Goal: Book appointment/travel/reservation

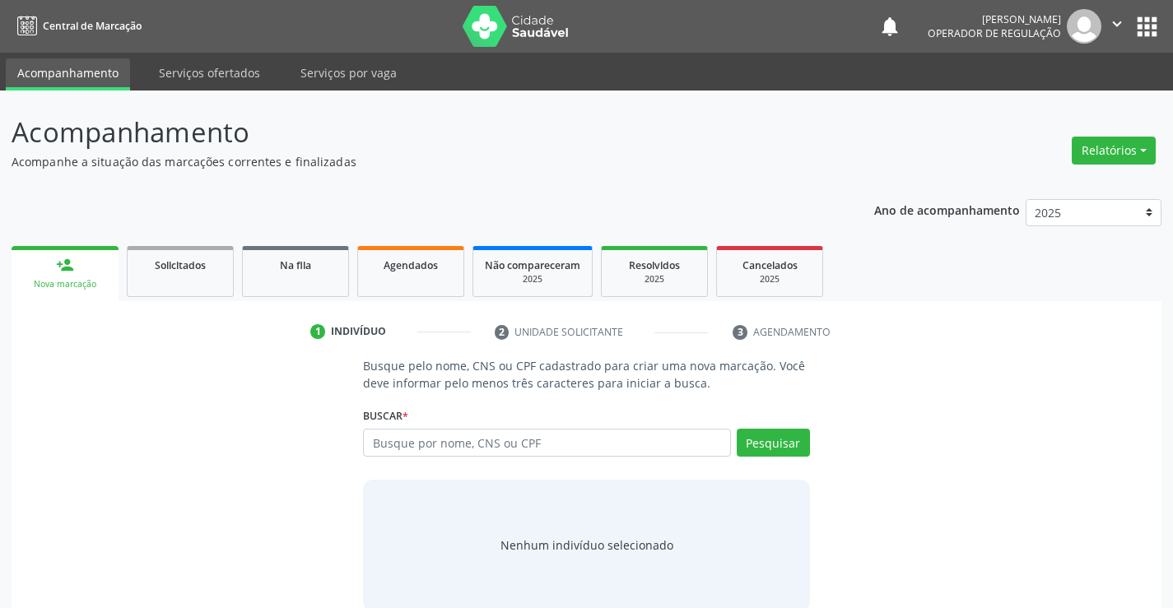
click at [480, 437] on input "text" at bounding box center [546, 443] width 367 height 28
type input "704607652651222"
click at [770, 444] on button "Pesquisar" at bounding box center [773, 443] width 73 height 28
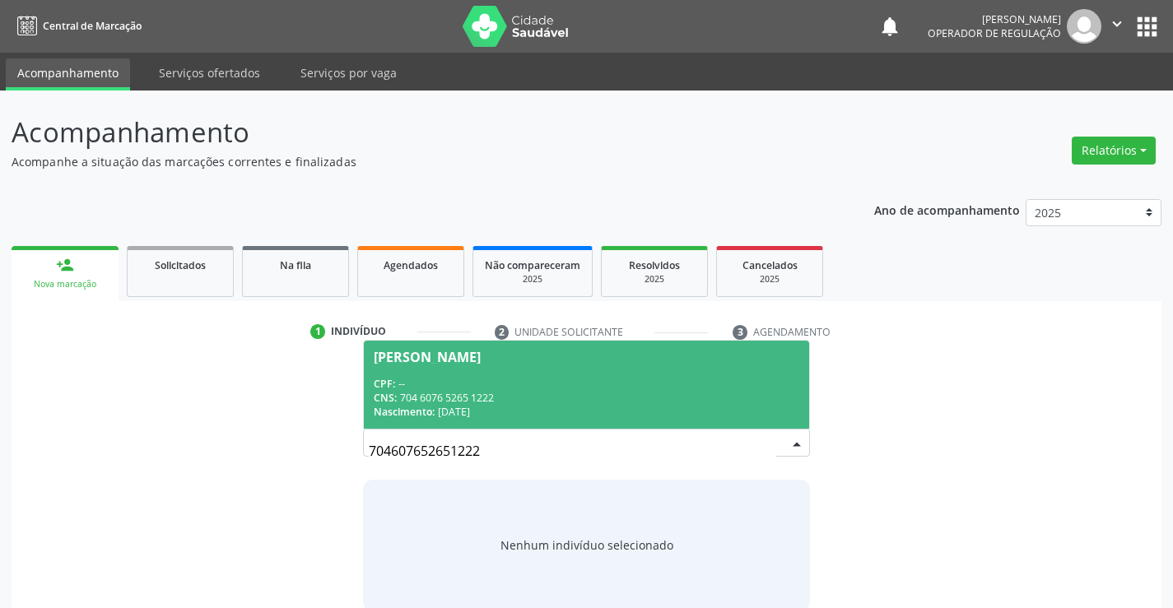
click at [631, 361] on div "[PERSON_NAME]" at bounding box center [586, 357] width 425 height 13
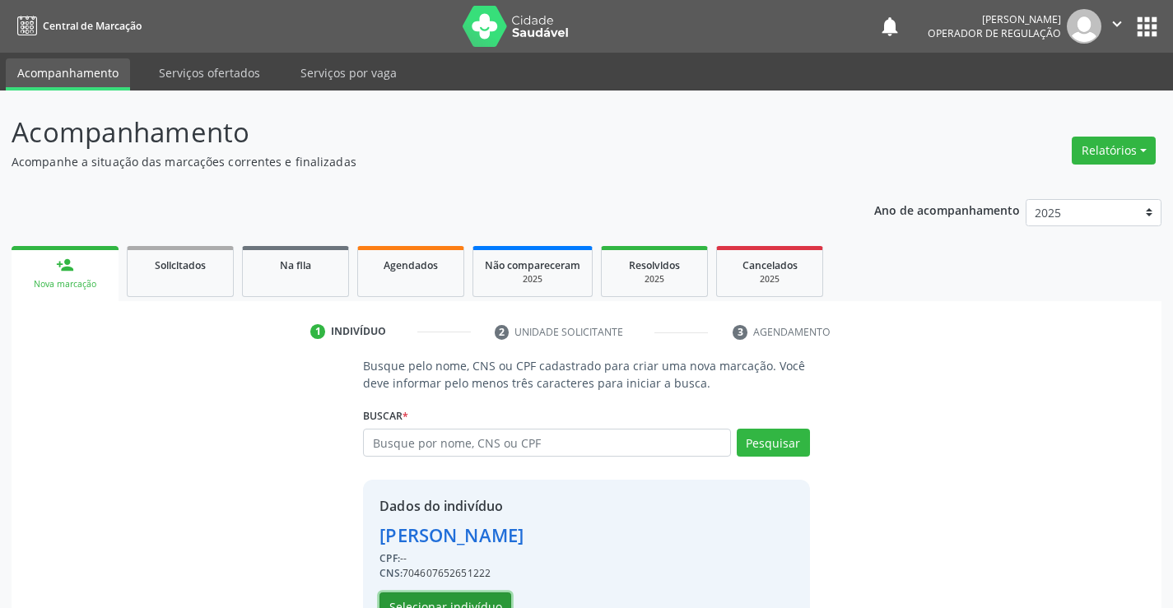
click at [468, 601] on button "Selecionar indivíduo" at bounding box center [446, 607] width 132 height 28
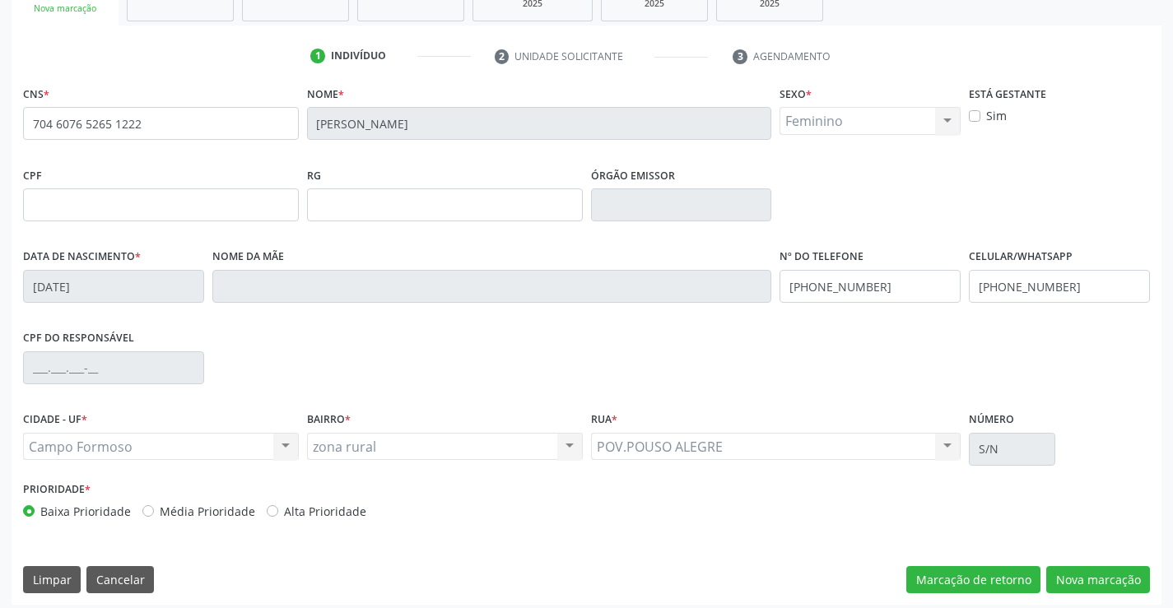
scroll to position [284, 0]
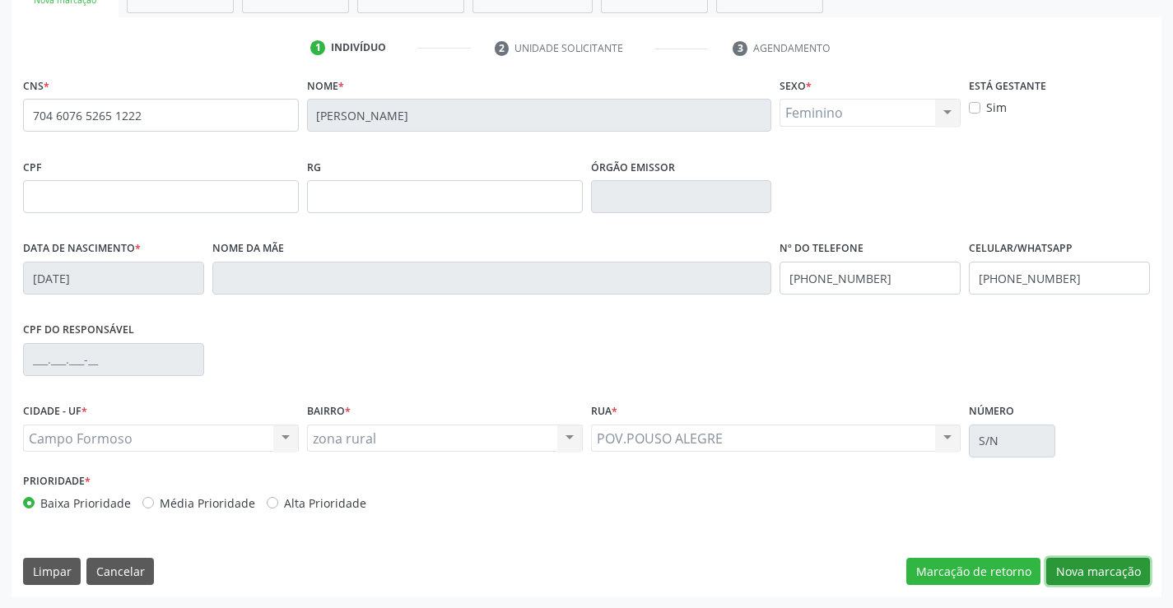
click at [1098, 571] on button "Nova marcação" at bounding box center [1098, 572] width 104 height 28
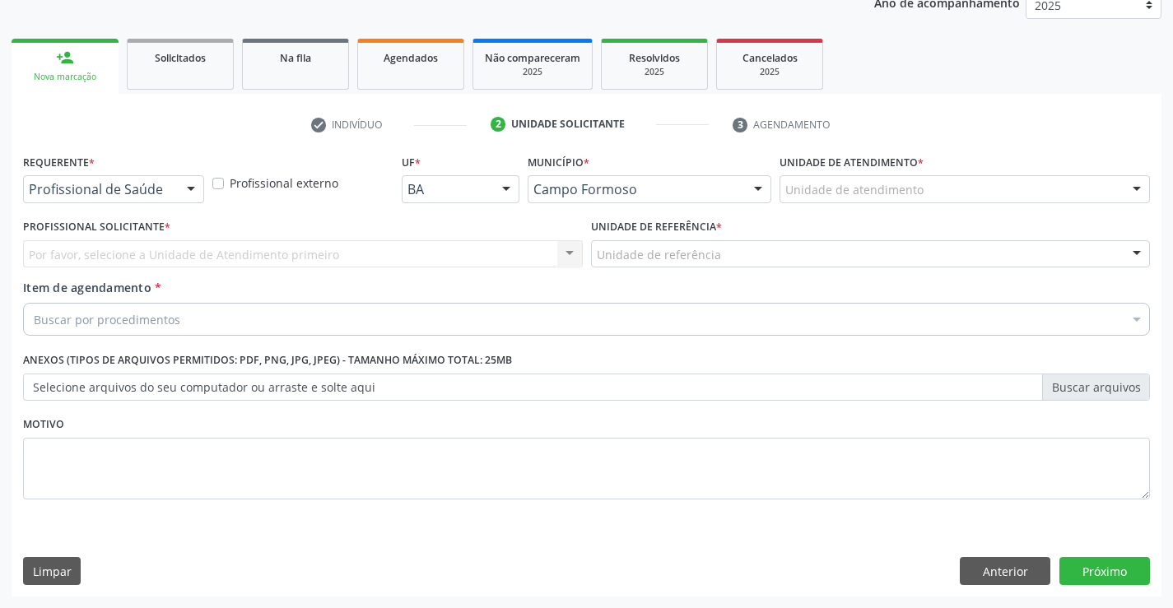
scroll to position [207, 0]
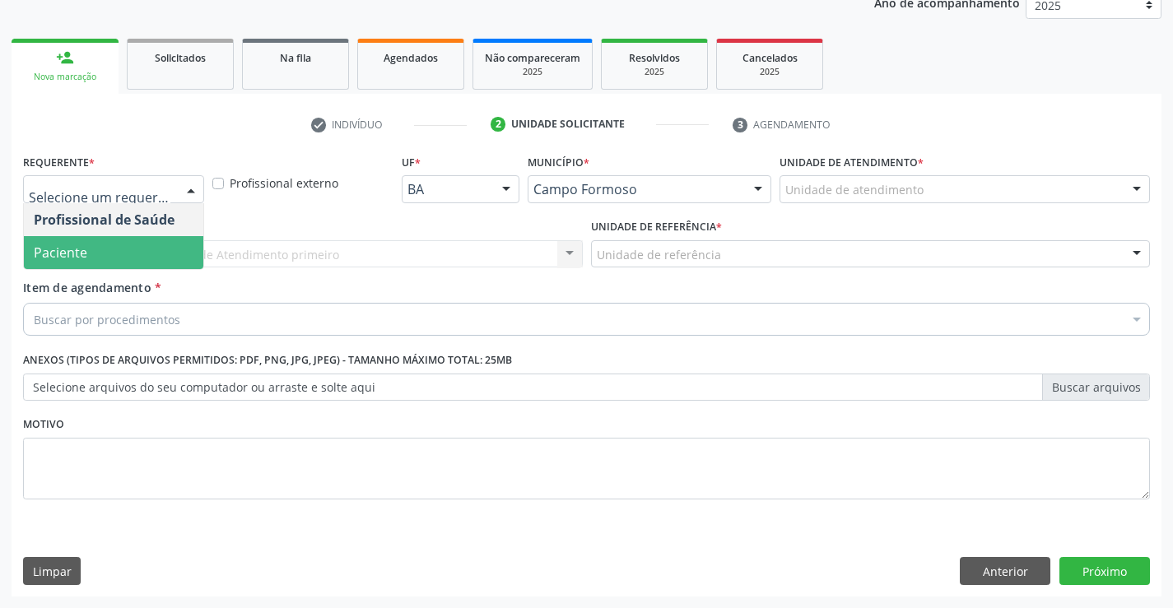
click at [74, 245] on span "Paciente" at bounding box center [61, 253] width 54 height 18
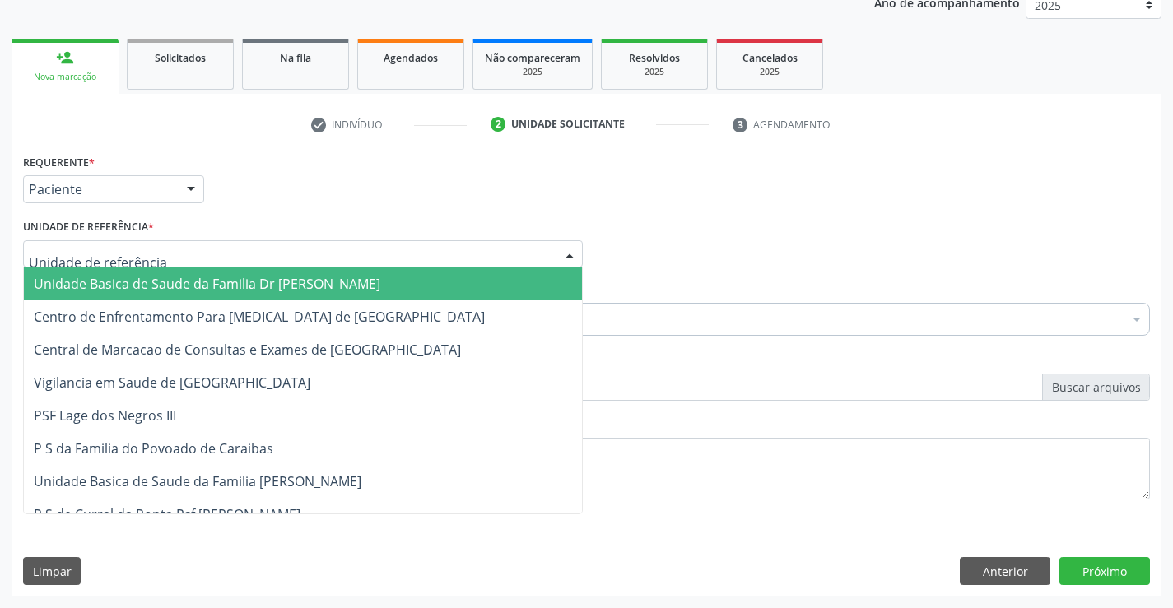
click at [100, 281] on span "Unidade Basica de Saude da Familia Dr [PERSON_NAME]" at bounding box center [207, 284] width 347 height 18
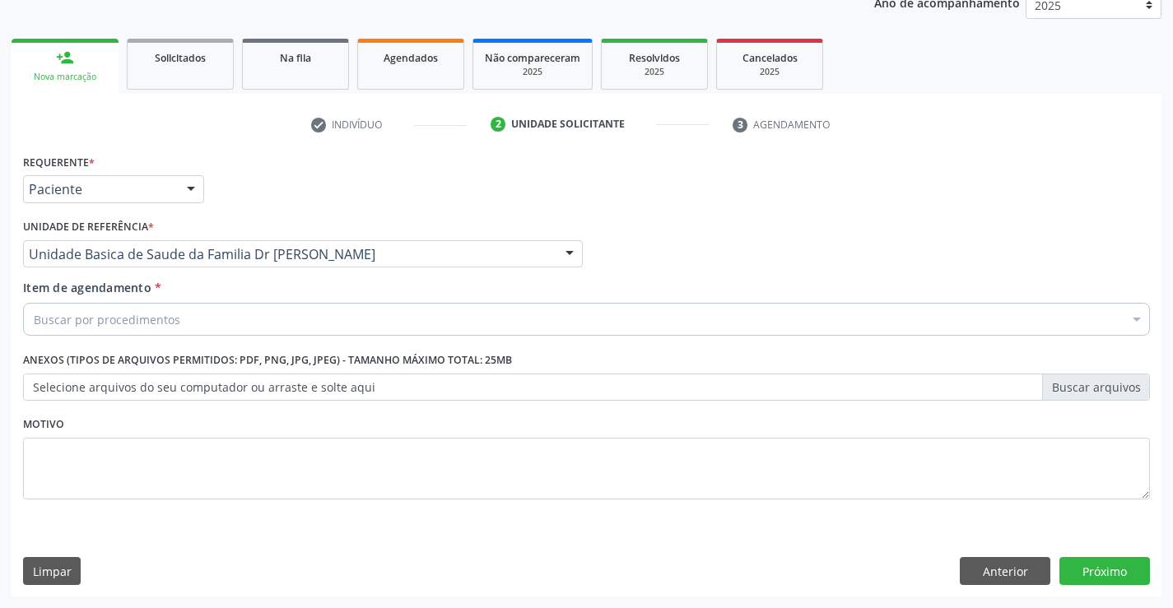
click at [110, 298] on div "Item de agendamento * Buscar por procedimentos Selecionar todos 0202040089 - 3X…" at bounding box center [586, 305] width 1127 height 52
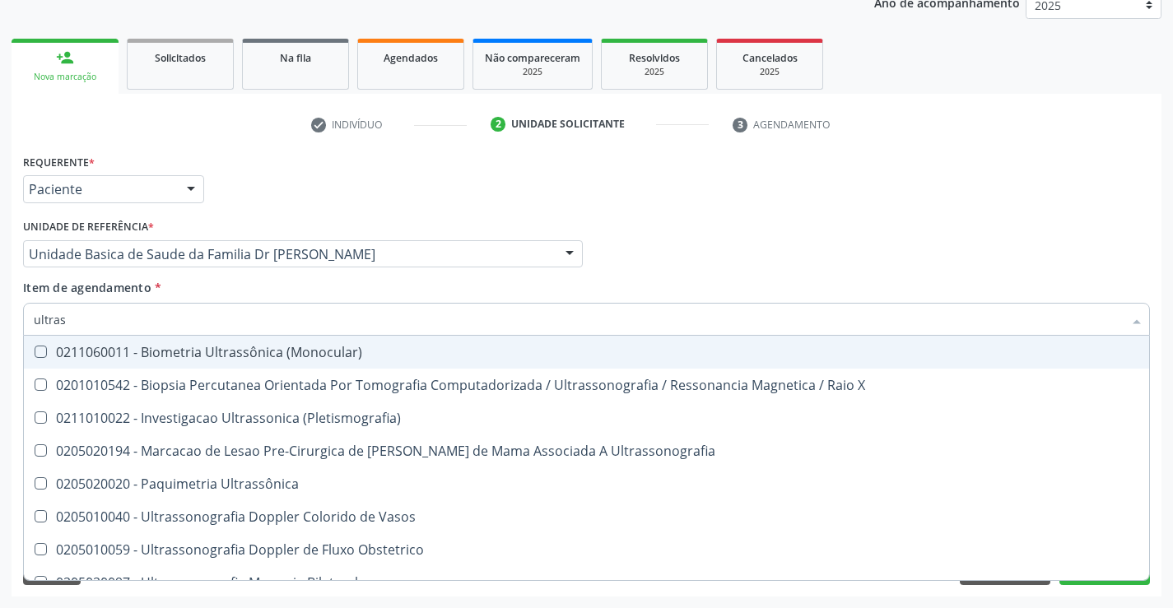
type input "ultrass"
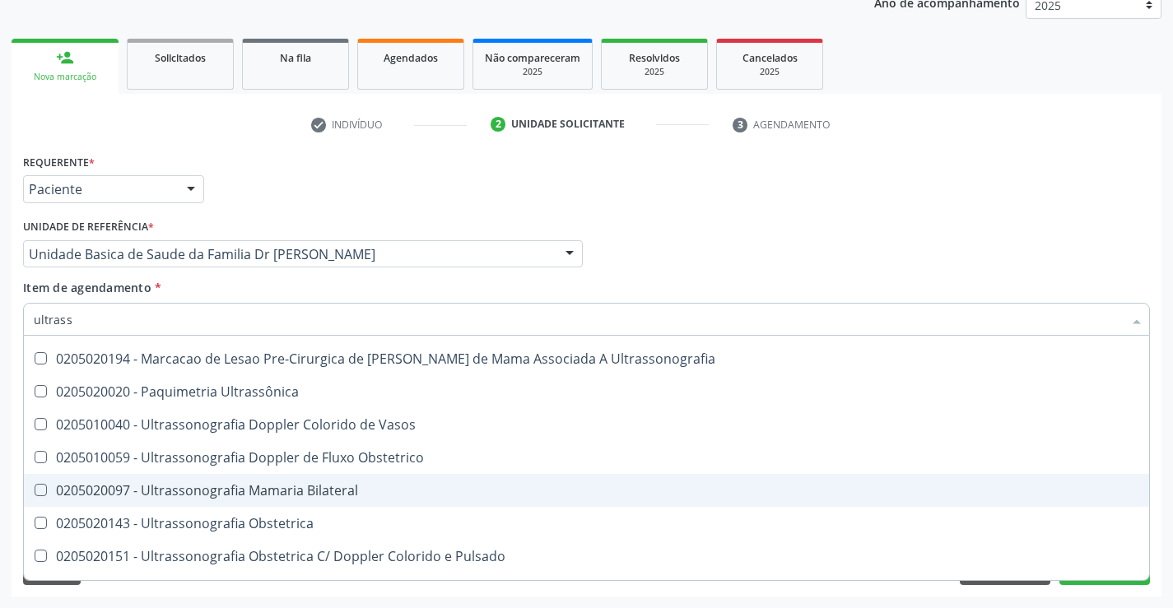
scroll to position [247, 0]
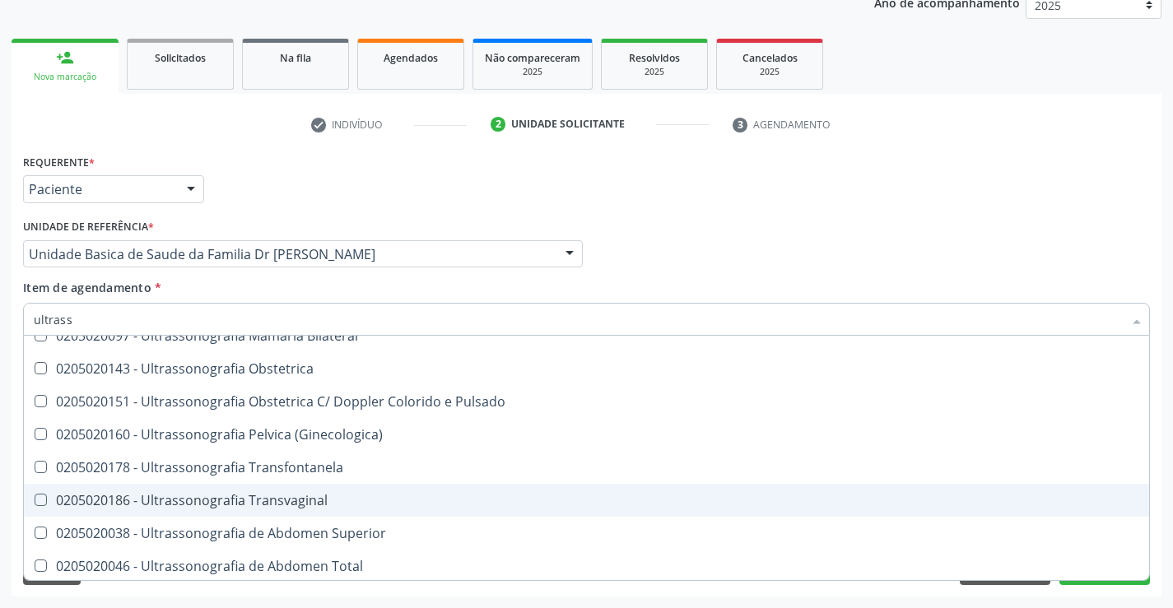
click at [346, 501] on div "0205020186 - Ultrassonografia Transvaginal" at bounding box center [587, 500] width 1106 height 13
checkbox Transvaginal "true"
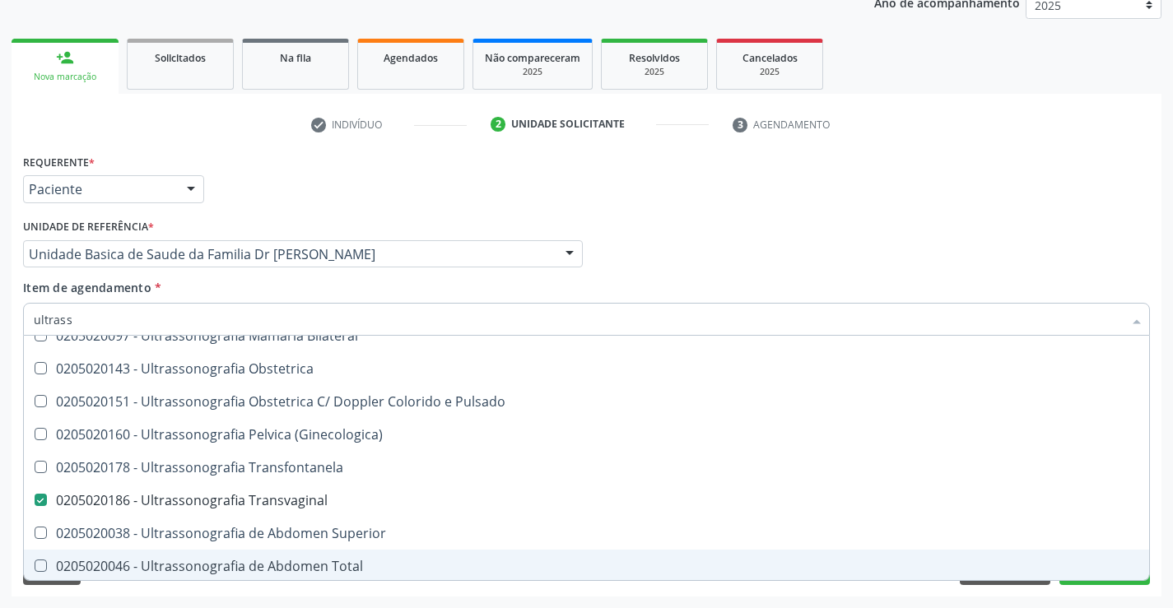
click at [1112, 580] on span "0205020046 - Ultrassonografia de Abdomen Total" at bounding box center [587, 566] width 1126 height 33
click at [178, 569] on div "0205020046 - Ultrassonografia de Abdomen Total" at bounding box center [587, 566] width 1106 height 13
checkbox Total "false"
click at [1101, 585] on div "Requerente * Paciente Profissional de Saúde Paciente Nenhum resultado encontrad…" at bounding box center [587, 373] width 1150 height 447
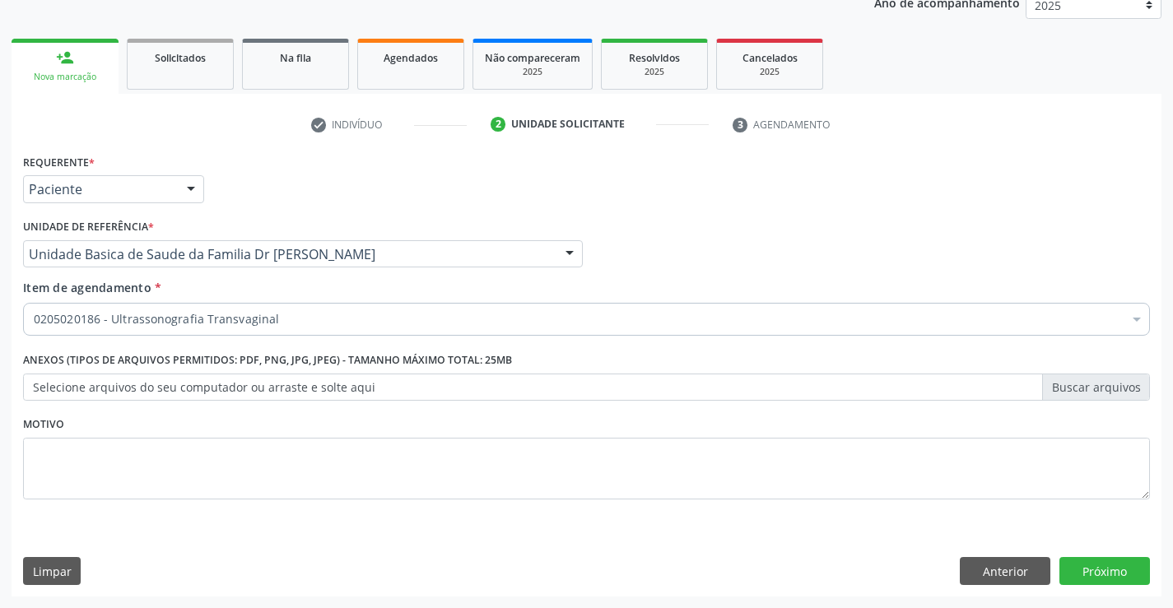
scroll to position [0, 0]
click at [1087, 569] on button "Próximo" at bounding box center [1105, 571] width 91 height 28
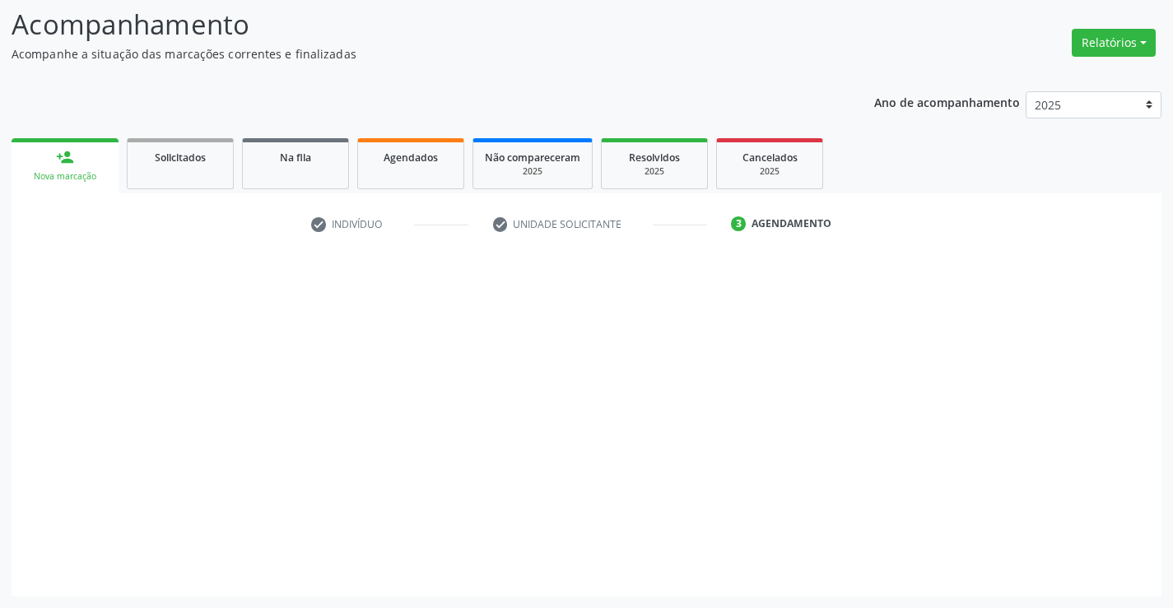
scroll to position [108, 0]
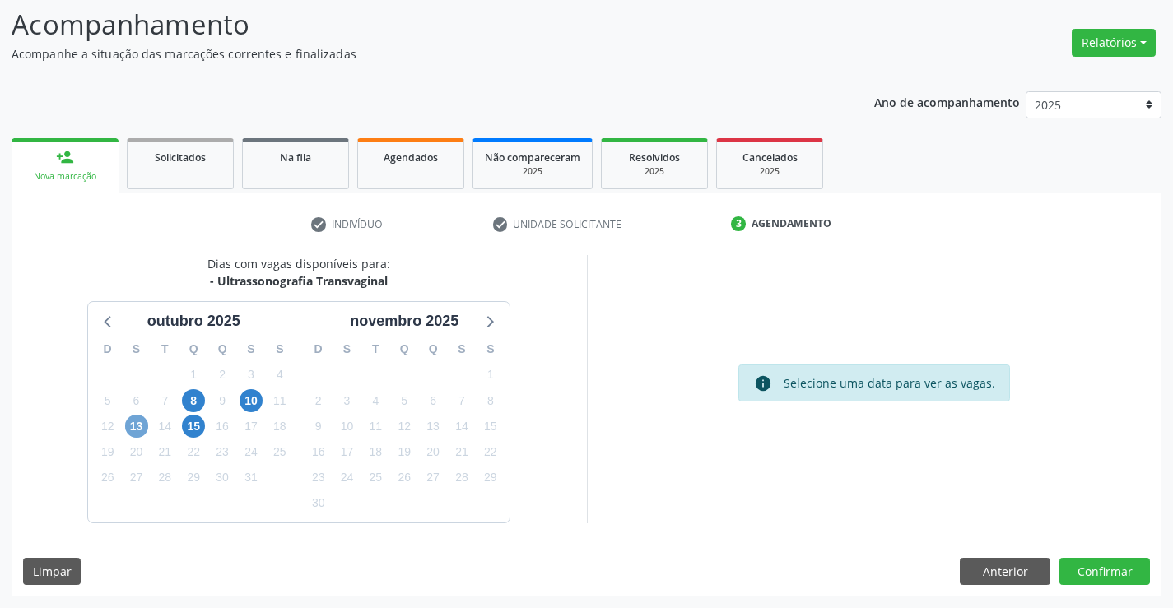
click at [135, 428] on span "13" at bounding box center [136, 426] width 23 height 23
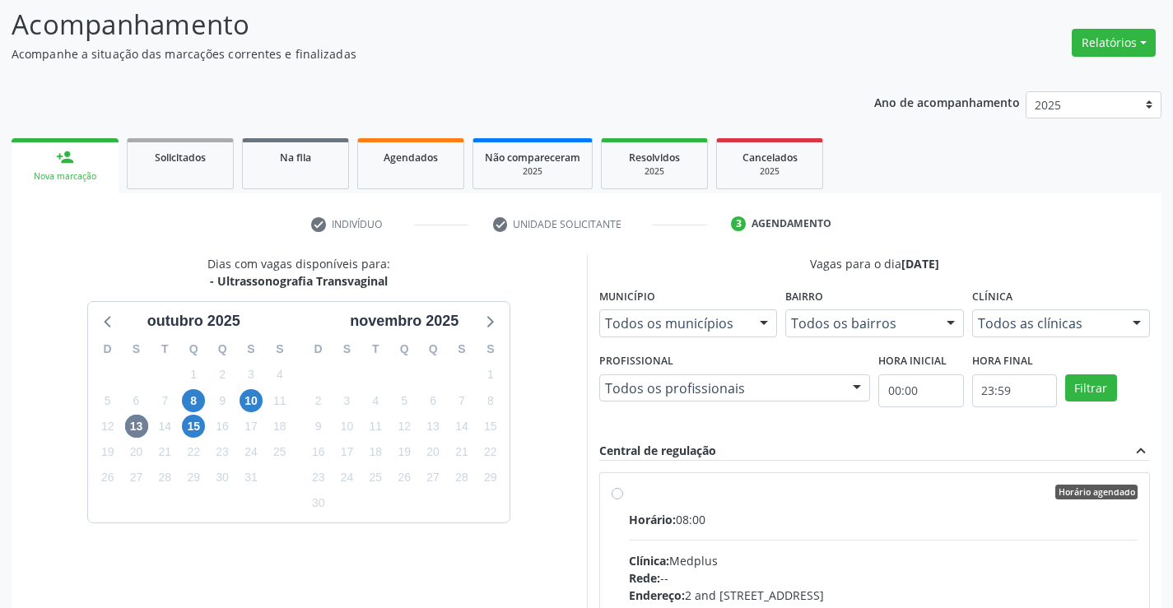
click at [629, 496] on label "Horário agendado Horário: 08:00 Clínica: Medplus Rede: -- Endereço: 2 and [STRE…" at bounding box center [884, 611] width 510 height 253
click at [621, 496] on input "Horário agendado Horário: 08:00 Clínica: Medplus Rede: -- Endereço: 2 and [STRE…" at bounding box center [618, 492] width 12 height 15
radio input "true"
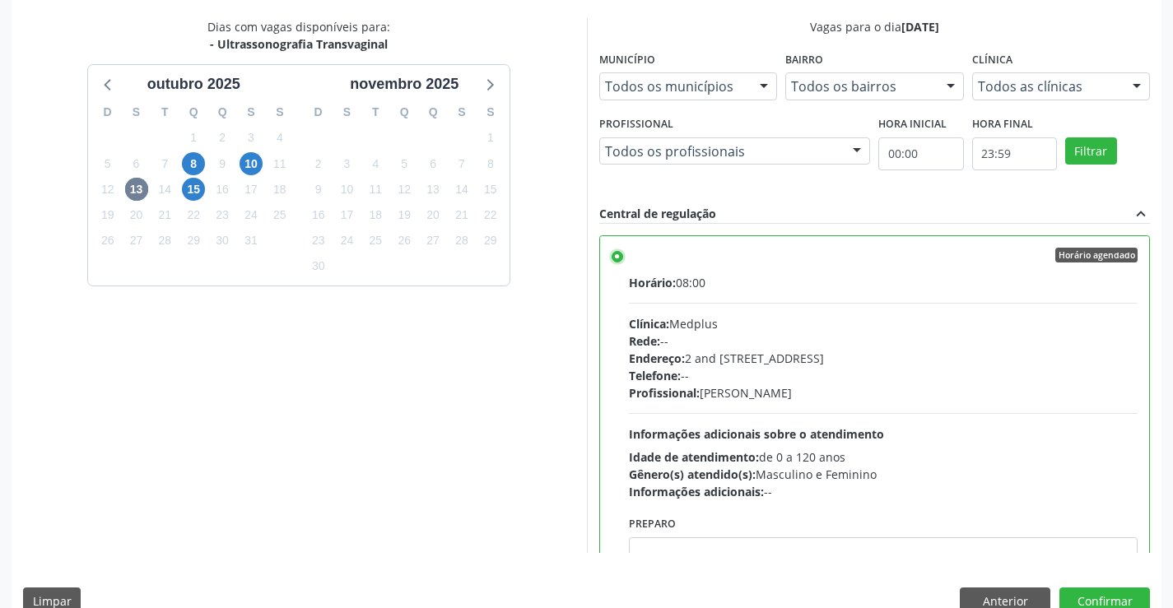
scroll to position [375, 0]
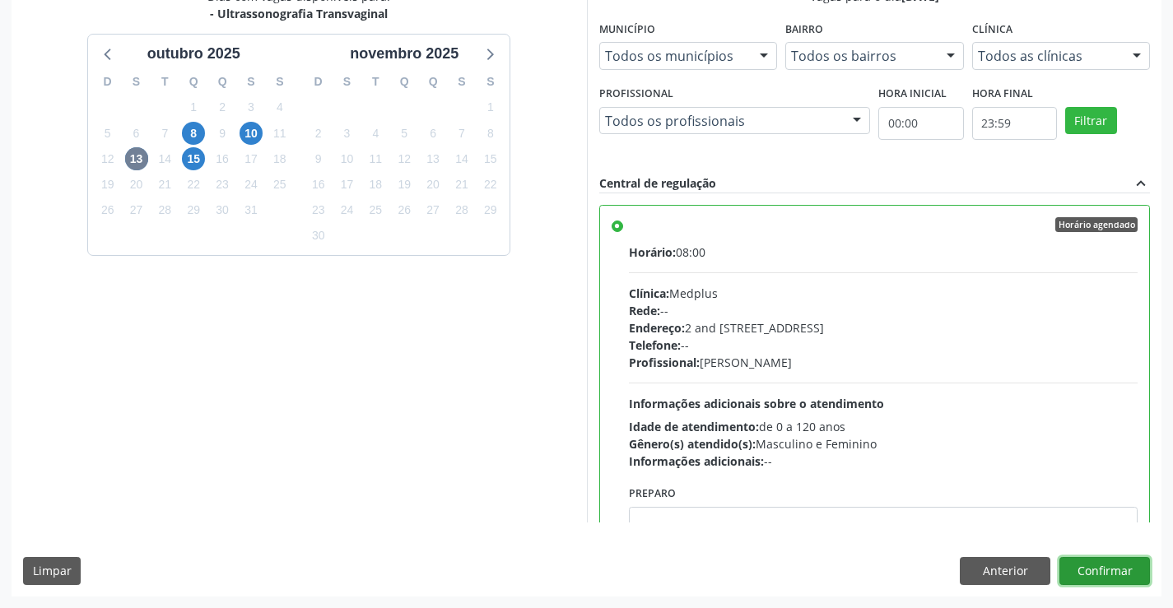
click at [1102, 572] on button "Confirmar" at bounding box center [1105, 571] width 91 height 28
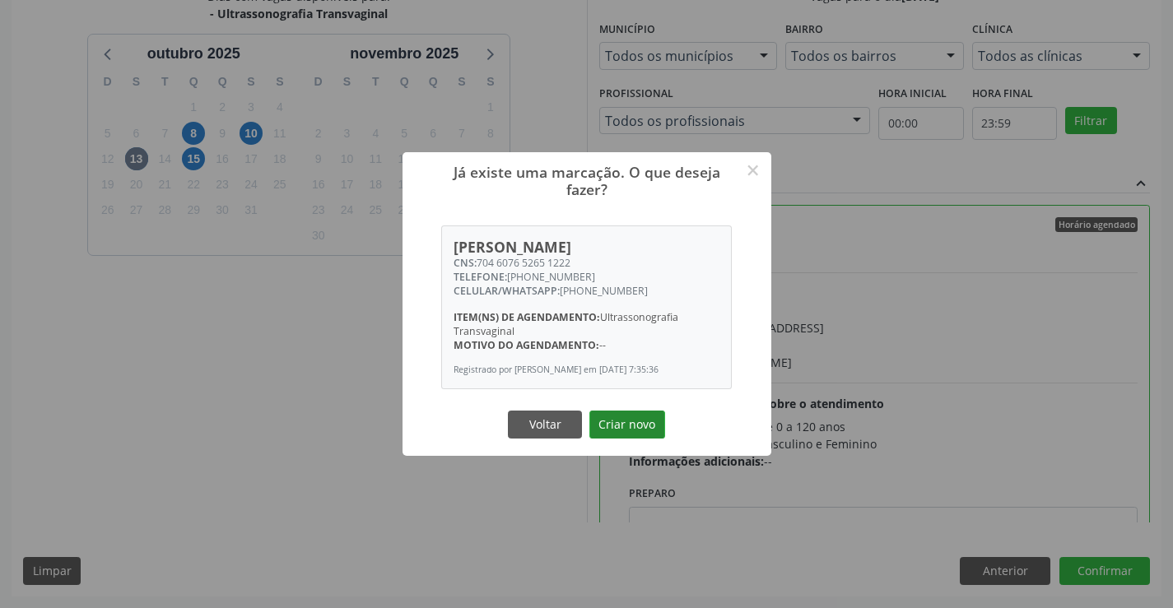
click at [635, 422] on button "Criar novo" at bounding box center [628, 425] width 76 height 28
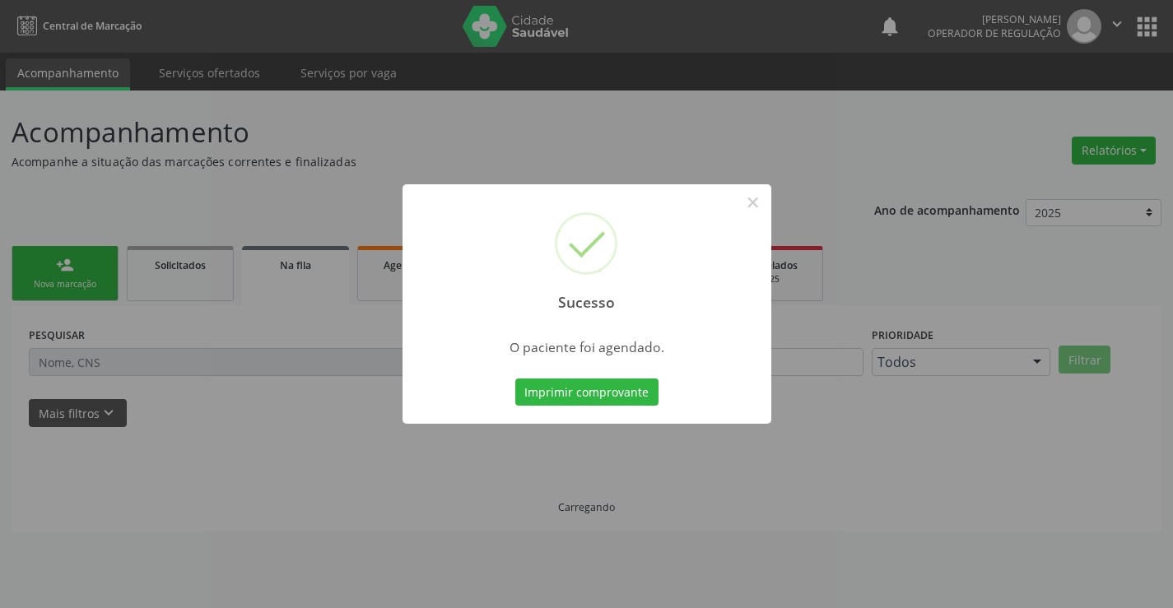
scroll to position [0, 0]
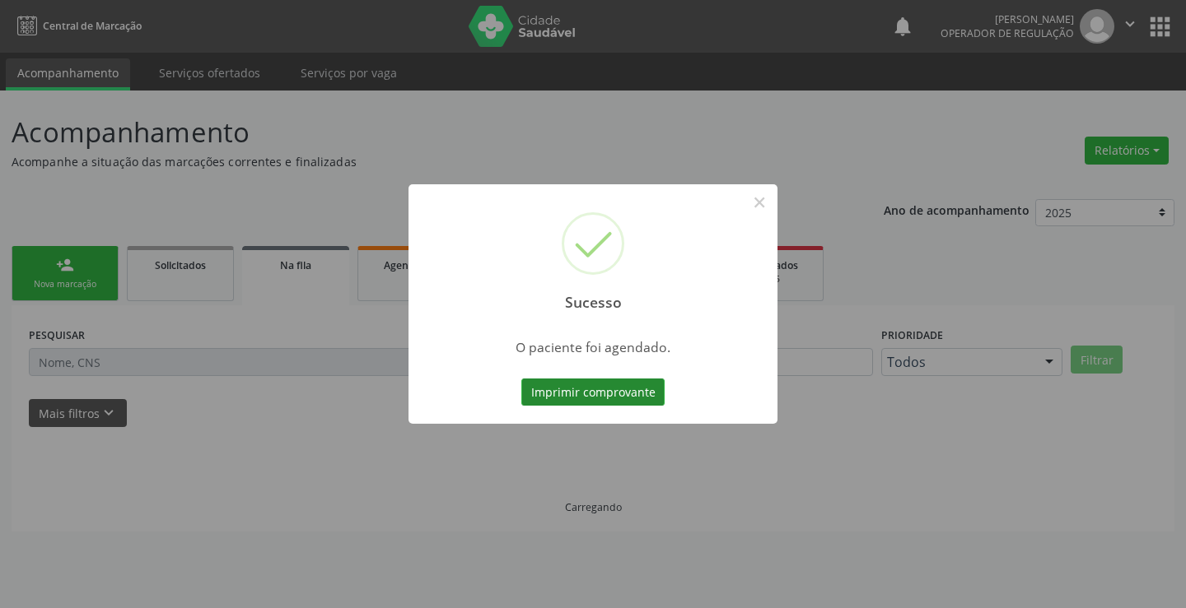
click at [566, 393] on button "Imprimir comprovante" at bounding box center [592, 393] width 143 height 28
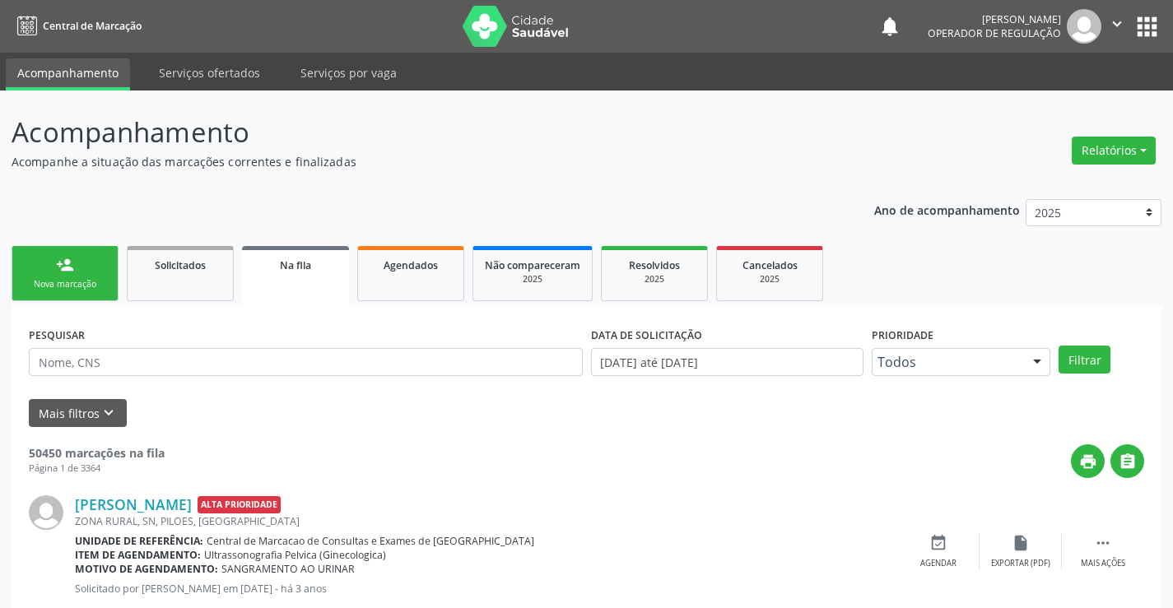
click at [86, 292] on link "person_add Nova marcação" at bounding box center [65, 273] width 107 height 55
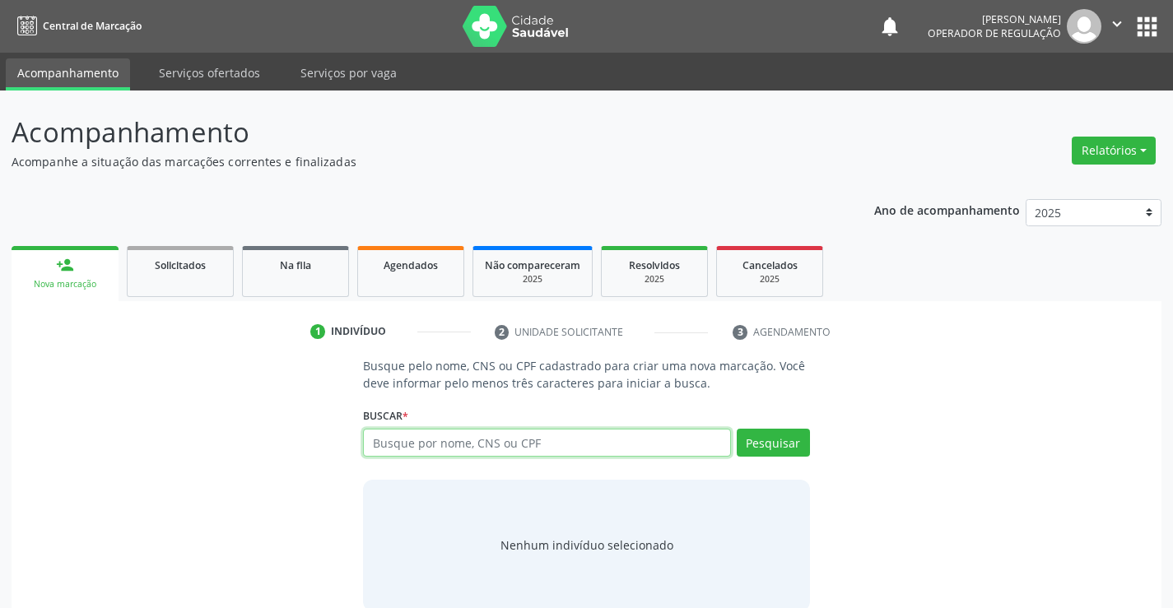
click at [483, 440] on input "text" at bounding box center [546, 443] width 367 height 28
type input "700503343923559"
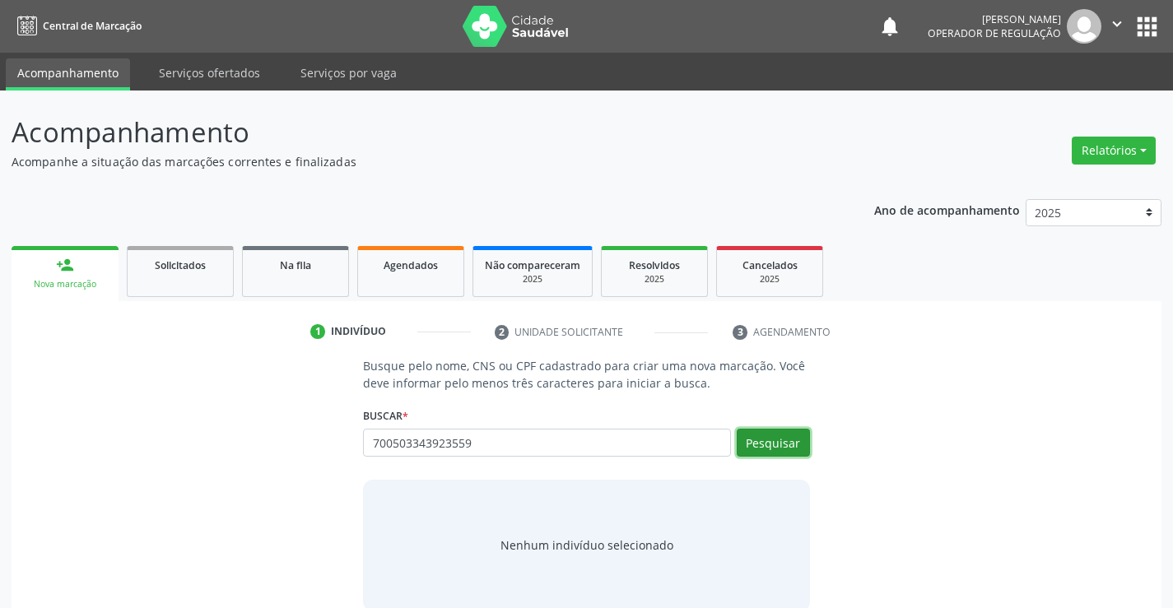
click at [793, 440] on button "Pesquisar" at bounding box center [773, 443] width 73 height 28
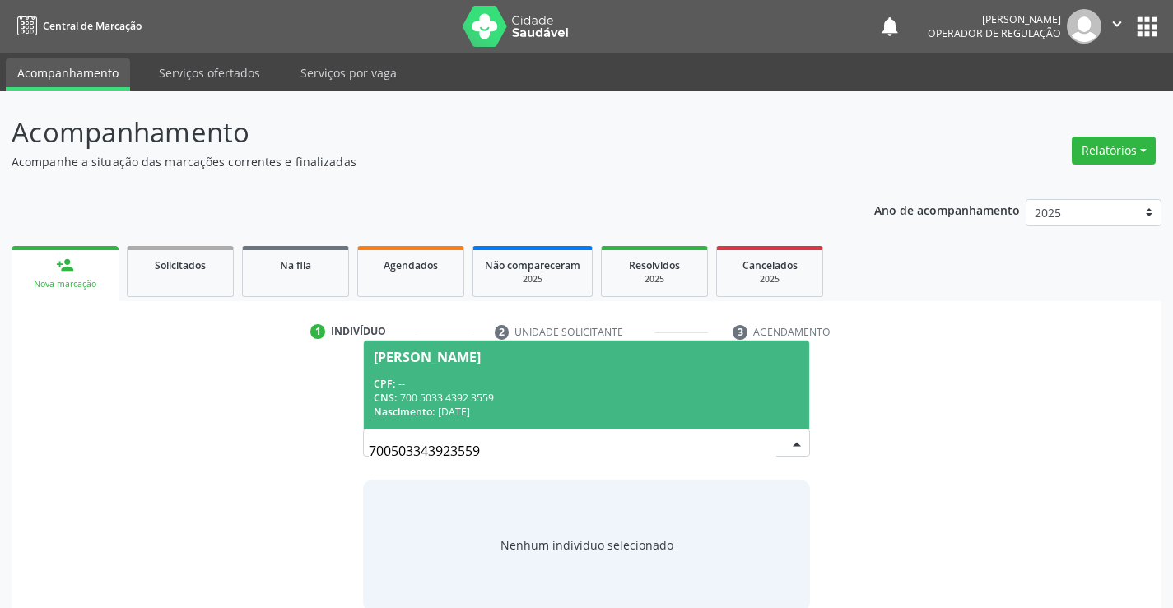
drag, startPoint x: 659, startPoint y: 377, endPoint x: 649, endPoint y: 380, distance: 11.2
click at [659, 377] on div "CPF: --" at bounding box center [586, 384] width 425 height 14
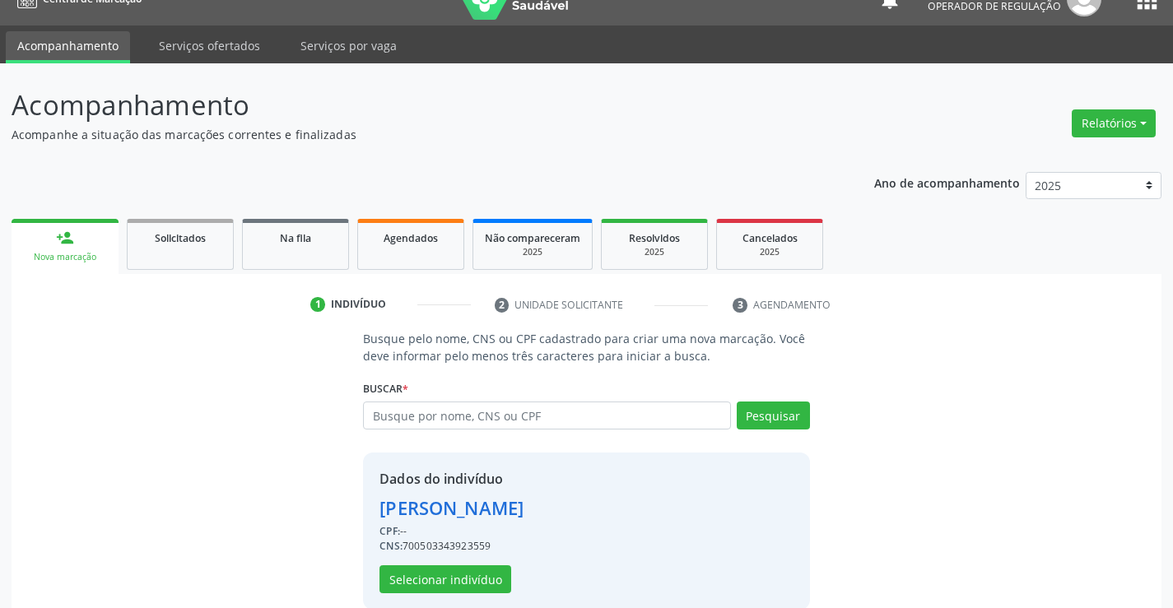
scroll to position [52, 0]
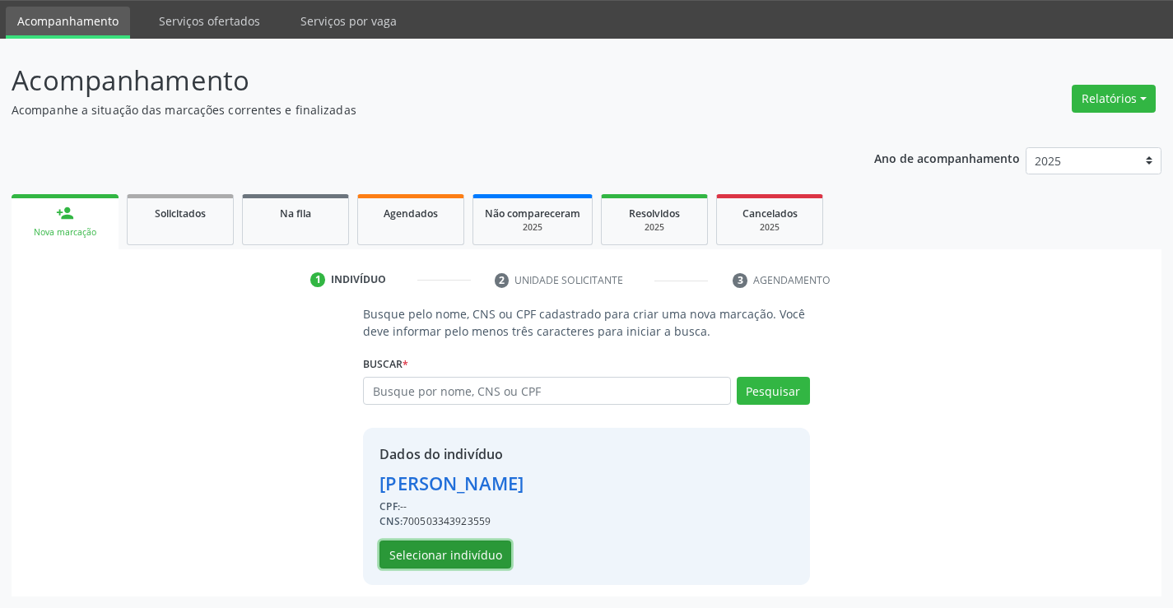
click at [462, 555] on button "Selecionar indivíduo" at bounding box center [446, 555] width 132 height 28
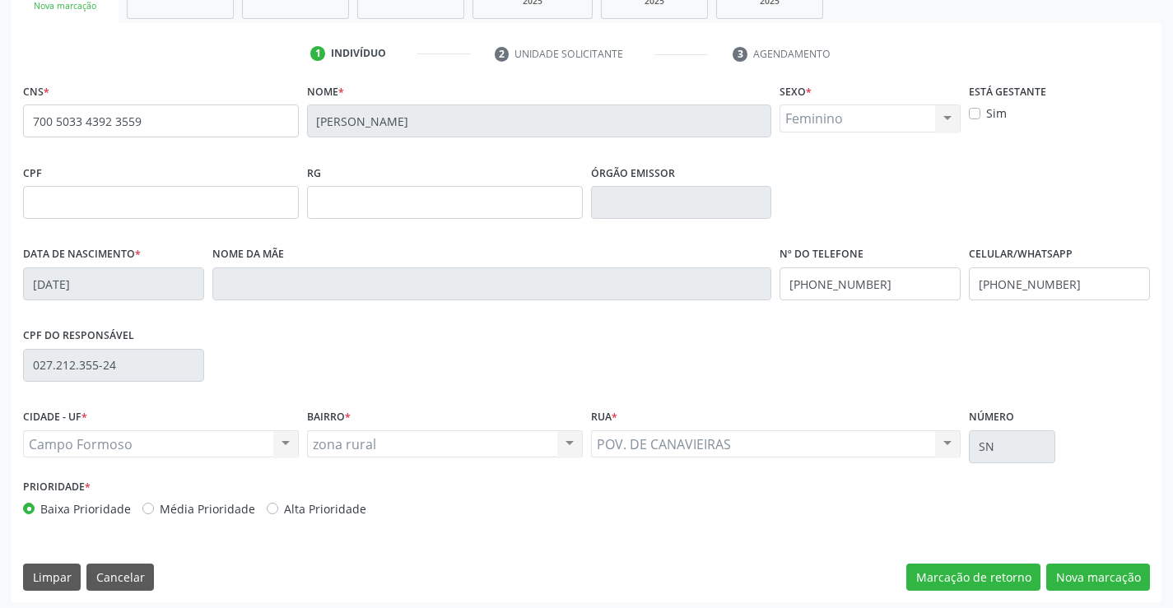
scroll to position [284, 0]
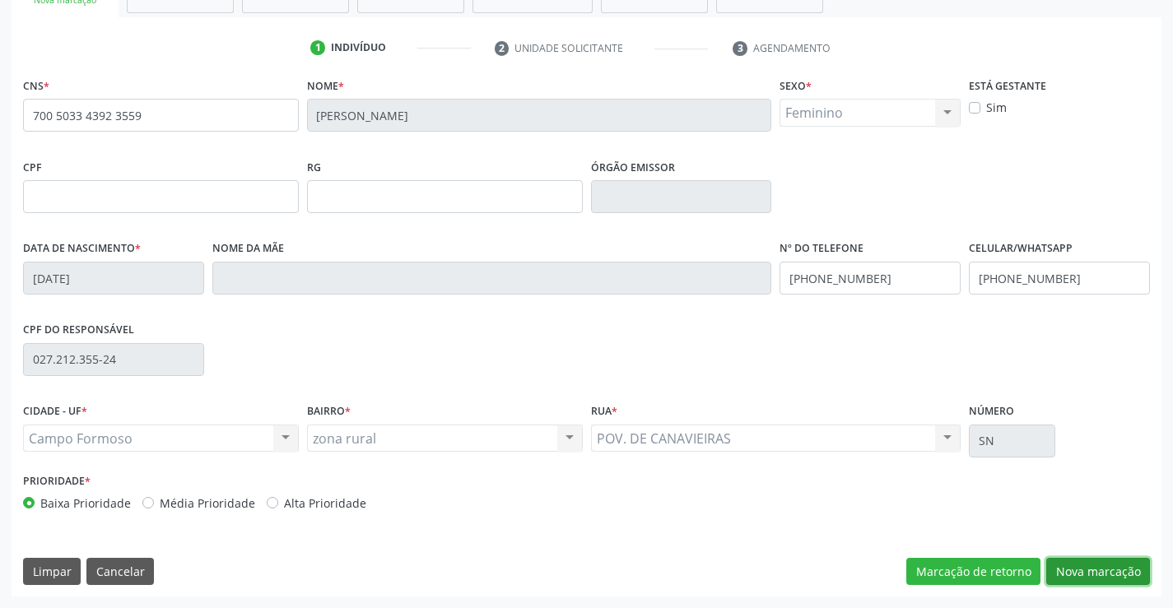
click at [1094, 576] on button "Nova marcação" at bounding box center [1098, 572] width 104 height 28
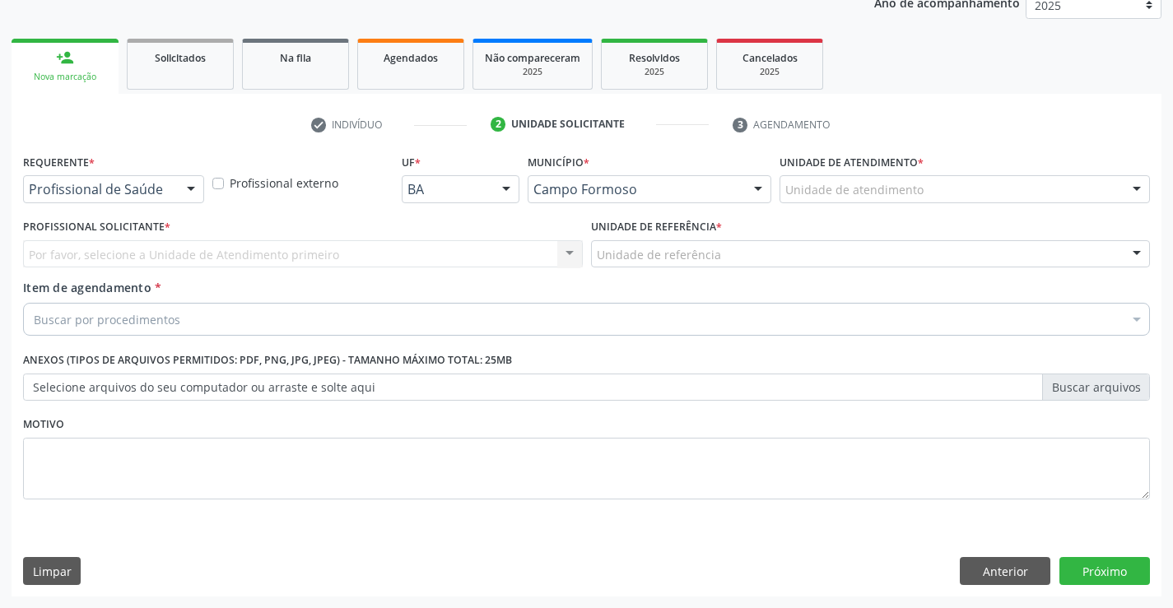
scroll to position [207, 0]
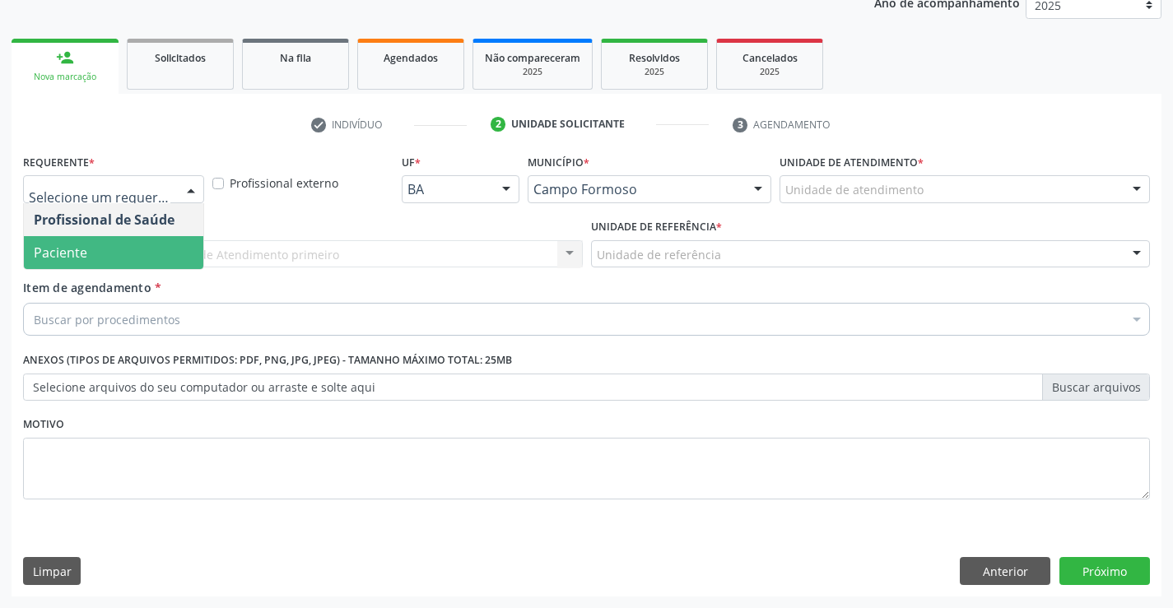
click at [134, 268] on span "Paciente" at bounding box center [113, 252] width 179 height 33
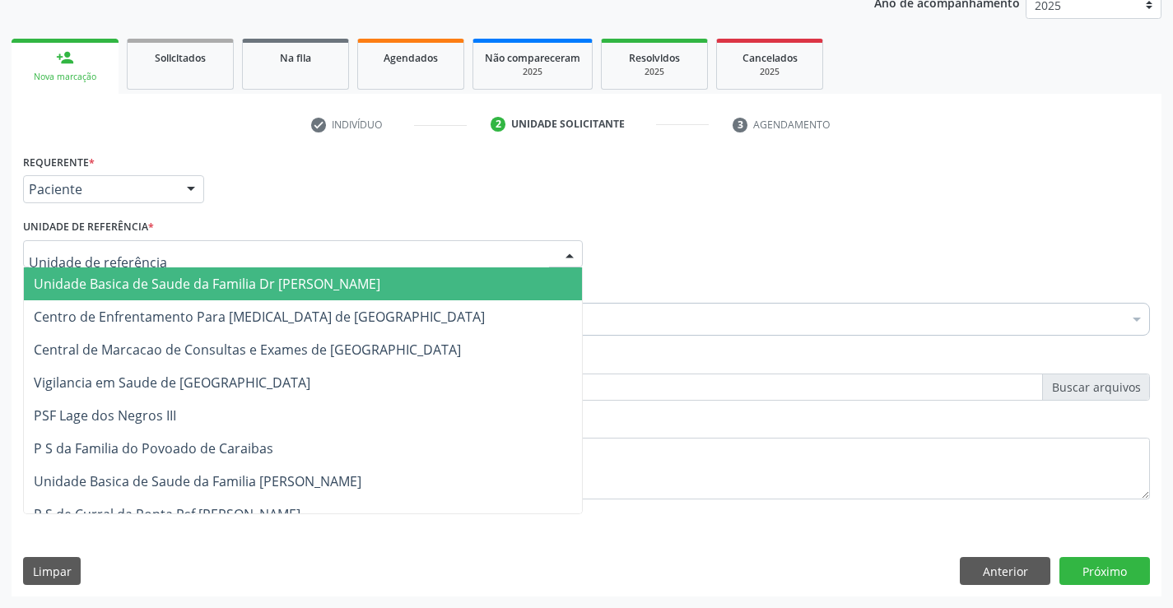
click at [147, 279] on span "Unidade Basica de Saude da Familia Dr [PERSON_NAME]" at bounding box center [207, 284] width 347 height 18
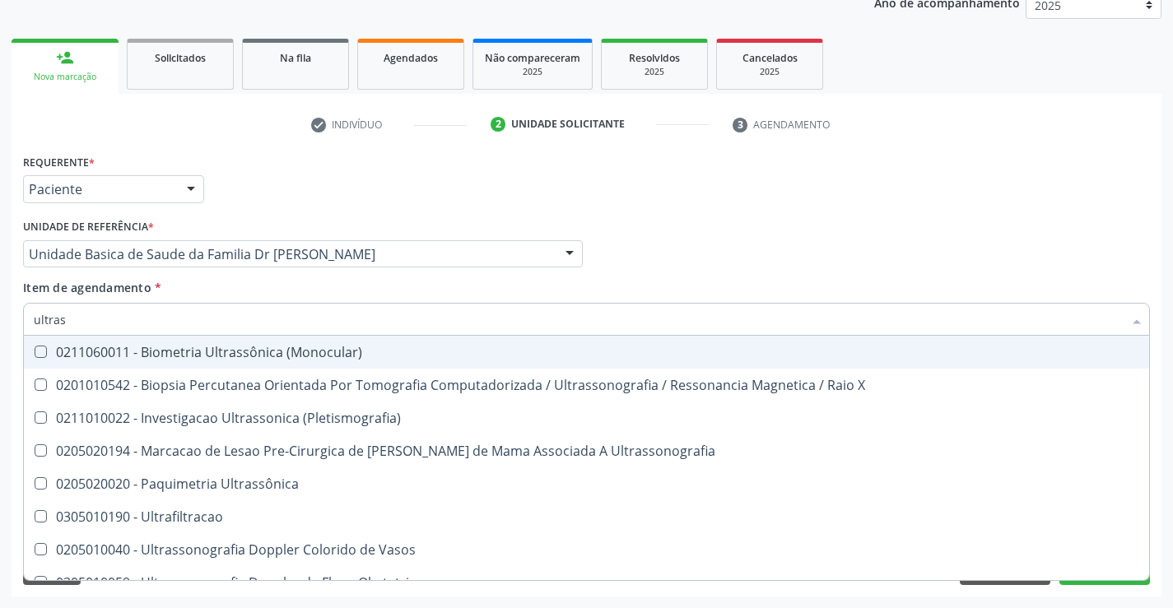
type input "ultrass"
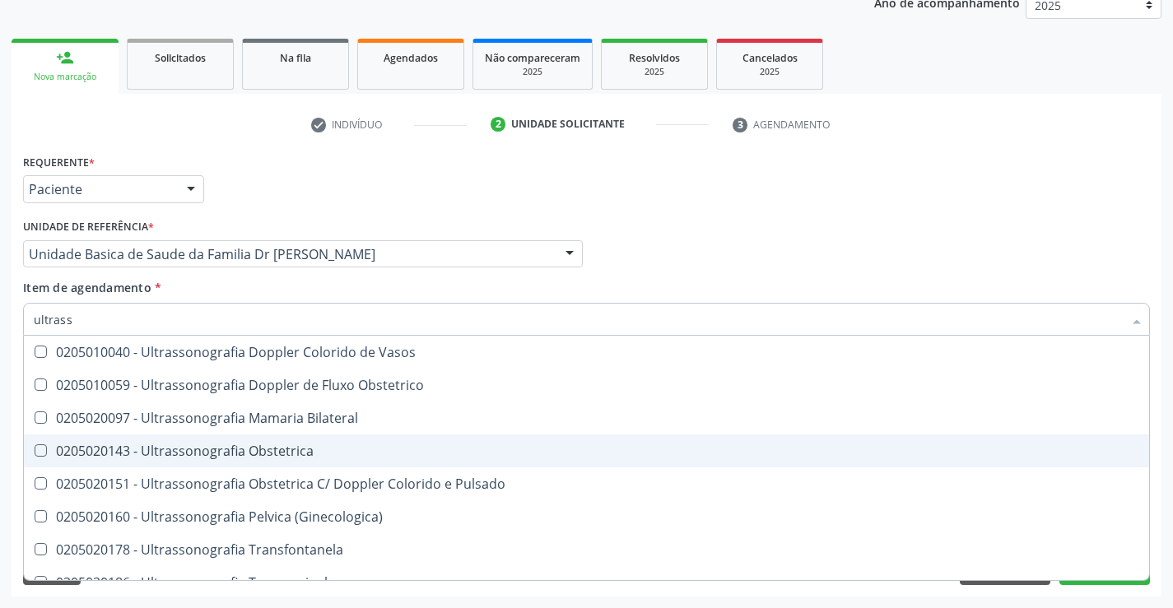
scroll to position [247, 0]
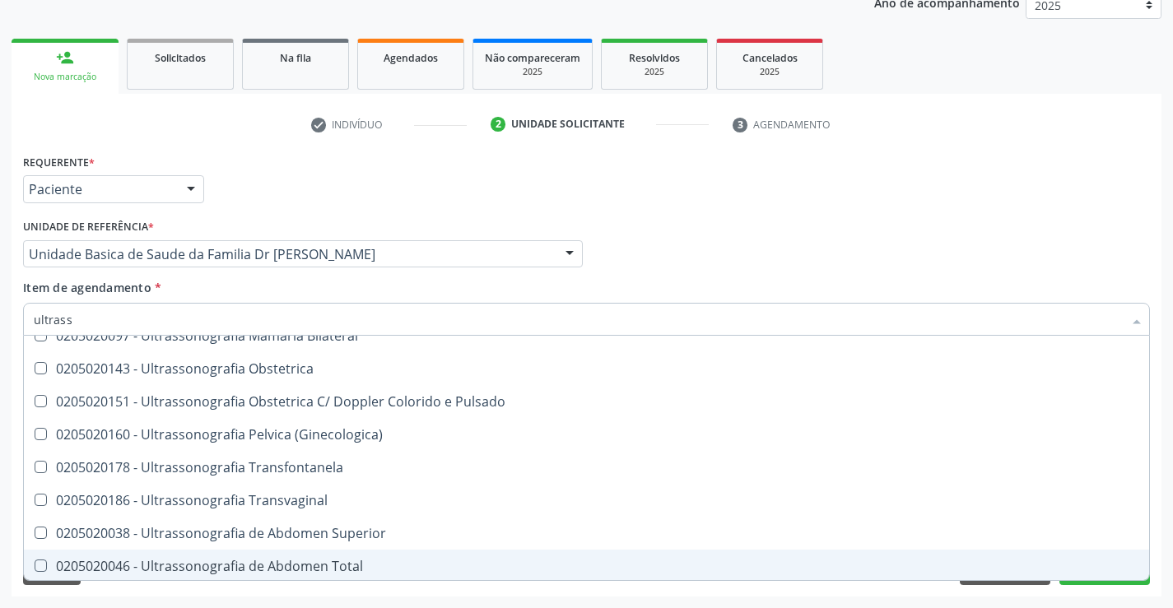
click at [336, 568] on div "0205020046 - Ultrassonografia de Abdomen Total" at bounding box center [587, 566] width 1106 height 13
checkbox Total "true"
click at [1109, 583] on button "Próximo" at bounding box center [1105, 571] width 91 height 28
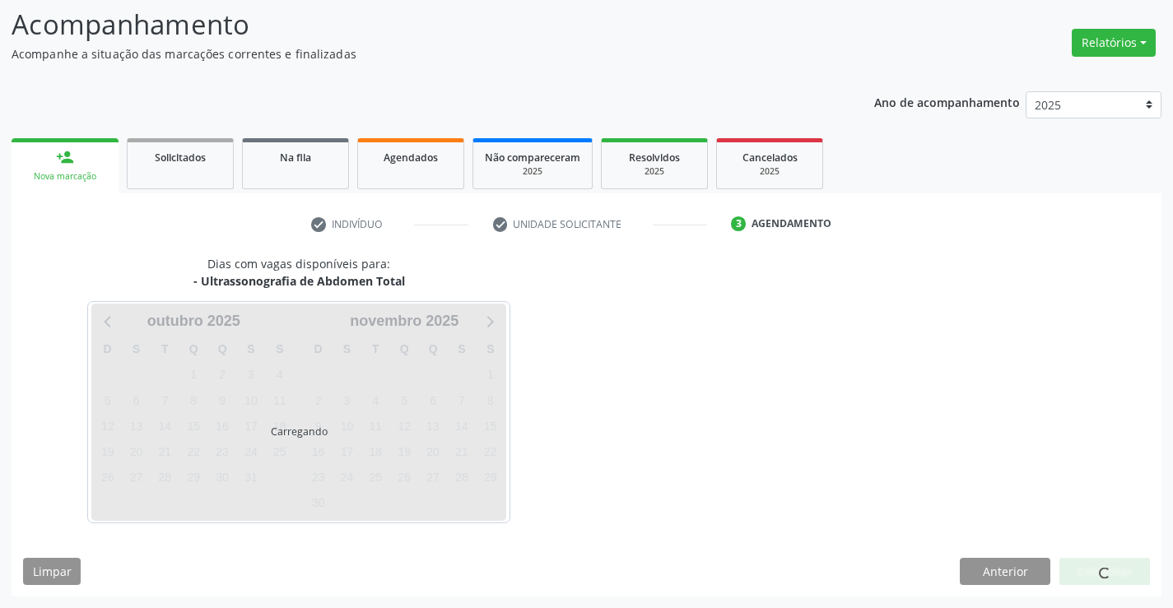
scroll to position [0, 0]
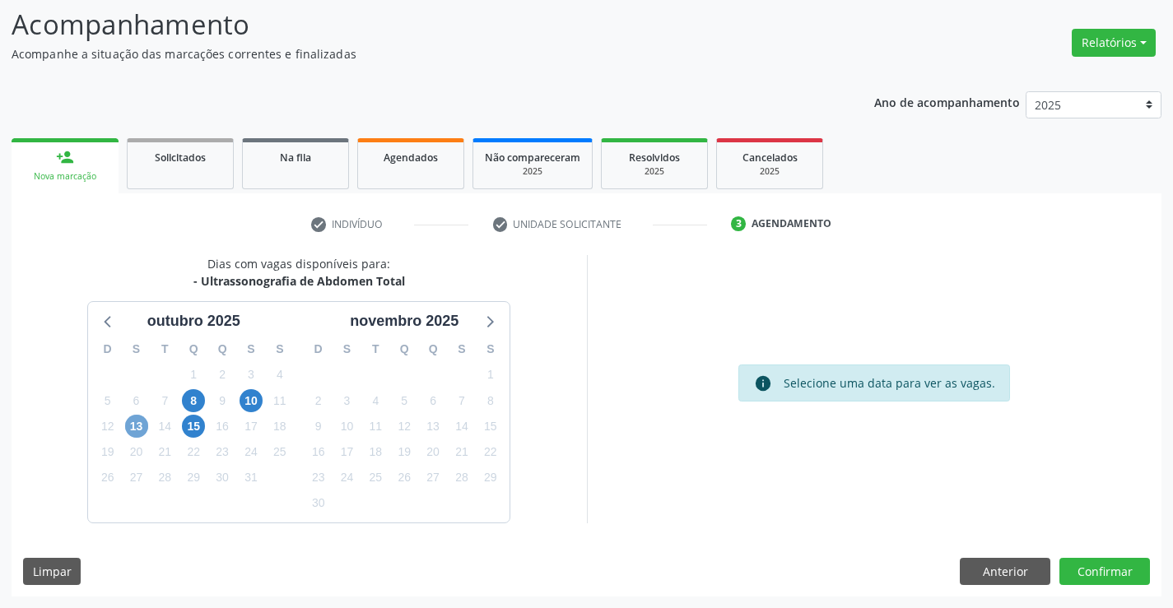
click at [141, 420] on span "13" at bounding box center [136, 426] width 23 height 23
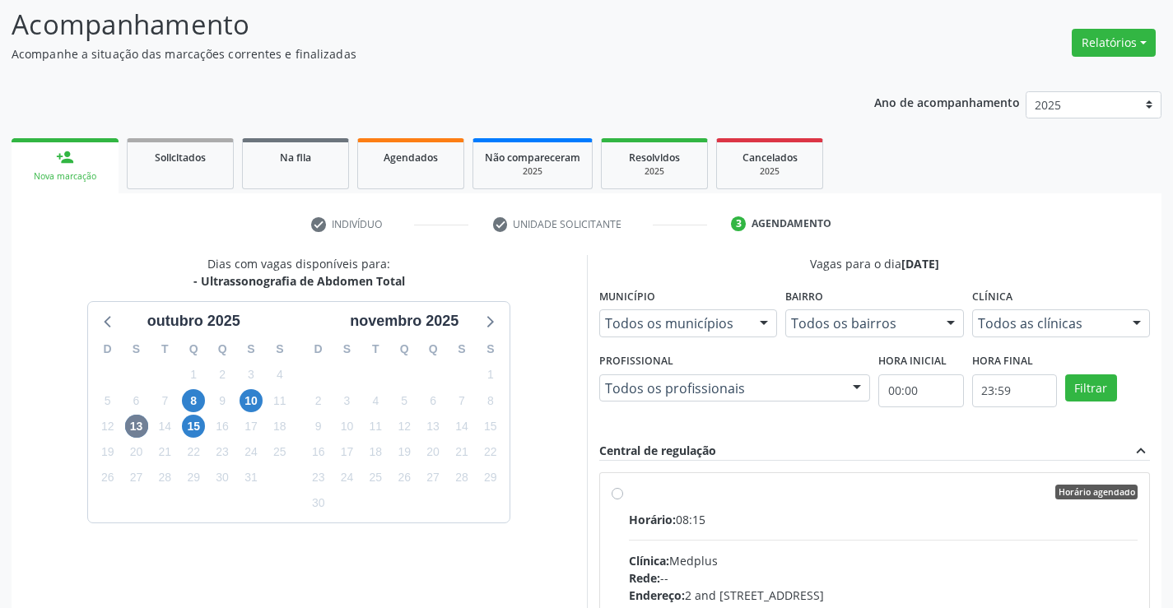
click at [614, 485] on div "Horário agendado Horário: 08:15 Clínica: Medplus Rede: -- Endereço: 2 and [STRE…" at bounding box center [875, 611] width 527 height 253
radio input "true"
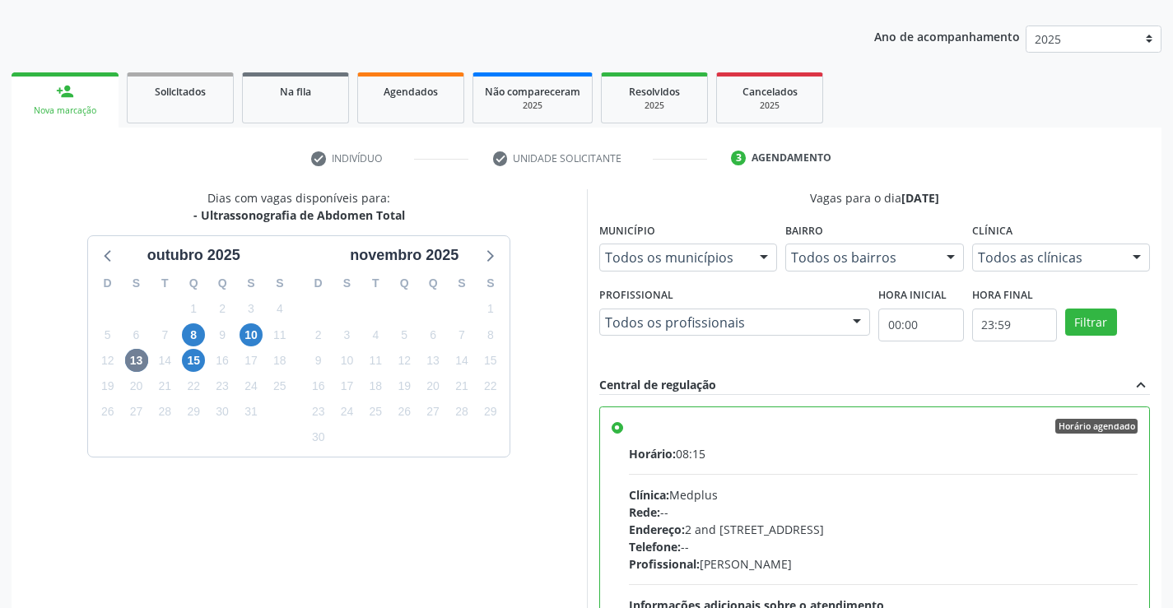
scroll to position [375, 0]
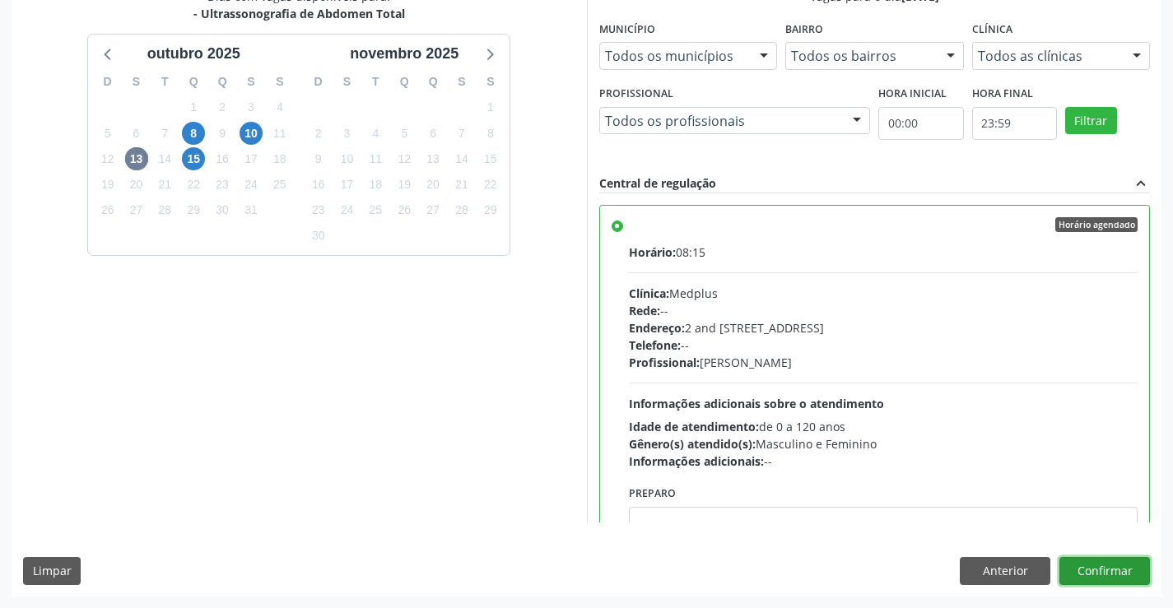
click at [1120, 566] on button "Confirmar" at bounding box center [1105, 571] width 91 height 28
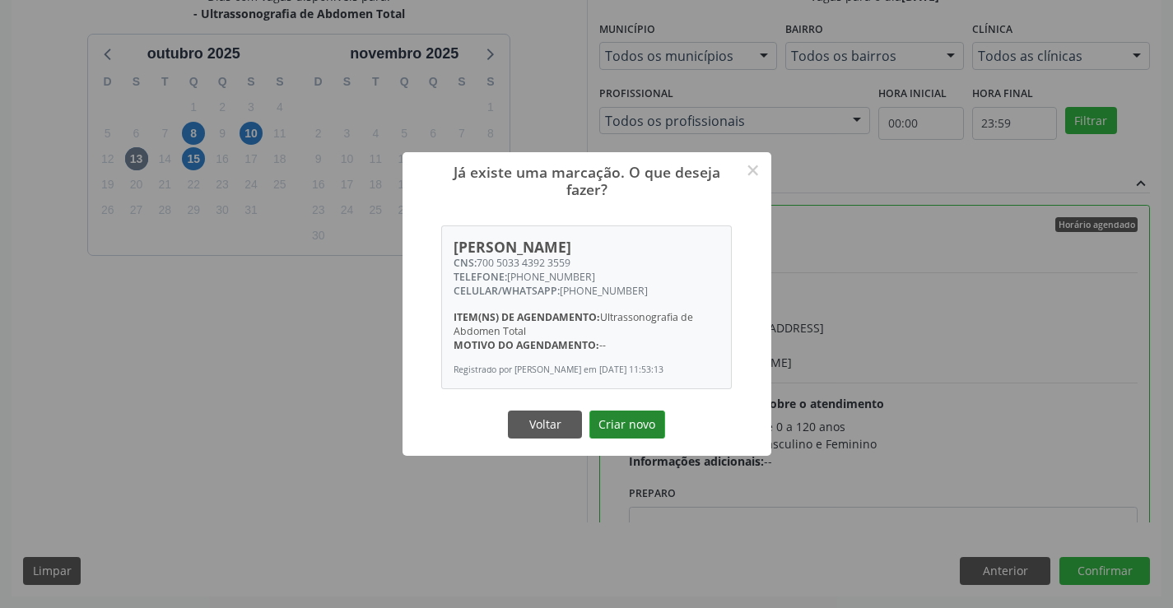
click at [640, 437] on button "Criar novo" at bounding box center [628, 425] width 76 height 28
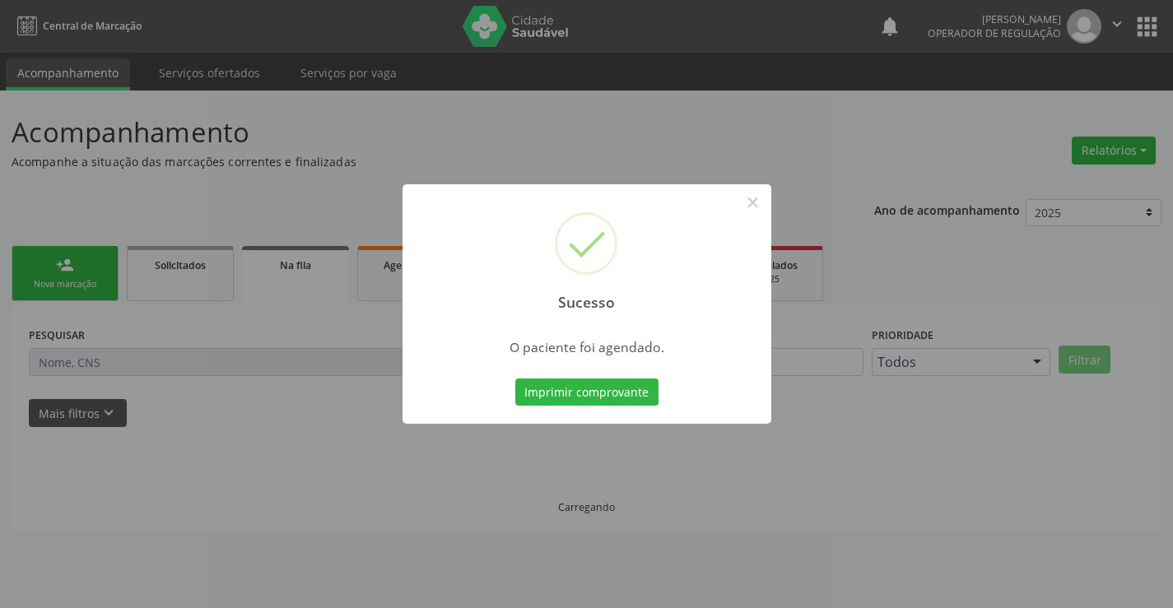
scroll to position [0, 0]
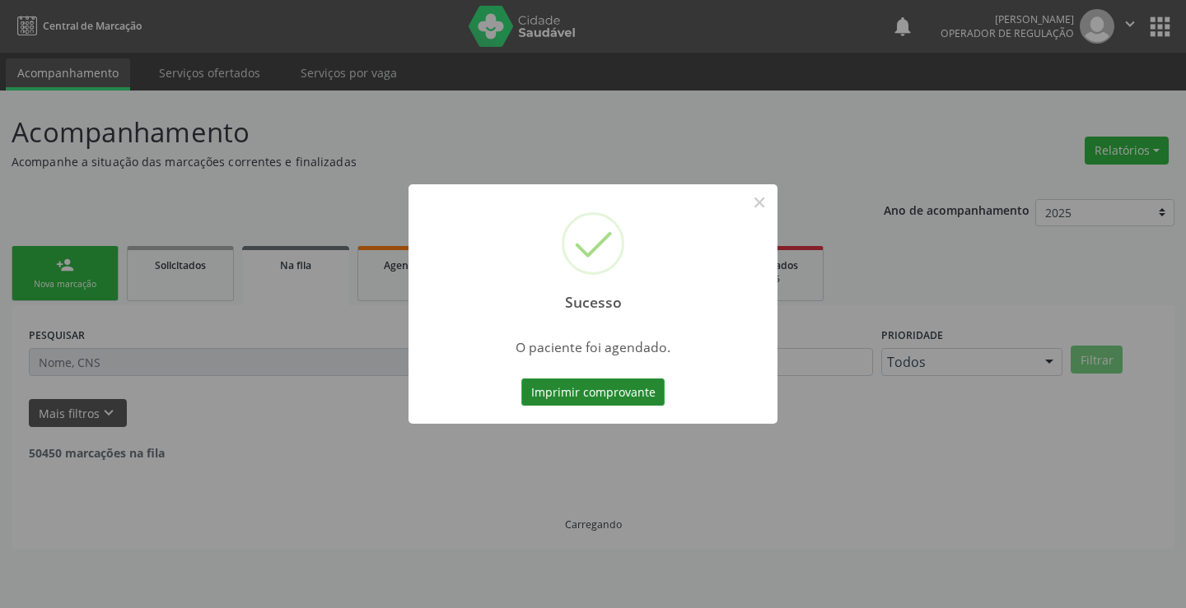
click at [618, 394] on button "Imprimir comprovante" at bounding box center [592, 393] width 143 height 28
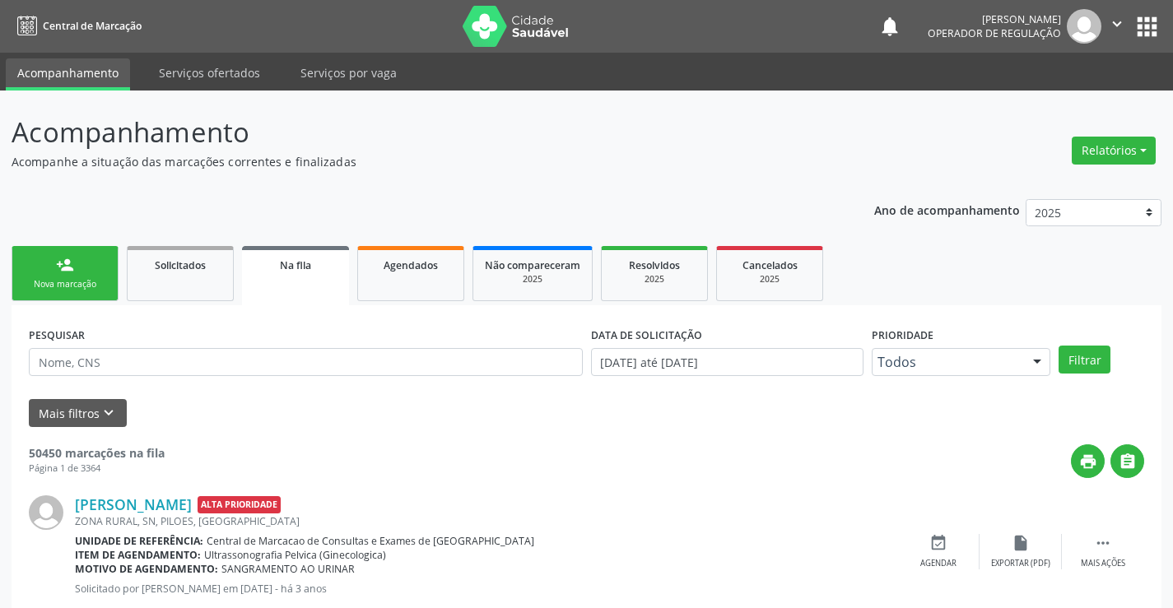
click at [97, 274] on link "person_add Nova marcação" at bounding box center [65, 273] width 107 height 55
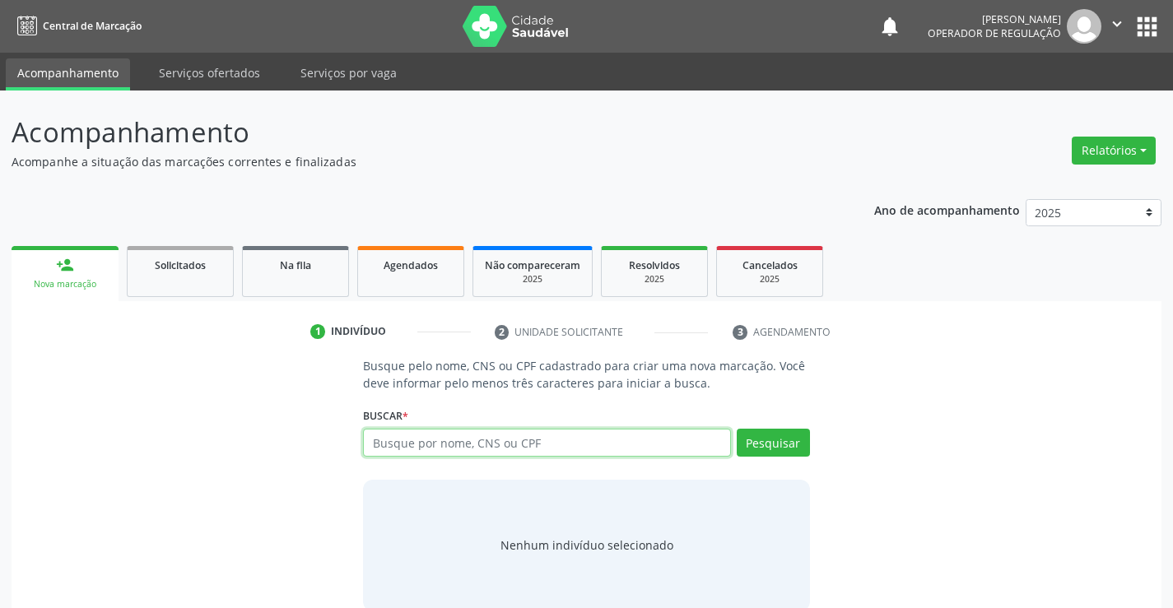
click at [450, 440] on input "text" at bounding box center [546, 443] width 367 height 28
type input "707800624697317"
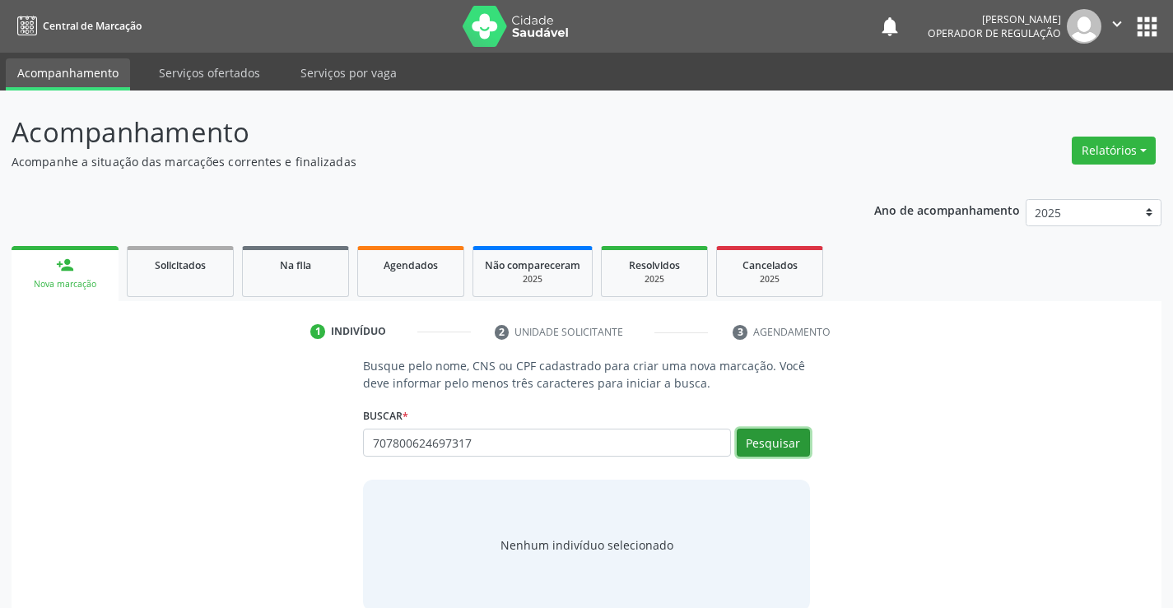
click at [760, 432] on button "Pesquisar" at bounding box center [773, 443] width 73 height 28
type input "707800624697317"
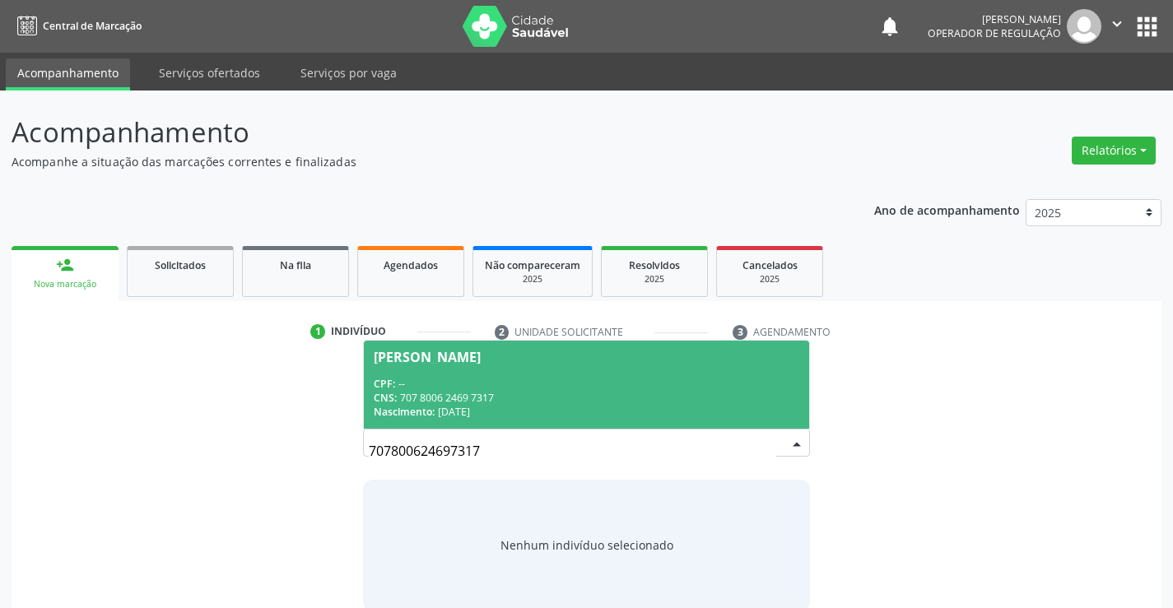
click at [704, 393] on div "CNS: 707 8006 2469 7317" at bounding box center [586, 398] width 425 height 14
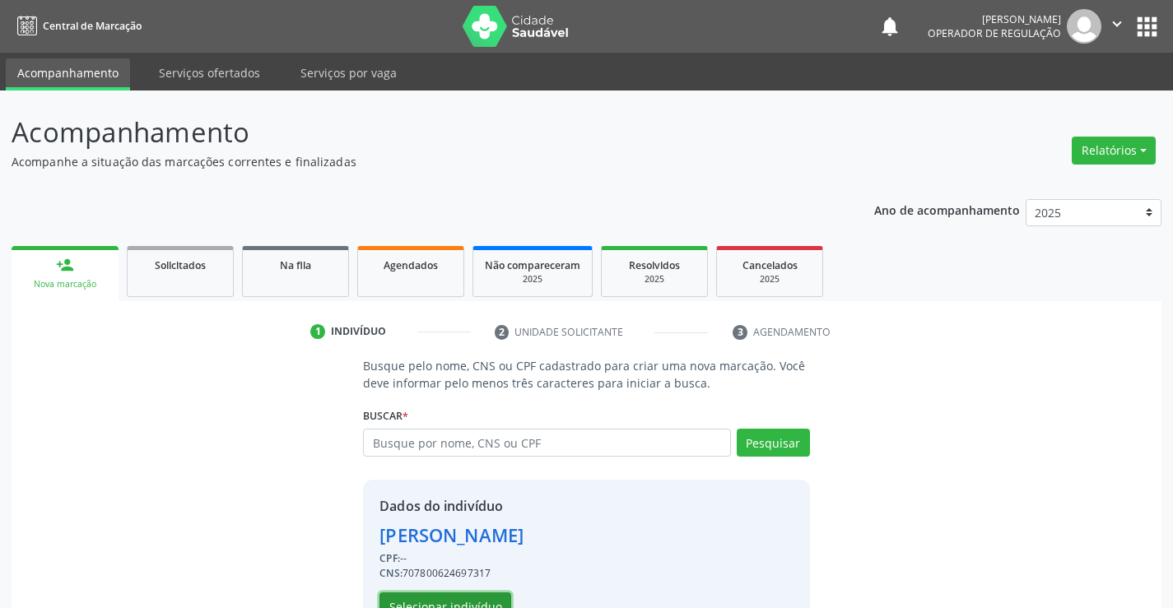
click at [452, 603] on button "Selecionar indivíduo" at bounding box center [446, 607] width 132 height 28
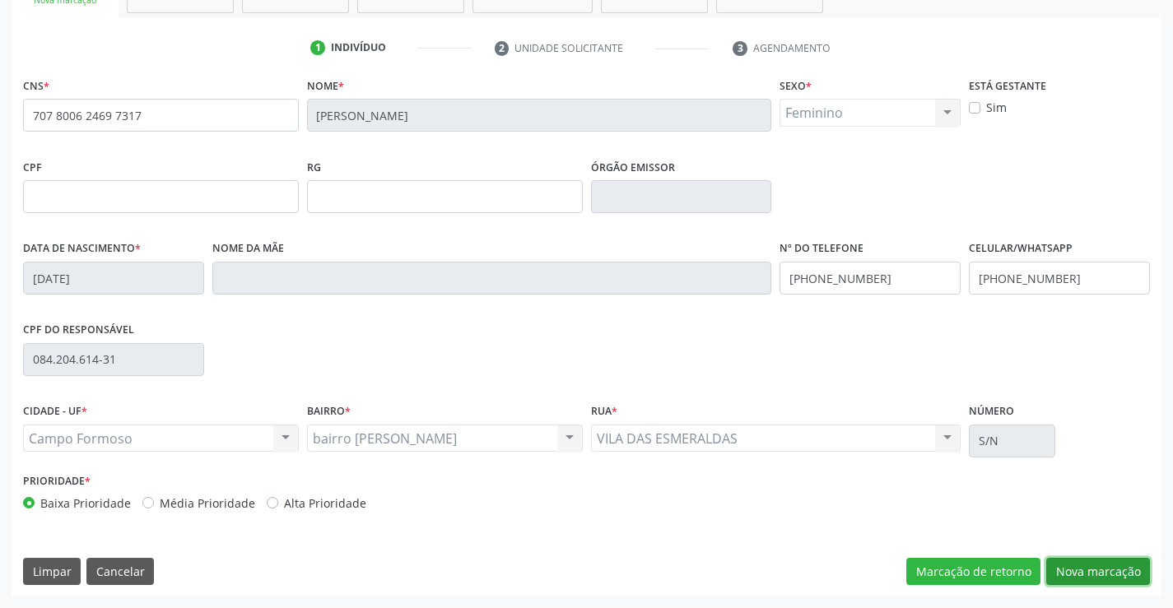
click at [1074, 574] on button "Nova marcação" at bounding box center [1098, 572] width 104 height 28
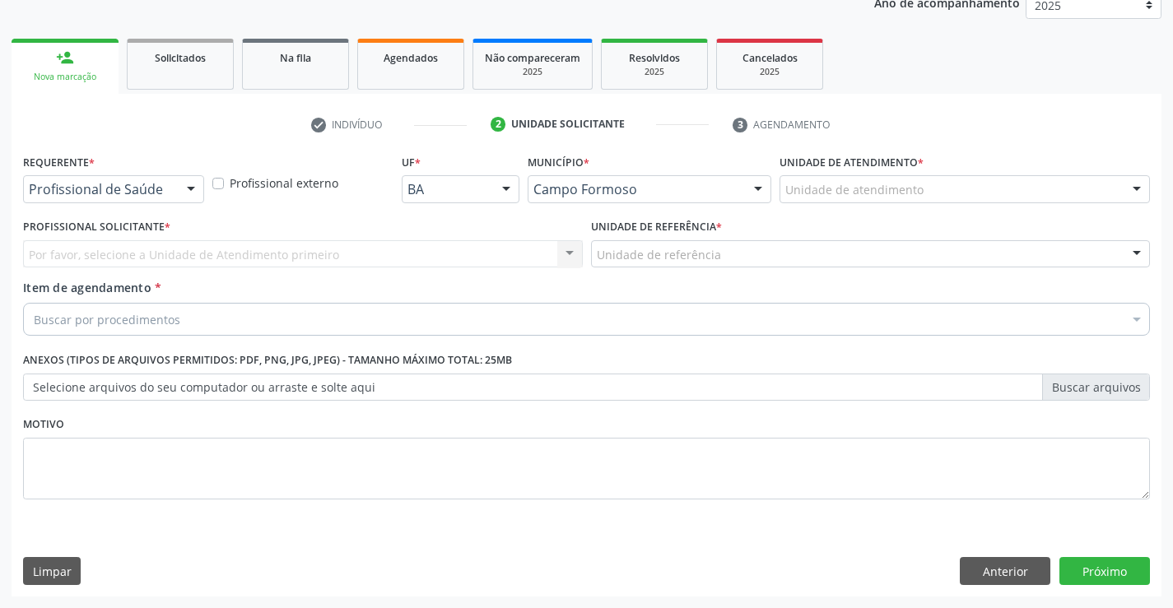
scroll to position [207, 0]
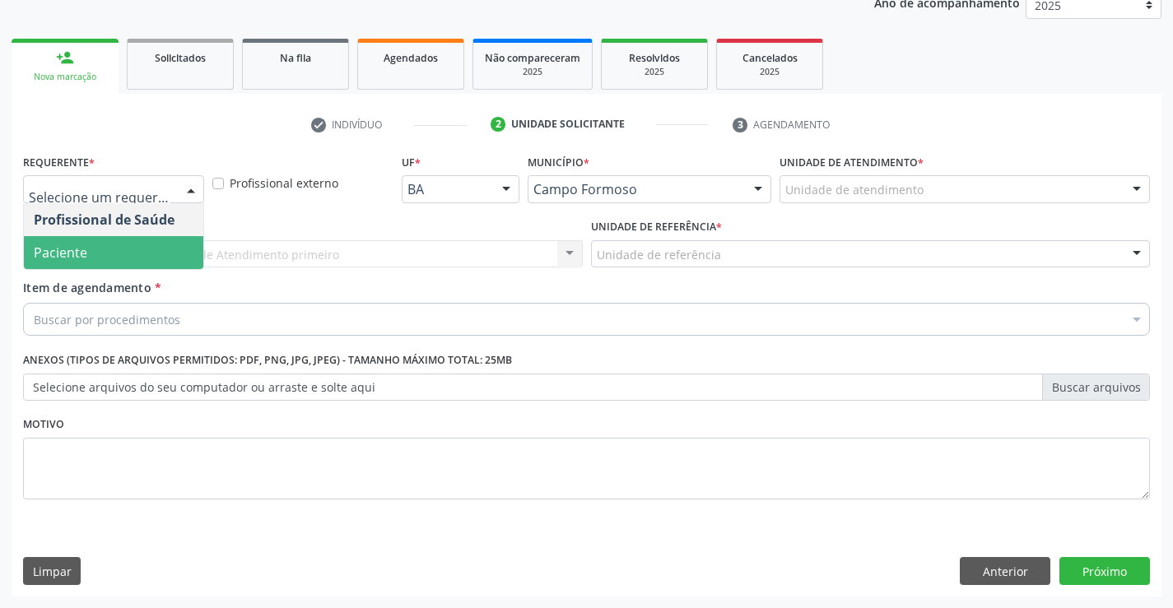
click at [141, 251] on span "Paciente" at bounding box center [113, 252] width 179 height 33
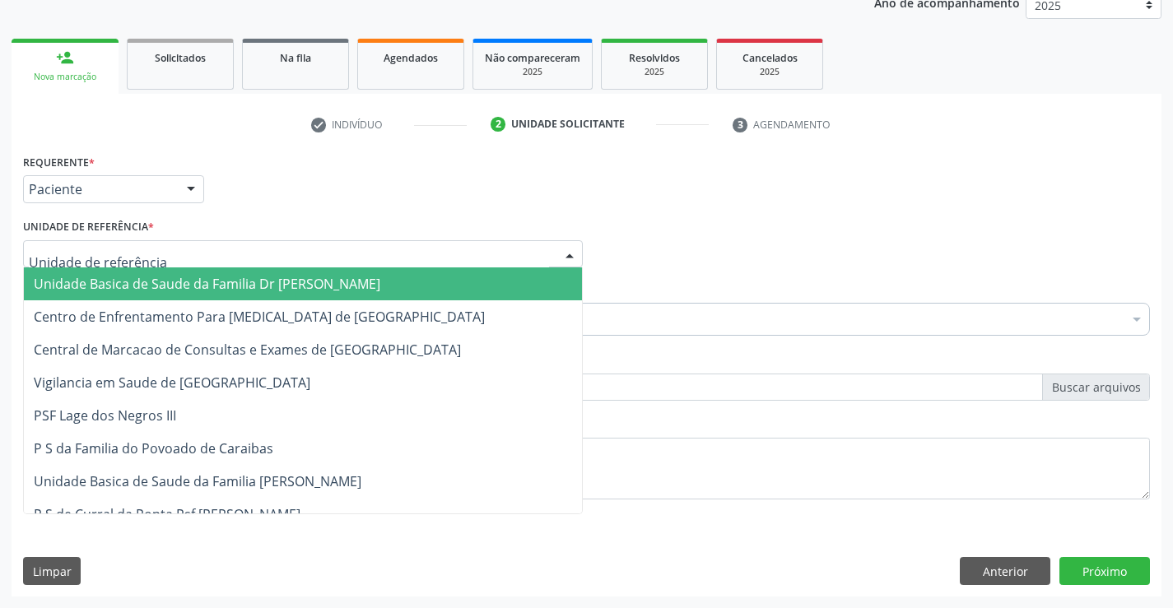
click at [141, 277] on span "Unidade Basica de Saude da Familia Dr [PERSON_NAME]" at bounding box center [207, 284] width 347 height 18
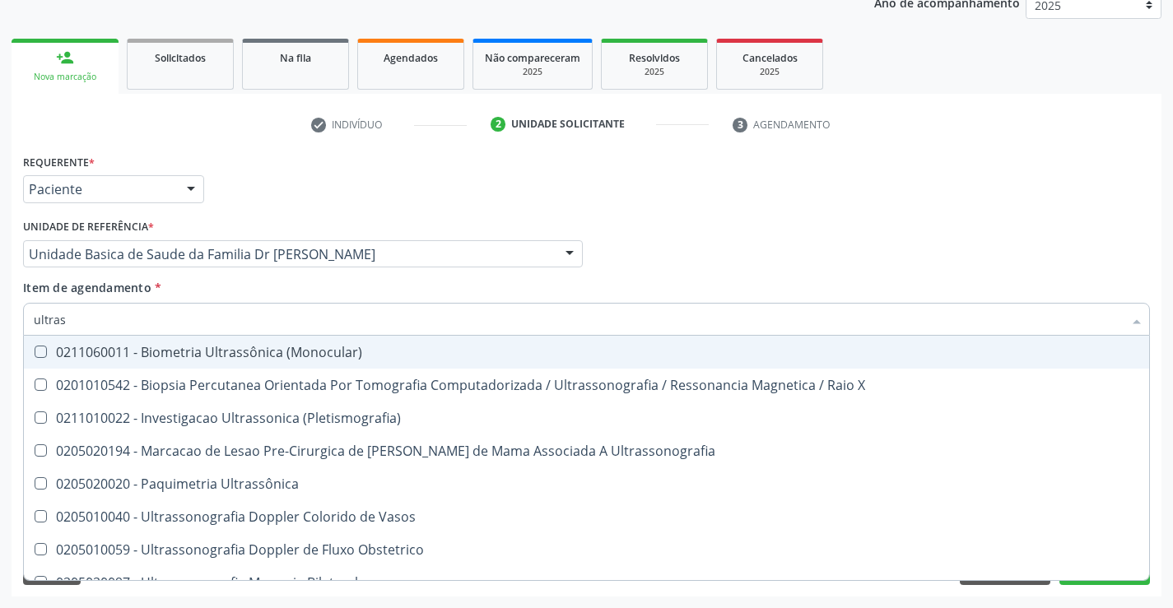
type input "ultrass"
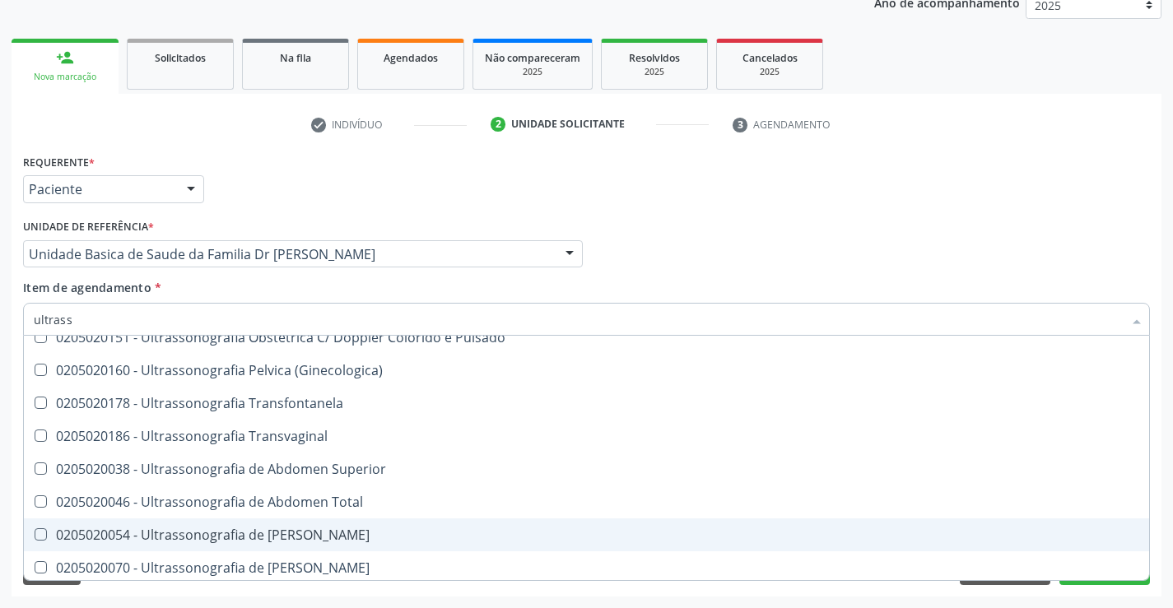
scroll to position [329, 0]
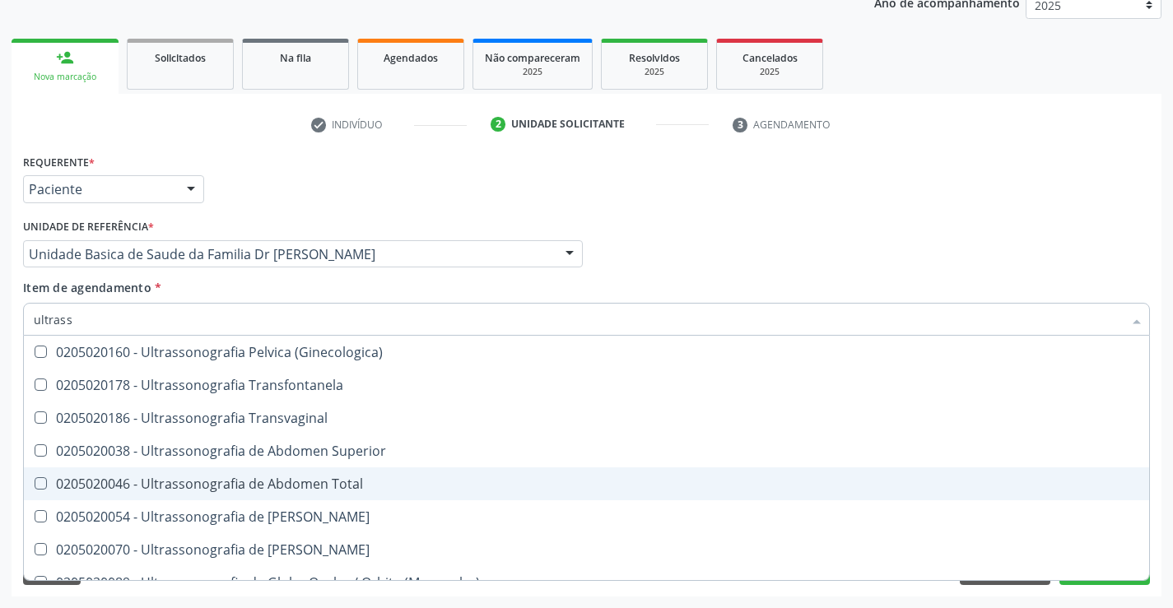
click at [358, 490] on div "0205020046 - Ultrassonografia de Abdomen Total" at bounding box center [587, 484] width 1106 height 13
checkbox Total "true"
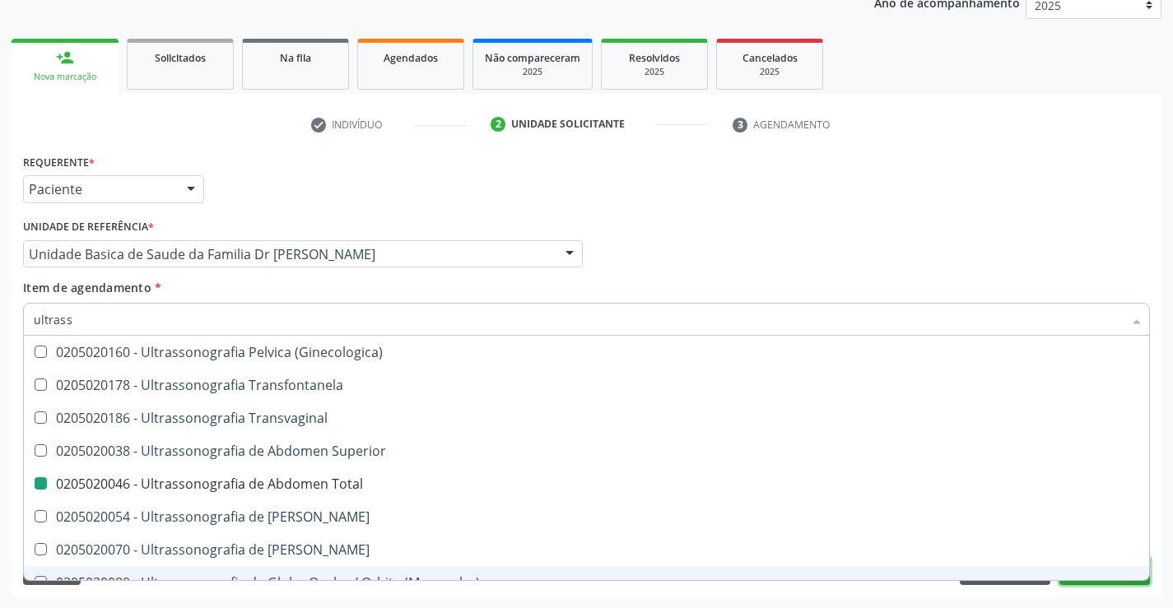
click at [1092, 582] on button "Próximo" at bounding box center [1105, 571] width 91 height 28
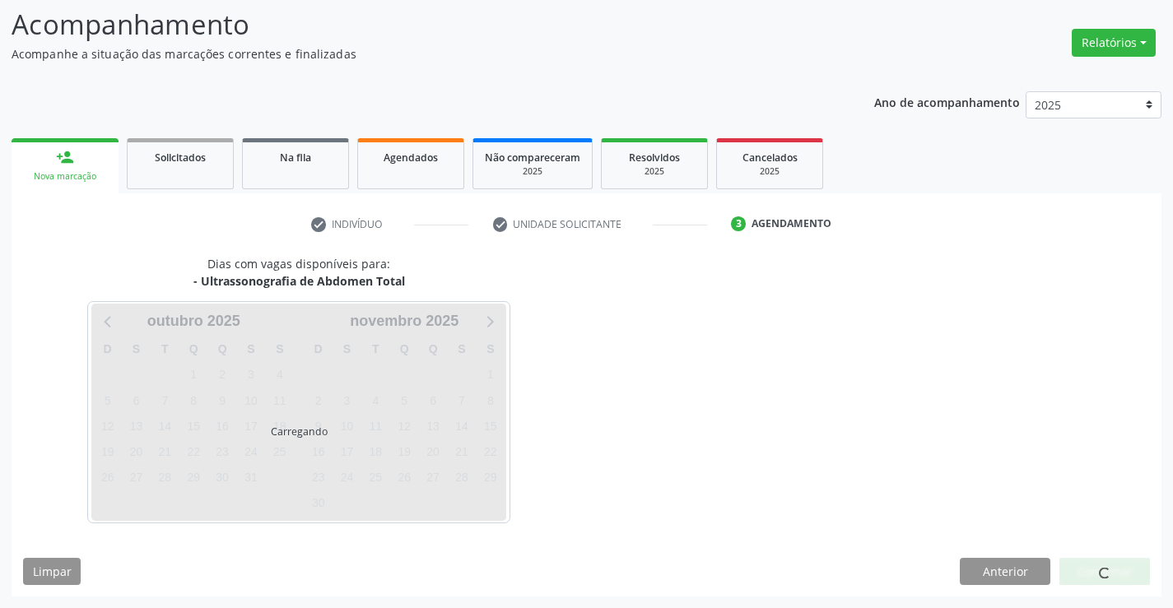
scroll to position [0, 0]
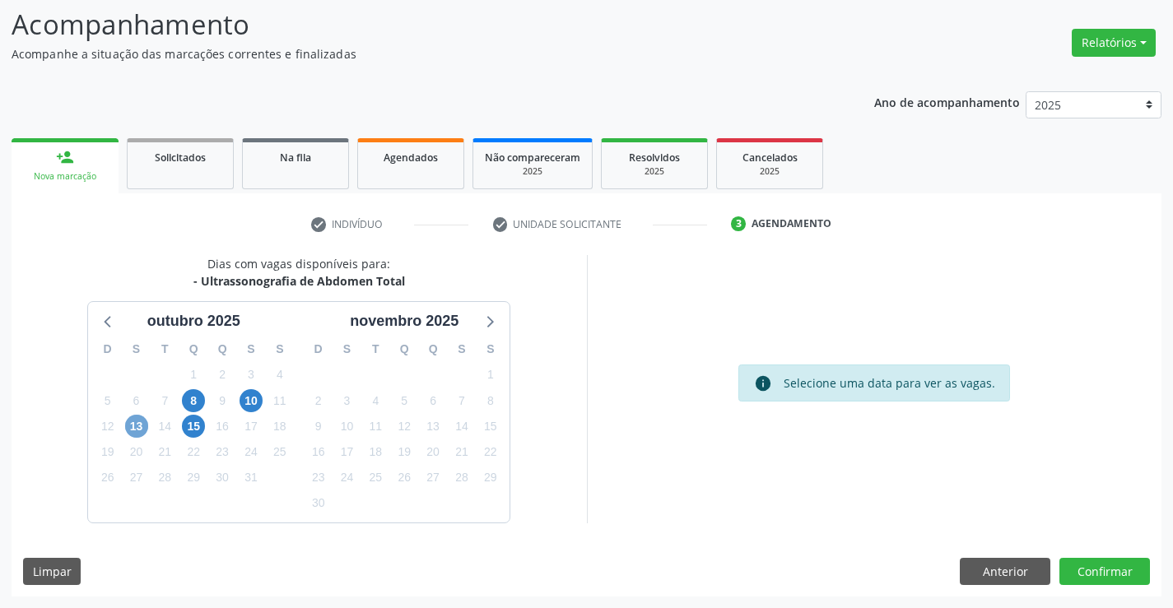
click at [140, 422] on span "13" at bounding box center [136, 426] width 23 height 23
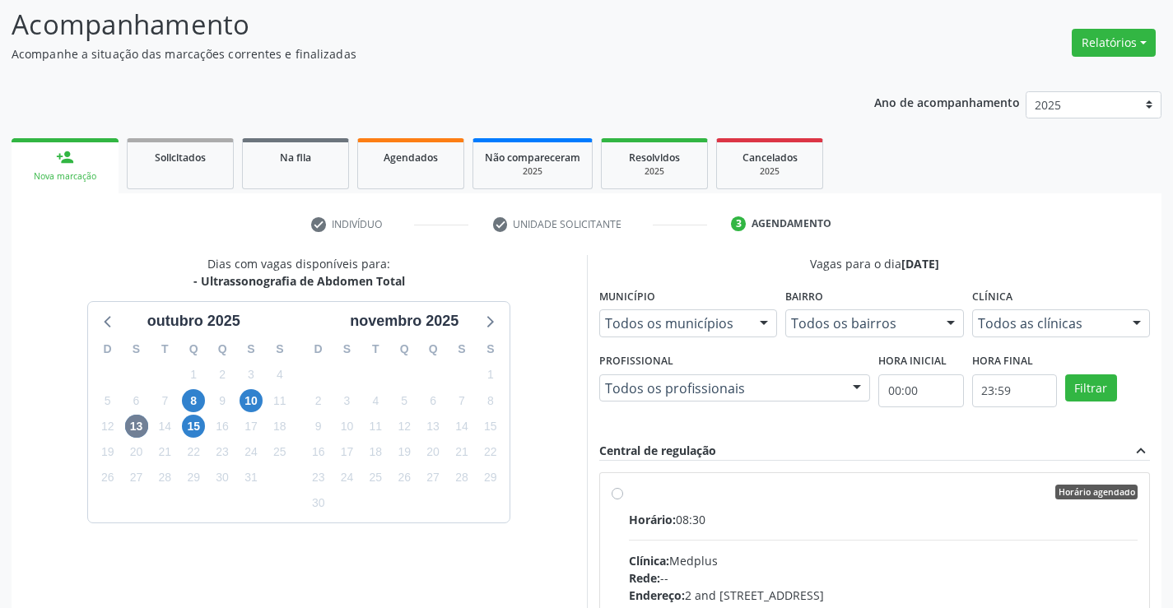
click at [629, 496] on label "Horário agendado Horário: 08:30 Clínica: Medplus Rede: -- Endereço: 2 and [STRE…" at bounding box center [884, 611] width 510 height 253
click at [619, 496] on input "Horário agendado Horário: 08:30 Clínica: Medplus Rede: -- Endereço: 2 and [STRE…" at bounding box center [618, 492] width 12 height 15
radio input "true"
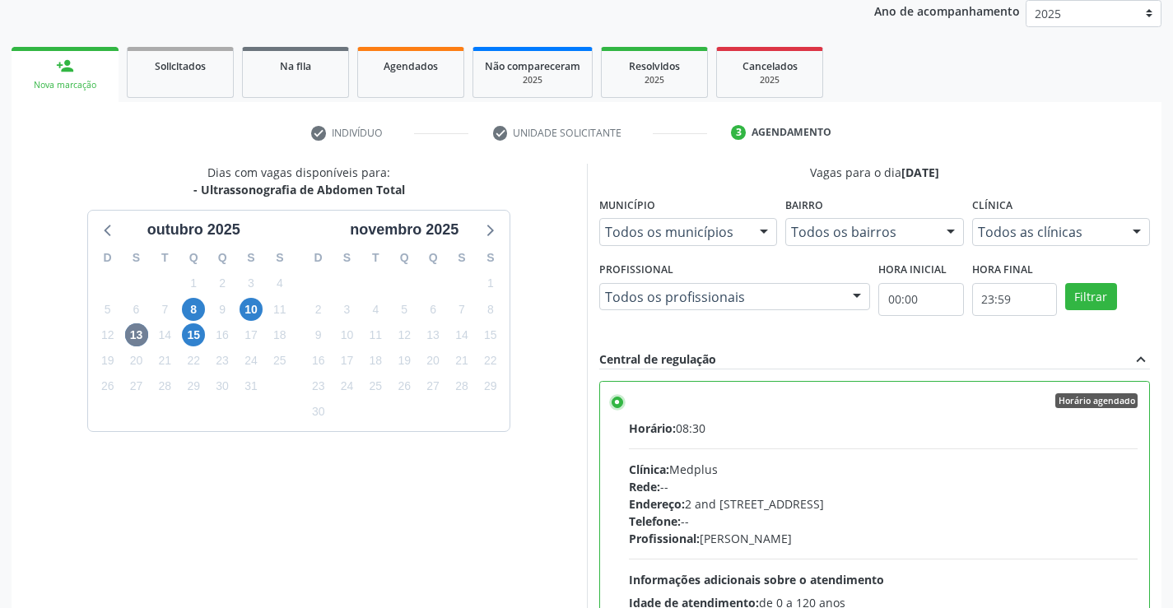
scroll to position [375, 0]
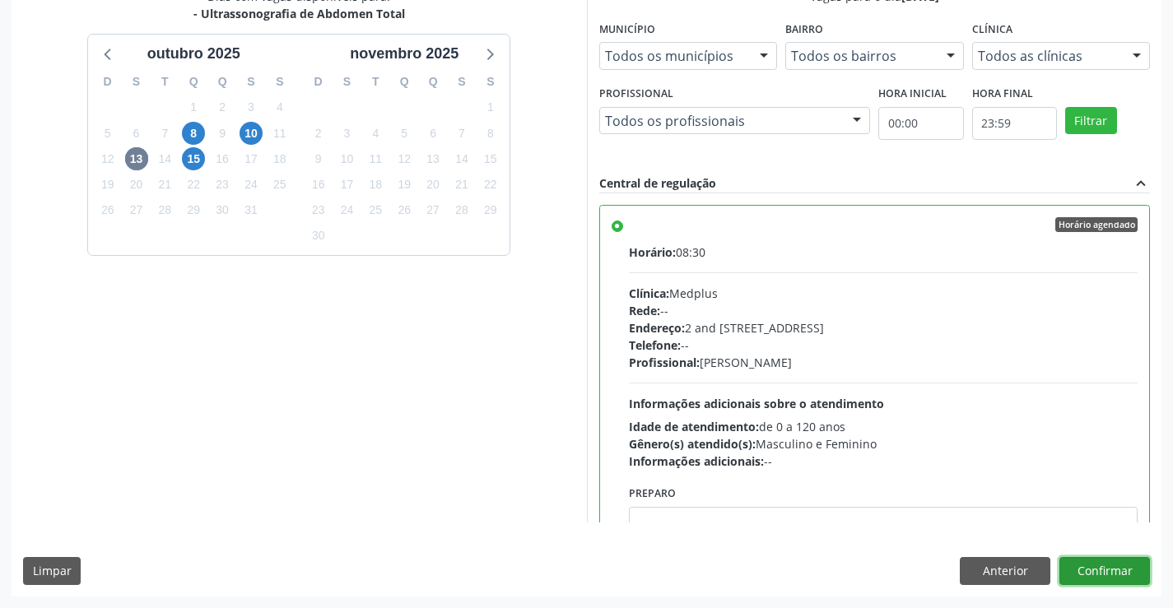
click at [1115, 568] on button "Confirmar" at bounding box center [1105, 571] width 91 height 28
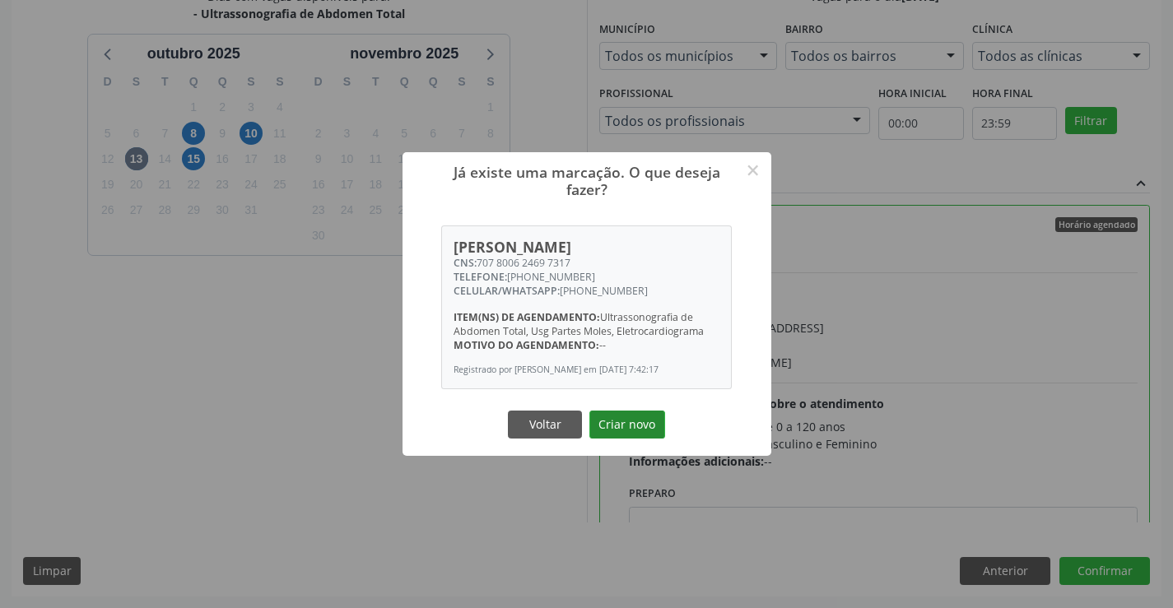
click at [622, 413] on button "Criar novo" at bounding box center [628, 425] width 76 height 28
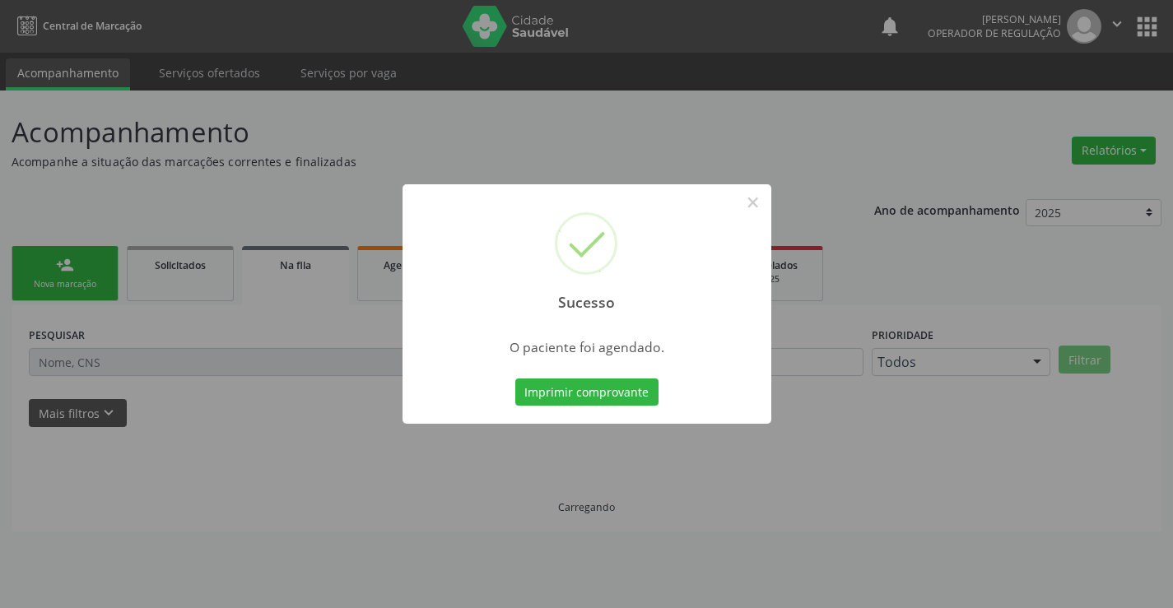
scroll to position [0, 0]
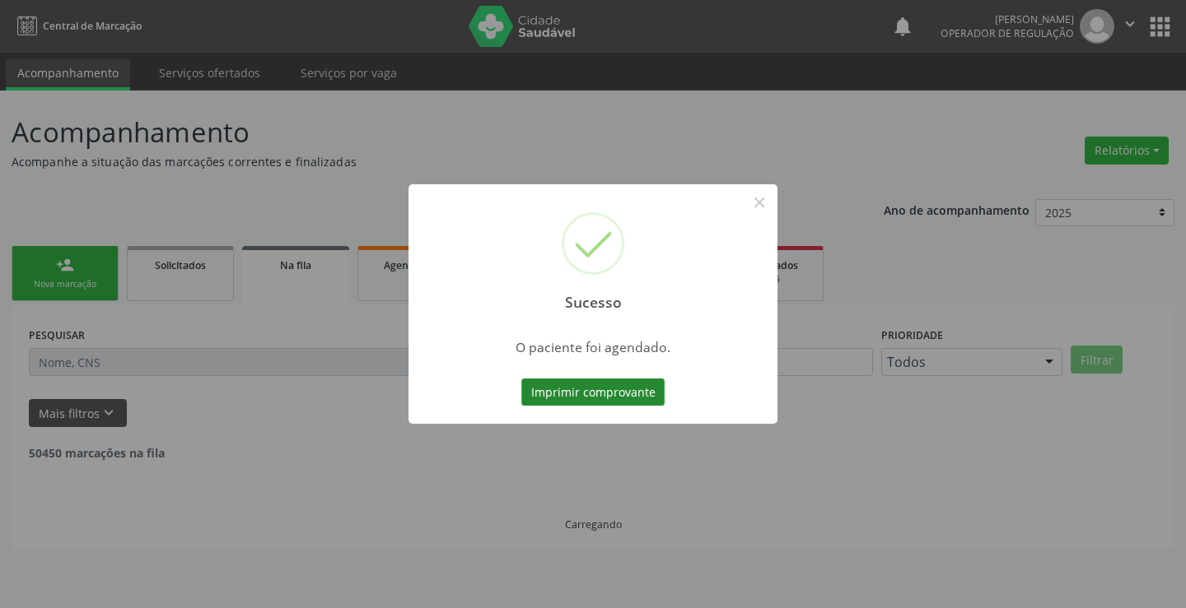
click at [628, 396] on button "Imprimir comprovante" at bounding box center [592, 393] width 143 height 28
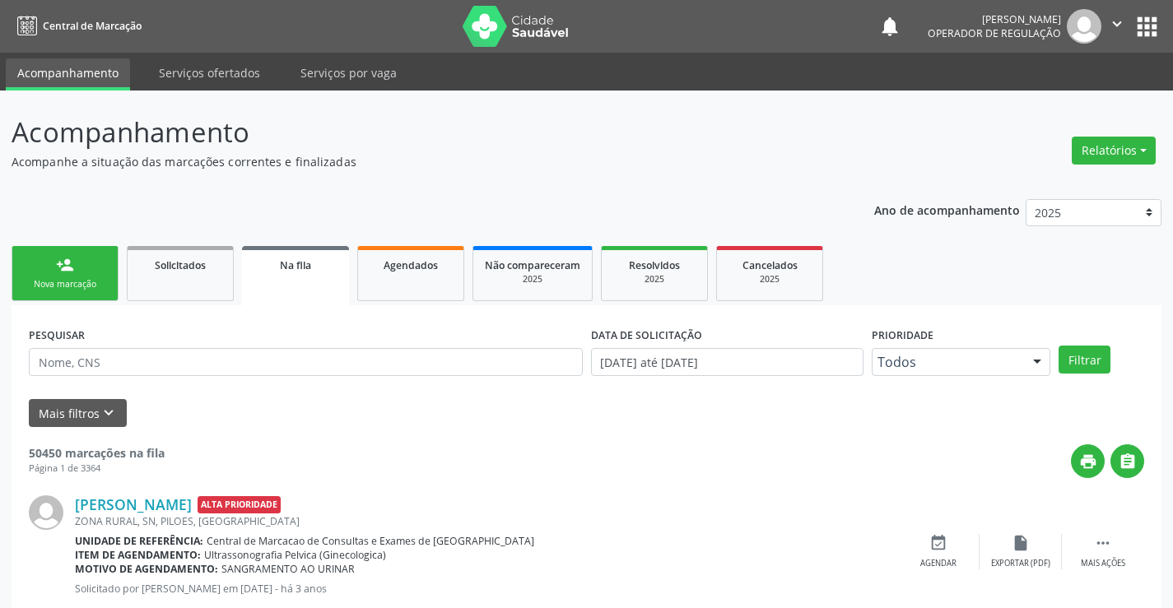
click at [87, 272] on link "person_add Nova marcação" at bounding box center [65, 273] width 107 height 55
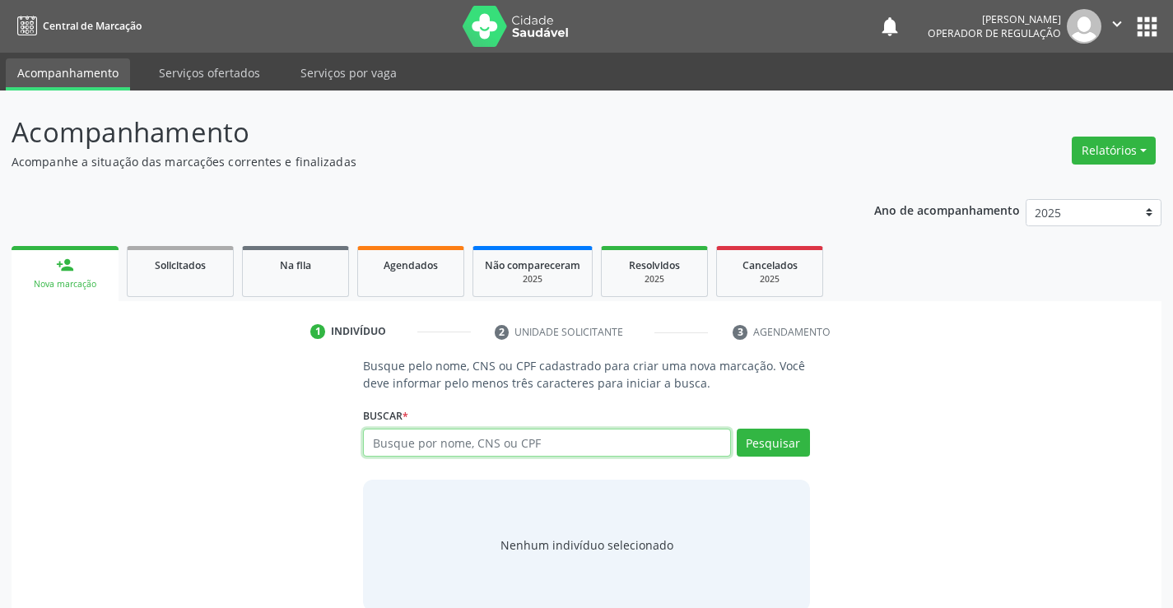
click at [468, 446] on input "text" at bounding box center [546, 443] width 367 height 28
type input "707100836472420"
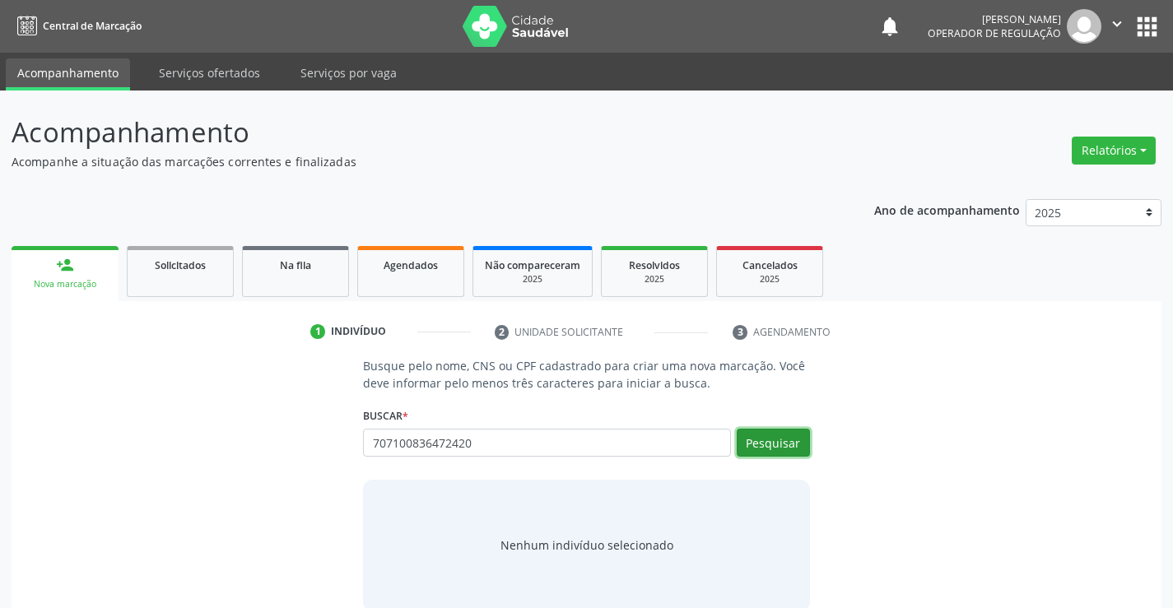
click at [771, 438] on button "Pesquisar" at bounding box center [773, 443] width 73 height 28
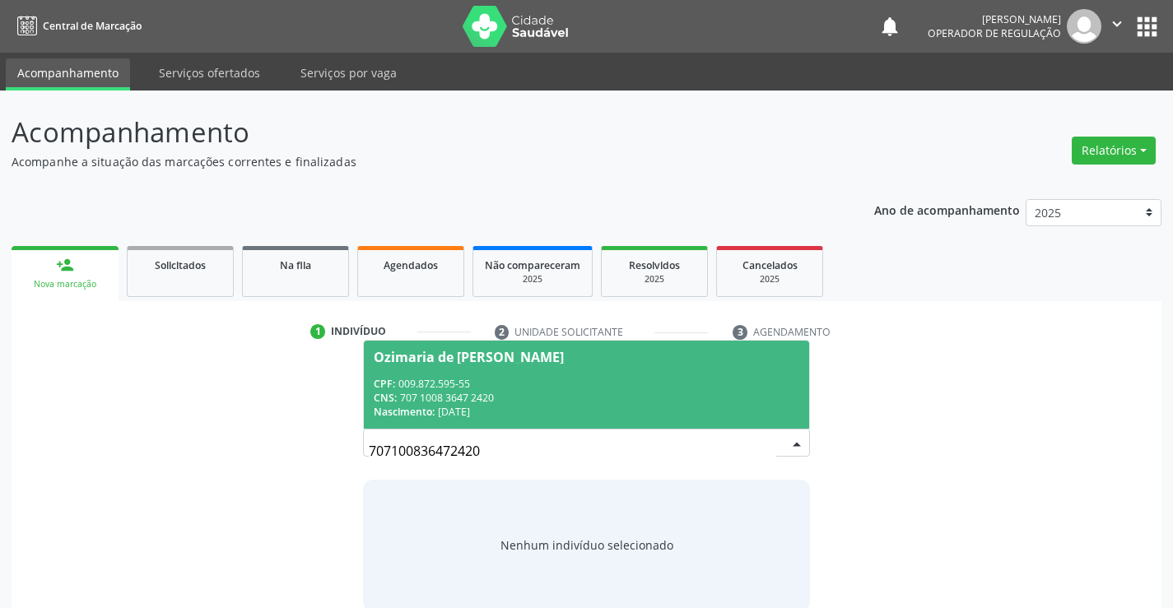
click at [647, 385] on div "CPF: 009.872.595-55" at bounding box center [586, 384] width 425 height 14
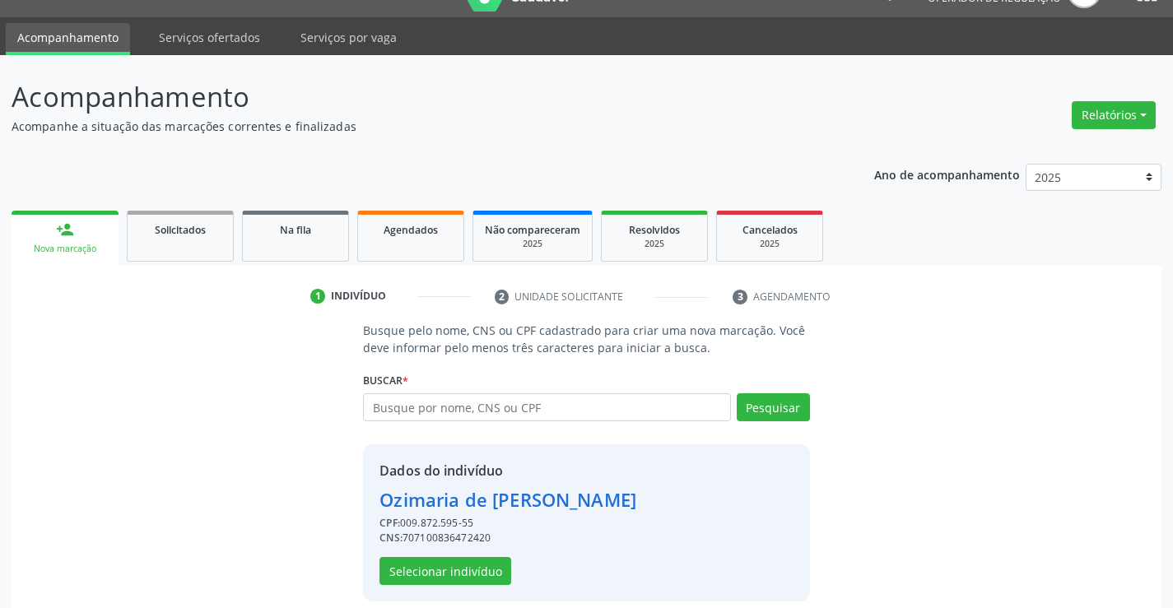
scroll to position [52, 0]
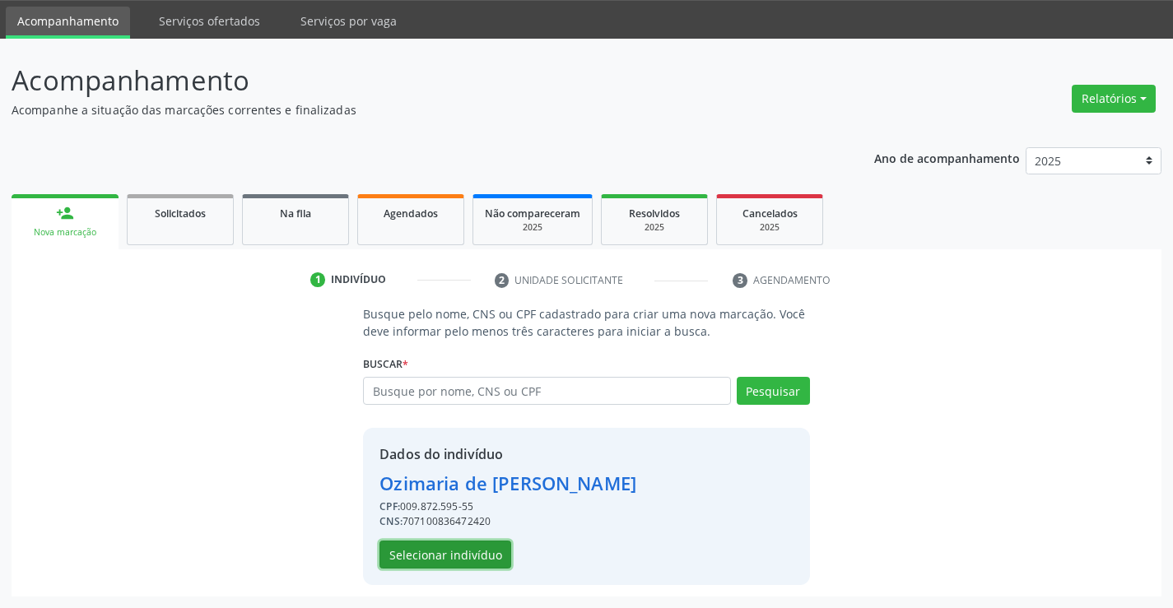
click at [468, 554] on button "Selecionar indivíduo" at bounding box center [446, 555] width 132 height 28
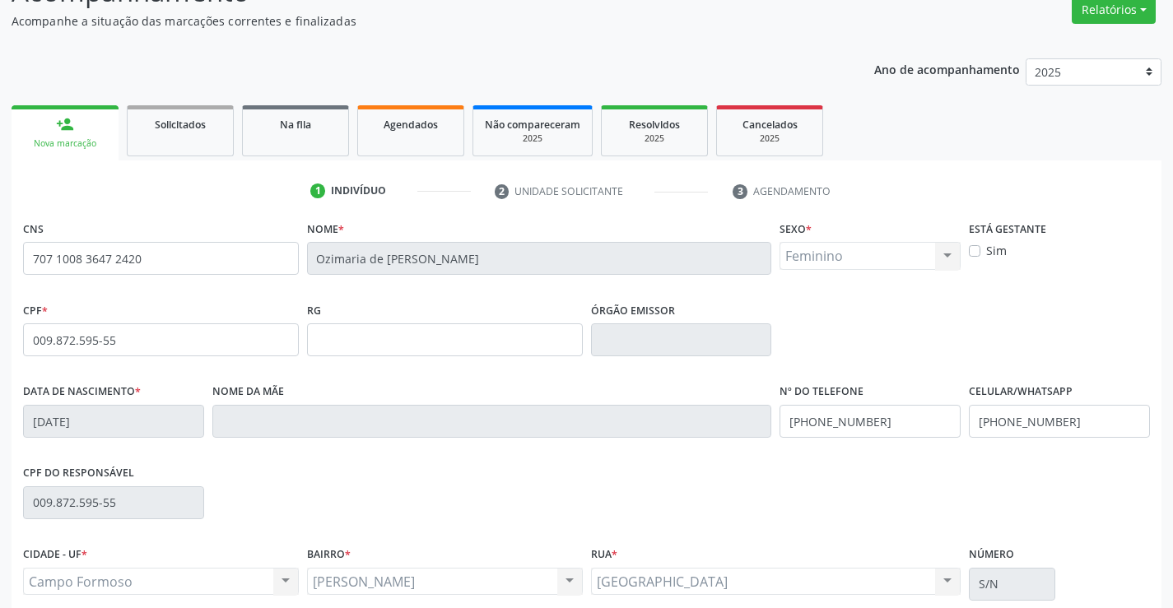
scroll to position [284, 0]
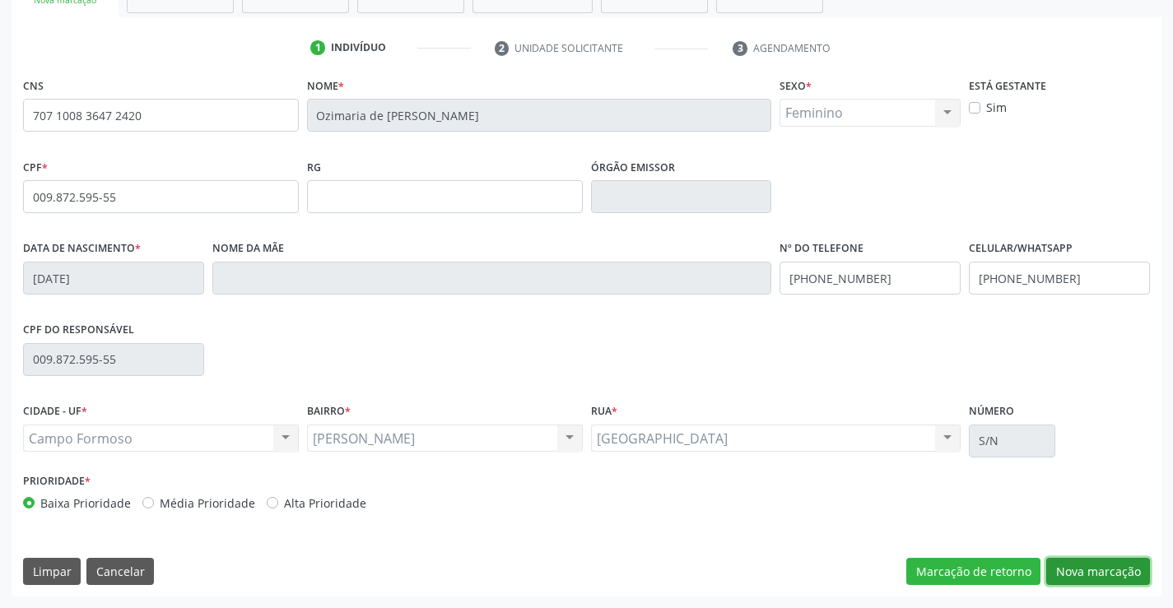
click at [1078, 566] on button "Nova marcação" at bounding box center [1098, 572] width 104 height 28
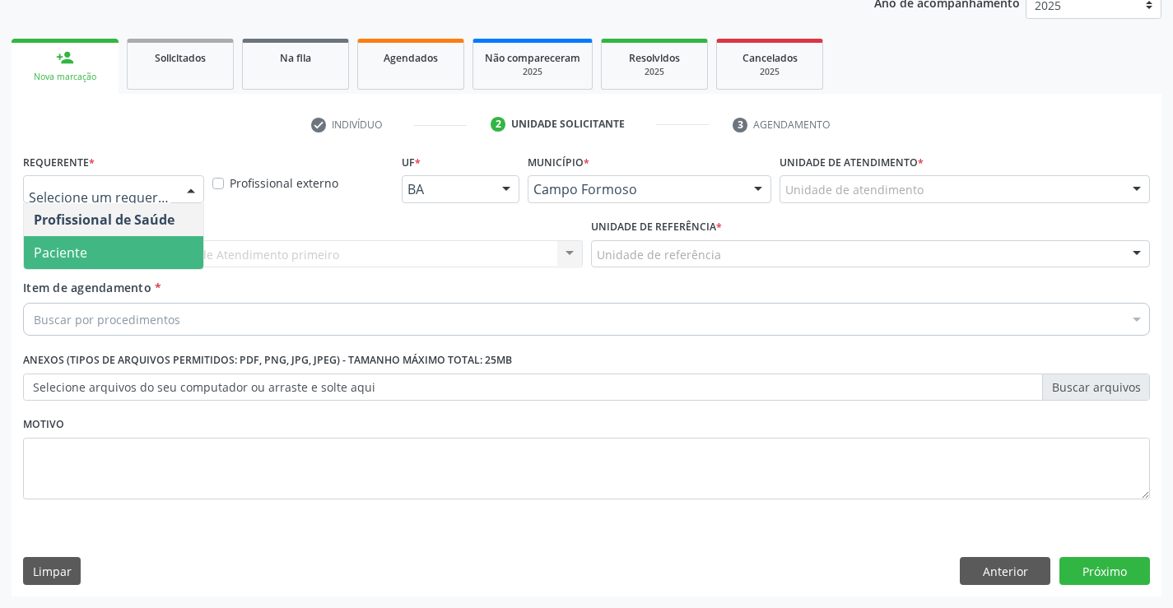
click at [124, 258] on span "Paciente" at bounding box center [113, 252] width 179 height 33
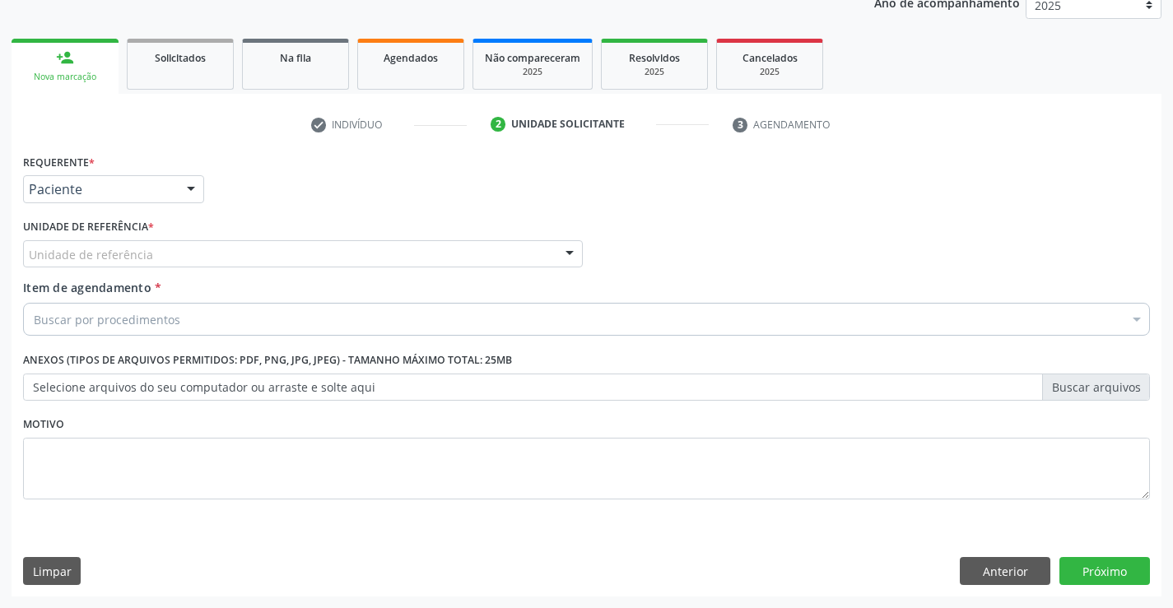
drag, startPoint x: 128, startPoint y: 249, endPoint x: 128, endPoint y: 267, distance: 17.3
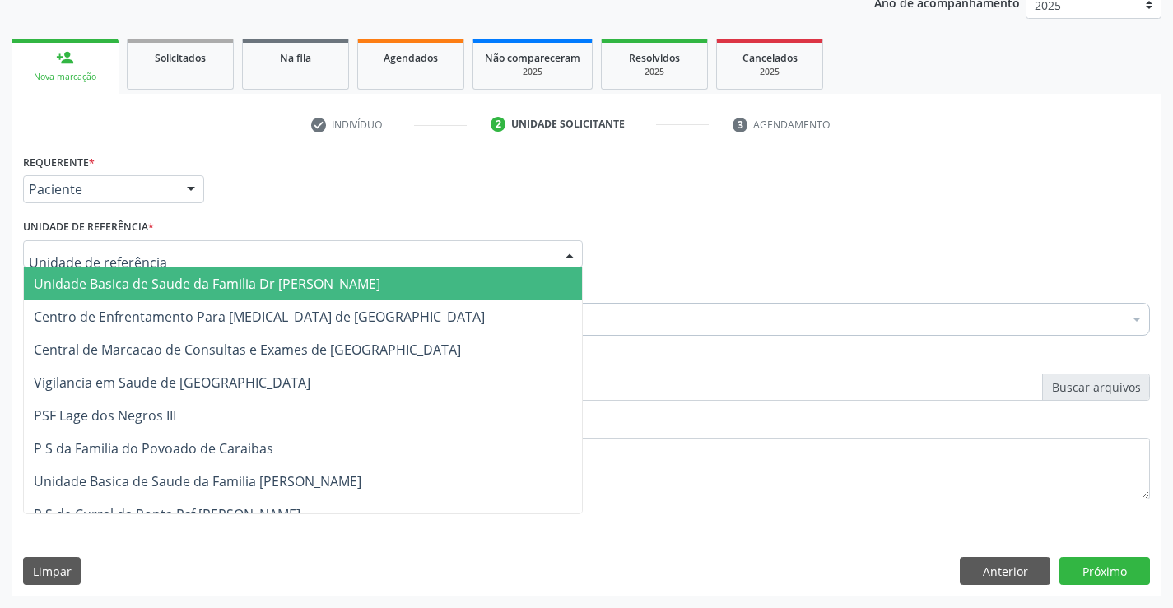
drag, startPoint x: 131, startPoint y: 278, endPoint x: 131, endPoint y: 296, distance: 18.1
click at [131, 279] on span "Unidade Basica de Saude da Familia Dr [PERSON_NAME]" at bounding box center [207, 284] width 347 height 18
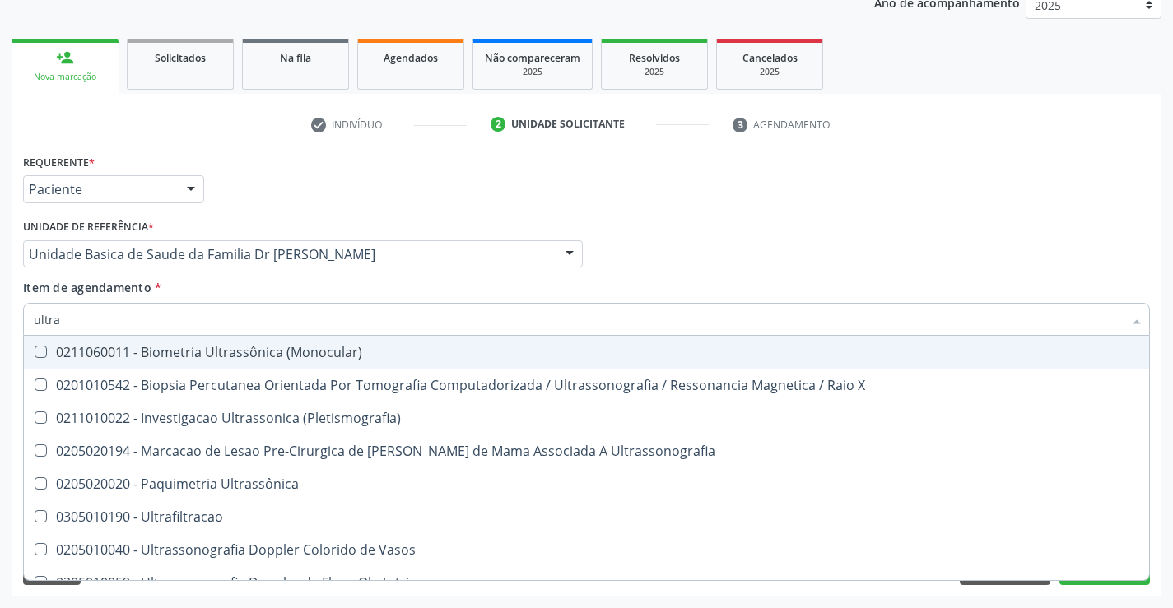
type input "ultras"
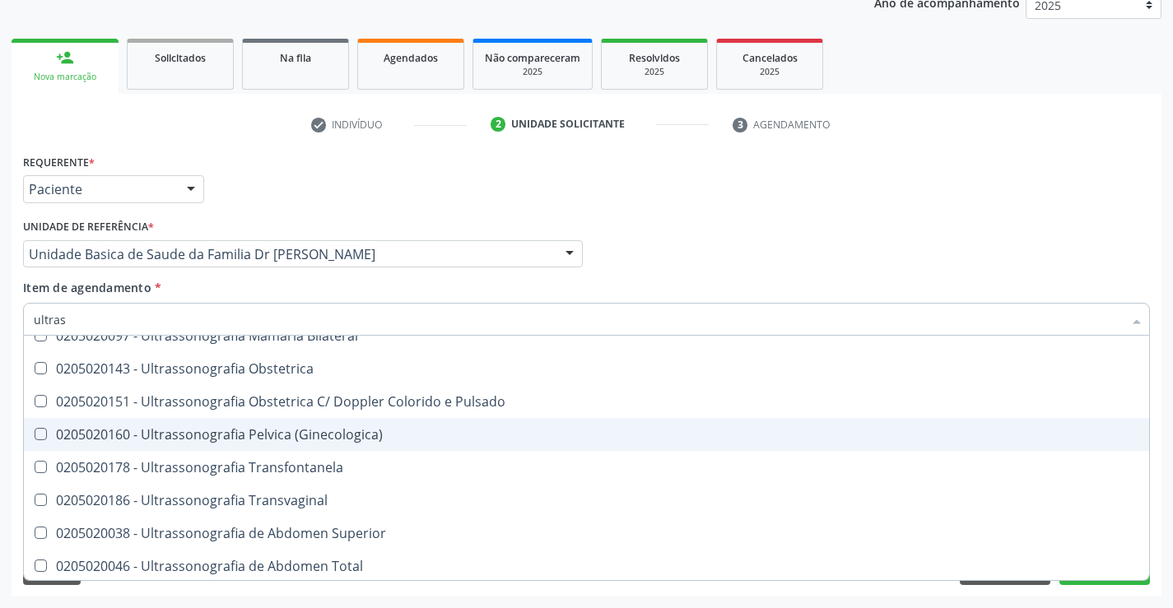
scroll to position [329, 0]
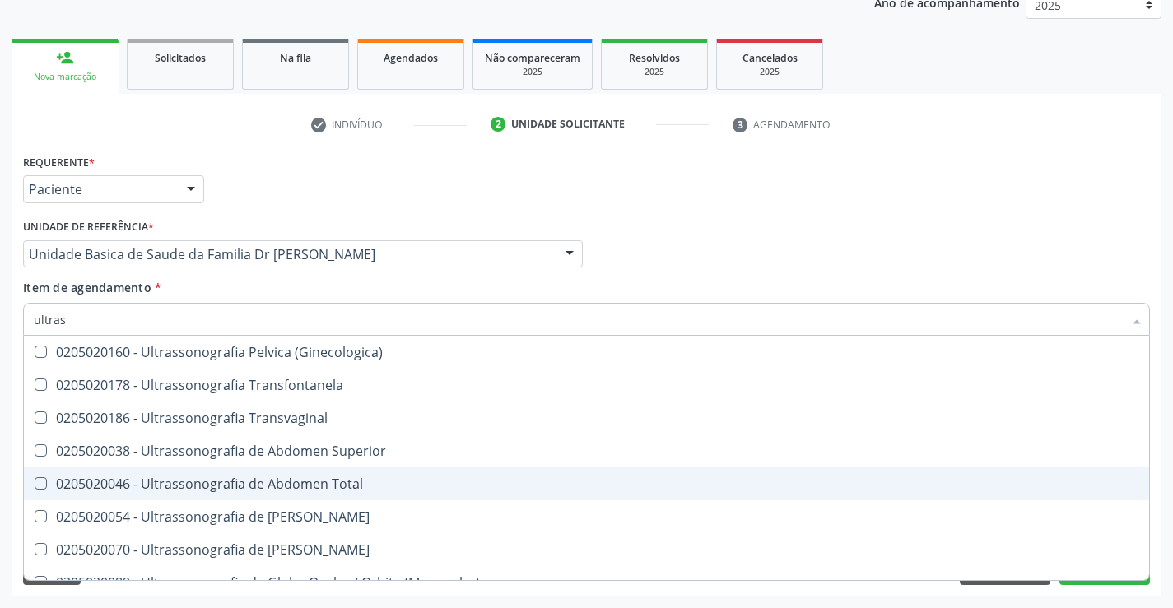
click at [359, 489] on div "0205020046 - Ultrassonografia de Abdomen Total" at bounding box center [587, 484] width 1106 height 13
checkbox Total "true"
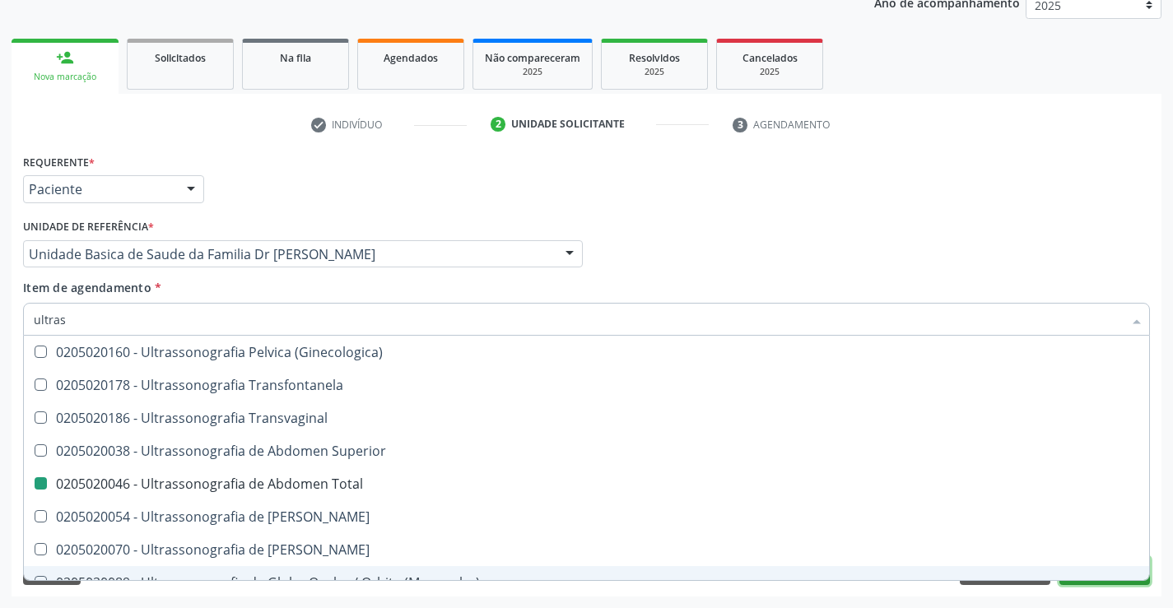
click at [1097, 581] on button "Próximo" at bounding box center [1105, 571] width 91 height 28
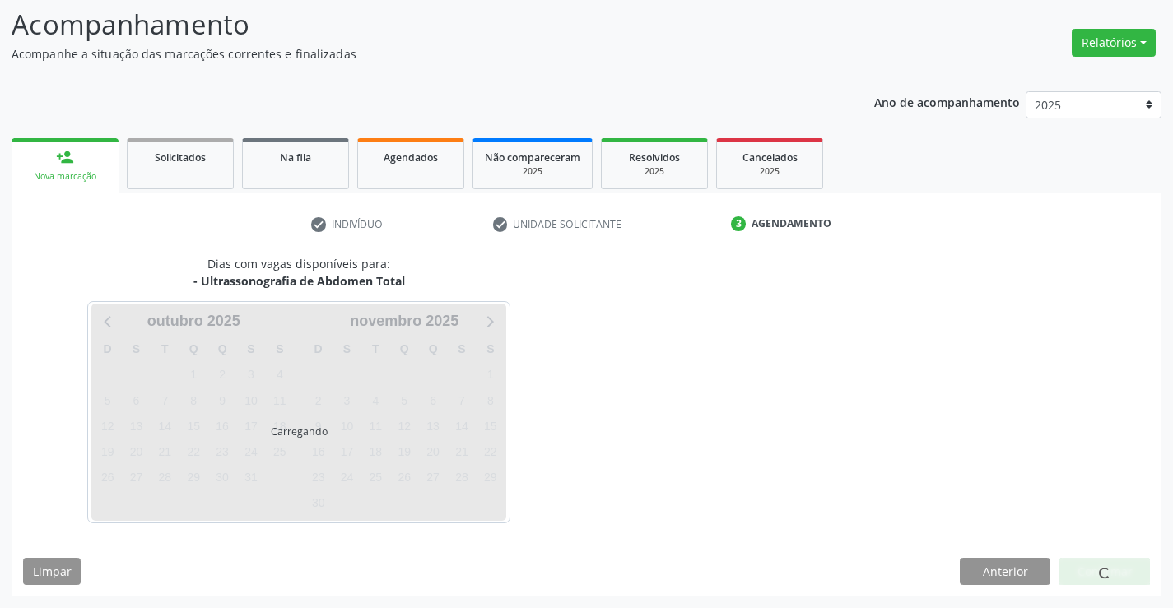
scroll to position [0, 0]
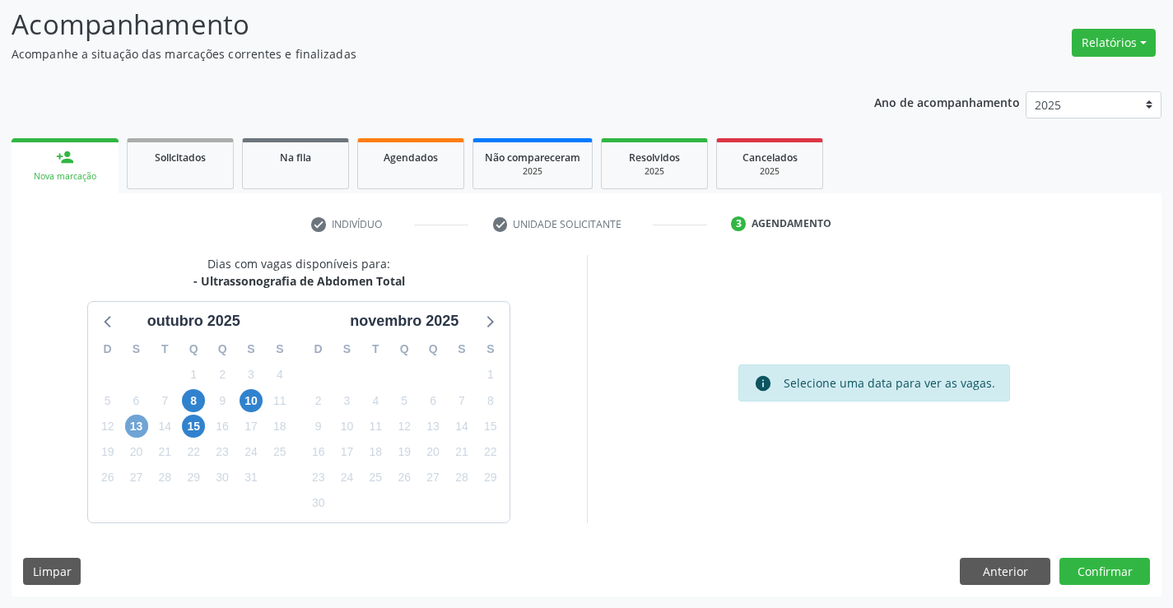
click at [135, 426] on span "13" at bounding box center [136, 426] width 23 height 23
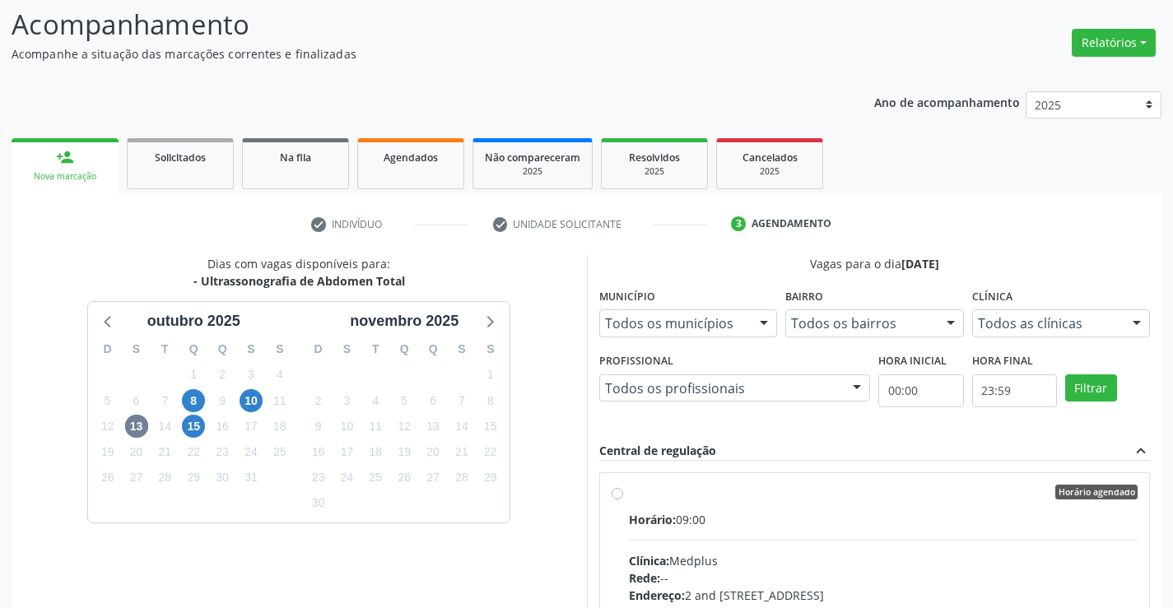
click at [629, 496] on label "Horário agendado Horário: 09:00 Clínica: Medplus Rede: -- Endereço: 2 and [STRE…" at bounding box center [884, 611] width 510 height 253
click at [618, 496] on input "Horário agendado Horário: 09:00 Clínica: Medplus Rede: -- Endereço: 2 and [STRE…" at bounding box center [618, 492] width 12 height 15
radio input "true"
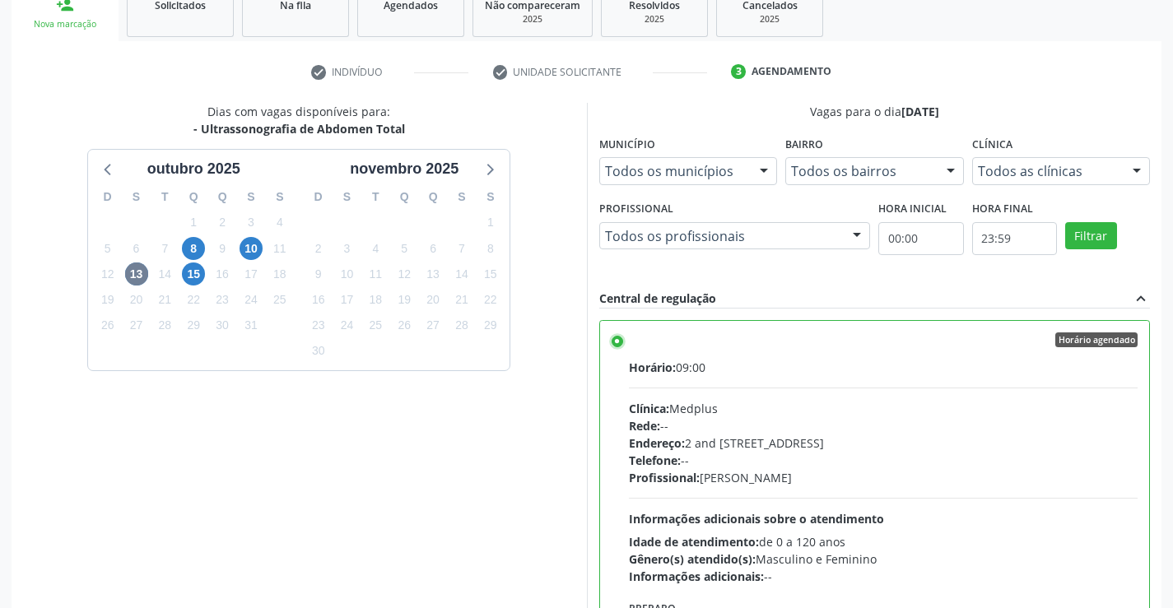
scroll to position [375, 0]
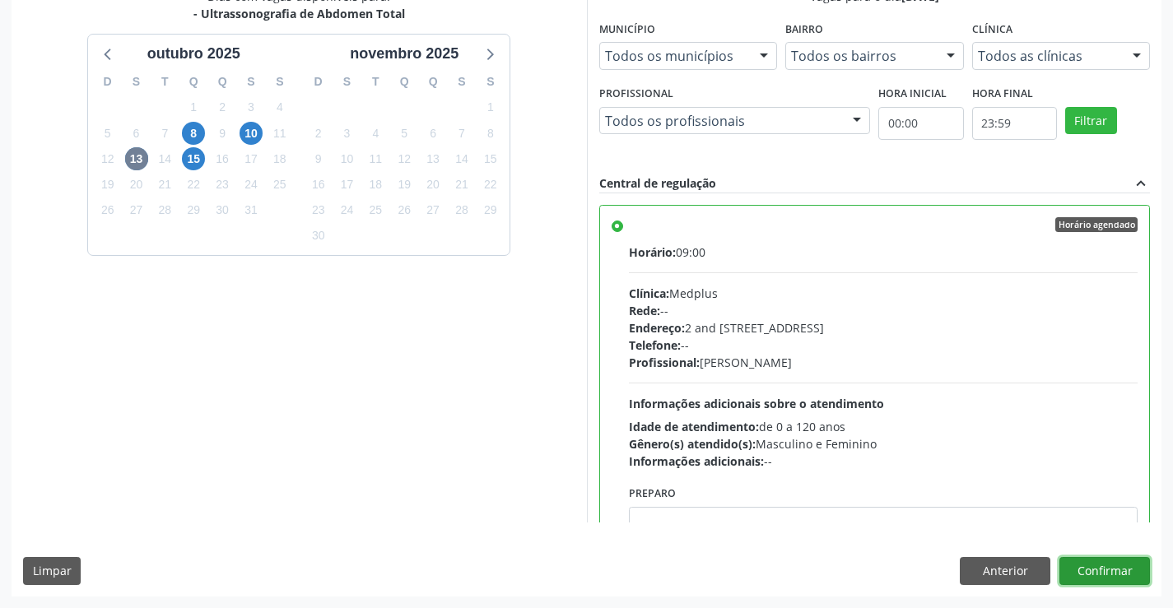
click at [1118, 564] on button "Confirmar" at bounding box center [1105, 571] width 91 height 28
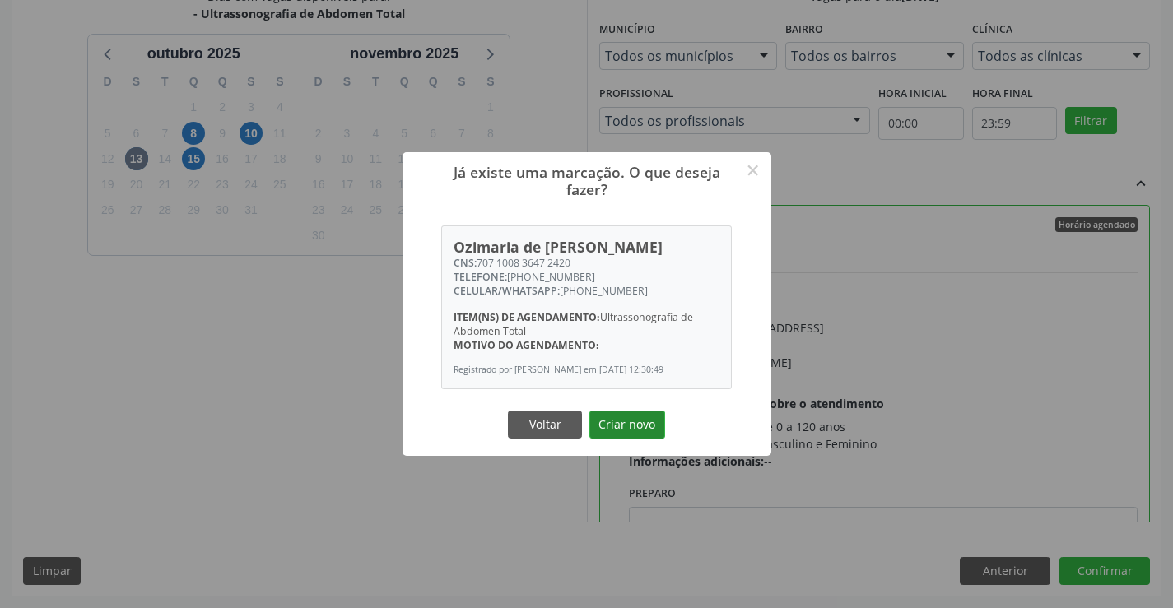
click at [644, 426] on button "Criar novo" at bounding box center [628, 425] width 76 height 28
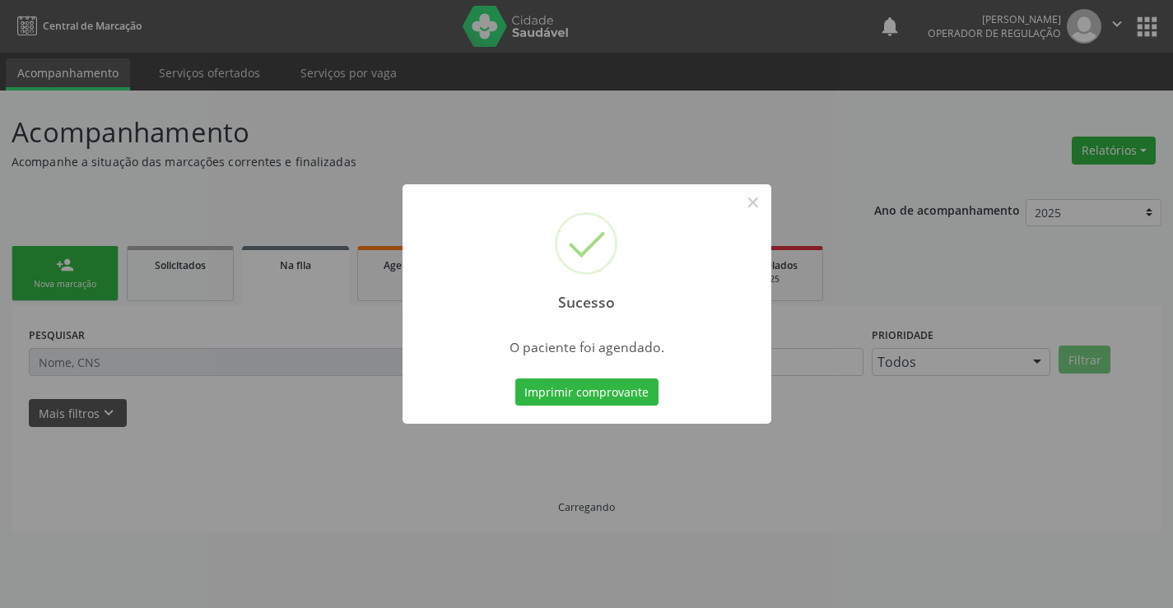
scroll to position [0, 0]
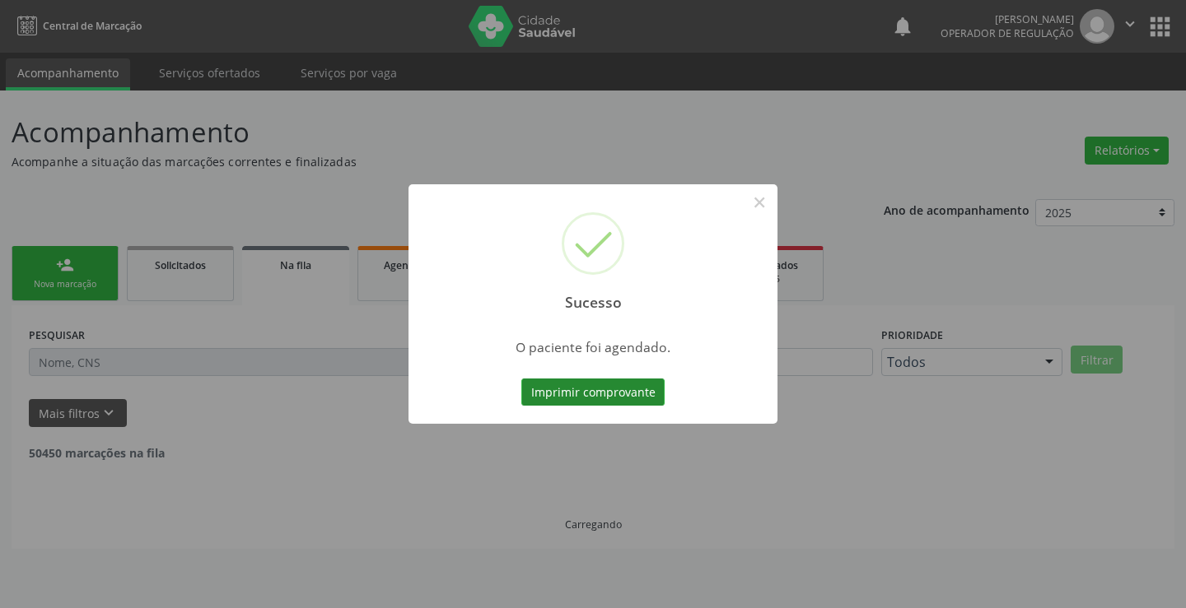
click at [613, 397] on button "Imprimir comprovante" at bounding box center [592, 393] width 143 height 28
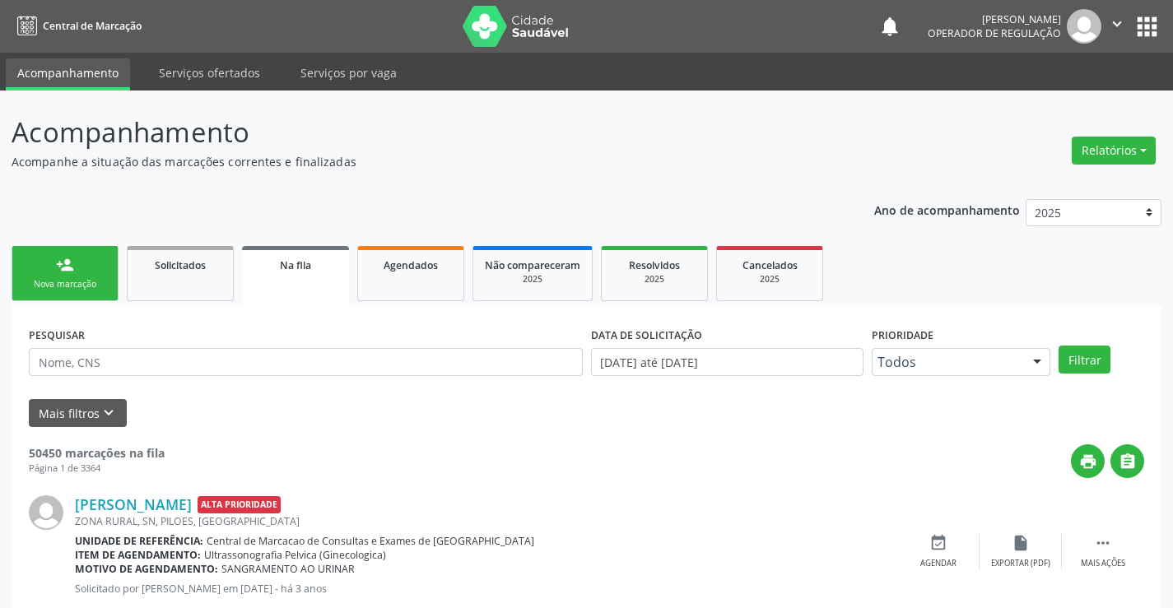
click at [99, 282] on div "Nova marcação" at bounding box center [65, 284] width 82 height 12
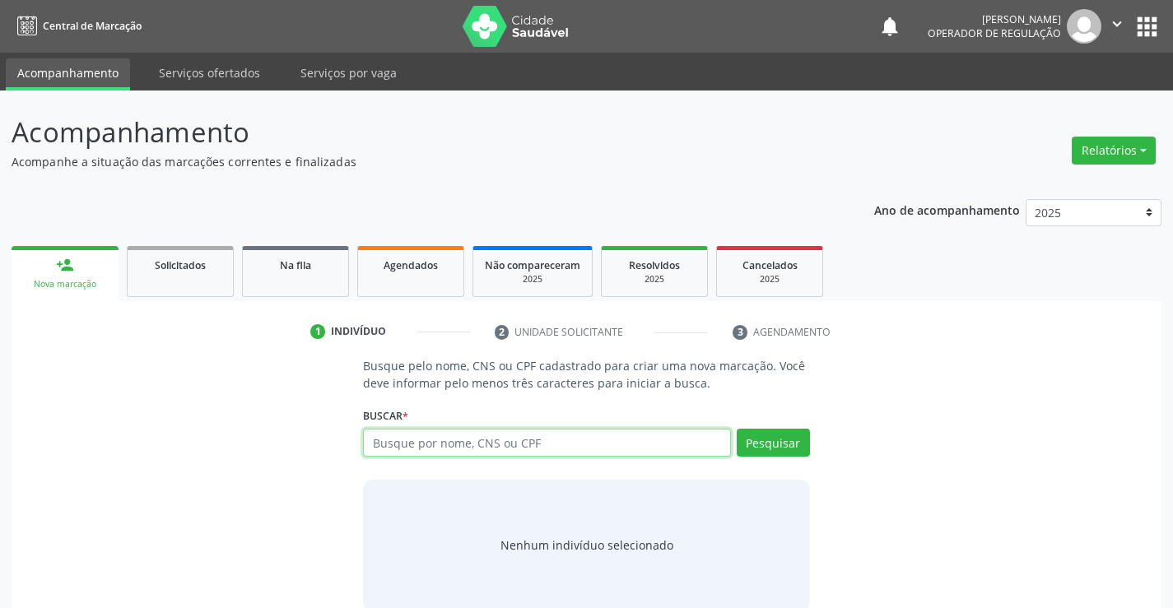
click at [452, 445] on input "text" at bounding box center [546, 443] width 367 height 28
click at [462, 443] on input "text" at bounding box center [546, 443] width 367 height 28
type input "707607244781098"
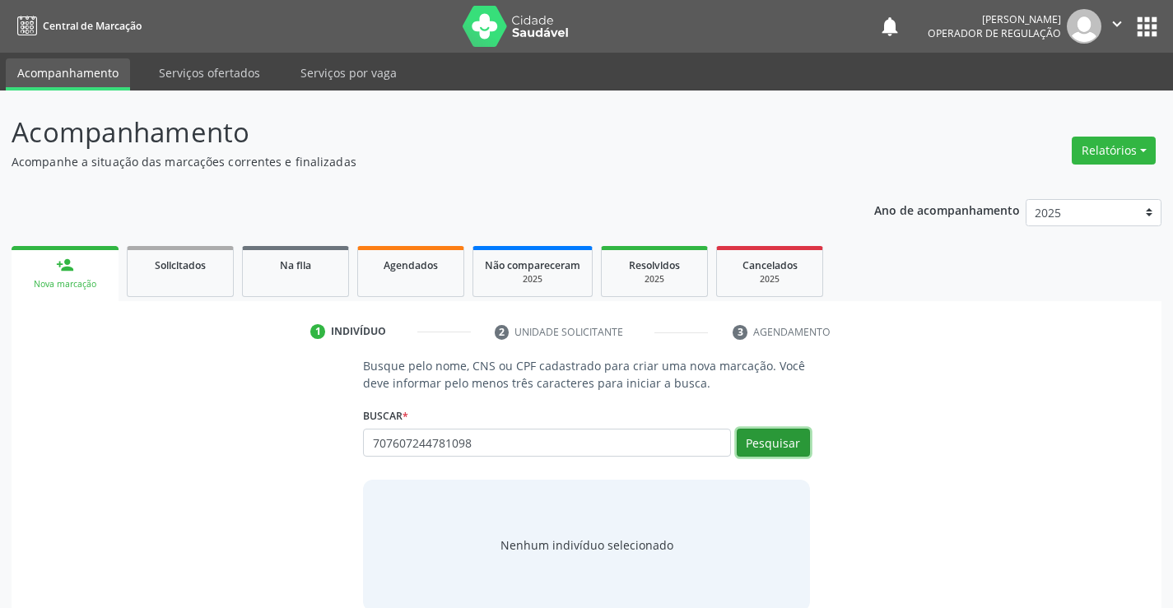
click at [779, 441] on button "Pesquisar" at bounding box center [773, 443] width 73 height 28
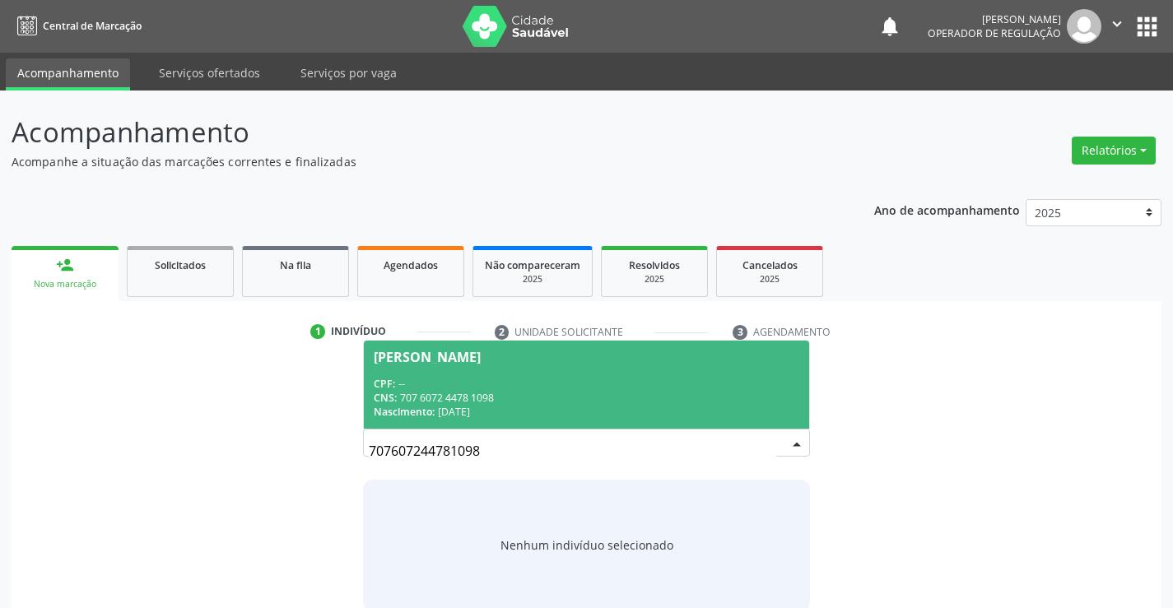
click at [598, 379] on div "CPF: --" at bounding box center [586, 384] width 425 height 14
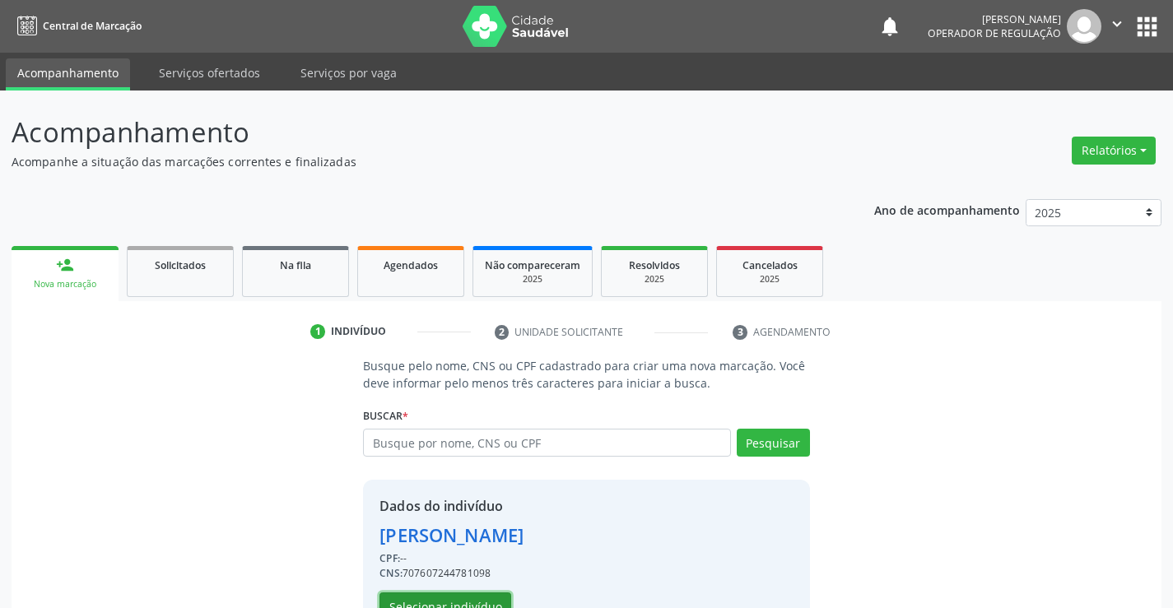
click at [464, 598] on button "Selecionar indivíduo" at bounding box center [446, 607] width 132 height 28
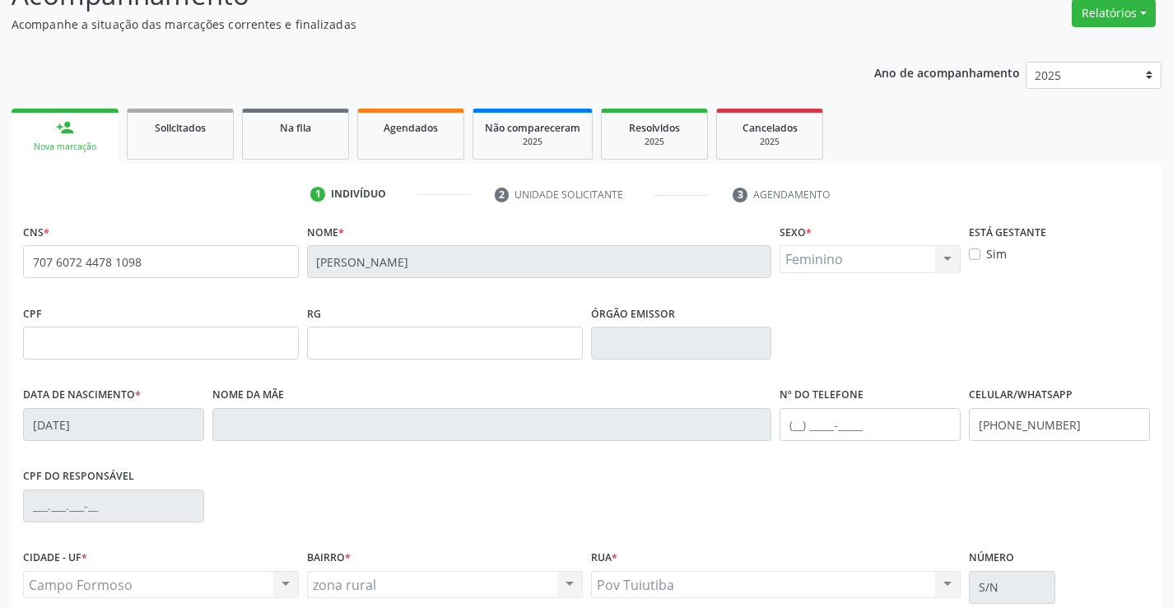
scroll to position [247, 0]
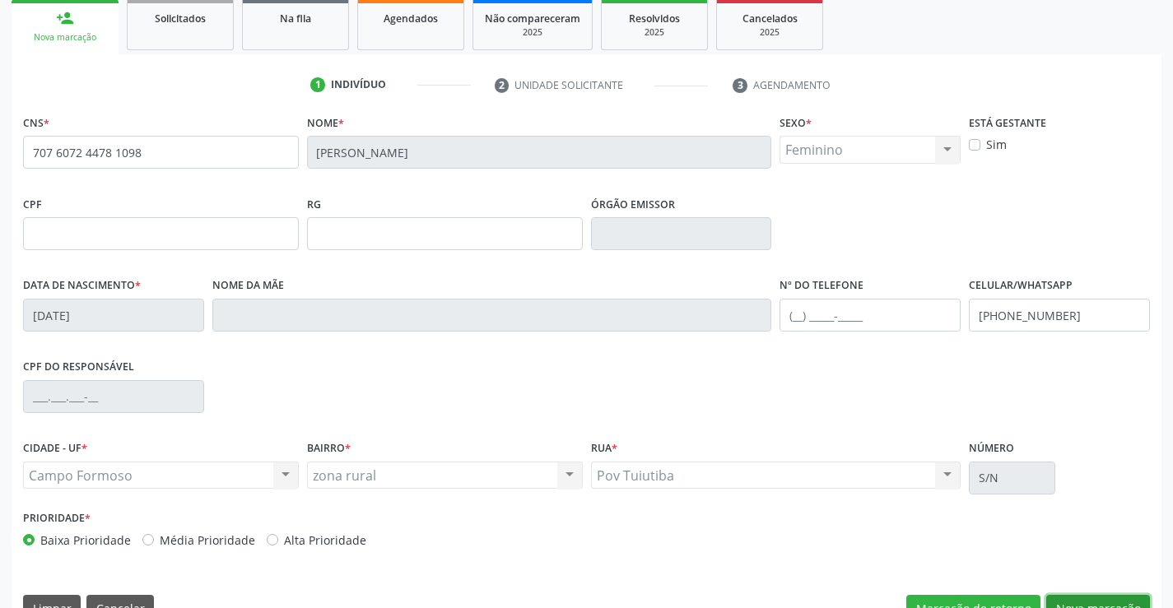
click at [1080, 602] on button "Nova marcação" at bounding box center [1098, 609] width 104 height 28
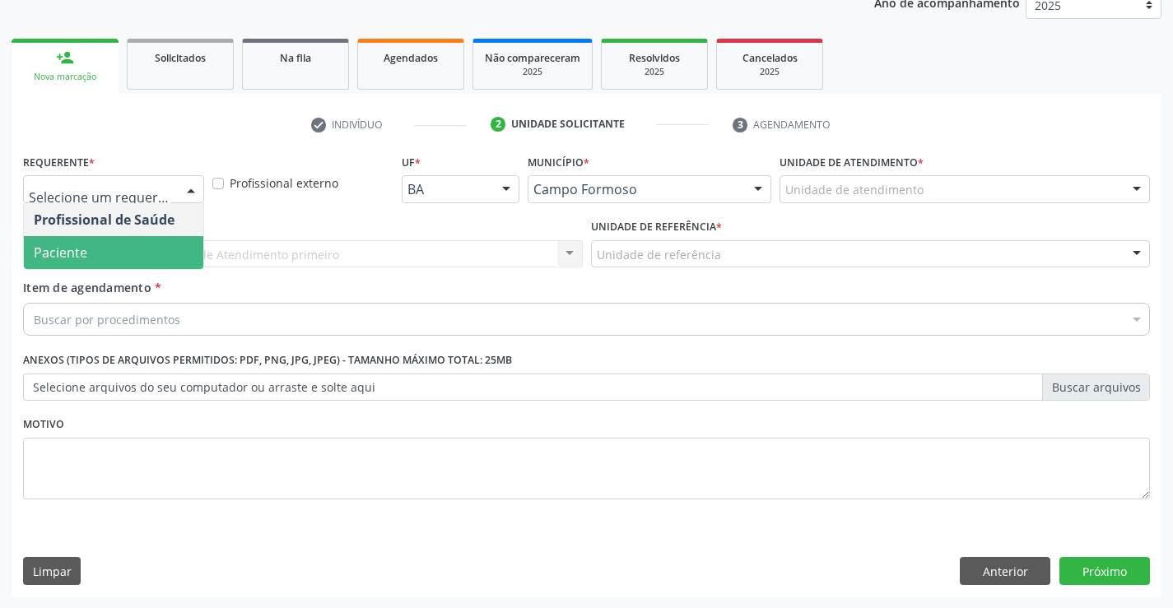
click at [118, 250] on span "Paciente" at bounding box center [113, 252] width 179 height 33
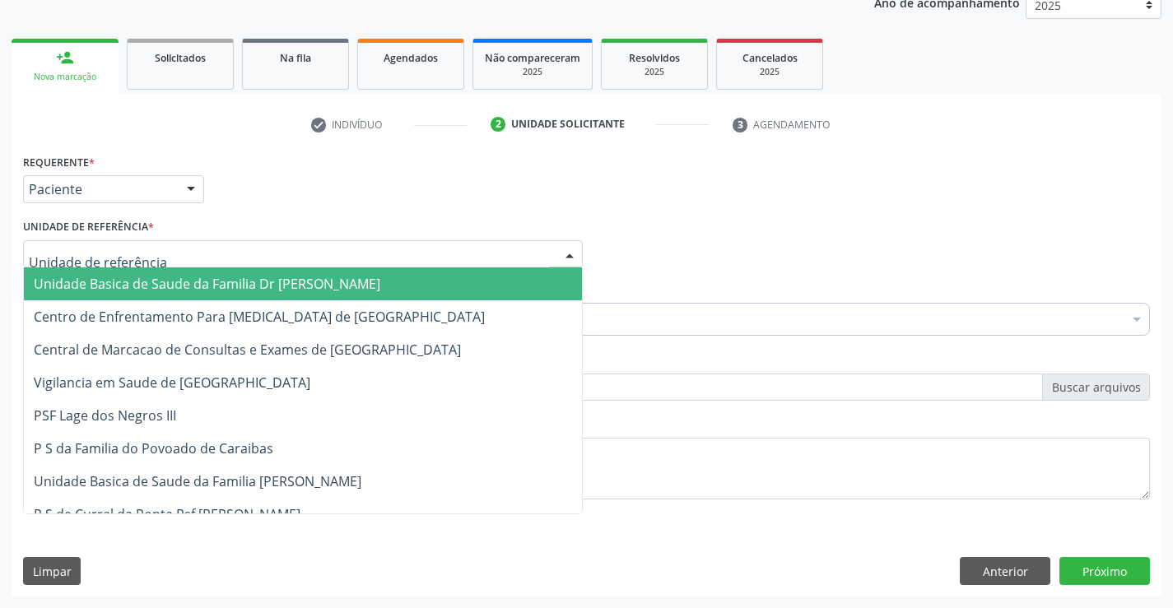
click at [145, 272] on span "Unidade Basica de Saude da Familia Dr [PERSON_NAME]" at bounding box center [303, 284] width 558 height 33
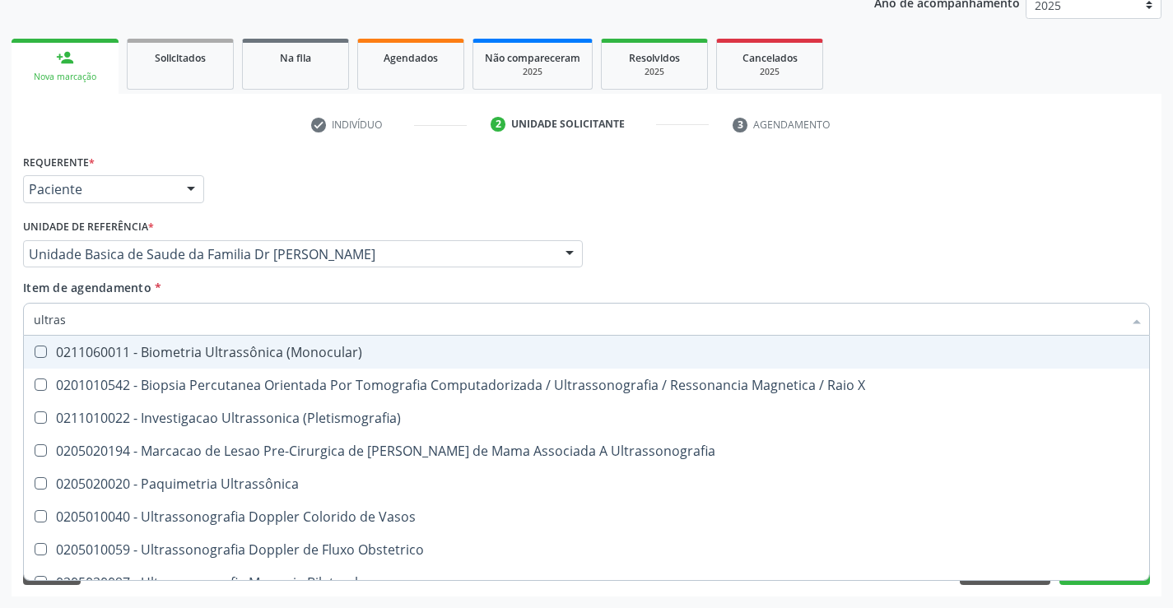
type input "ultrass"
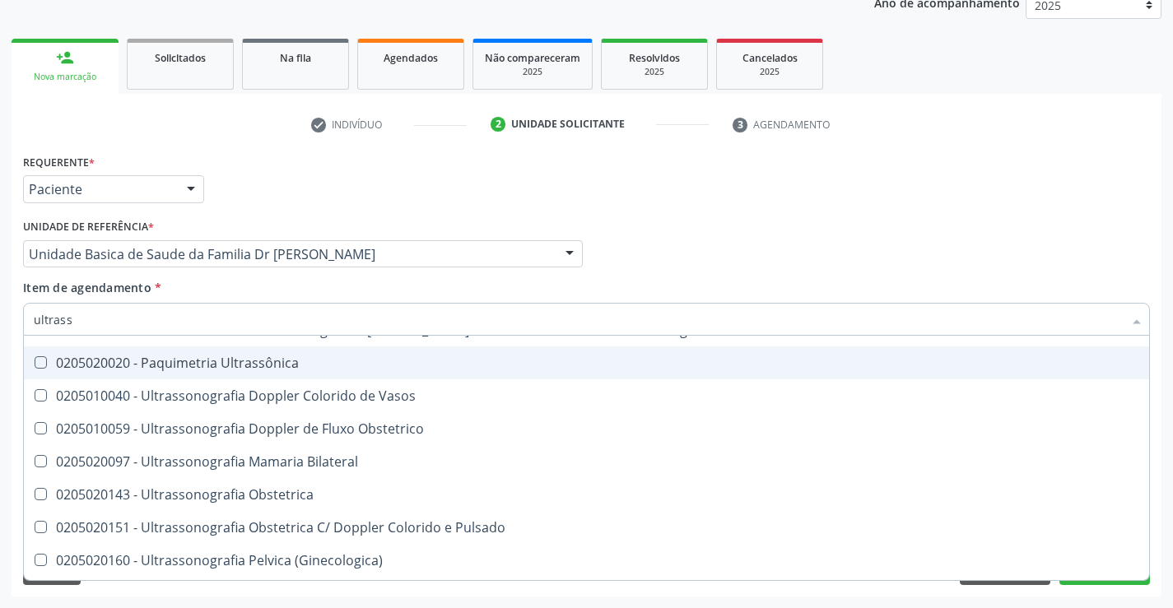
scroll to position [247, 0]
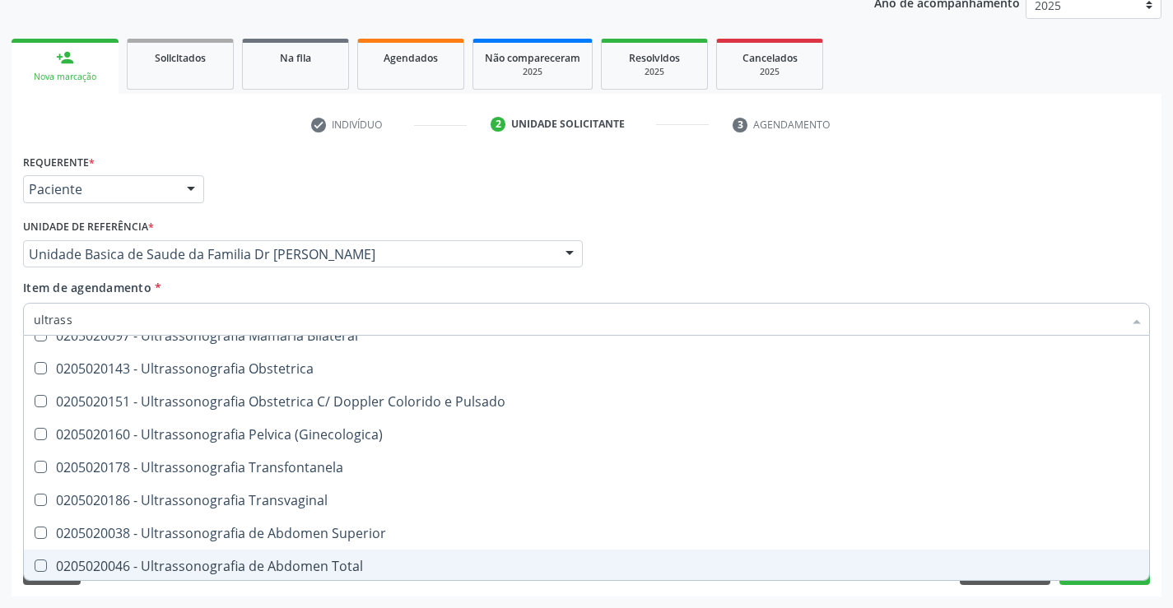
click at [358, 560] on div "0205020046 - Ultrassonografia de Abdomen Total" at bounding box center [587, 566] width 1106 height 13
checkbox Total "true"
click at [1098, 585] on button "Próximo" at bounding box center [1105, 571] width 91 height 28
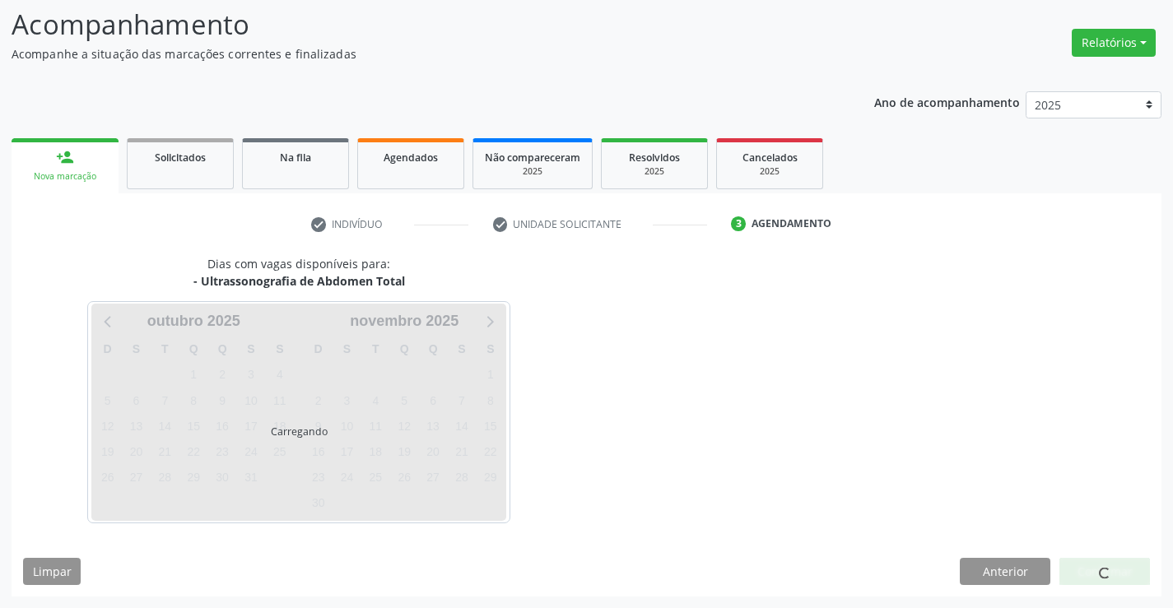
scroll to position [0, 0]
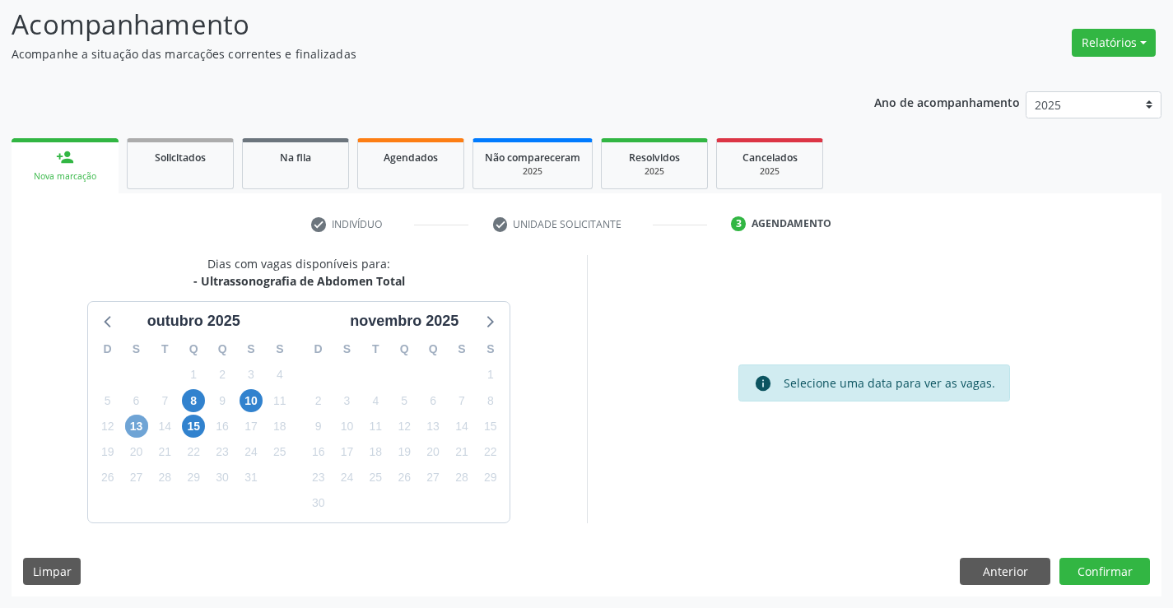
click at [137, 421] on span "13" at bounding box center [136, 426] width 23 height 23
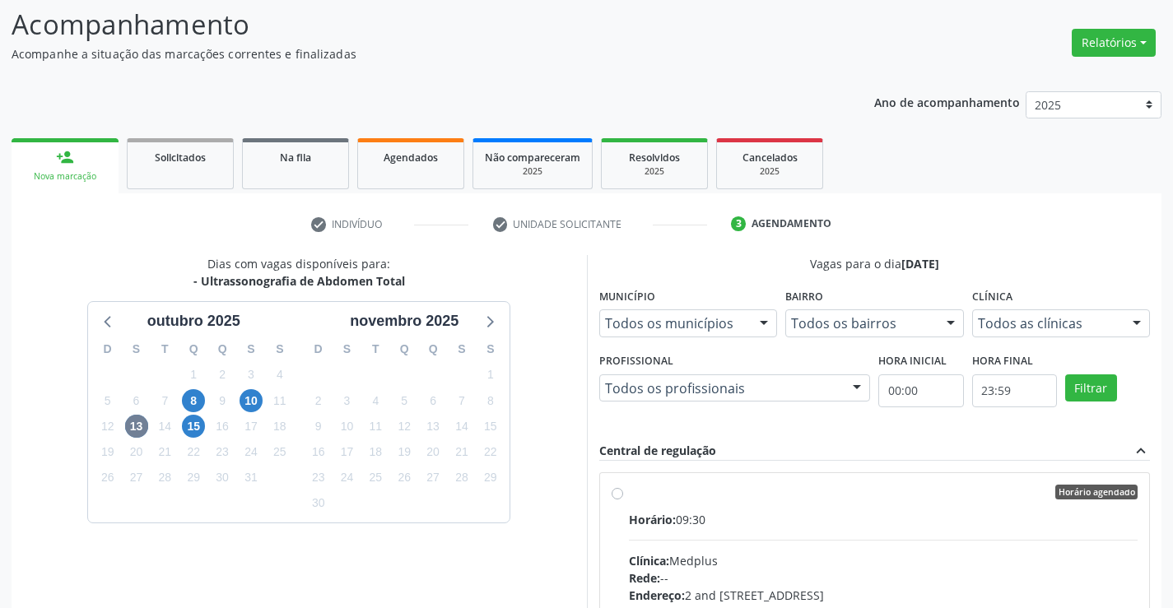
click at [629, 497] on label "Horário agendado Horário: 09:30 Clínica: Medplus Rede: -- Endereço: 2 and [STRE…" at bounding box center [884, 611] width 510 height 253
click at [622, 497] on input "Horário agendado Horário: 09:30 Clínica: Medplus Rede: -- Endereço: 2 and [STRE…" at bounding box center [618, 492] width 12 height 15
radio input "true"
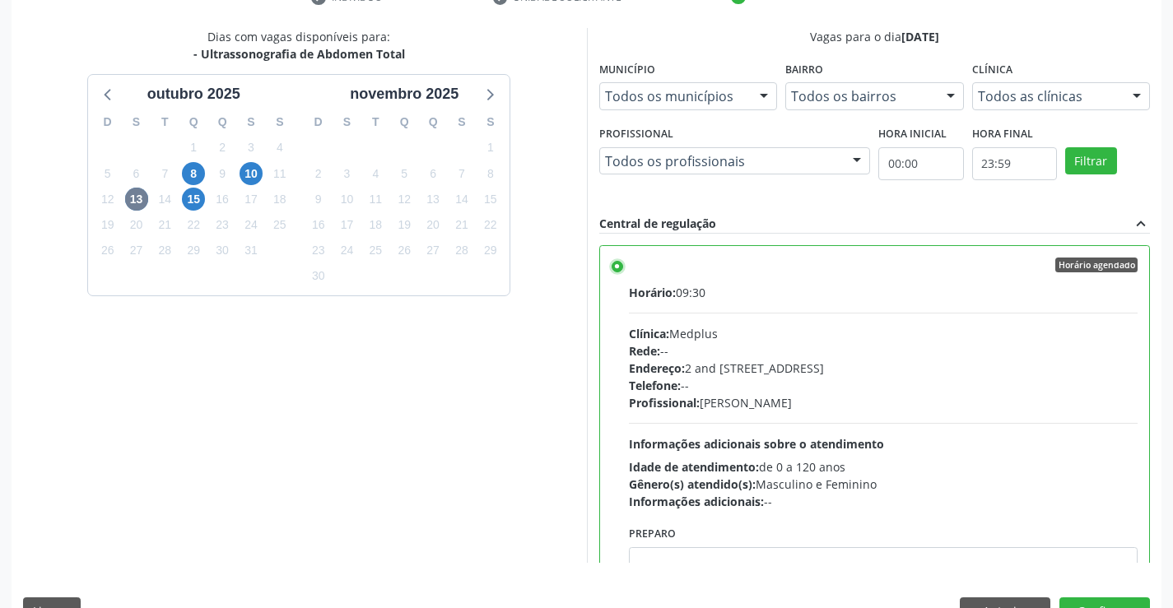
scroll to position [375, 0]
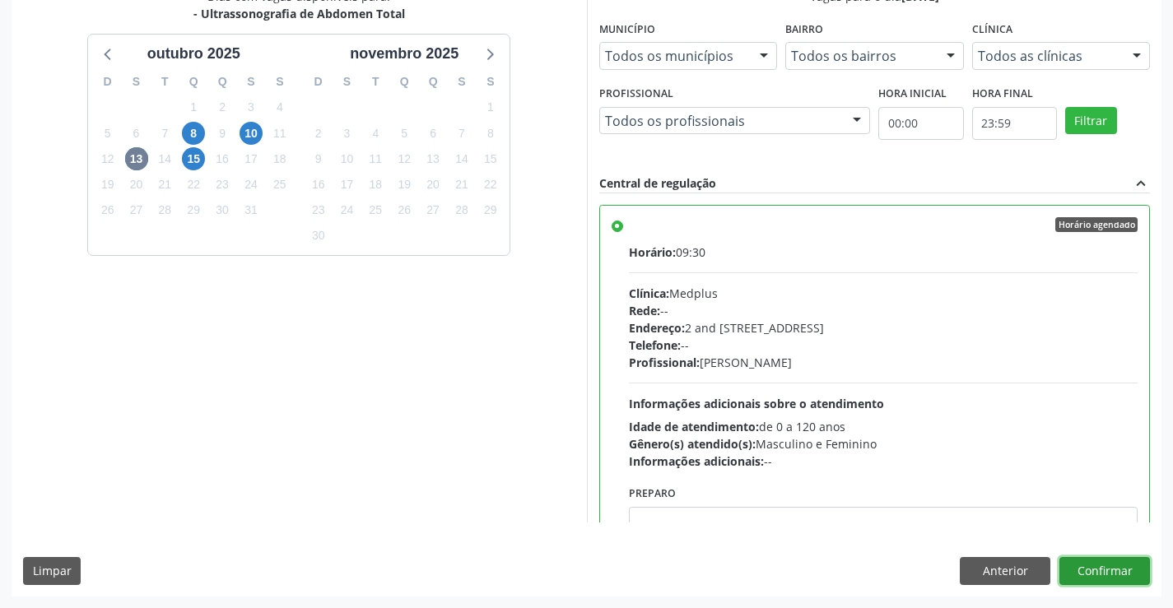
click at [1117, 569] on button "Confirmar" at bounding box center [1105, 571] width 91 height 28
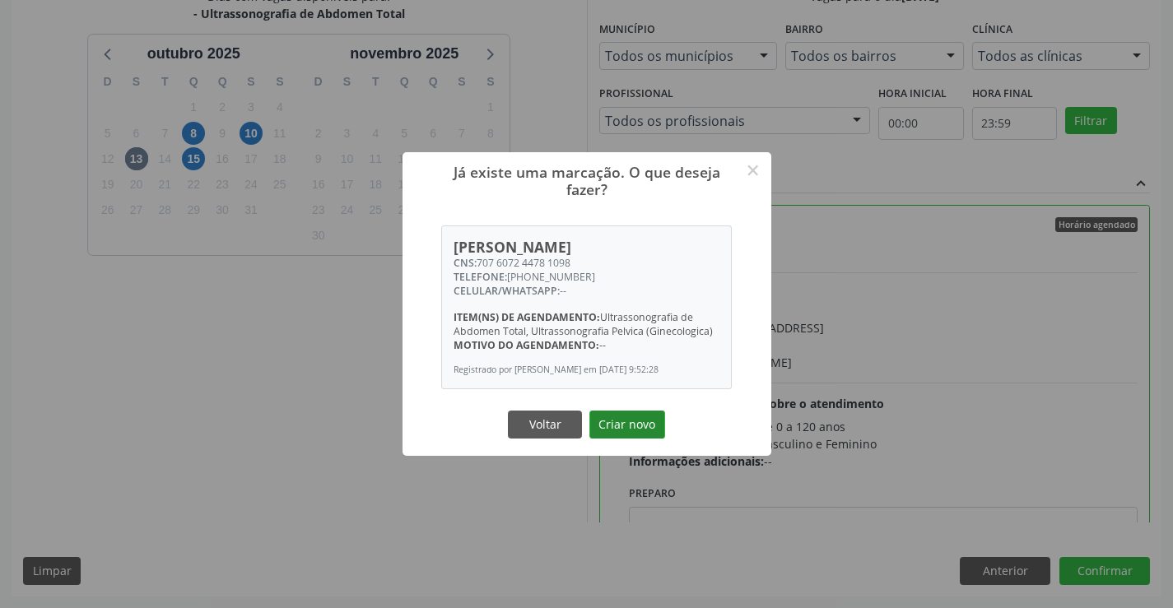
click at [626, 422] on button "Criar novo" at bounding box center [628, 425] width 76 height 28
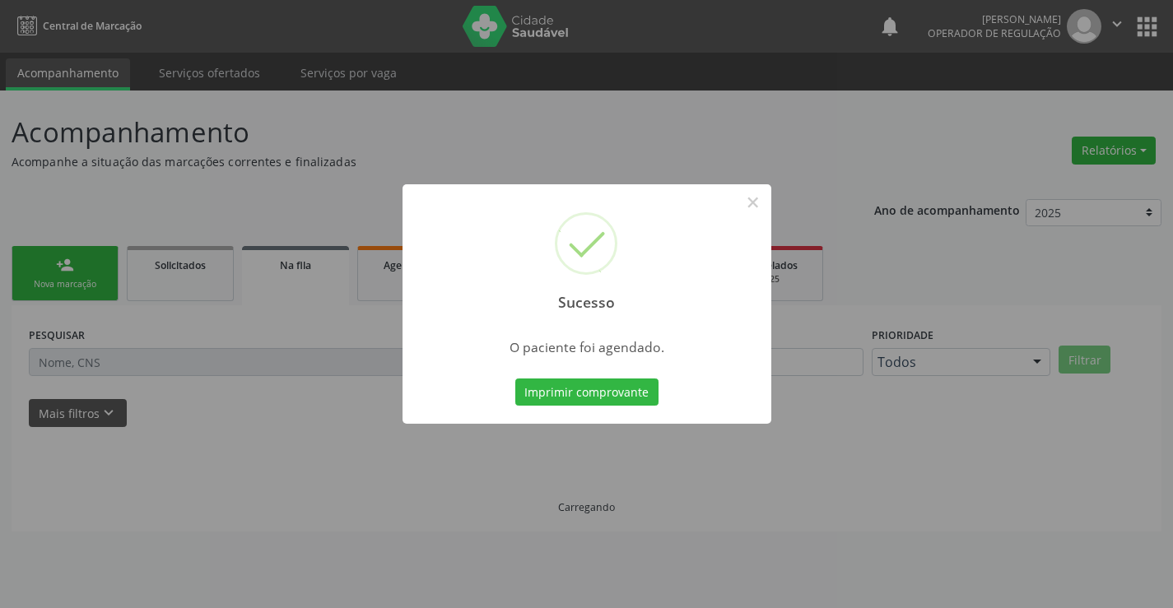
scroll to position [0, 0]
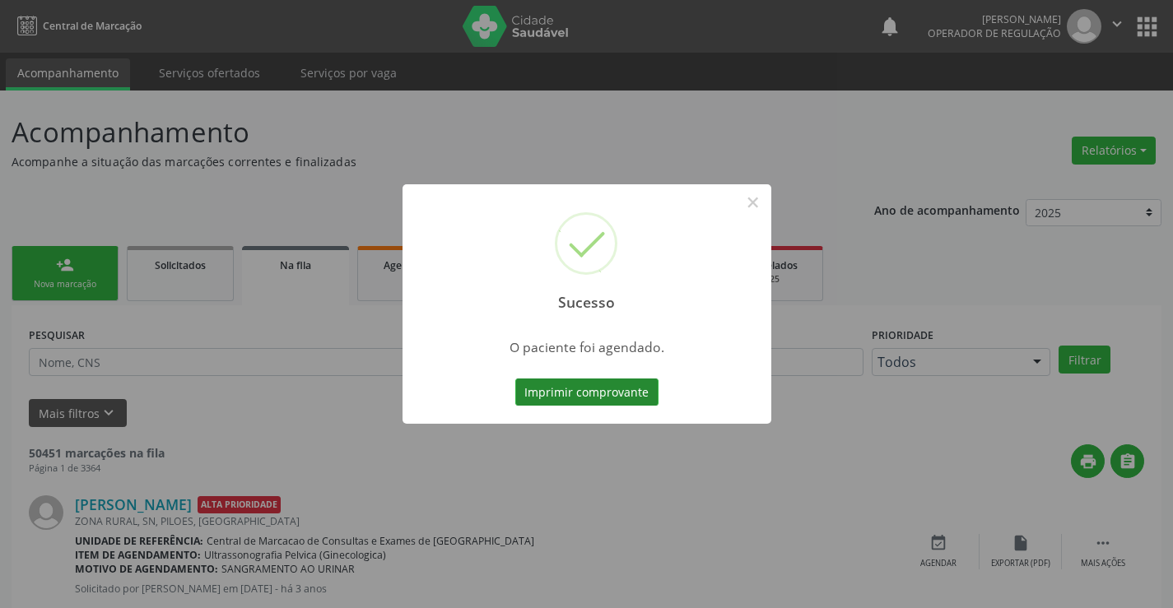
click at [608, 397] on button "Imprimir comprovante" at bounding box center [586, 393] width 143 height 28
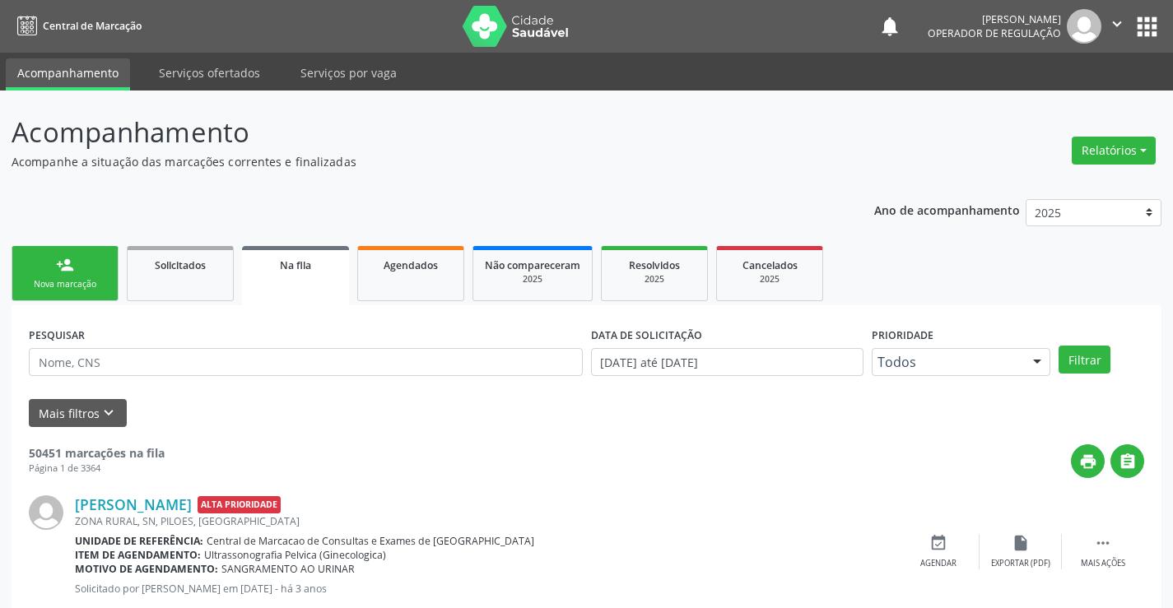
click at [93, 266] on link "person_add Nova marcação" at bounding box center [65, 273] width 107 height 55
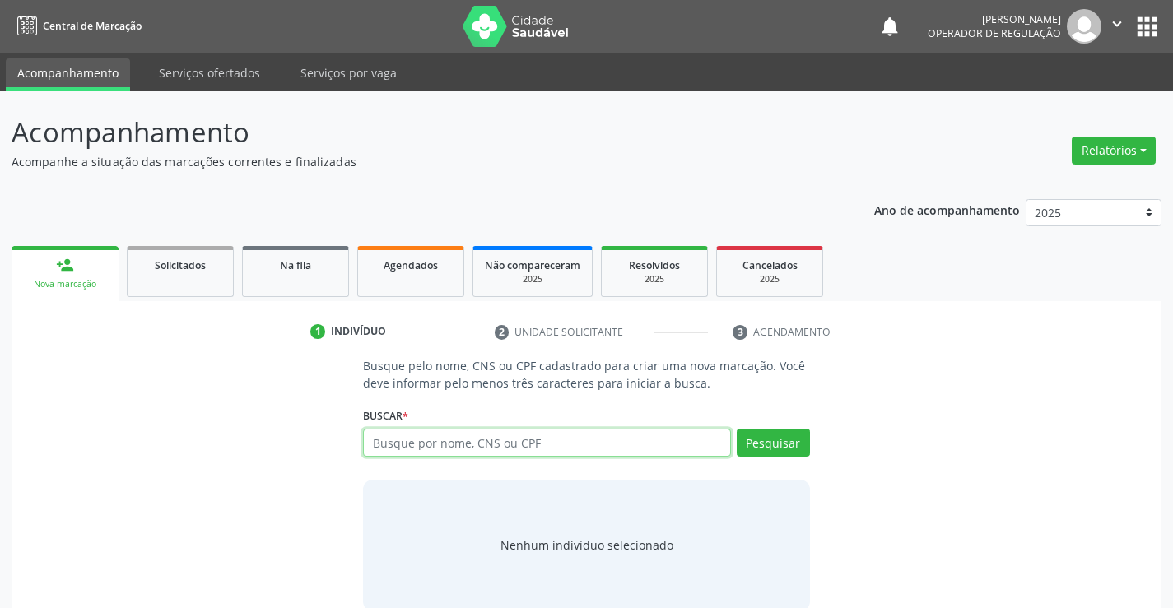
click at [481, 445] on input "text" at bounding box center [546, 443] width 367 height 28
type input "700002650595005"
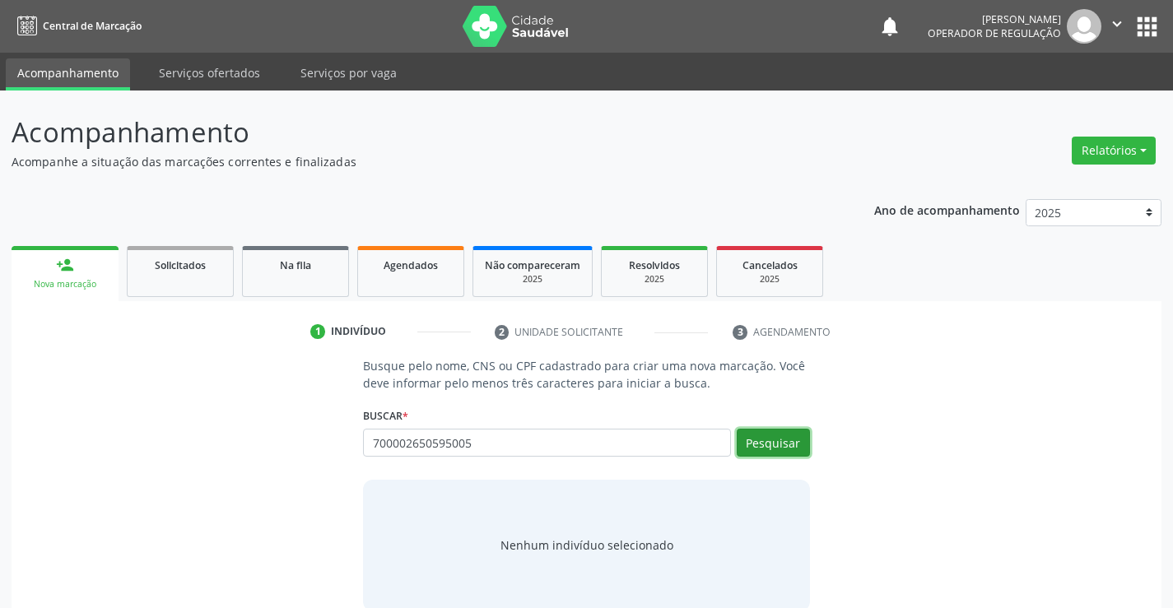
click at [784, 441] on button "Pesquisar" at bounding box center [773, 443] width 73 height 28
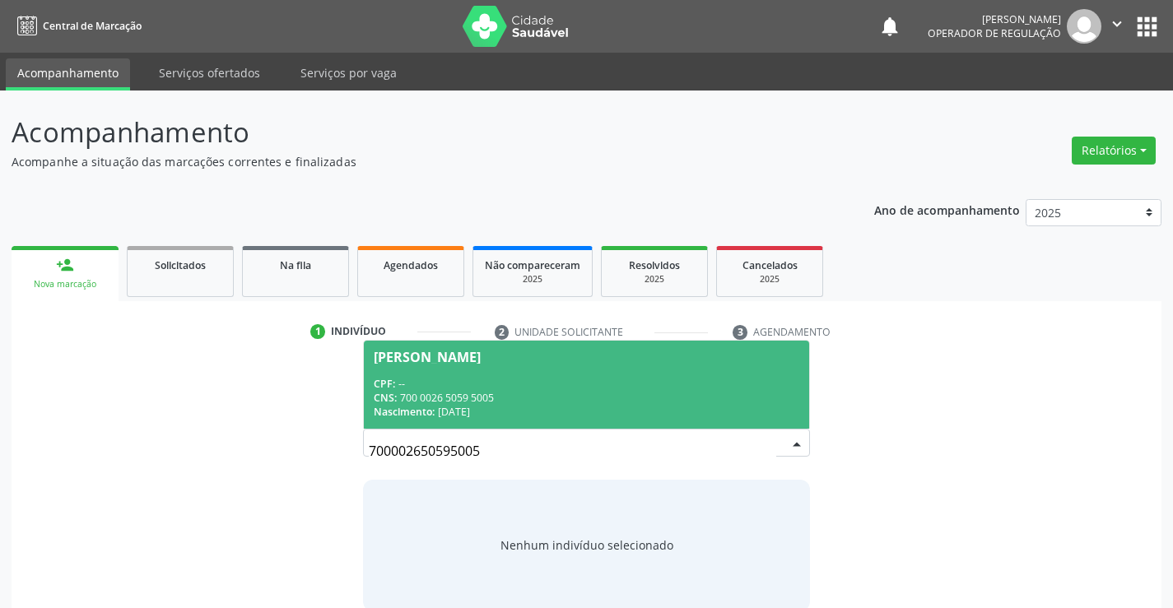
click at [694, 368] on span "Maria Sonia dos Santos CPF: -- CNS: 700 0026 5059 5005 Nascimento: 01/01/1974" at bounding box center [586, 385] width 445 height 88
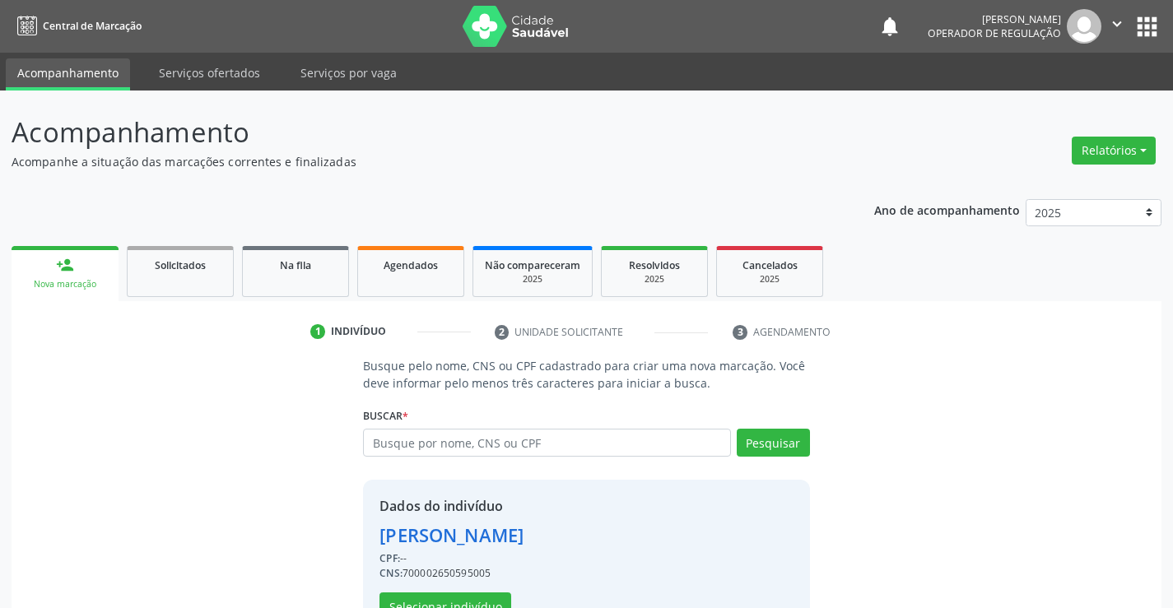
scroll to position [52, 0]
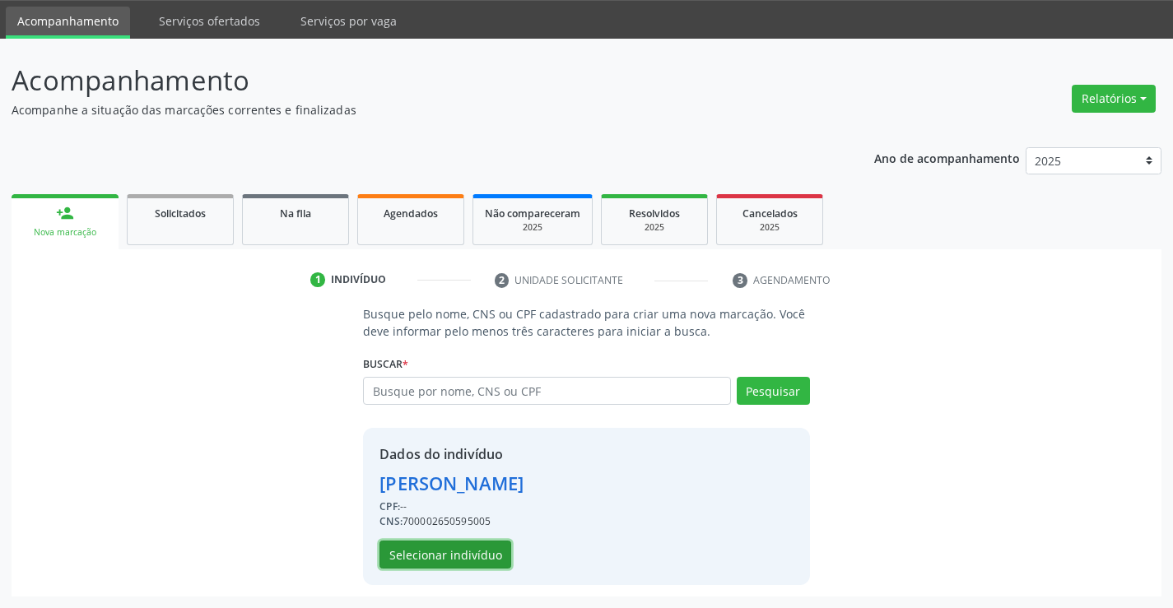
click at [466, 543] on button "Selecionar indivíduo" at bounding box center [446, 555] width 132 height 28
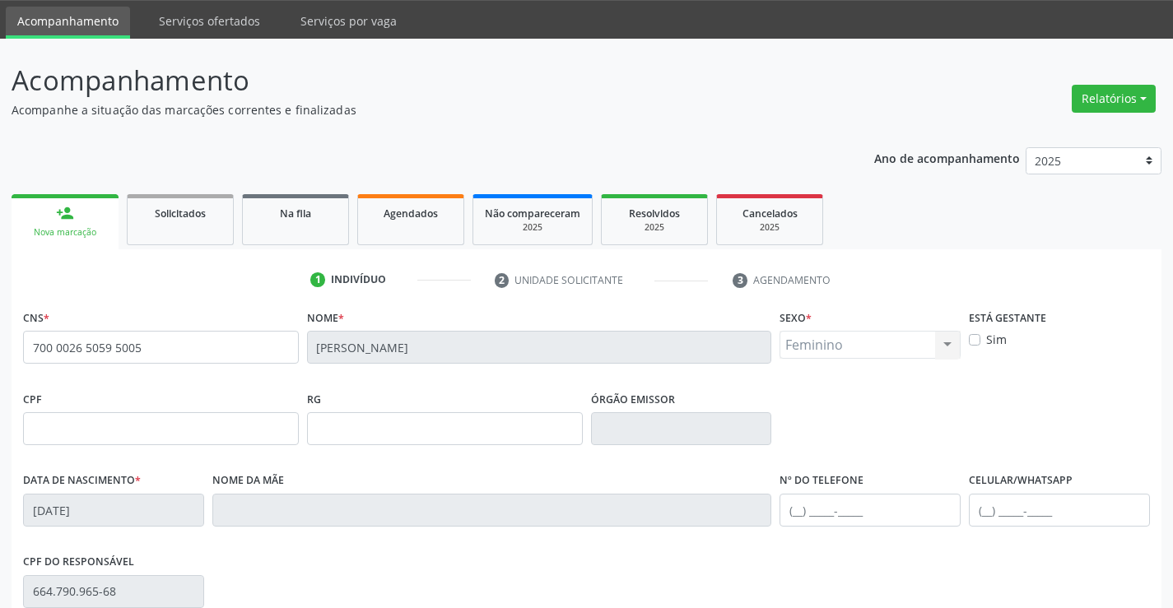
scroll to position [284, 0]
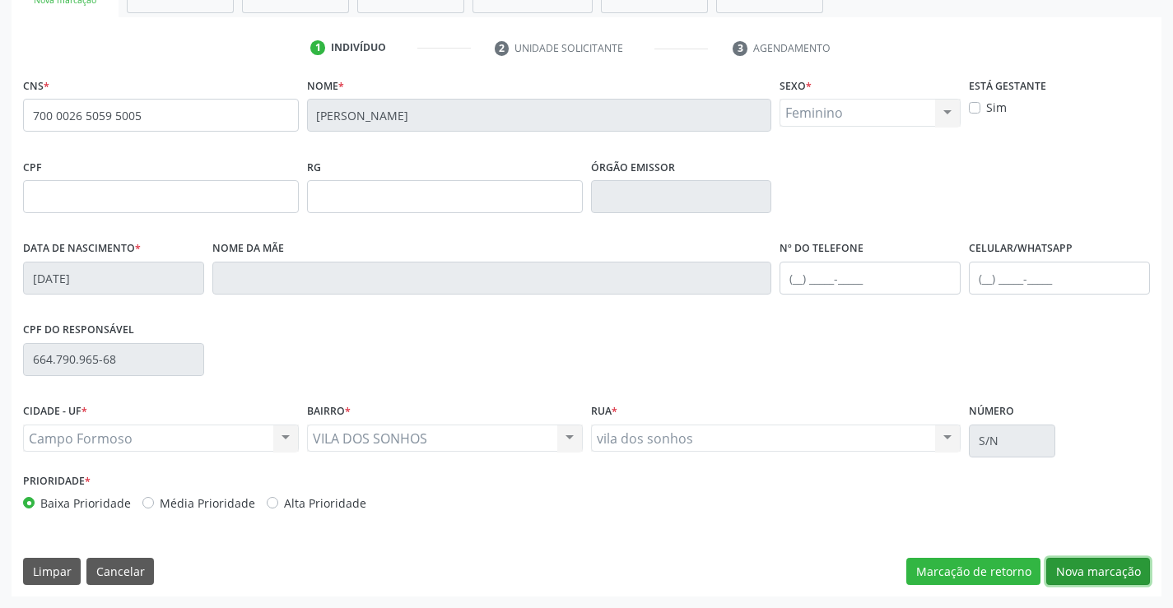
click at [1070, 569] on button "Nova marcação" at bounding box center [1098, 572] width 104 height 28
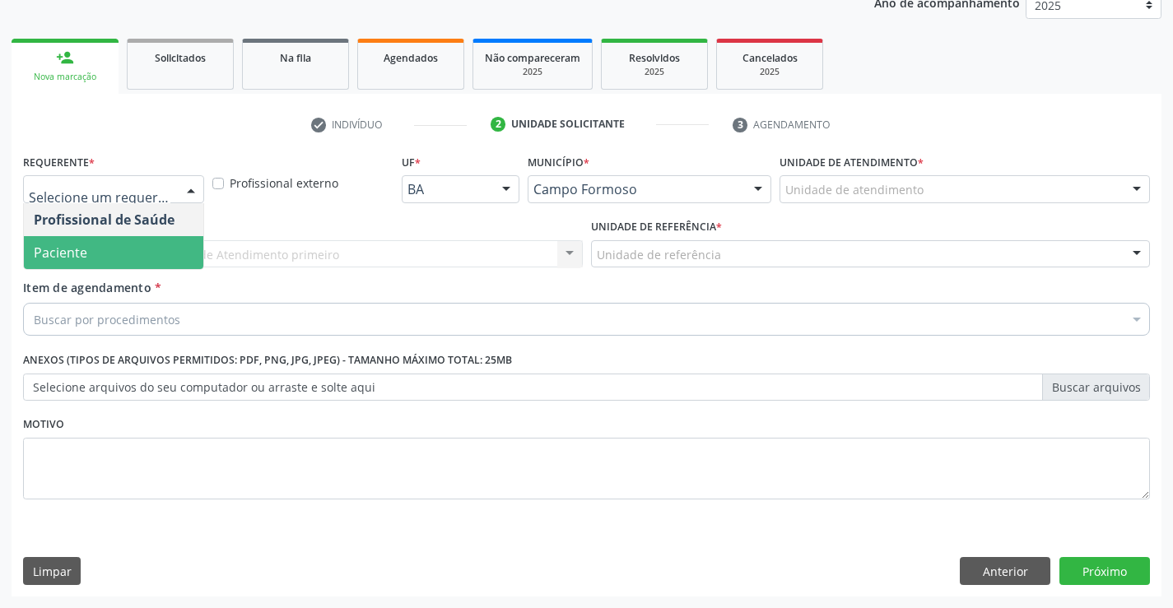
click at [112, 250] on span "Paciente" at bounding box center [113, 252] width 179 height 33
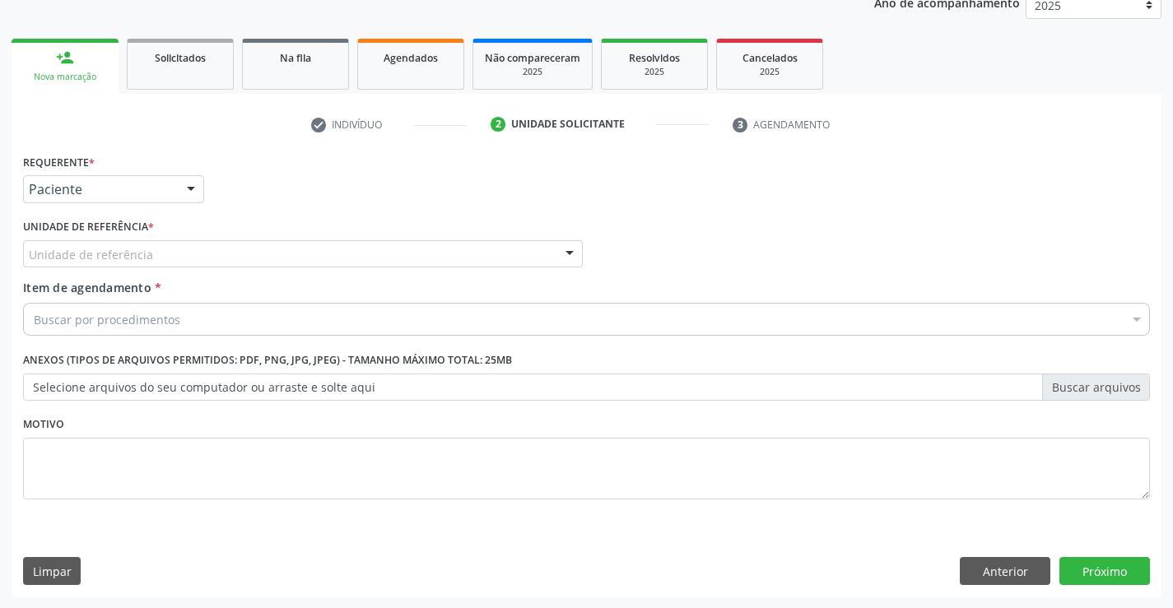
click at [145, 247] on div "Unidade de referência" at bounding box center [303, 254] width 560 height 28
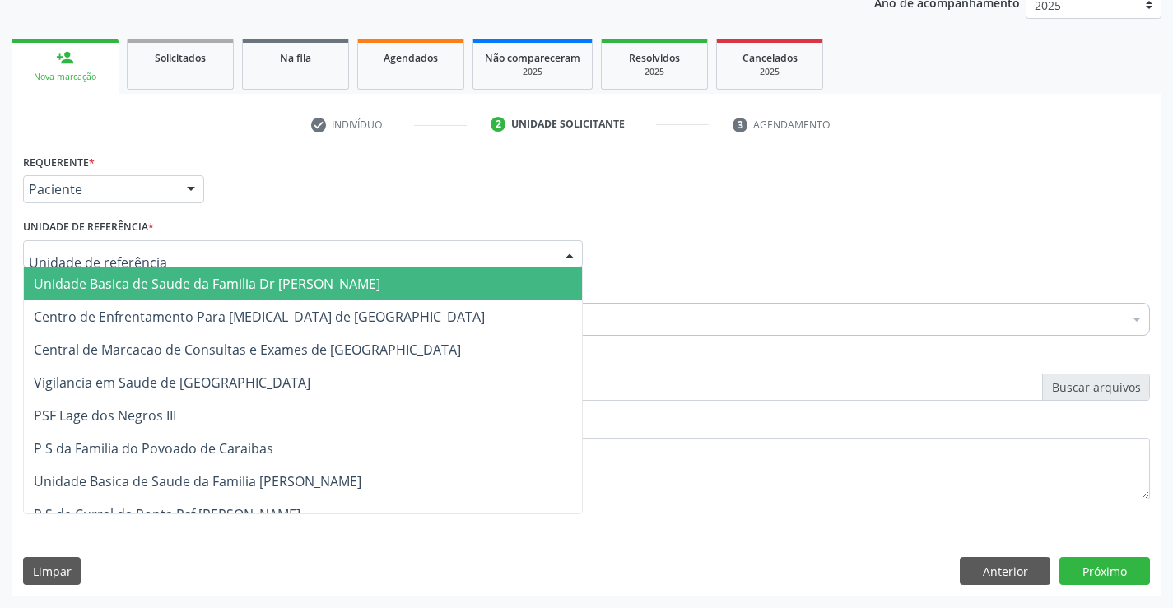
click at [146, 273] on span "Unidade Basica de Saude da Familia Dr [PERSON_NAME]" at bounding box center [303, 284] width 558 height 33
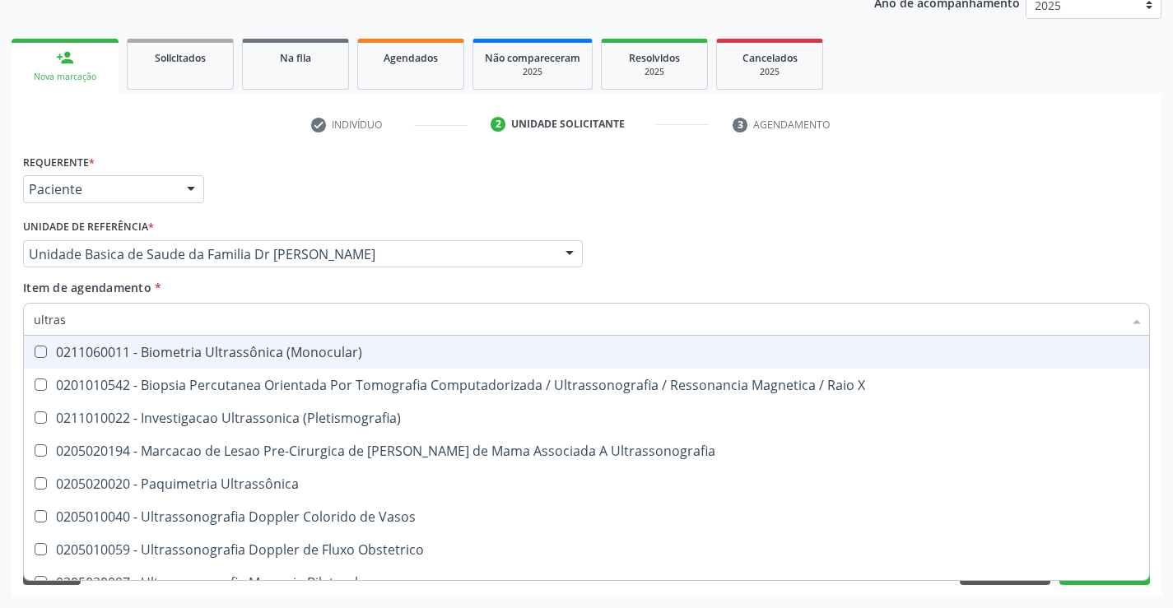
type input "ultrass"
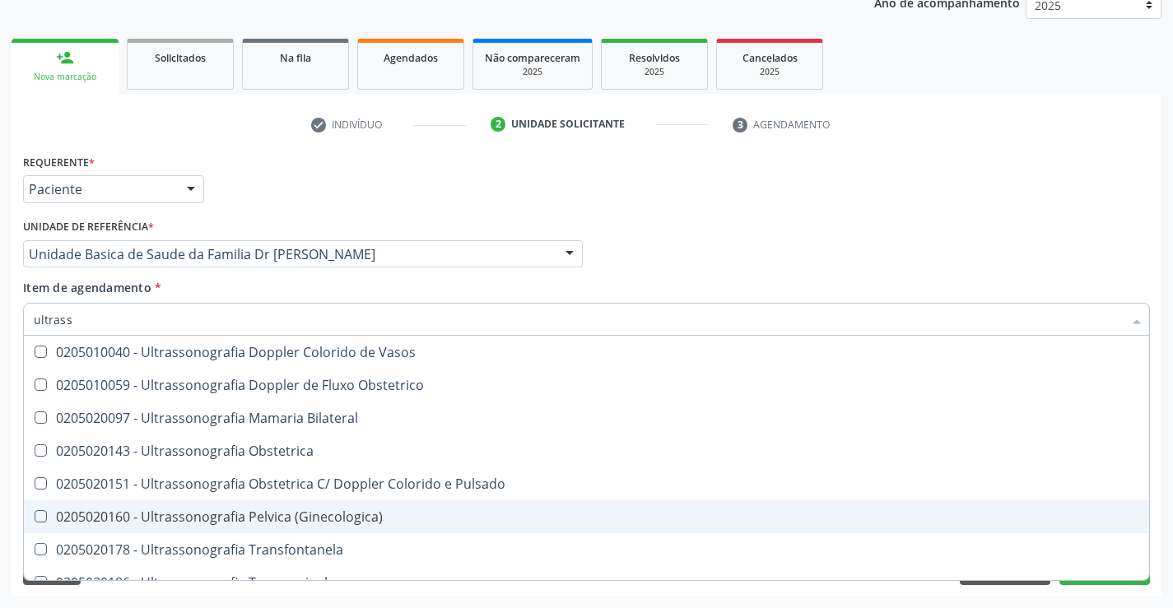
scroll to position [247, 0]
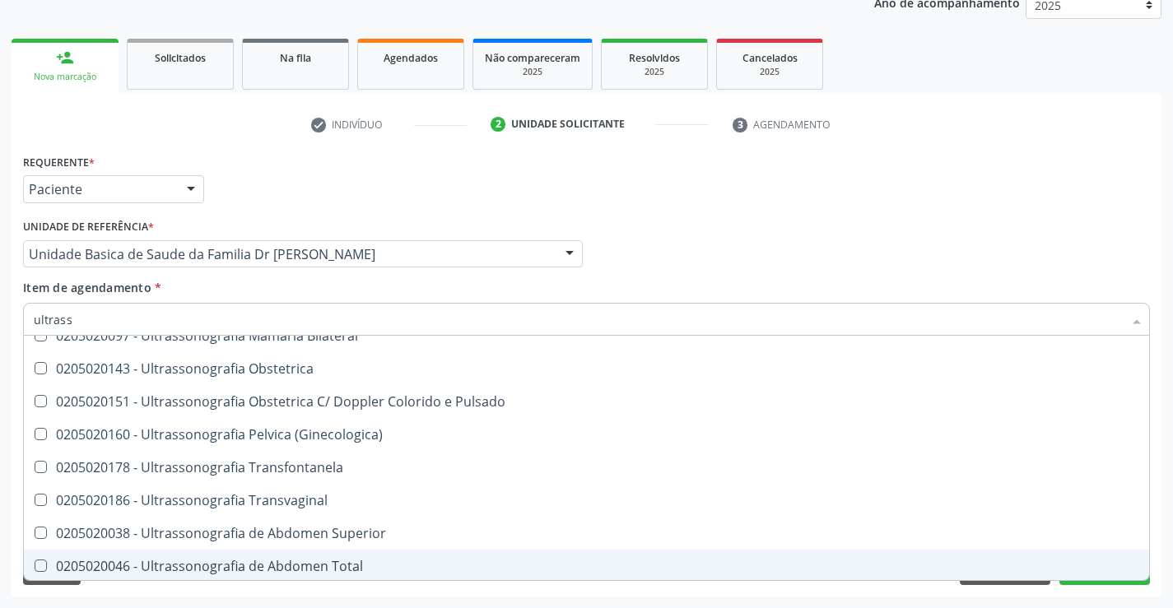
click at [376, 562] on div "0205020046 - Ultrassonografia de Abdomen Total" at bounding box center [587, 566] width 1106 height 13
checkbox Total "true"
click at [1103, 584] on button "Próximo" at bounding box center [1105, 571] width 91 height 28
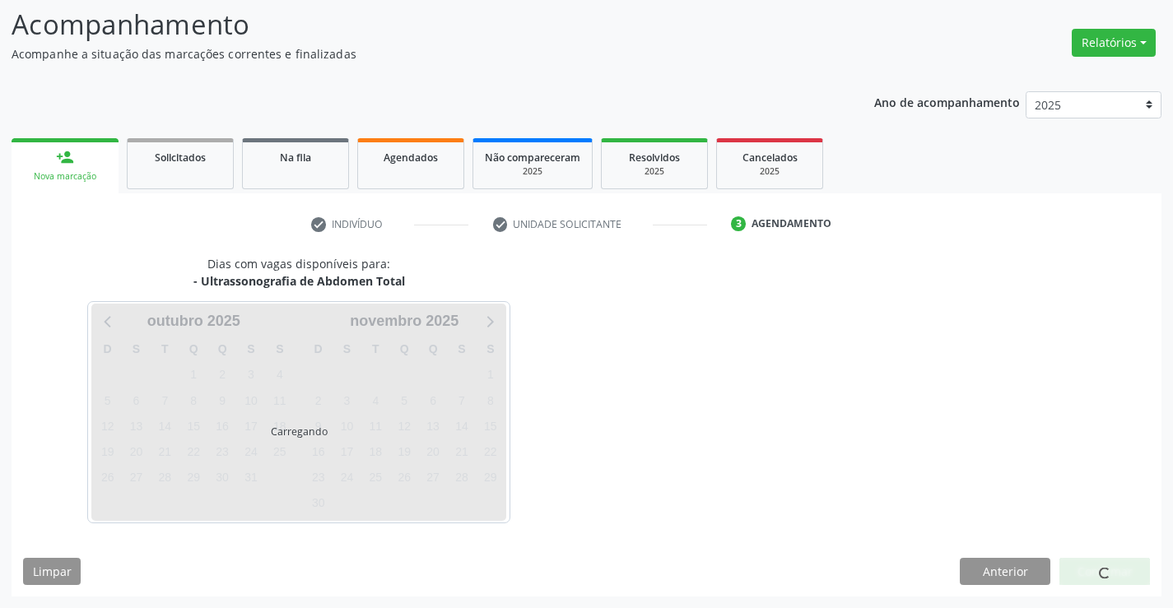
scroll to position [0, 0]
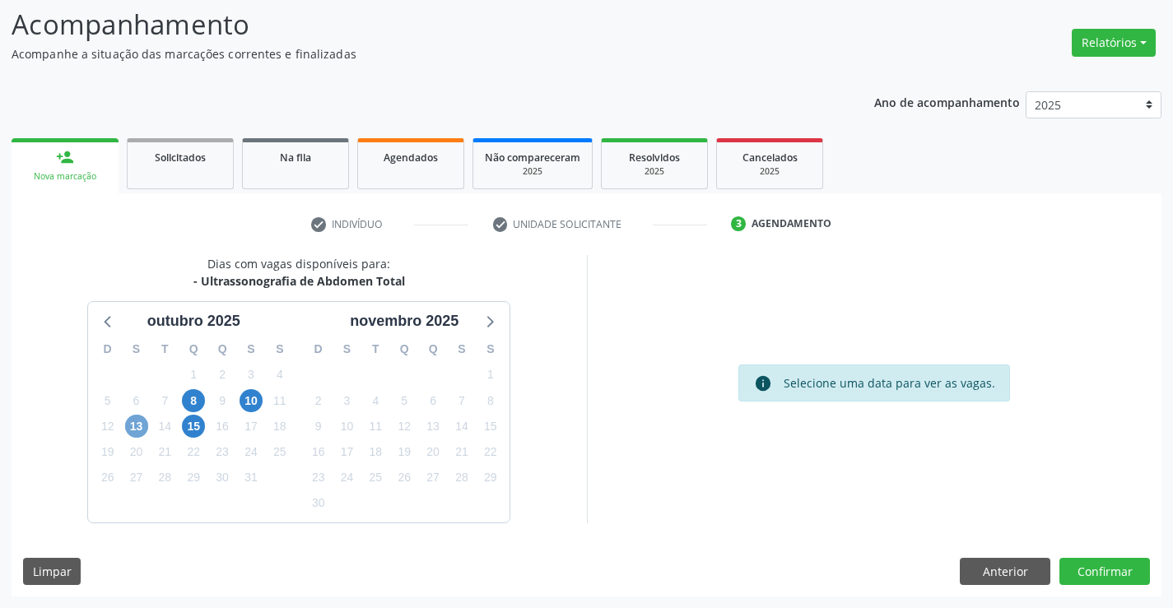
click at [134, 427] on span "13" at bounding box center [136, 426] width 23 height 23
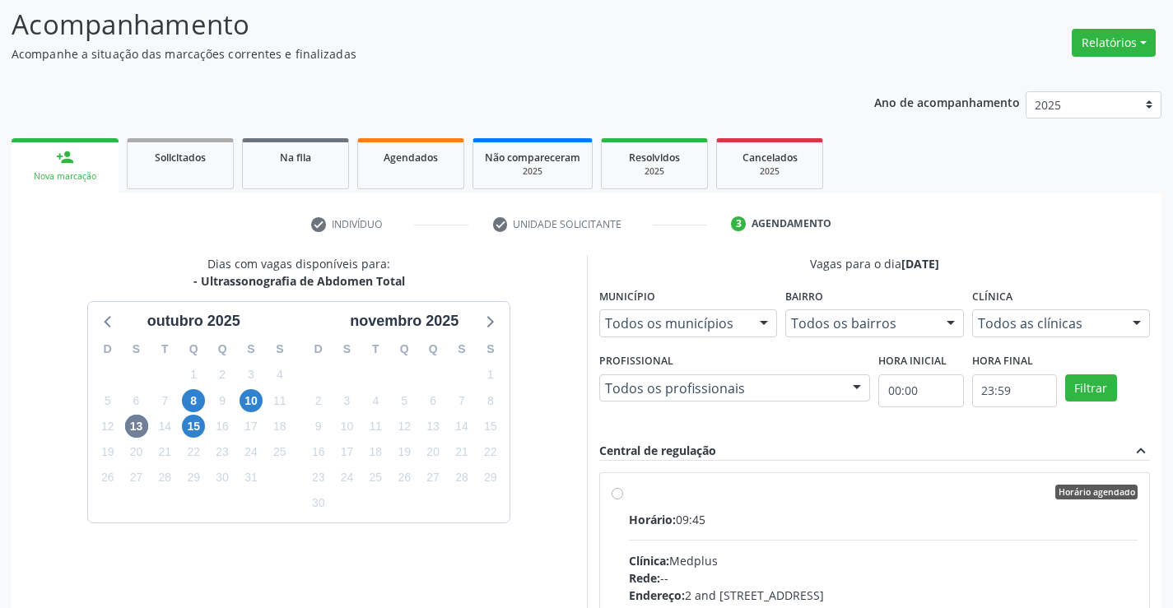
click at [629, 493] on label "Horário agendado Horário: 09:45 Clínica: Medplus Rede: -- Endereço: 2 and S 204…" at bounding box center [884, 611] width 510 height 253
click at [618, 493] on input "Horário agendado Horário: 09:45 Clínica: Medplus Rede: -- Endereço: 2 and S 204…" at bounding box center [618, 492] width 12 height 15
radio input "true"
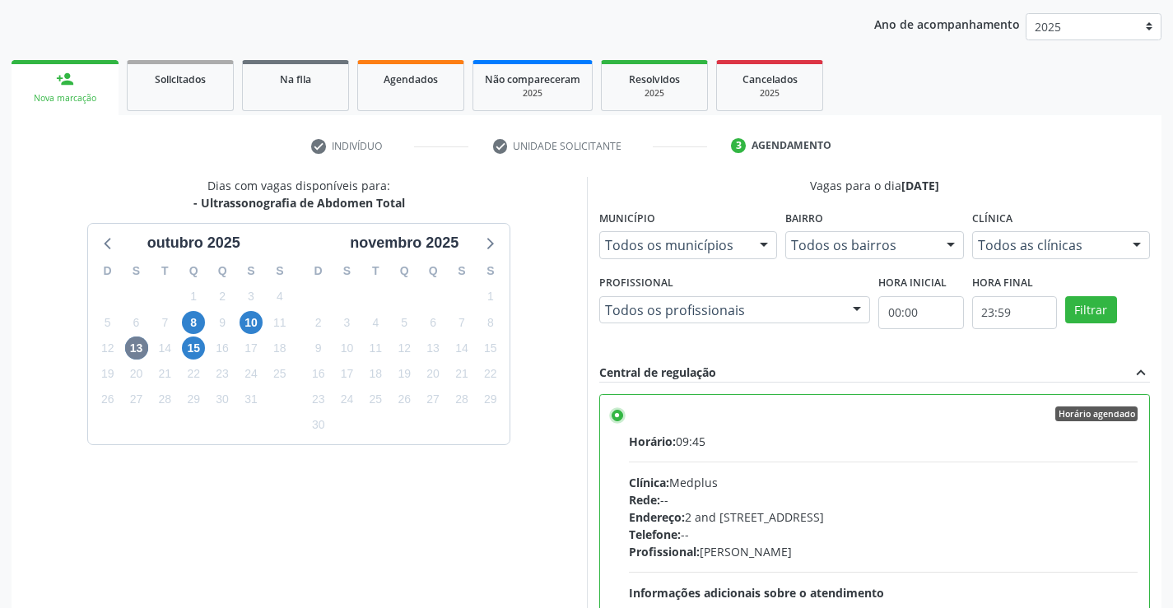
scroll to position [375, 0]
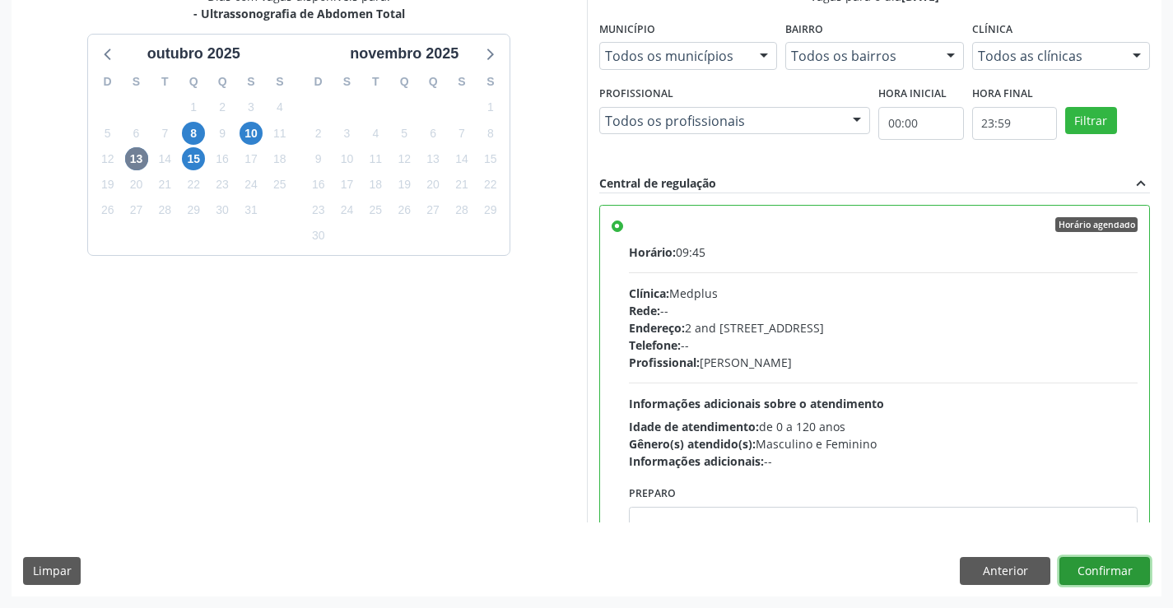
click at [1111, 574] on button "Confirmar" at bounding box center [1105, 571] width 91 height 28
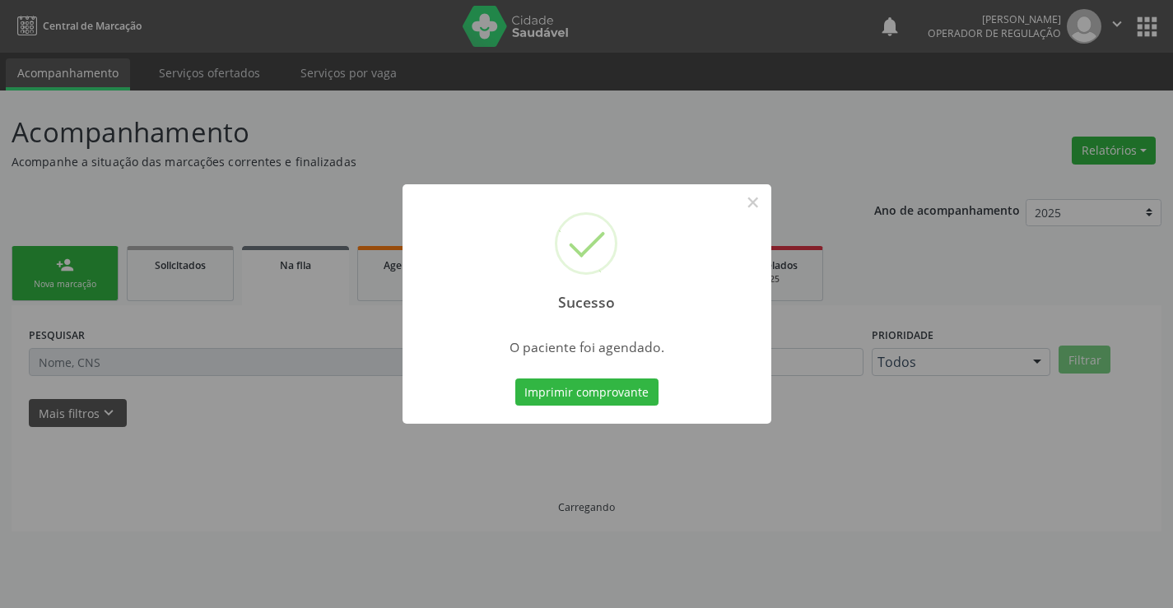
scroll to position [0, 0]
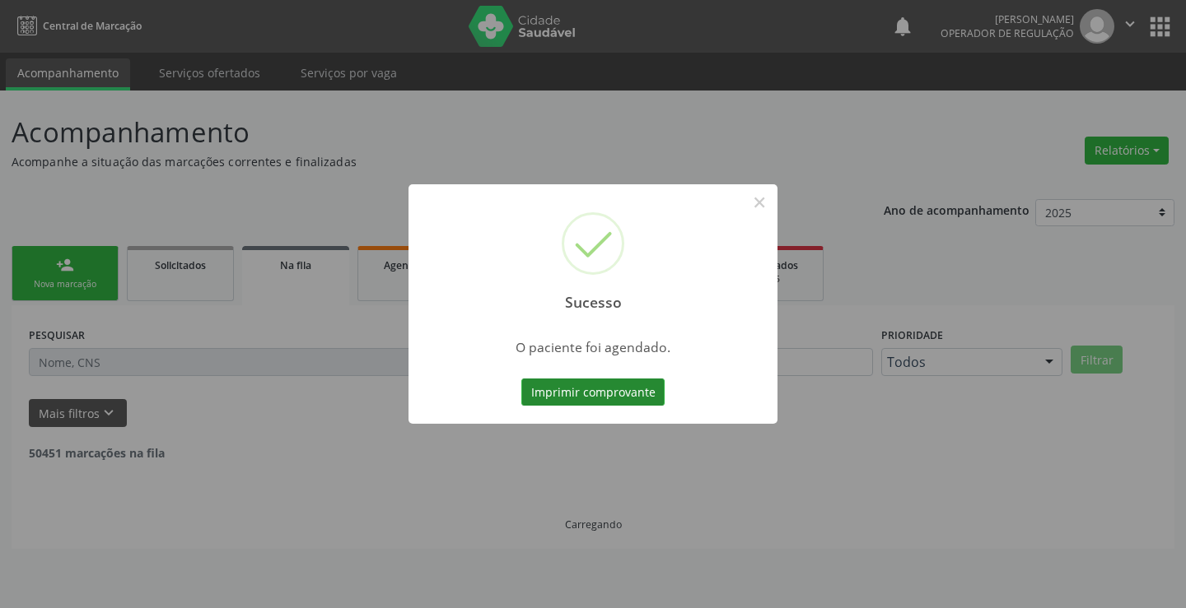
click at [635, 385] on button "Imprimir comprovante" at bounding box center [592, 393] width 143 height 28
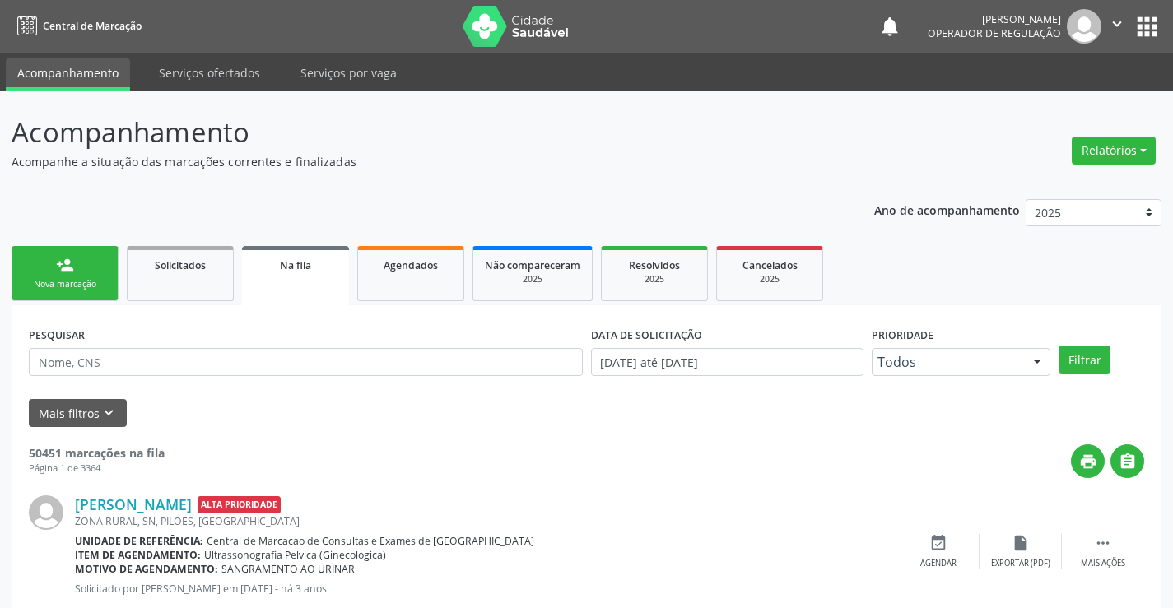
click at [89, 273] on link "person_add Nova marcação" at bounding box center [65, 273] width 107 height 55
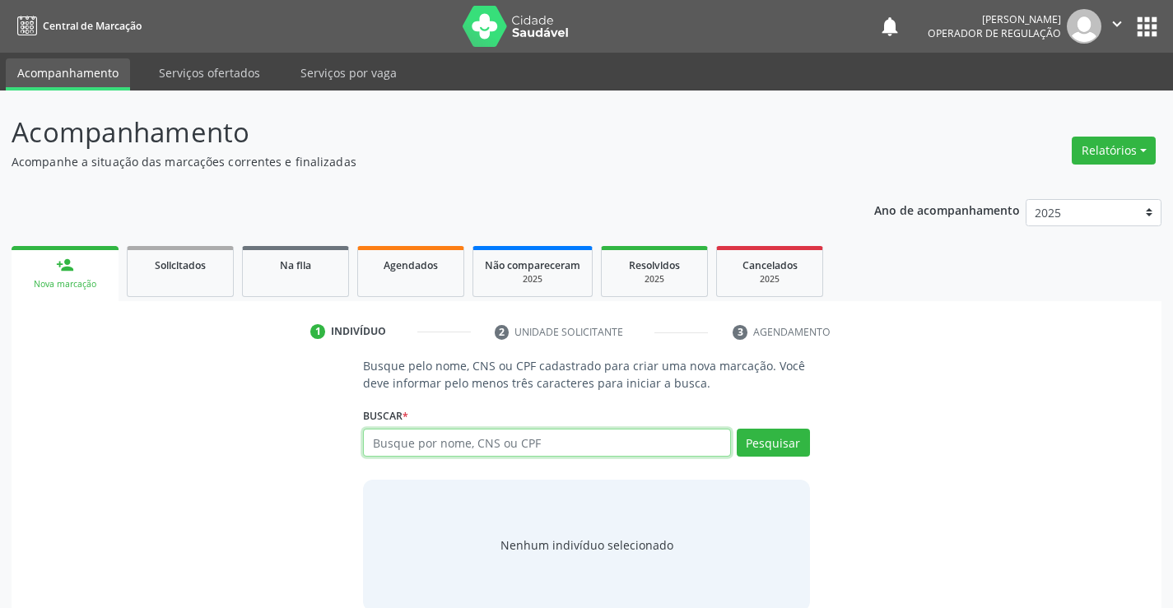
click at [442, 445] on input "text" at bounding box center [546, 443] width 367 height 28
type input "706706500352014"
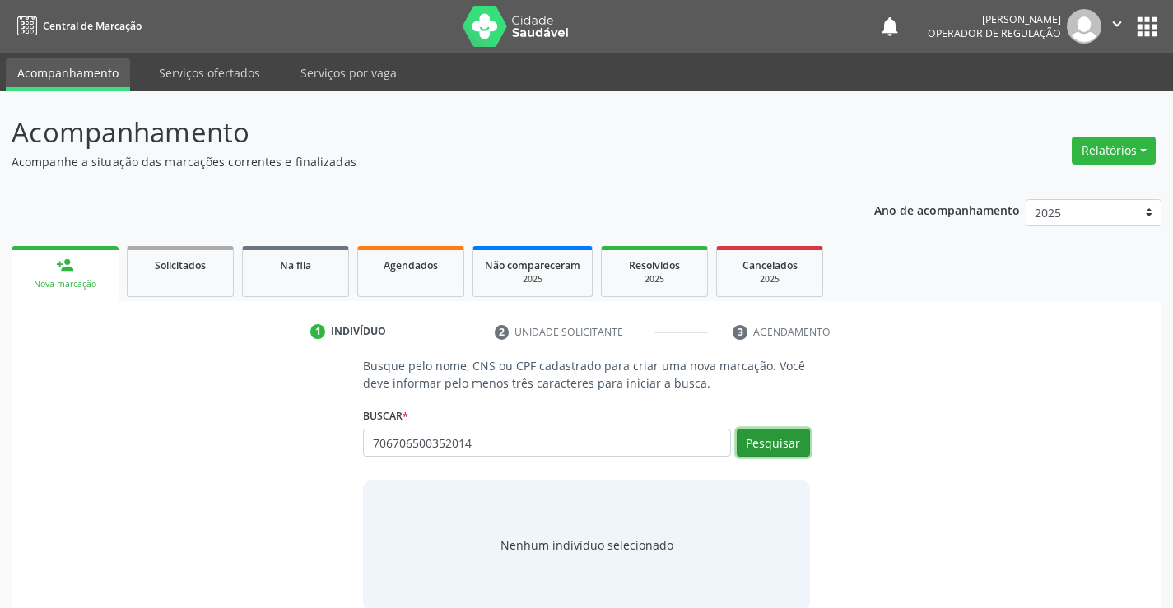
click at [776, 440] on button "Pesquisar" at bounding box center [773, 443] width 73 height 28
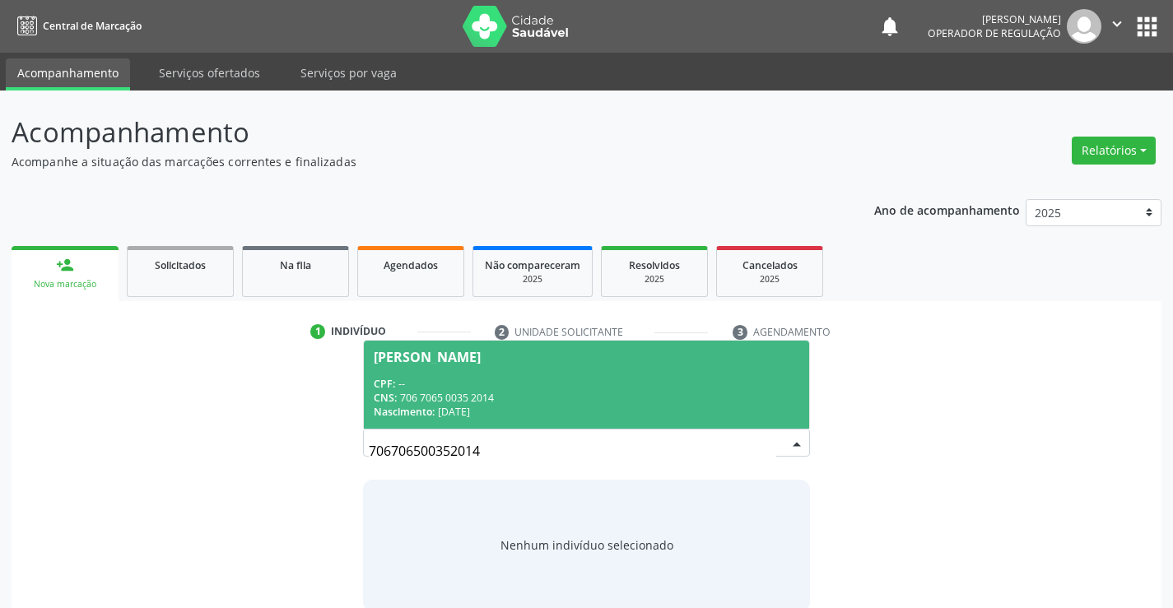
click at [694, 391] on div "CNS: 706 7065 0035 2014" at bounding box center [586, 398] width 425 height 14
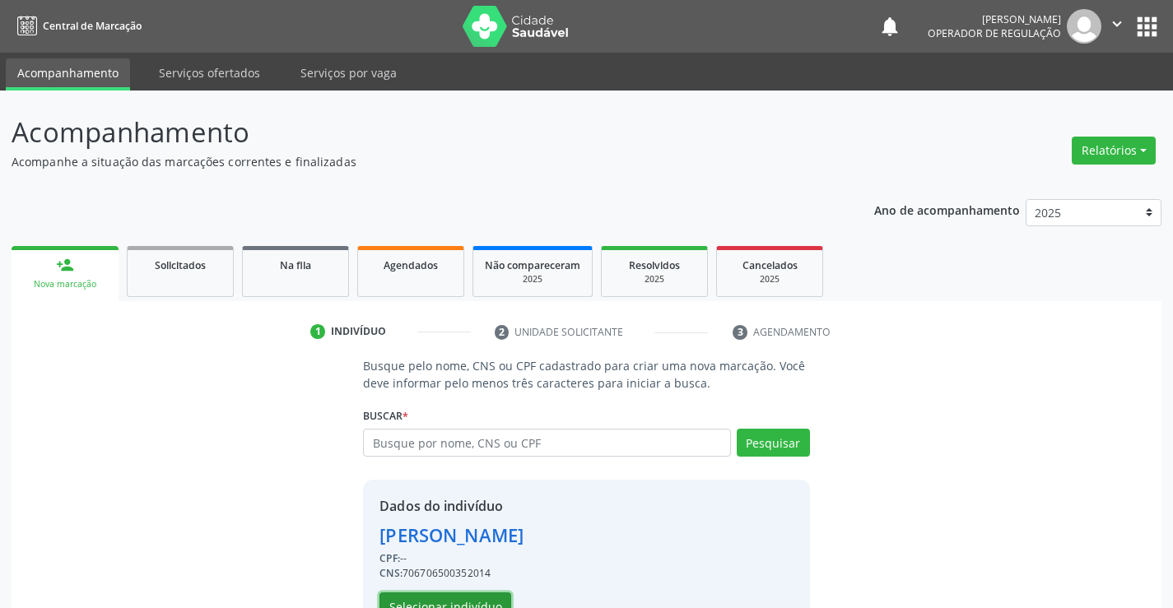
click at [438, 599] on button "Selecionar indivíduo" at bounding box center [446, 607] width 132 height 28
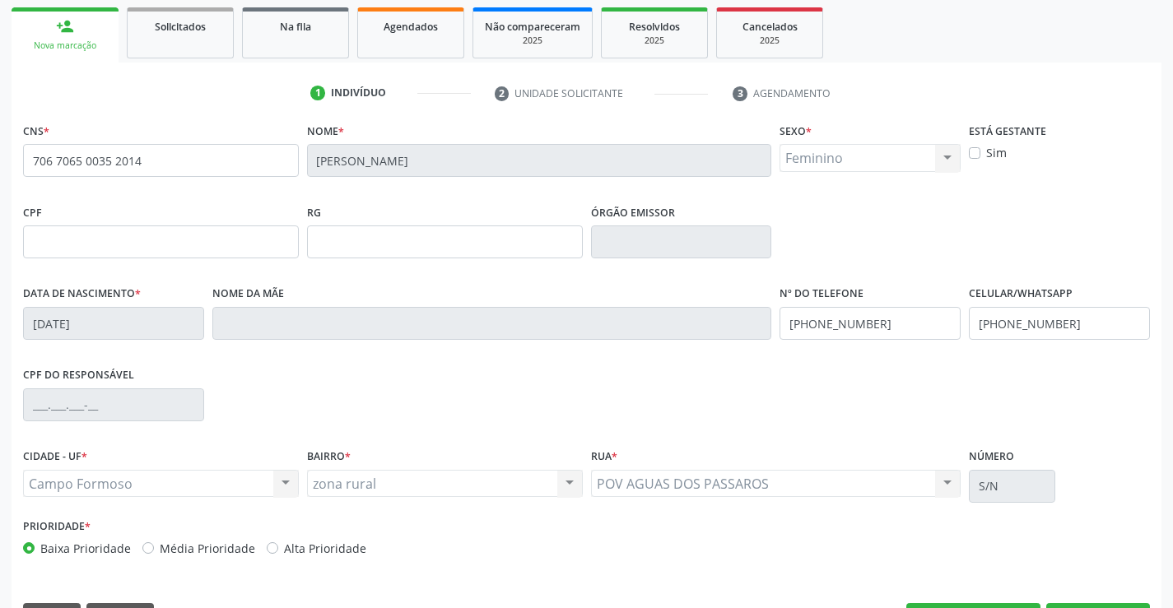
scroll to position [247, 0]
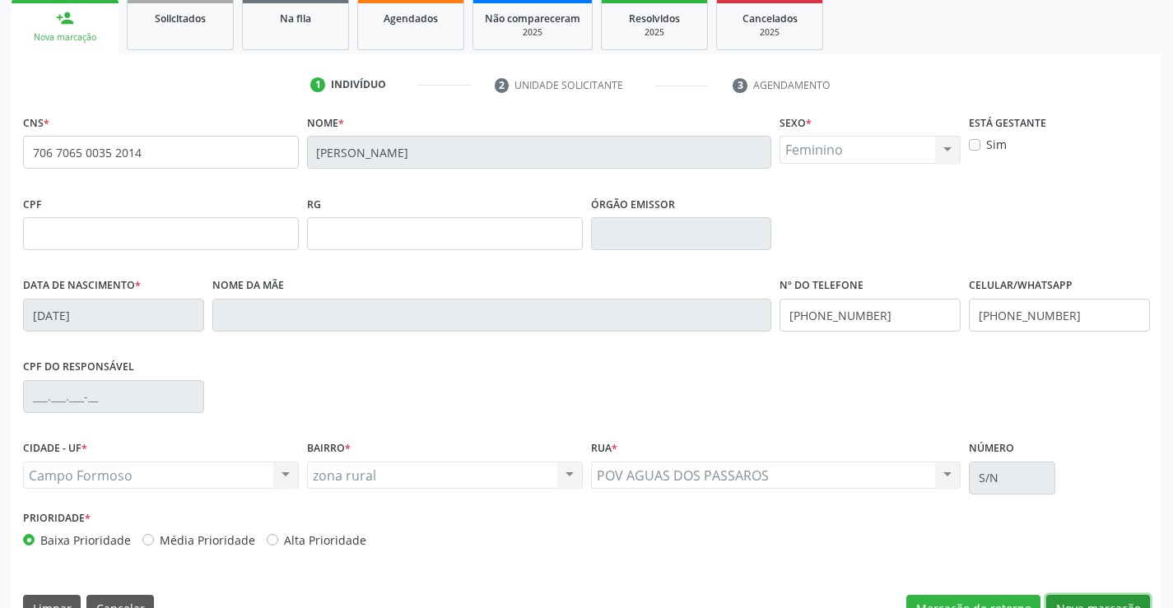
click at [1076, 600] on button "Nova marcação" at bounding box center [1098, 609] width 104 height 28
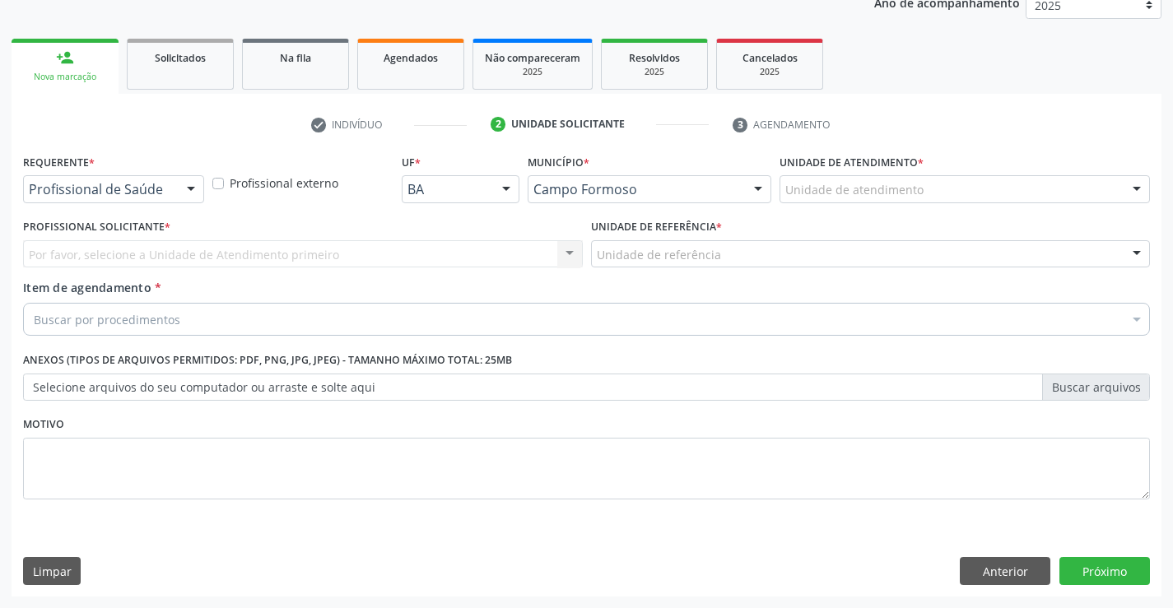
scroll to position [207, 0]
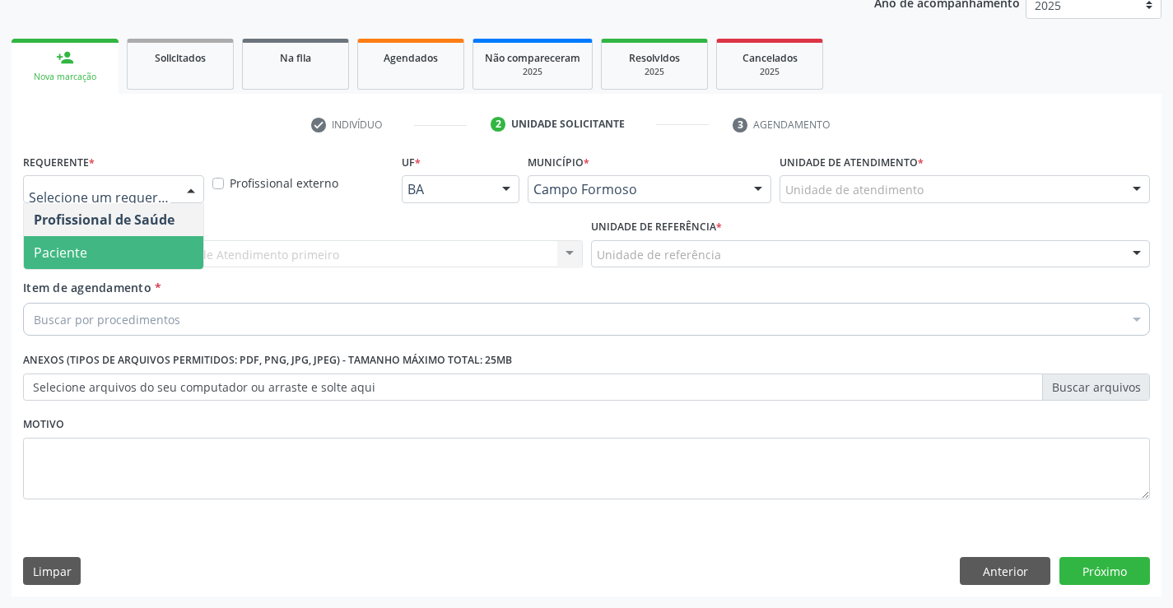
click at [110, 252] on span "Paciente" at bounding box center [113, 252] width 179 height 33
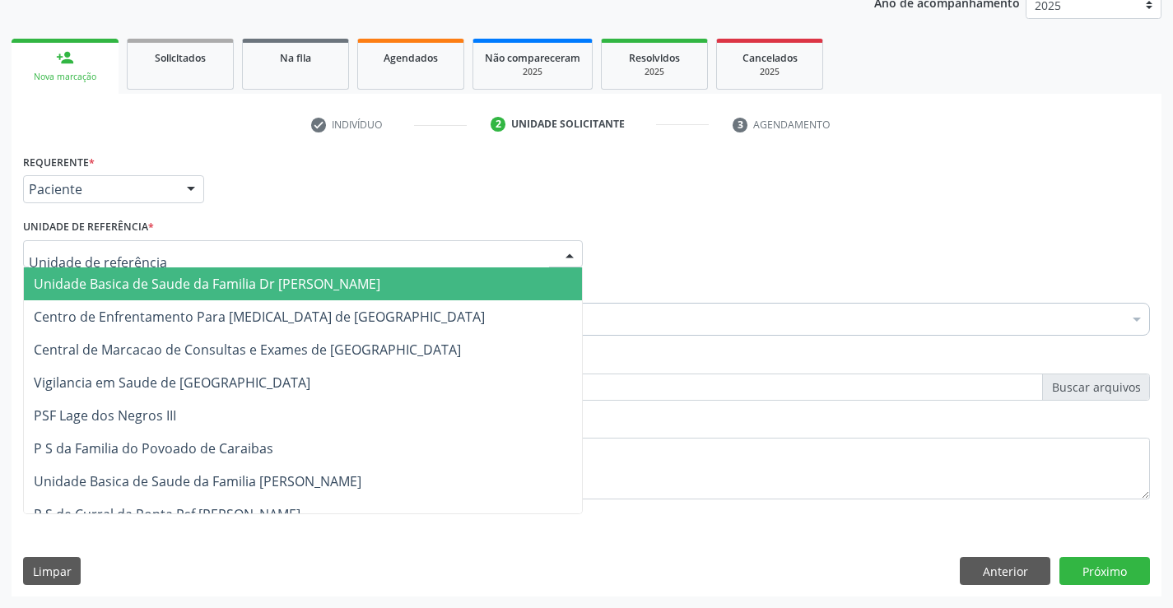
click at [155, 252] on div at bounding box center [303, 254] width 560 height 28
drag, startPoint x: 156, startPoint y: 275, endPoint x: 149, endPoint y: 301, distance: 27.2
click at [153, 279] on span "Unidade Basica de Saude da Familia Dr [PERSON_NAME]" at bounding box center [207, 284] width 347 height 18
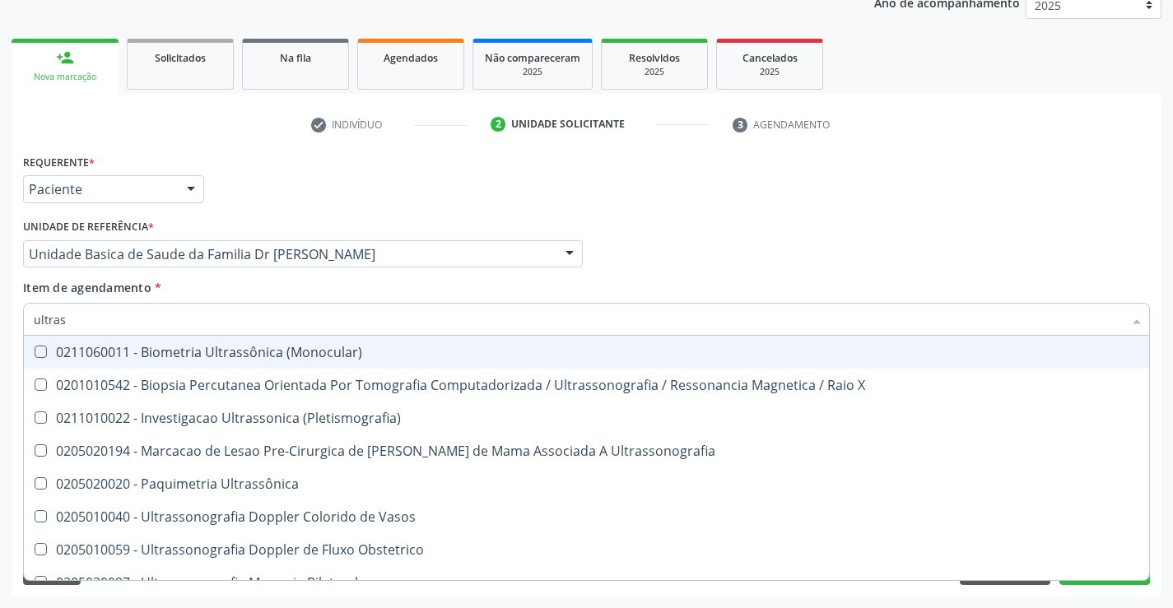
type input "ultrass"
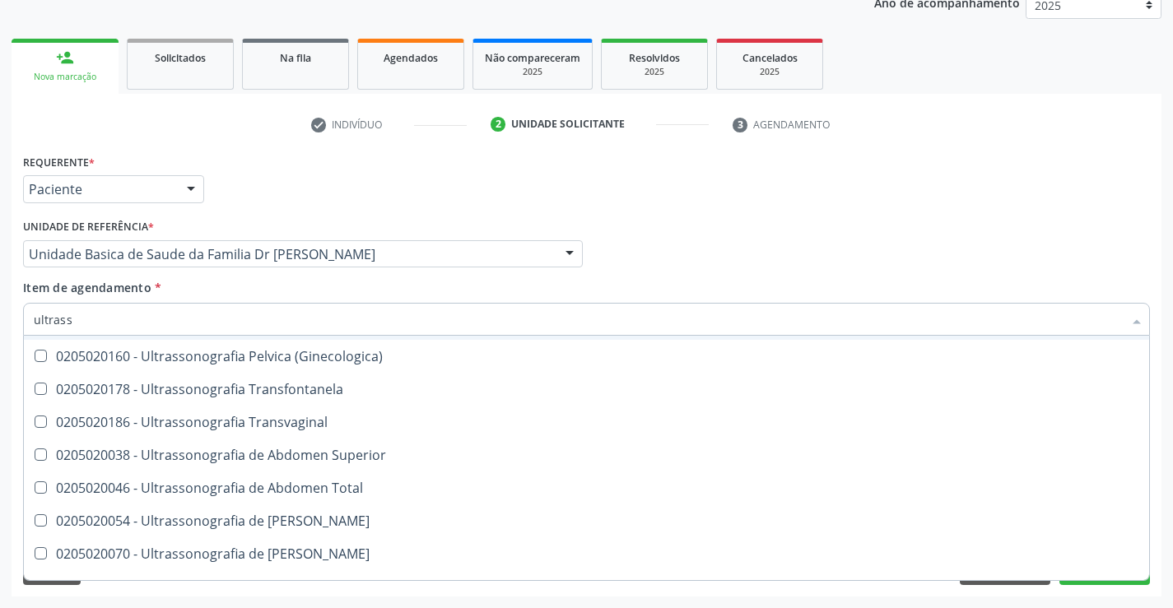
scroll to position [329, 0]
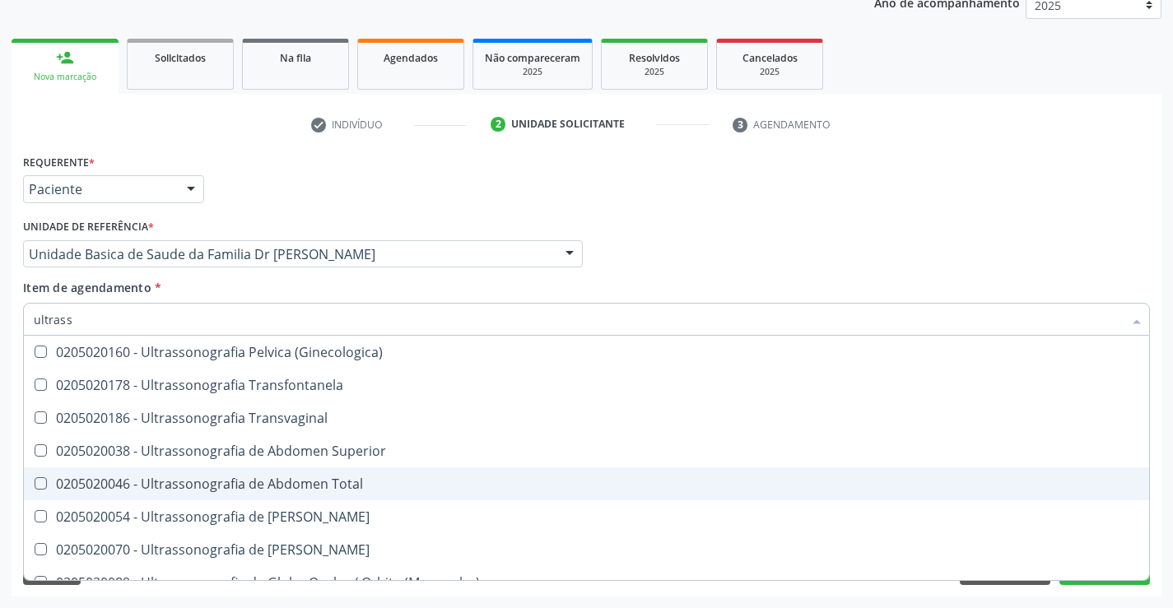
drag, startPoint x: 365, startPoint y: 487, endPoint x: 348, endPoint y: 492, distance: 17.4
click at [352, 491] on div "0205020046 - Ultrassonografia de Abdomen Total" at bounding box center [587, 484] width 1106 height 13
checkbox Total "true"
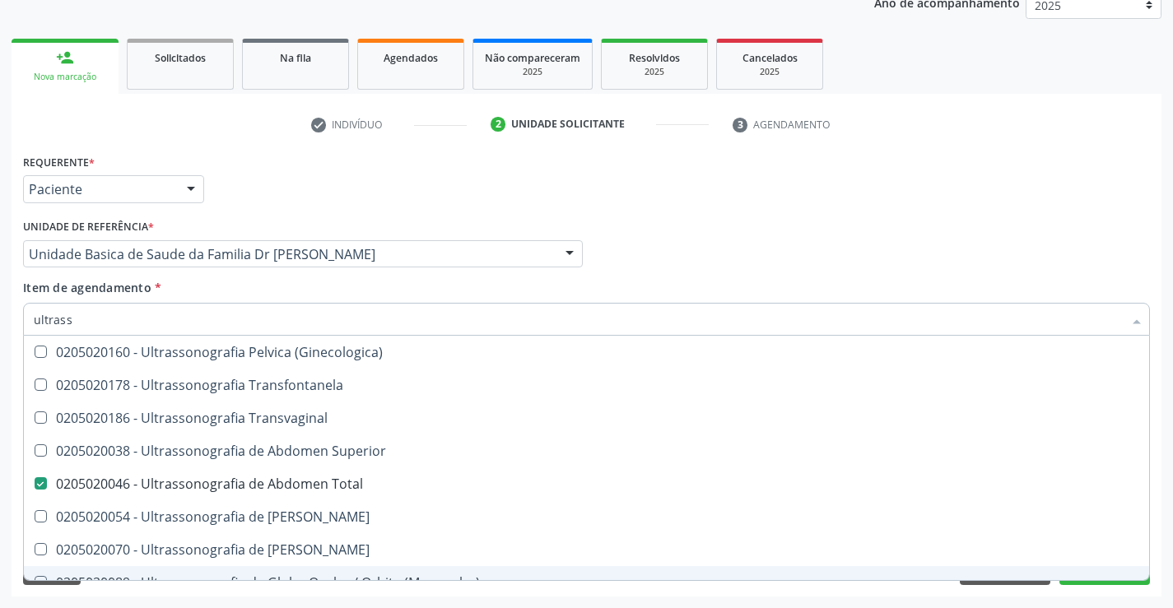
click at [1123, 585] on div "Requerente * Paciente Profissional de Saúde Paciente Nenhum resultado encontrad…" at bounding box center [587, 373] width 1150 height 447
checkbox X "true"
checkbox Total "false"
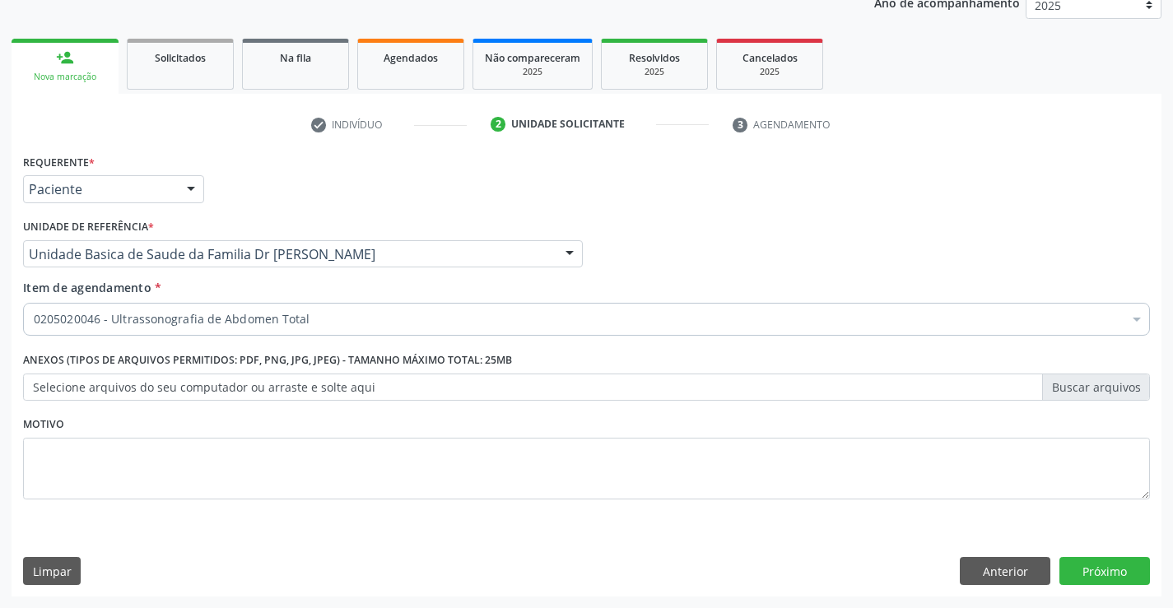
scroll to position [0, 0]
click at [1118, 573] on button "Próximo" at bounding box center [1105, 571] width 91 height 28
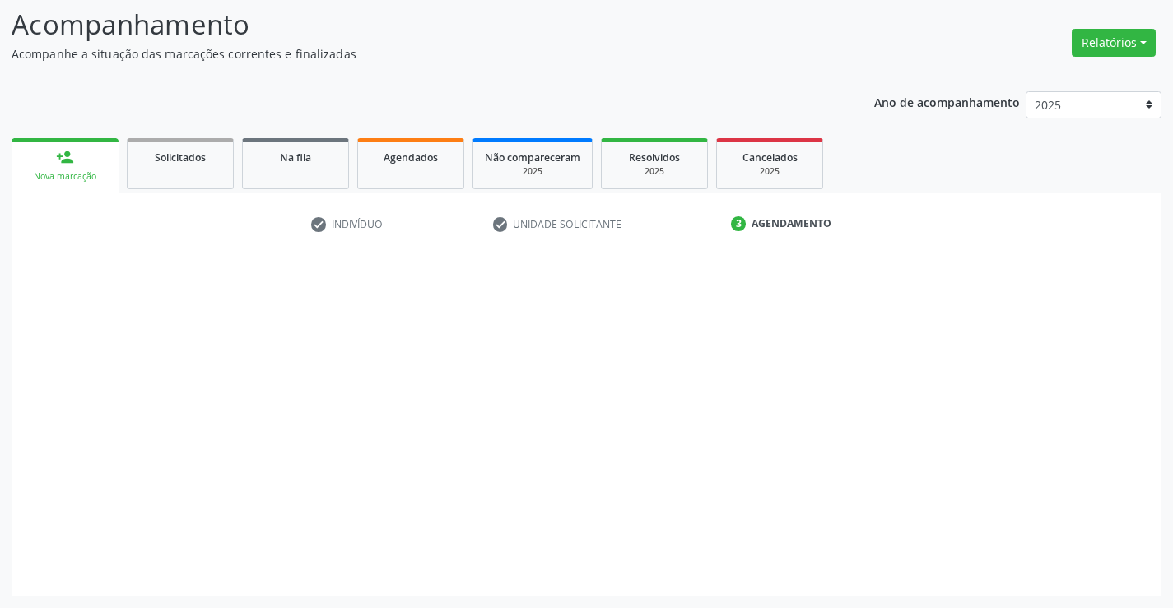
scroll to position [108, 0]
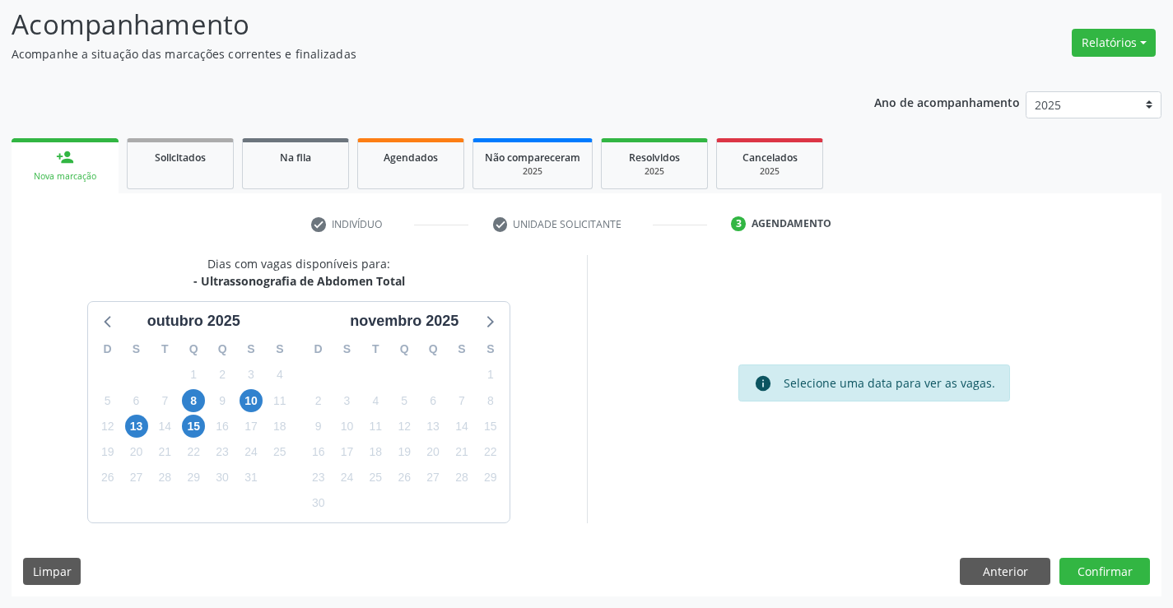
click at [149, 425] on div "13" at bounding box center [136, 427] width 29 height 26
click at [138, 424] on span "13" at bounding box center [136, 426] width 23 height 23
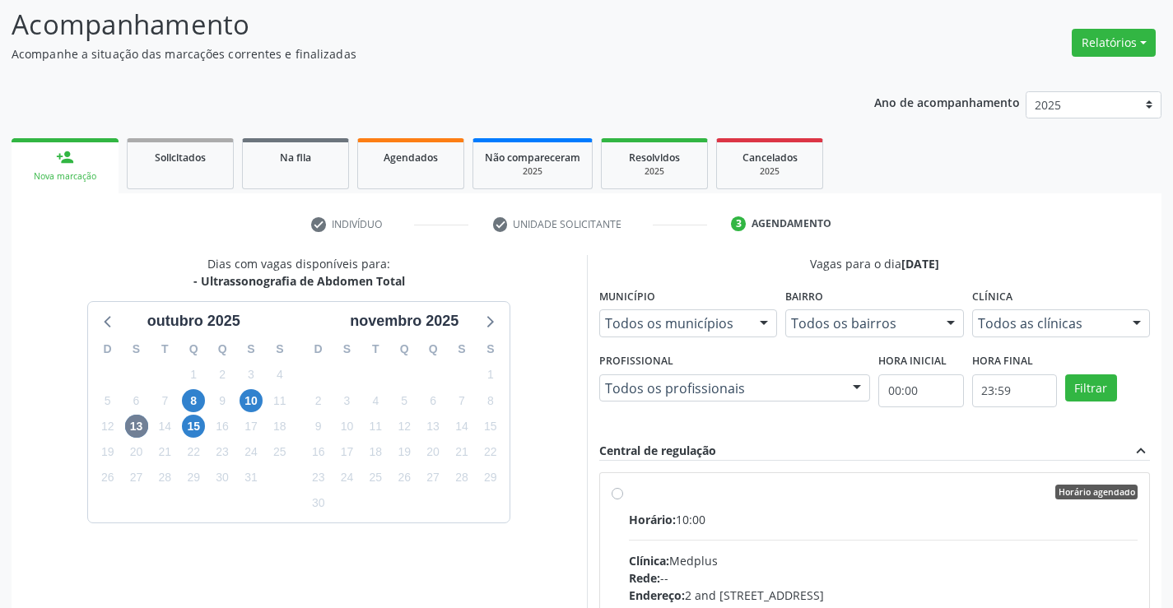
click at [629, 493] on label "Horário agendado Horário: 10:00 Clínica: Medplus Rede: -- Endereço: 2 and S 204…" at bounding box center [884, 611] width 510 height 253
click at [617, 493] on input "Horário agendado Horário: 10:00 Clínica: Medplus Rede: -- Endereço: 2 and S 204…" at bounding box center [618, 492] width 12 height 15
radio input "true"
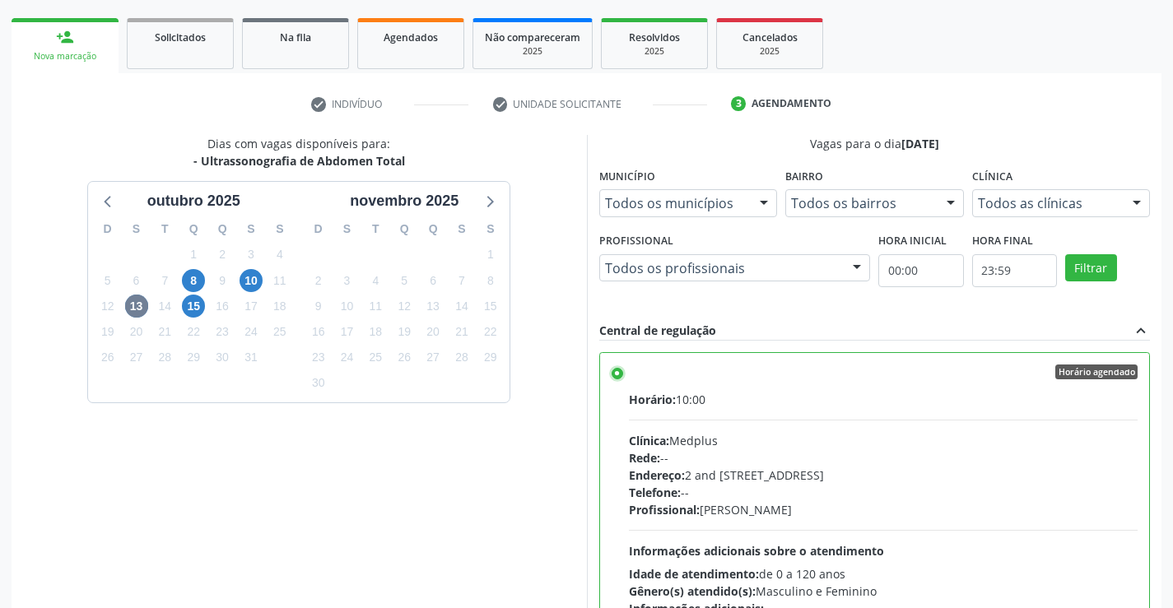
scroll to position [375, 0]
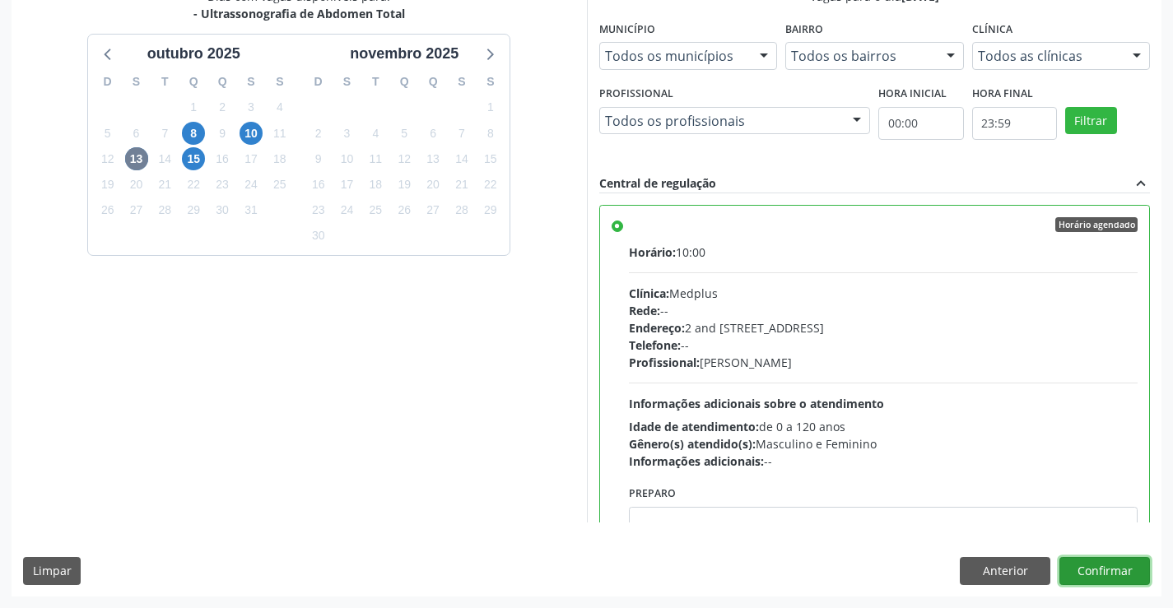
click at [1135, 576] on button "Confirmar" at bounding box center [1105, 571] width 91 height 28
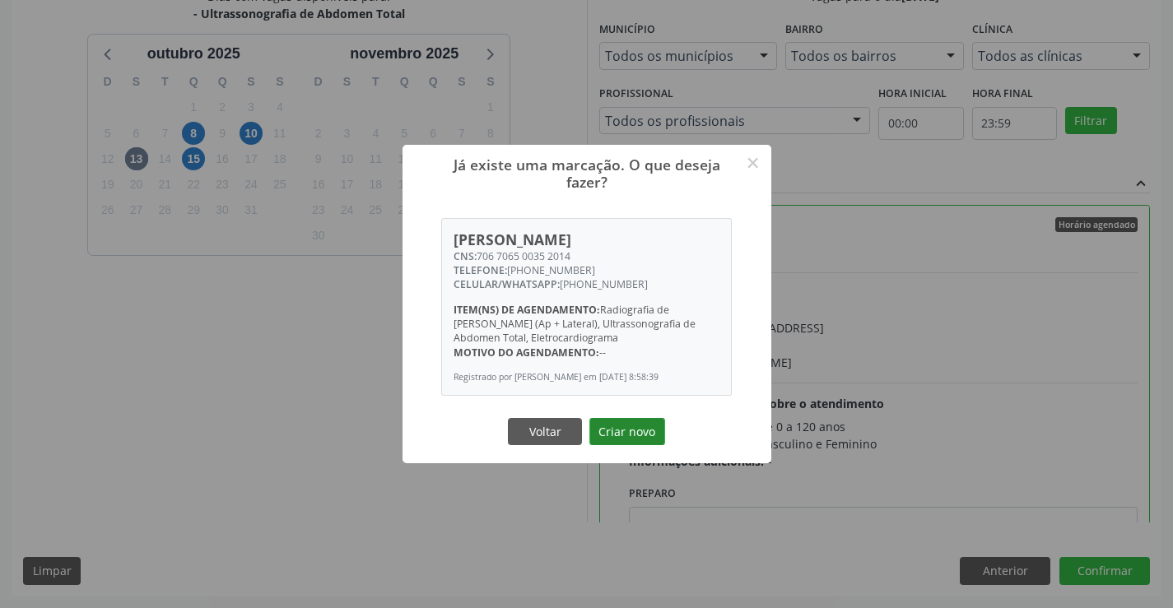
click at [644, 432] on button "Criar novo" at bounding box center [628, 432] width 76 height 28
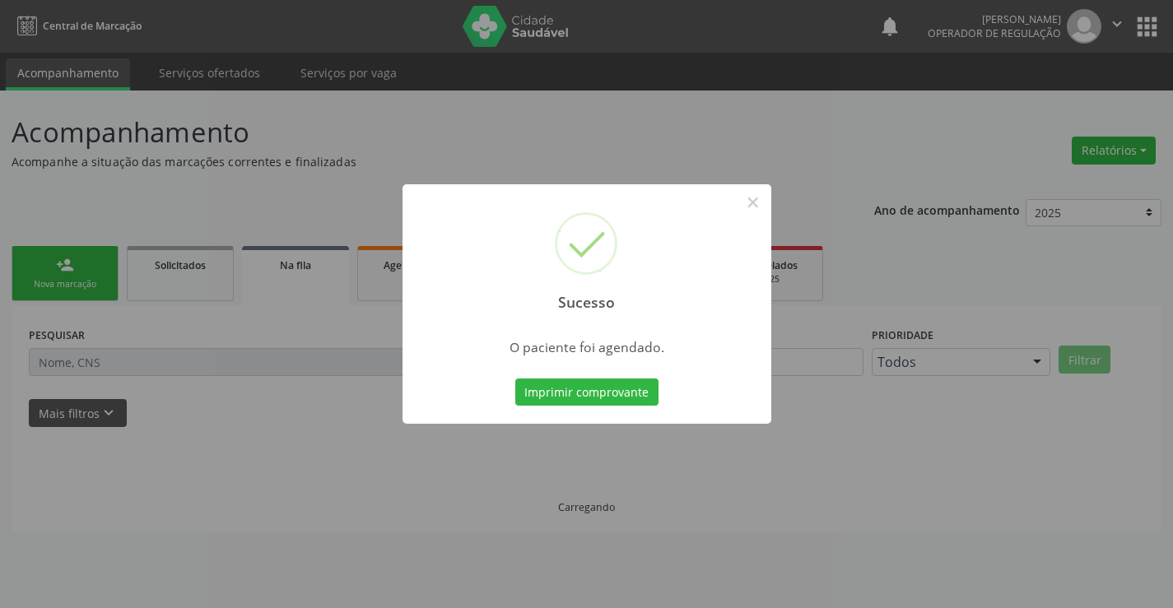
scroll to position [0, 0]
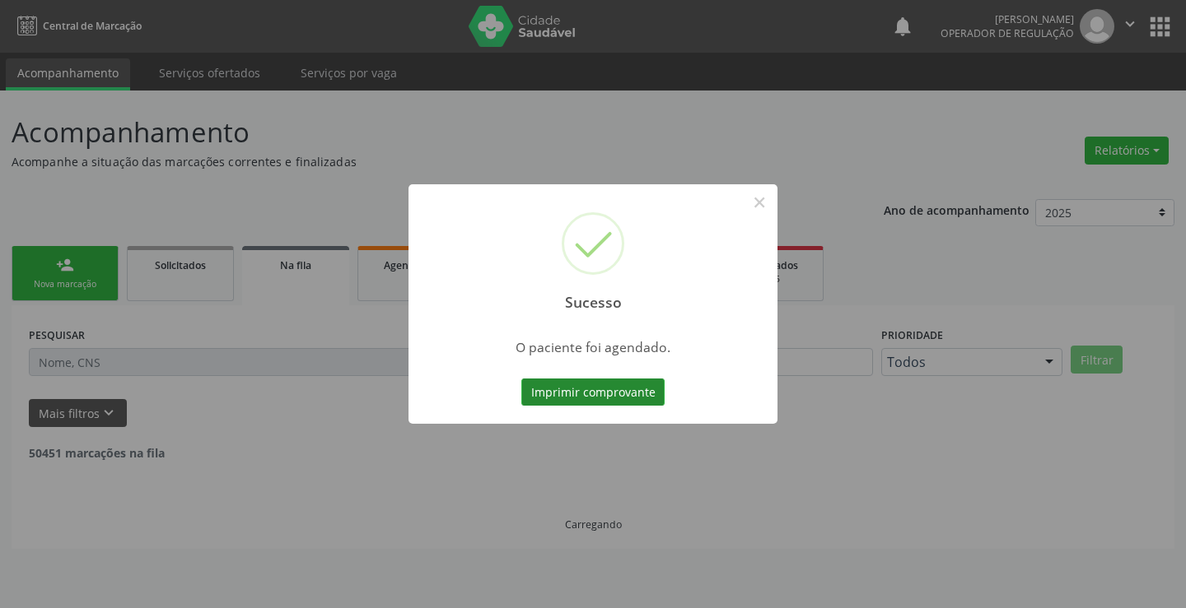
click at [604, 382] on button "Imprimir comprovante" at bounding box center [592, 393] width 143 height 28
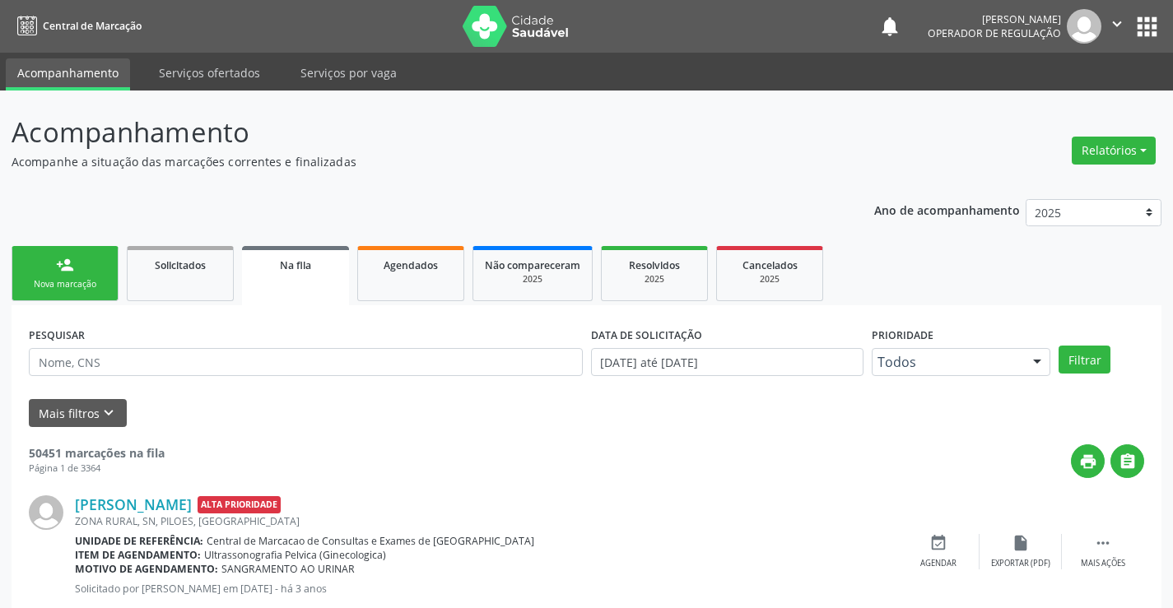
click at [102, 265] on link "person_add Nova marcação" at bounding box center [65, 273] width 107 height 55
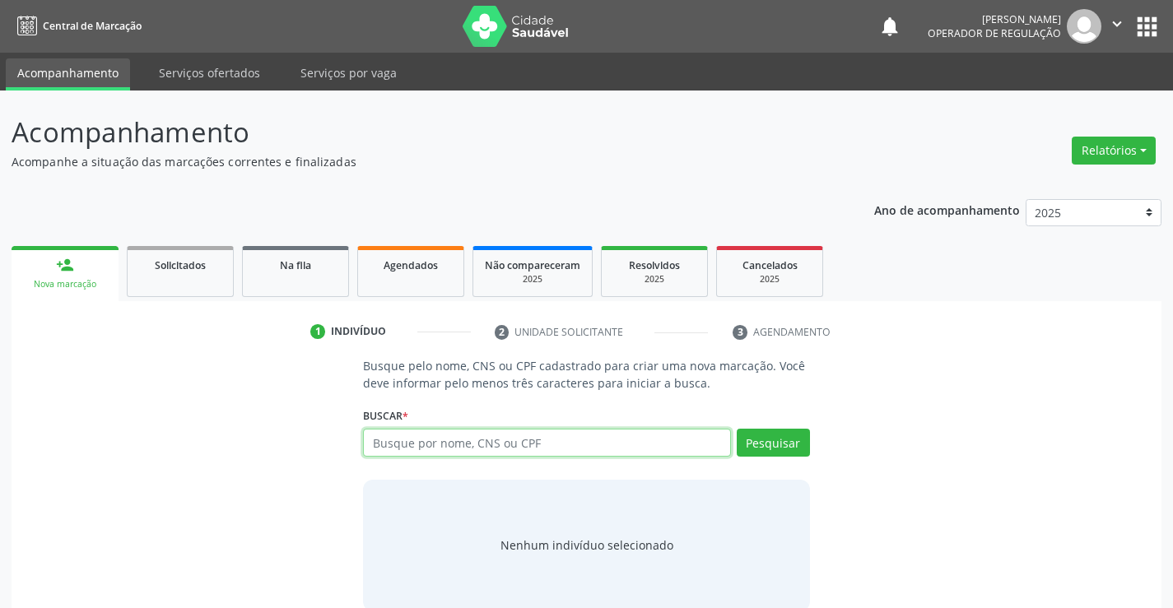
click at [465, 445] on input "text" at bounding box center [546, 443] width 367 height 28
type input "700209968455620"
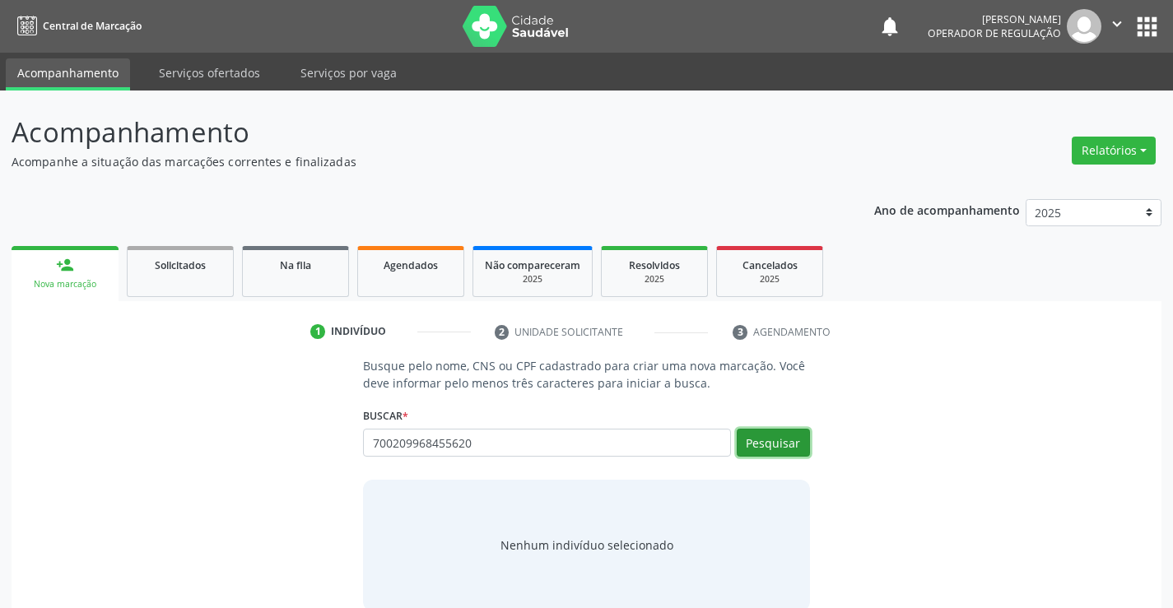
click at [758, 439] on button "Pesquisar" at bounding box center [773, 443] width 73 height 28
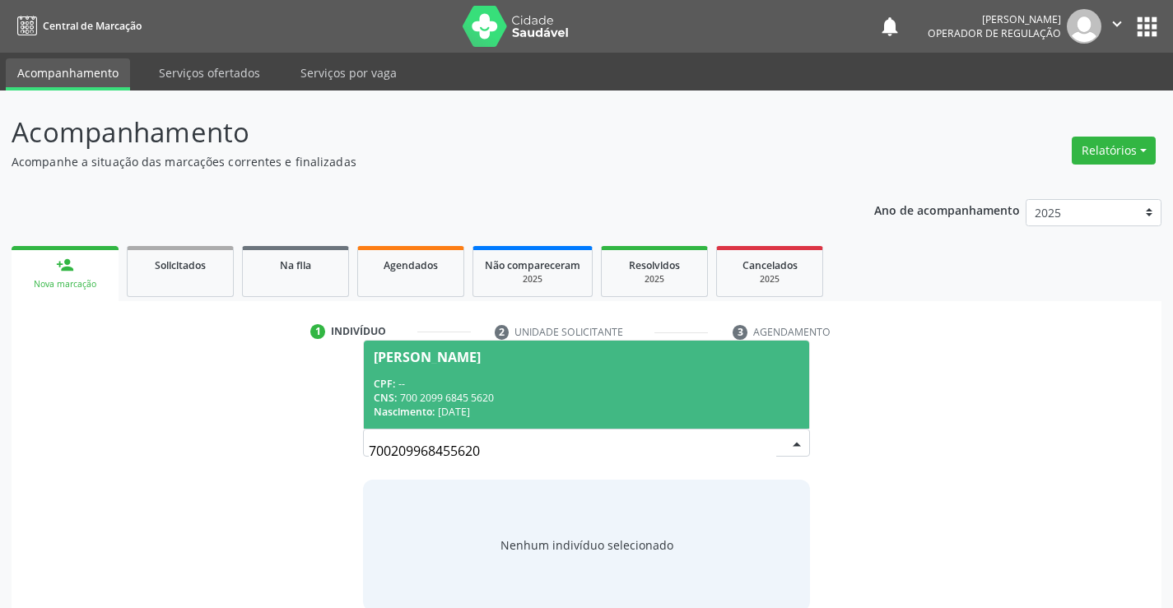
click at [700, 398] on div "CNS: 700 2099 6845 5620" at bounding box center [586, 398] width 425 height 14
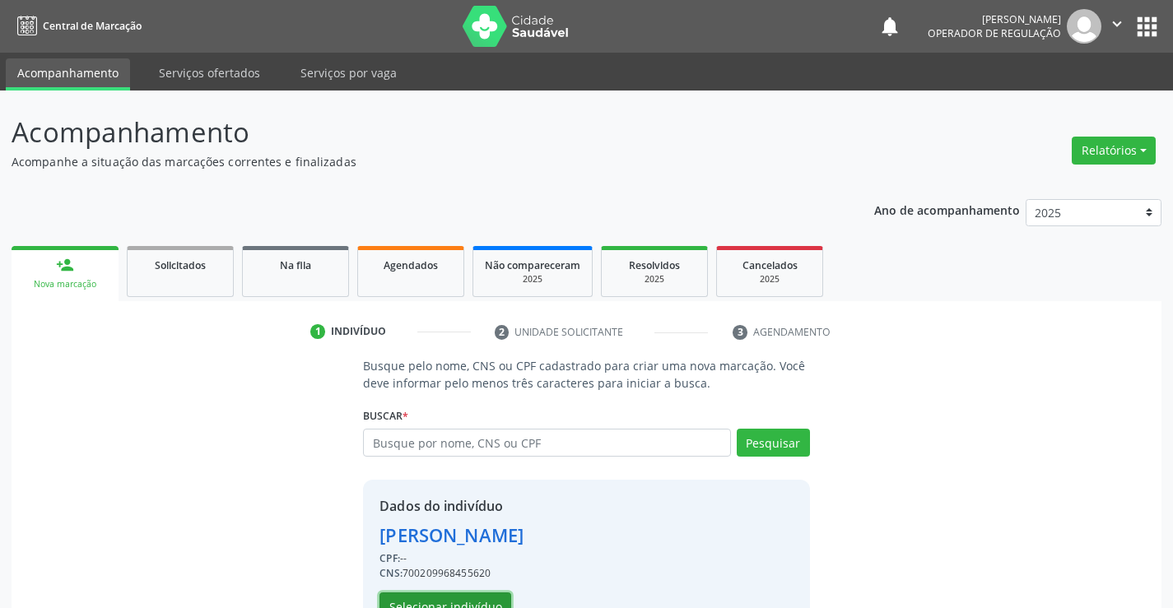
click at [492, 596] on button "Selecionar indivíduo" at bounding box center [446, 607] width 132 height 28
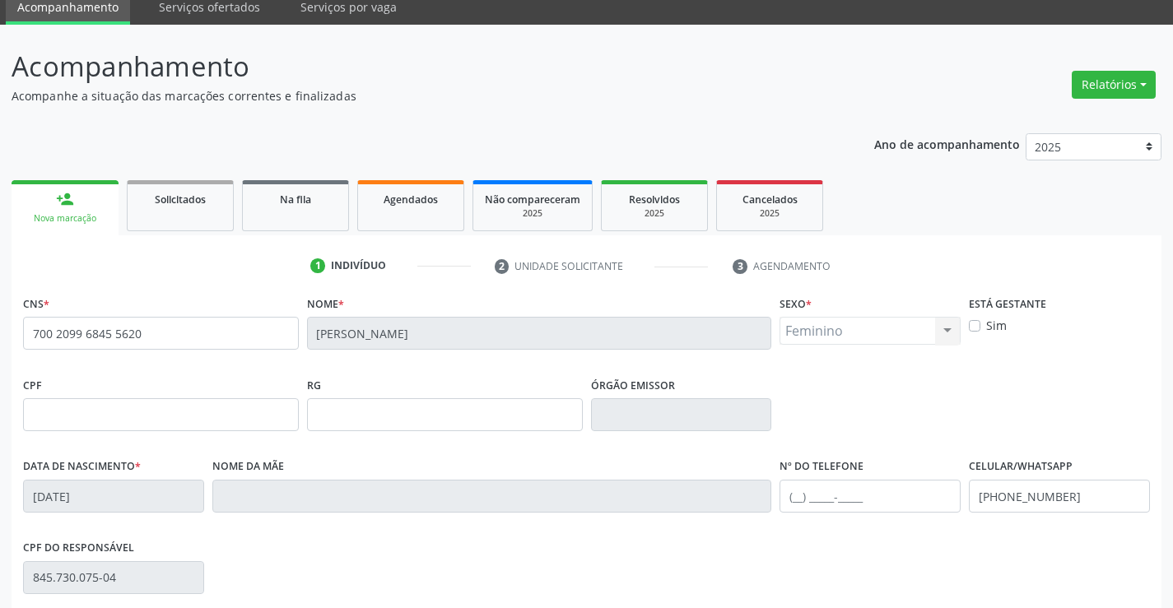
scroll to position [247, 0]
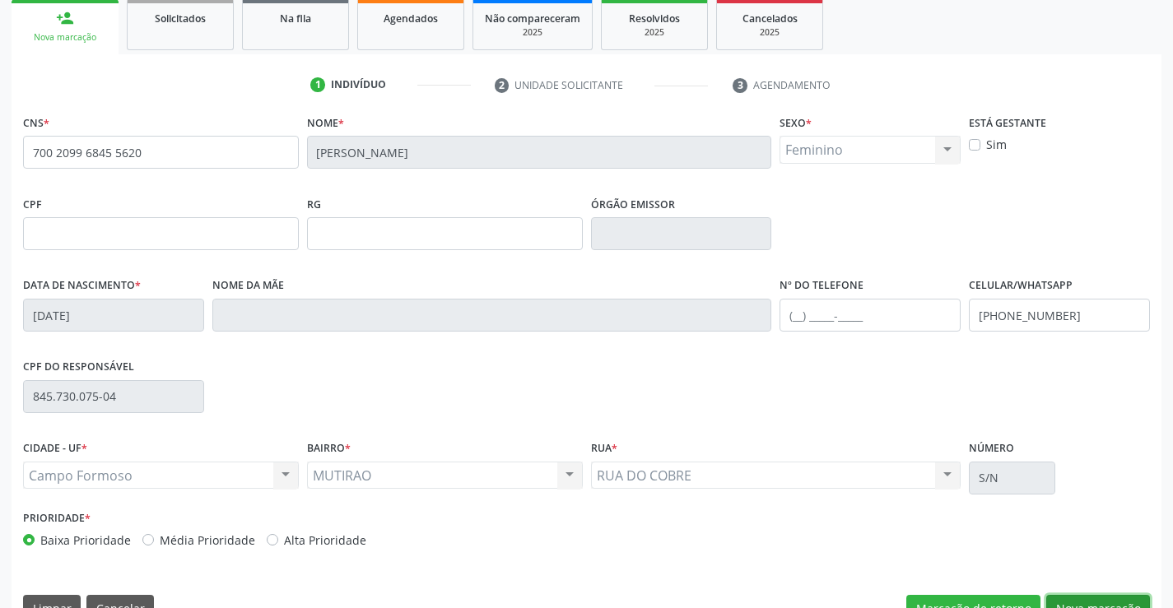
drag, startPoint x: 1070, startPoint y: 601, endPoint x: 1052, endPoint y: 585, distance: 23.3
click at [1070, 601] on button "Nova marcação" at bounding box center [1098, 609] width 104 height 28
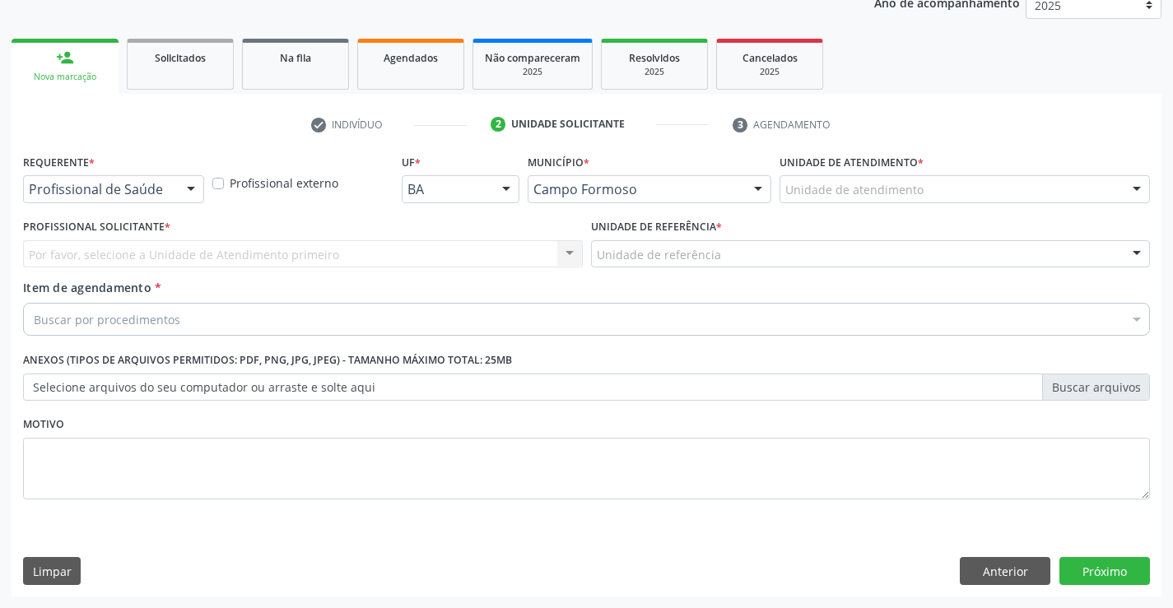
scroll to position [207, 0]
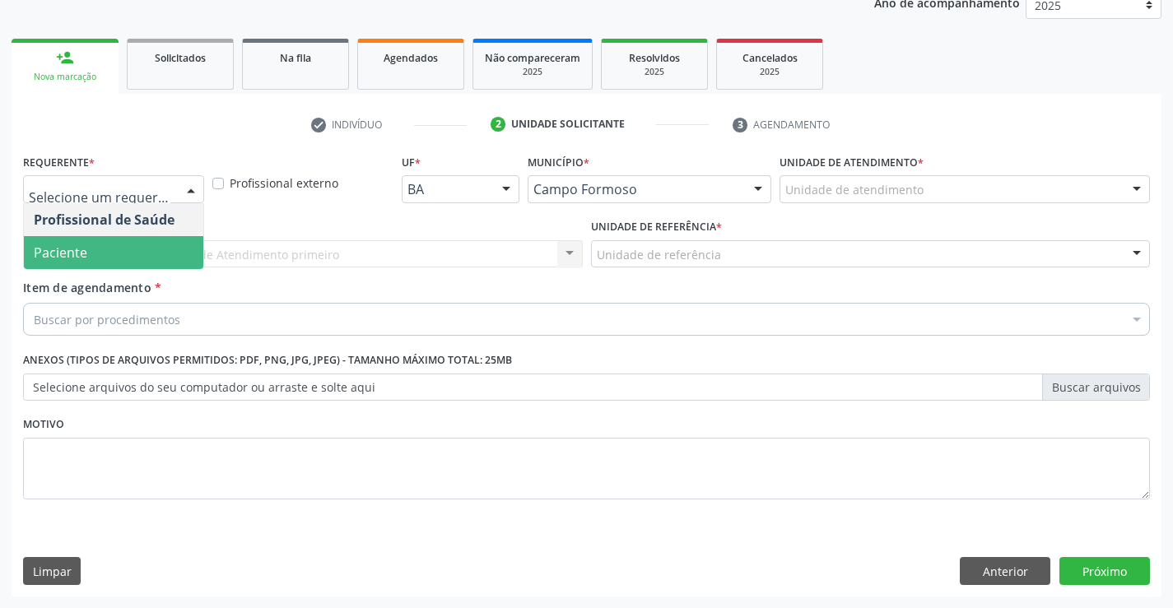
click at [136, 259] on span "Paciente" at bounding box center [113, 252] width 179 height 33
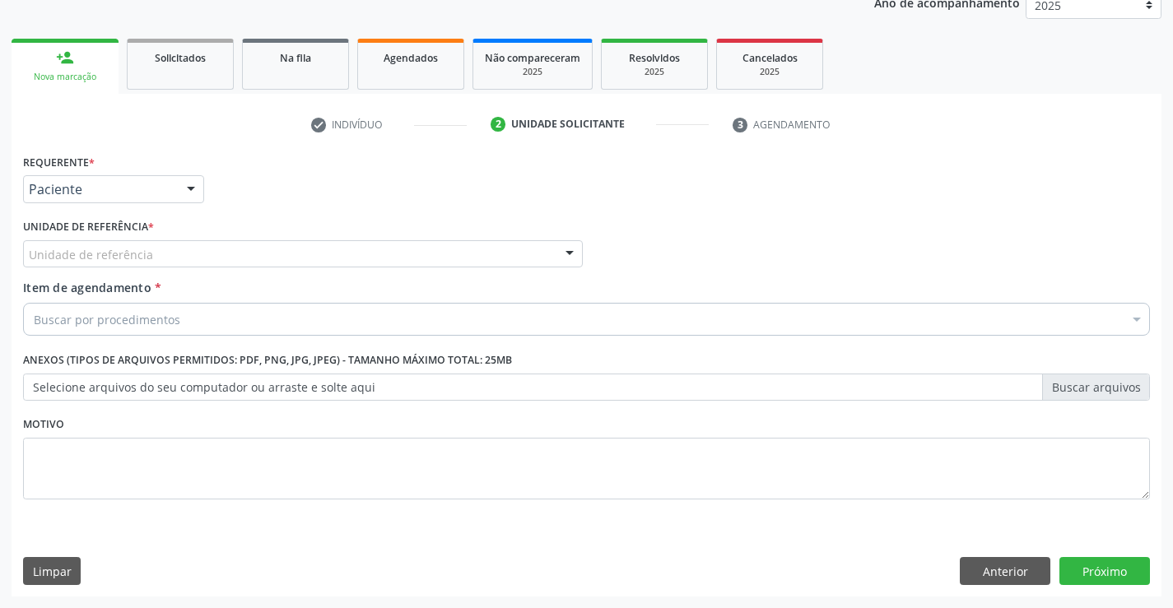
click at [154, 252] on div "Unidade de referência" at bounding box center [303, 254] width 560 height 28
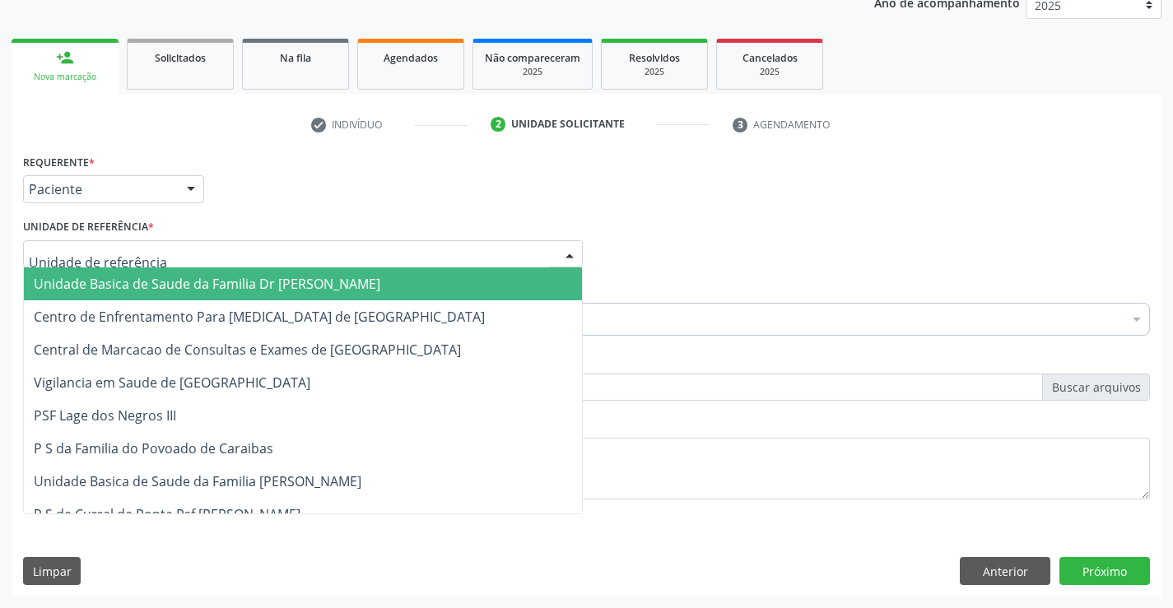
click at [155, 276] on span "Unidade Basica de Saude da Familia Dr [PERSON_NAME]" at bounding box center [207, 284] width 347 height 18
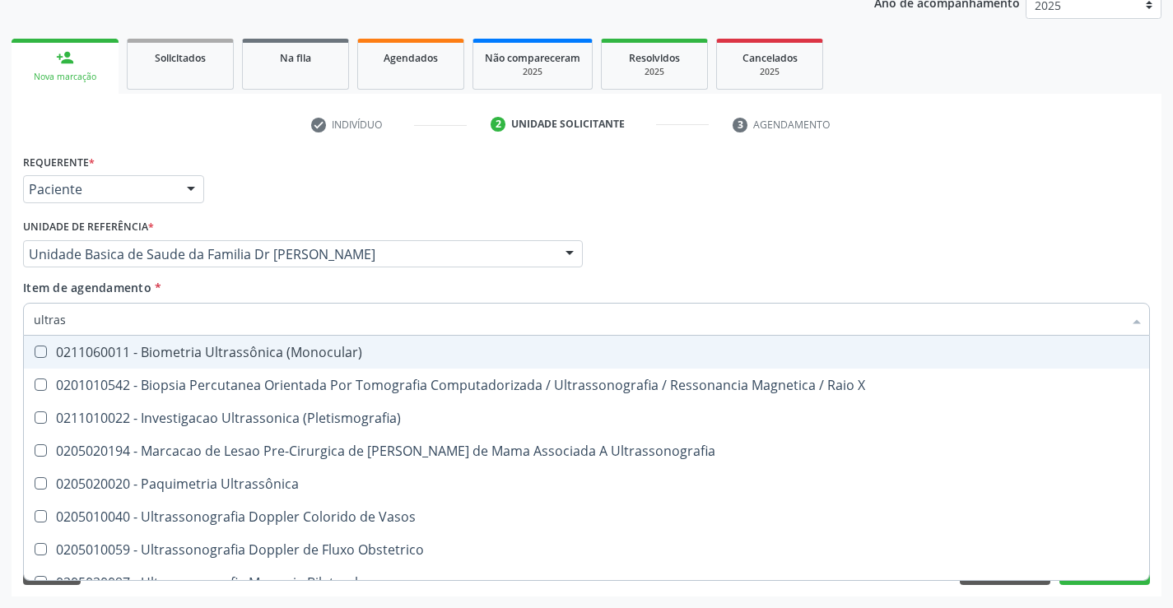
type input "ultrass"
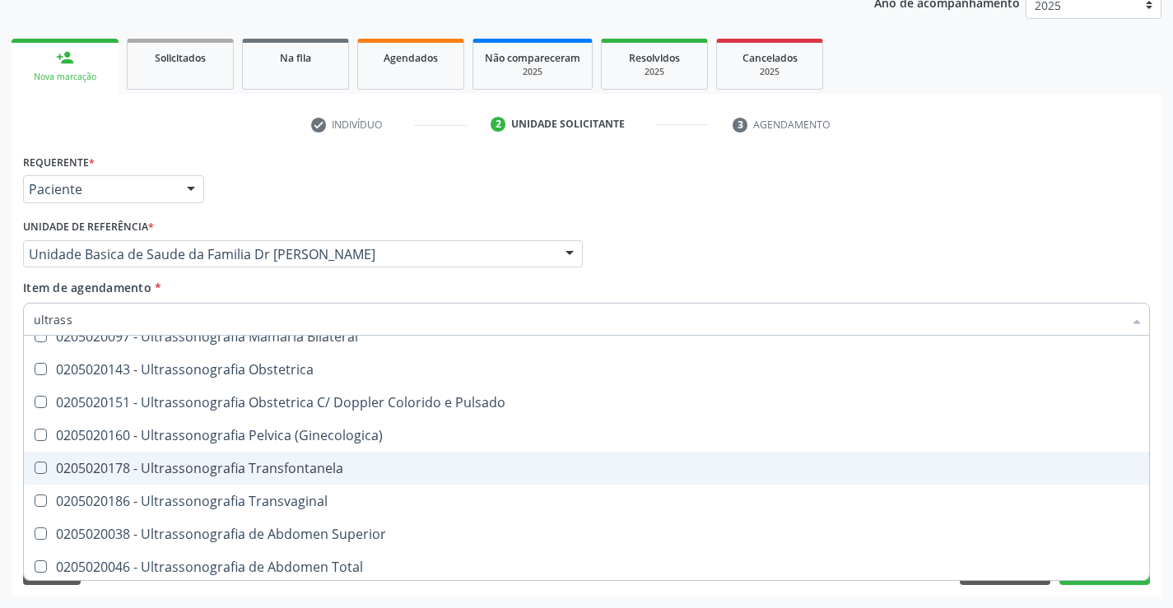
scroll to position [247, 0]
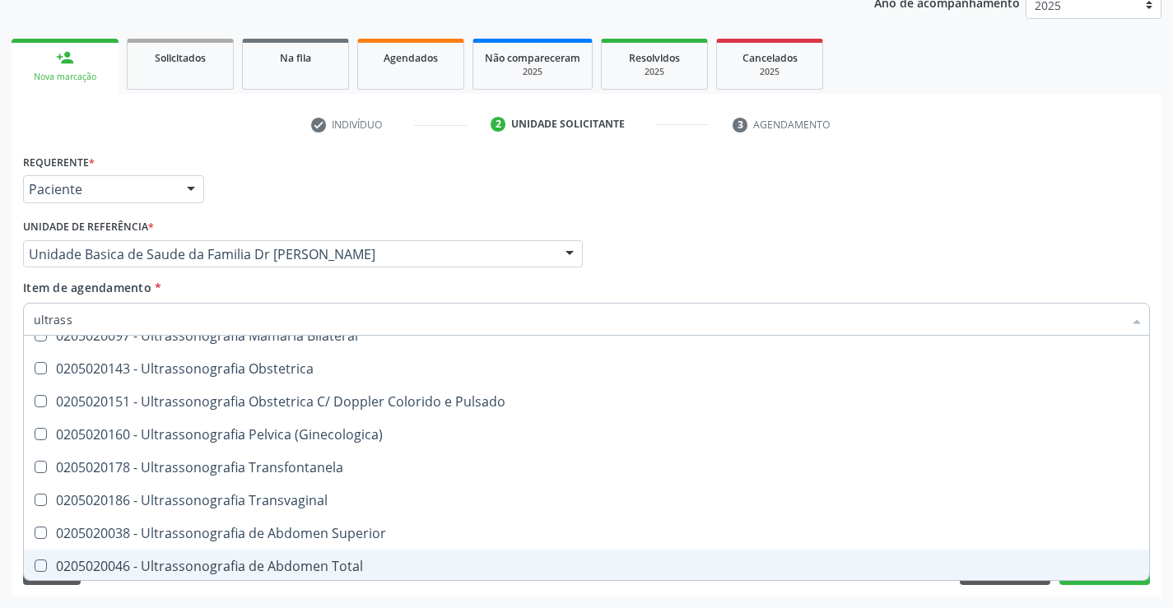
click at [358, 565] on div "0205020046 - Ultrassonografia de Abdomen Total" at bounding box center [587, 566] width 1106 height 13
checkbox Total "true"
click at [1093, 584] on button "Próximo" at bounding box center [1105, 571] width 91 height 28
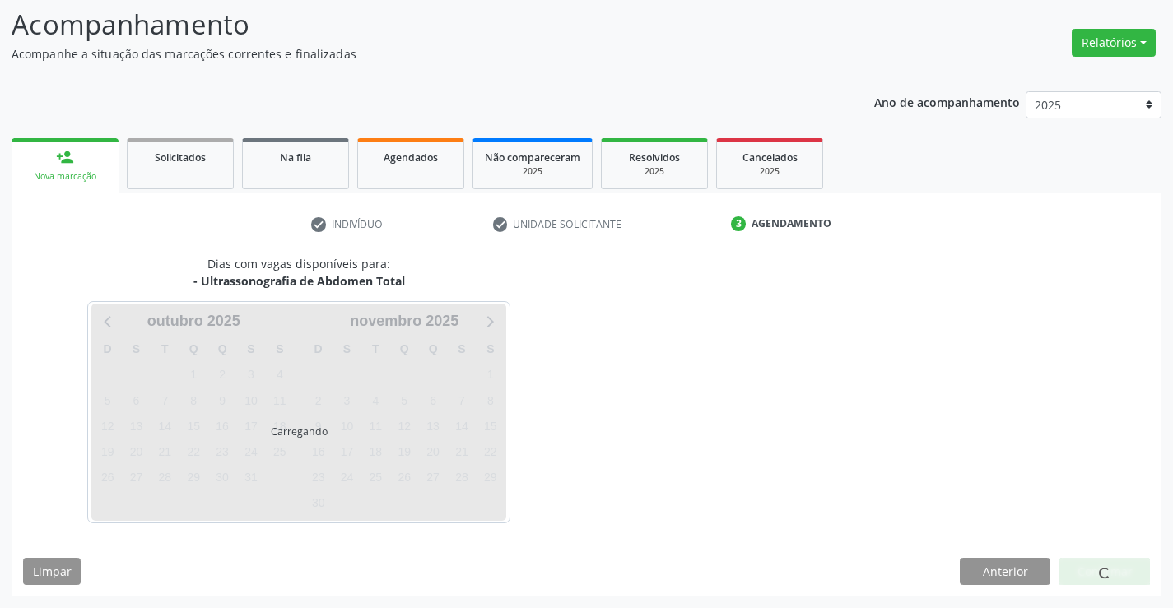
scroll to position [0, 0]
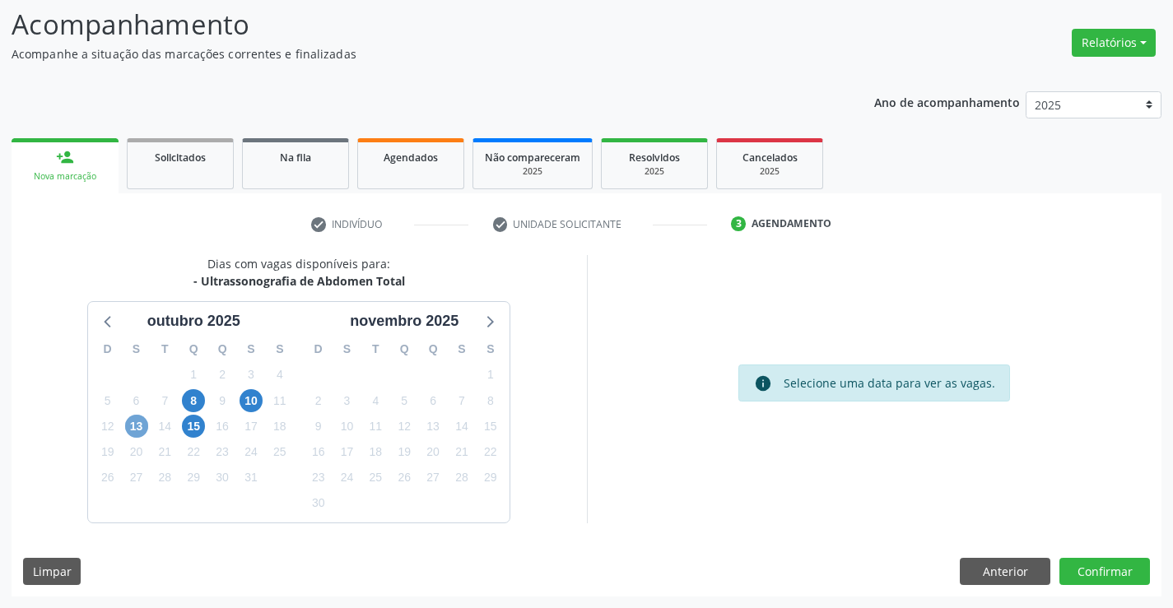
click at [132, 424] on span "13" at bounding box center [136, 426] width 23 height 23
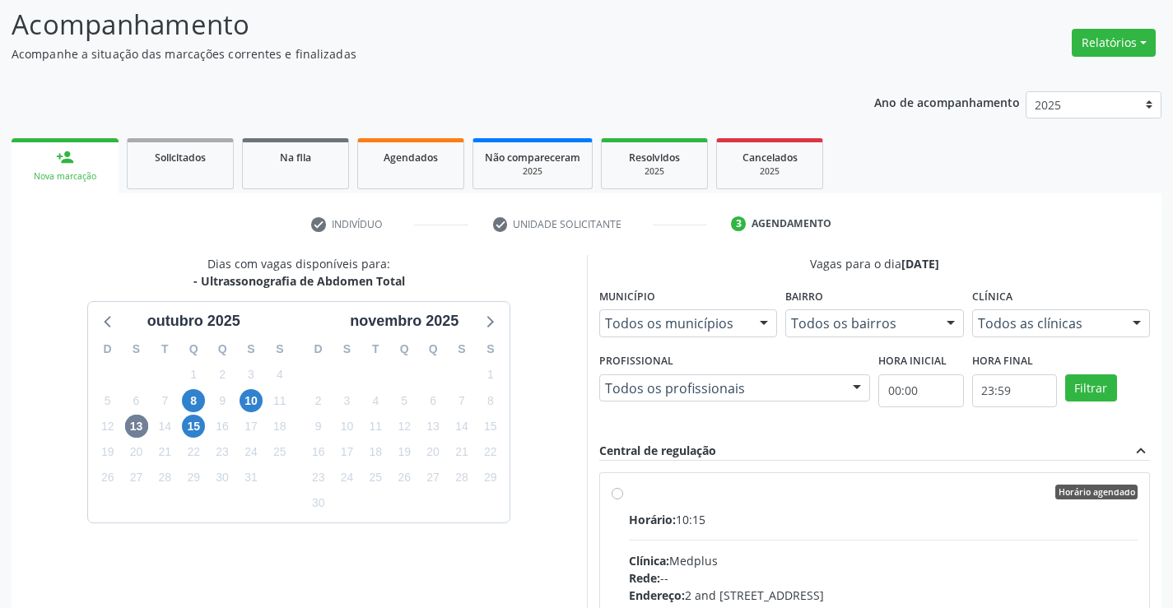
click at [629, 488] on label "Horário agendado Horário: 10:15 Clínica: Medplus Rede: -- Endereço: 2 and S 204…" at bounding box center [884, 611] width 510 height 253
click at [622, 488] on input "Horário agendado Horário: 10:15 Clínica: Medplus Rede: -- Endereço: 2 and S 204…" at bounding box center [618, 492] width 12 height 15
radio input "true"
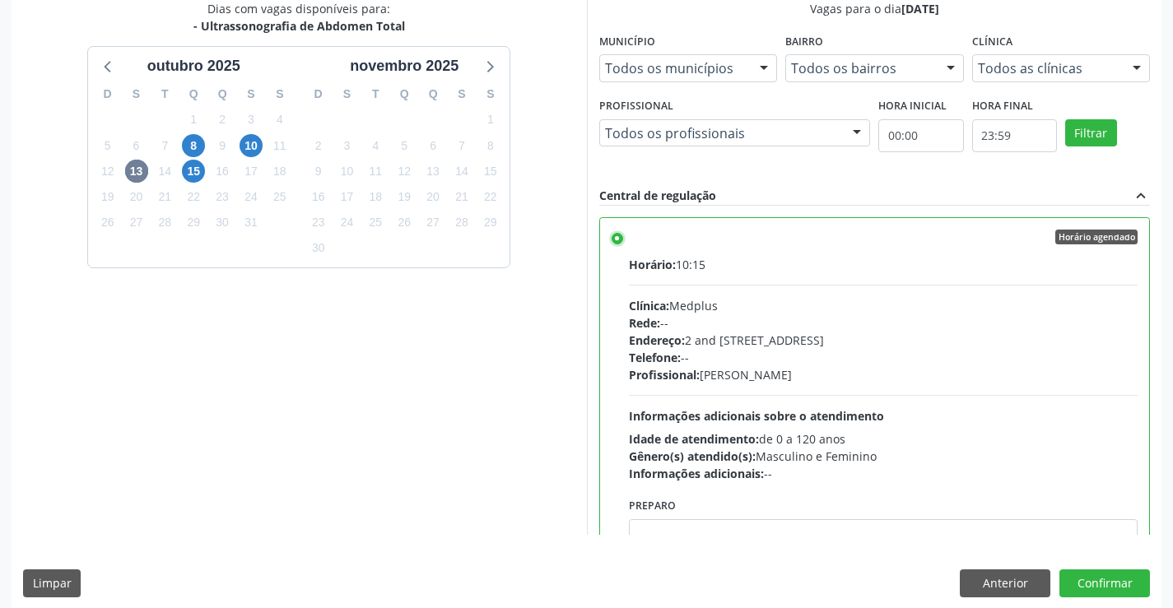
scroll to position [375, 0]
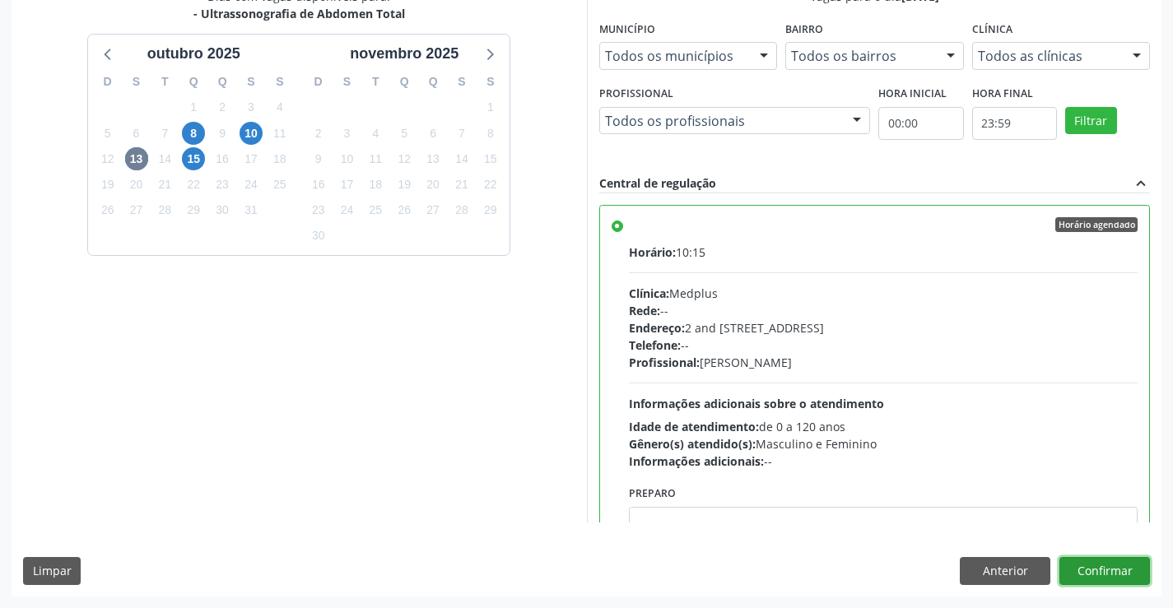
click at [1067, 568] on button "Confirmar" at bounding box center [1105, 571] width 91 height 28
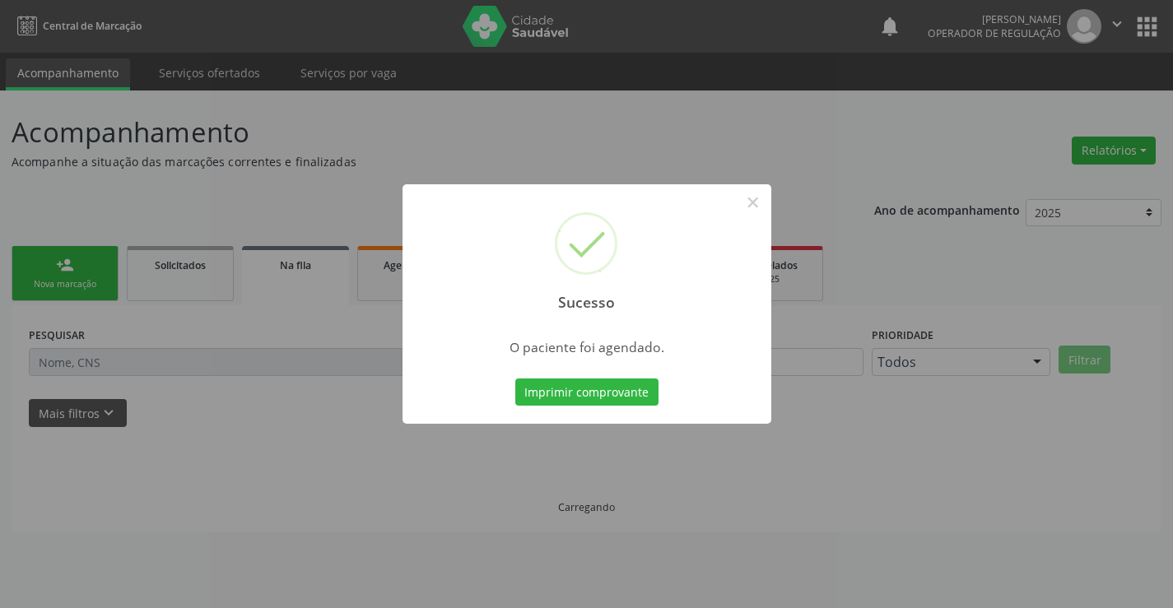
scroll to position [0, 0]
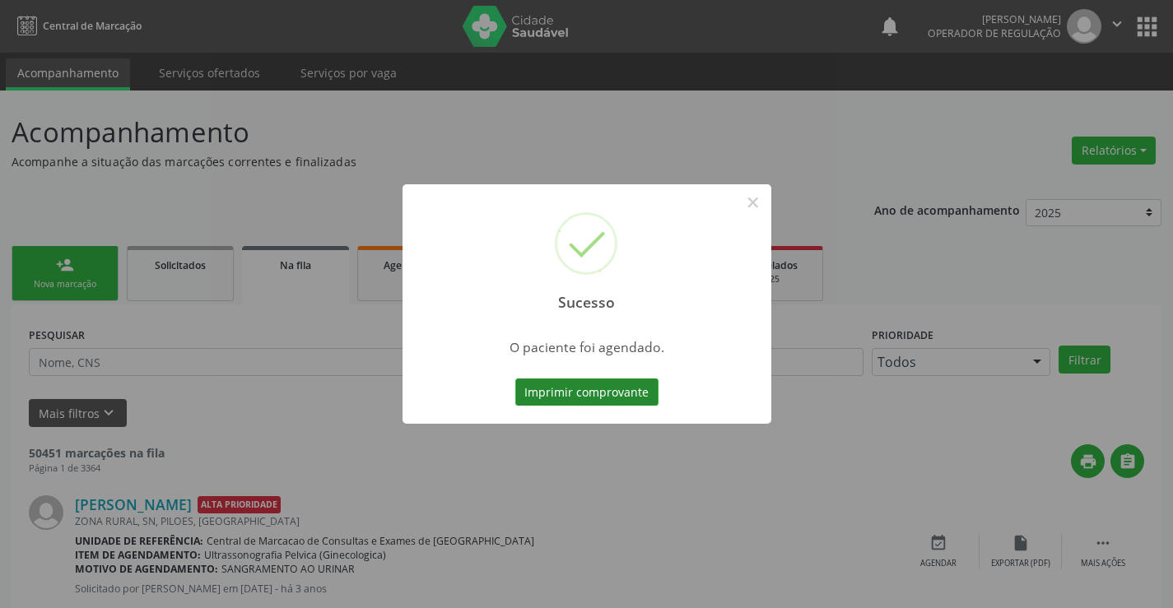
click at [546, 386] on button "Imprimir comprovante" at bounding box center [586, 393] width 143 height 28
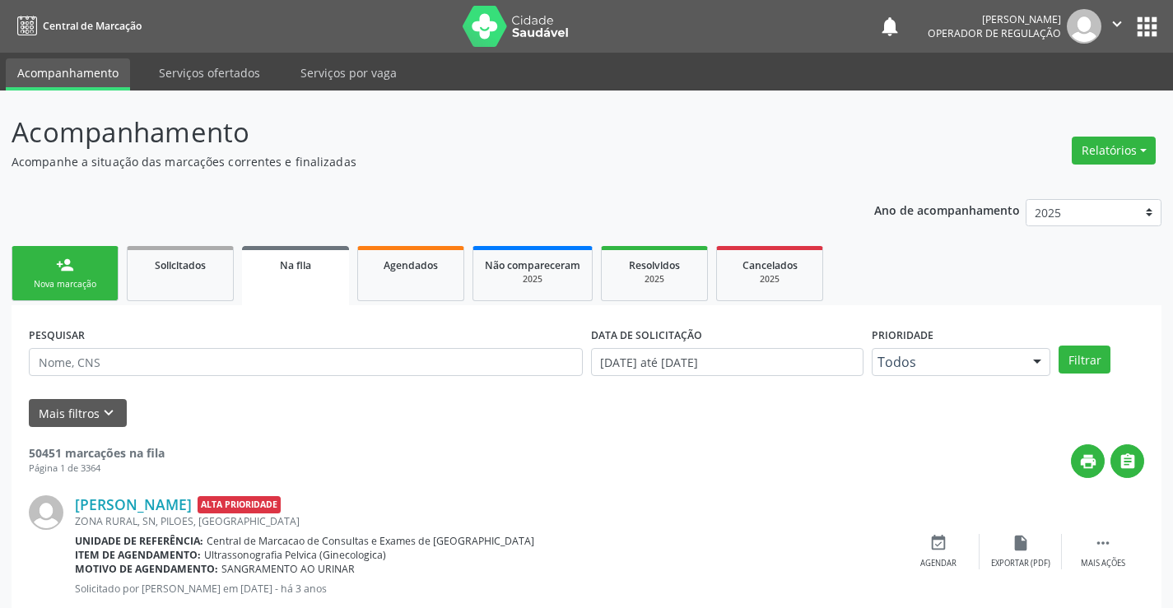
click at [85, 274] on link "person_add Nova marcação" at bounding box center [65, 273] width 107 height 55
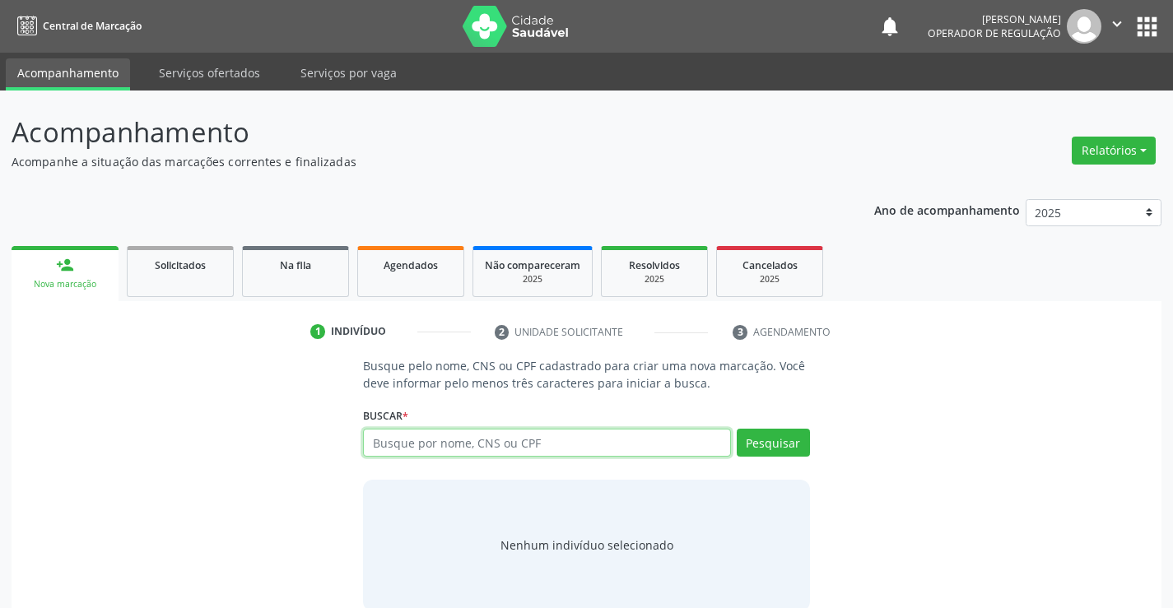
click at [475, 445] on input "text" at bounding box center [546, 443] width 367 height 28
type input "700002369934306"
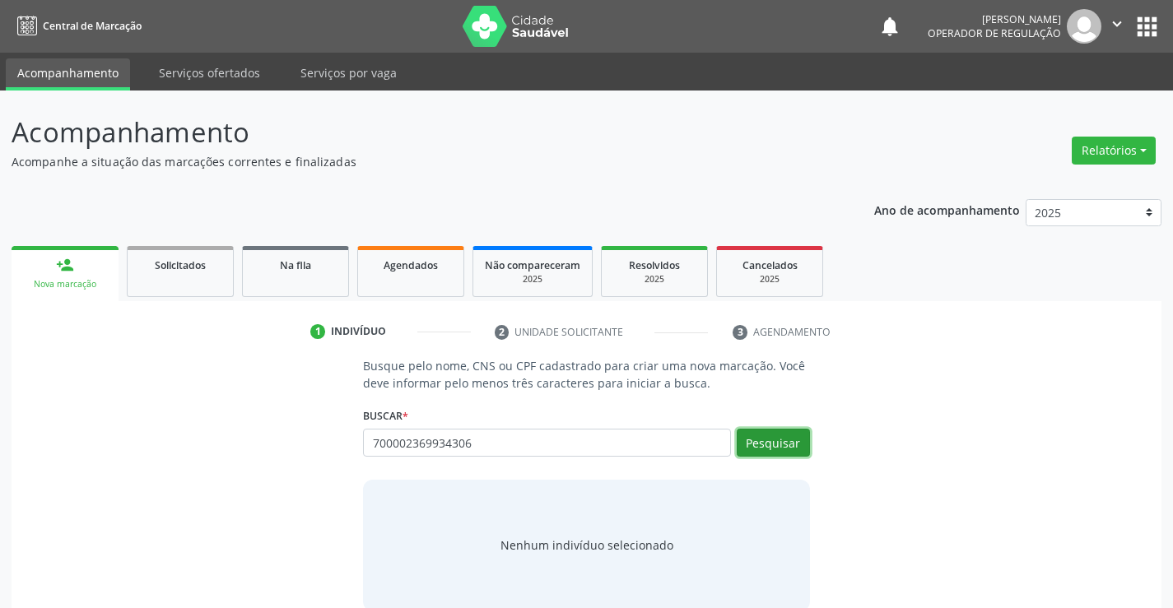
click at [801, 436] on button "Pesquisar" at bounding box center [773, 443] width 73 height 28
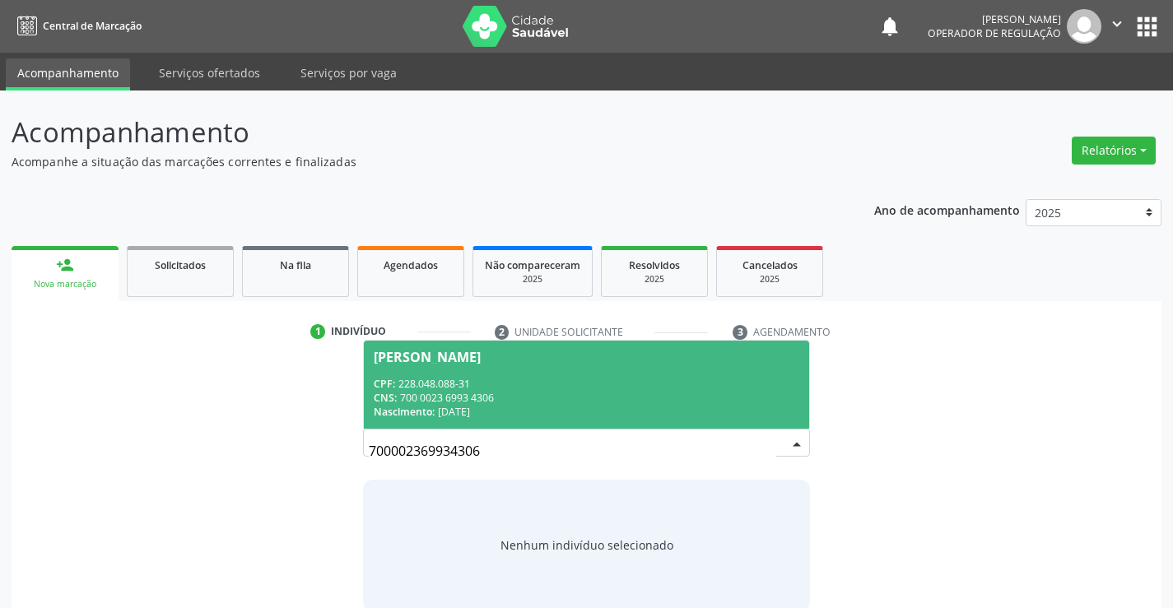
click at [729, 396] on div "CNS: 700 0023 6993 4306" at bounding box center [586, 398] width 425 height 14
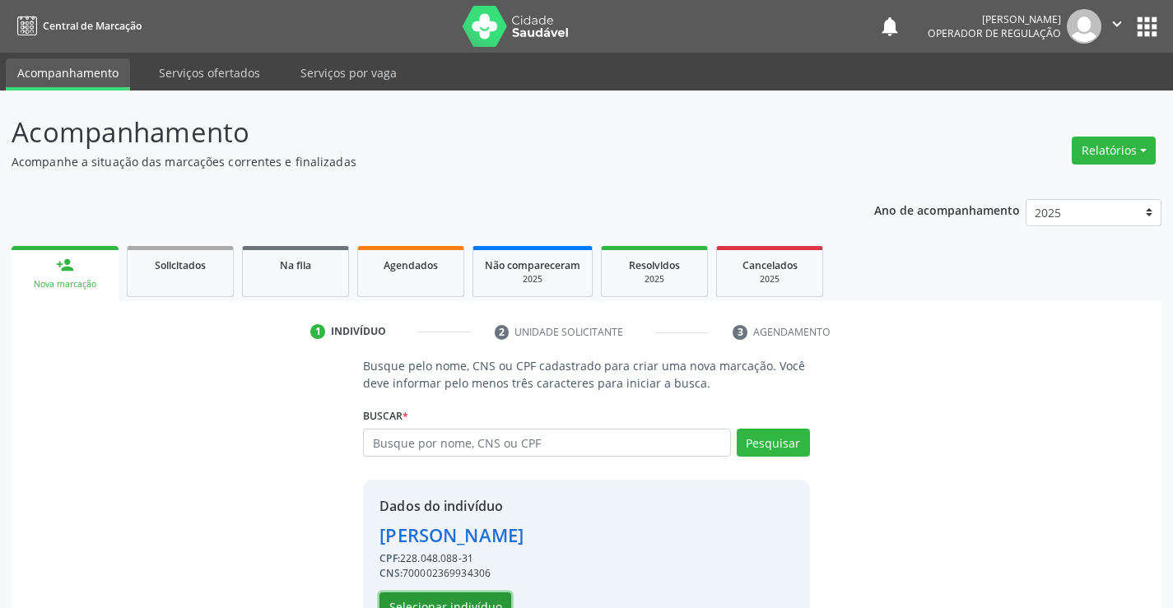
click at [465, 594] on button "Selecionar indivíduo" at bounding box center [446, 607] width 132 height 28
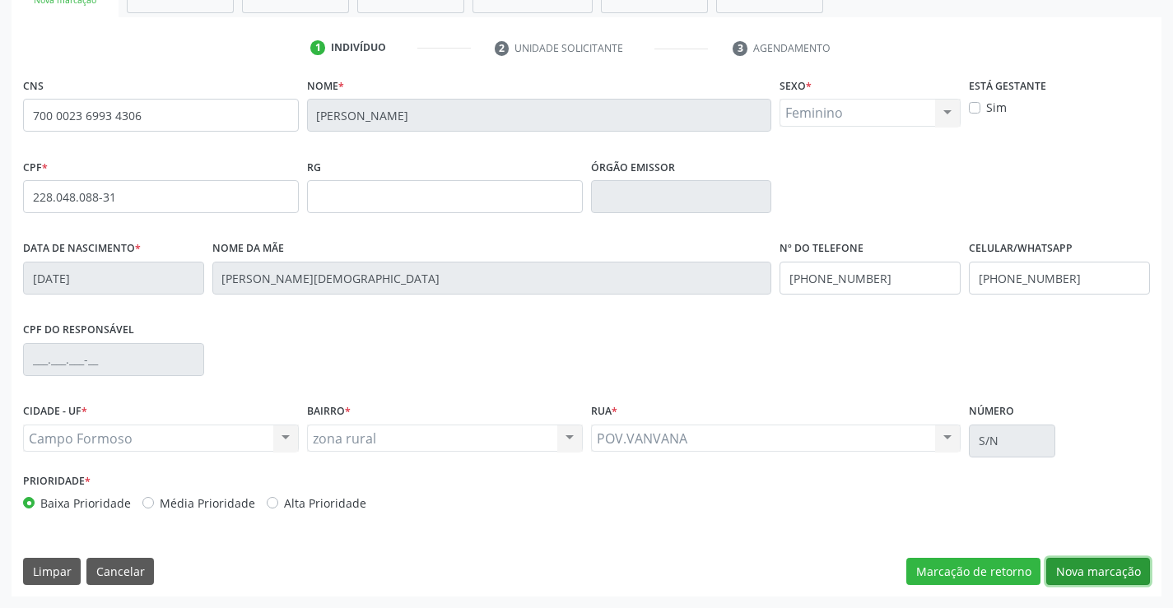
click at [1110, 568] on button "Nova marcação" at bounding box center [1098, 572] width 104 height 28
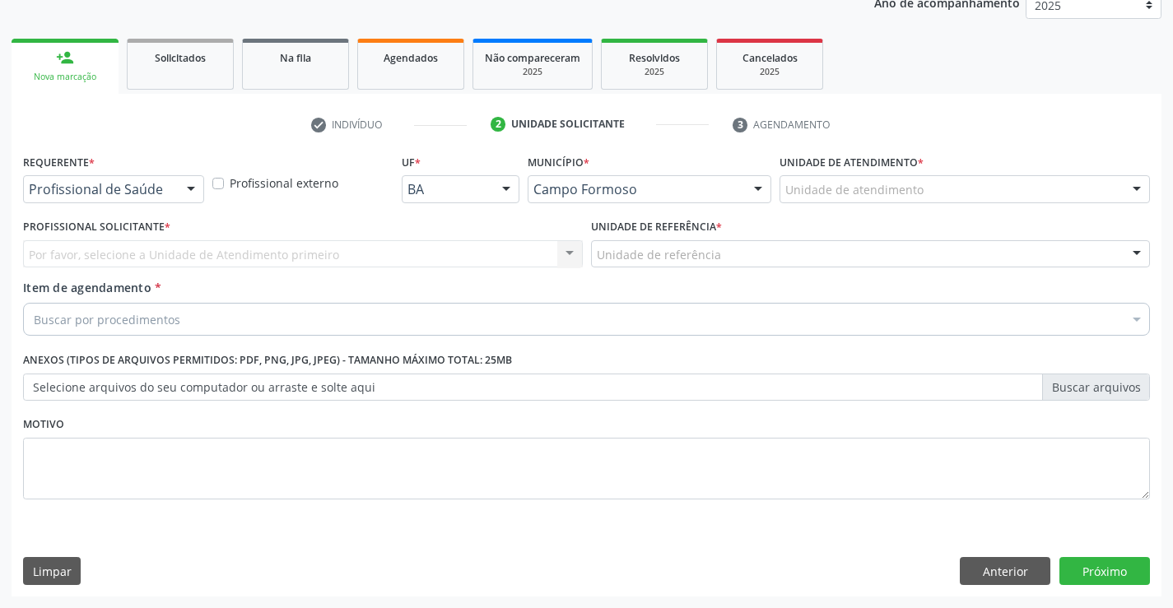
scroll to position [207, 0]
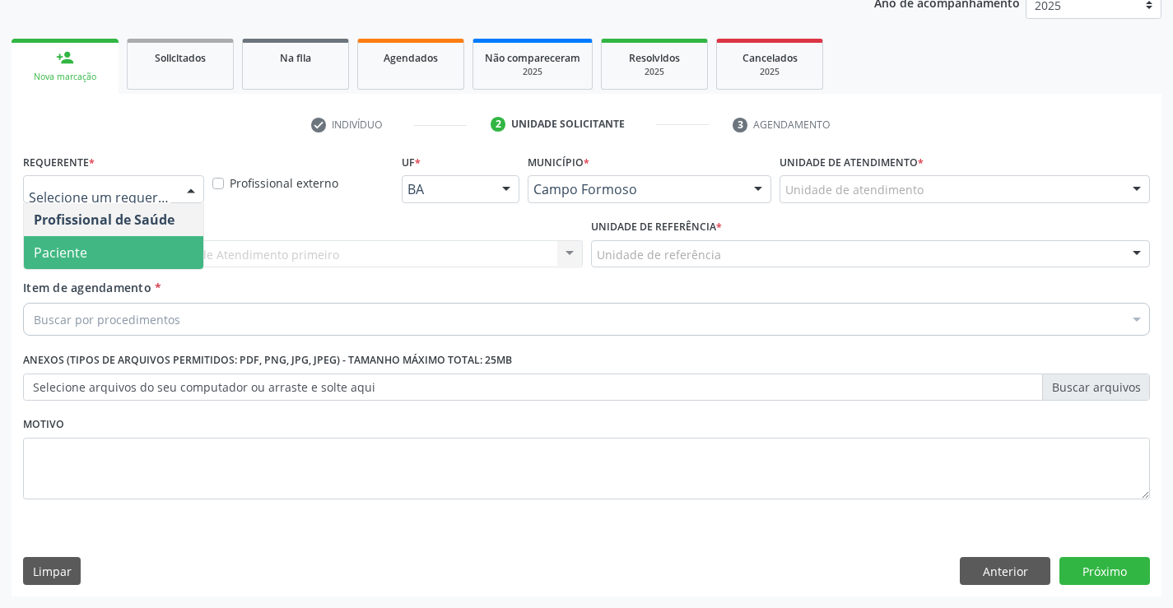
click at [102, 249] on span "Paciente" at bounding box center [113, 252] width 179 height 33
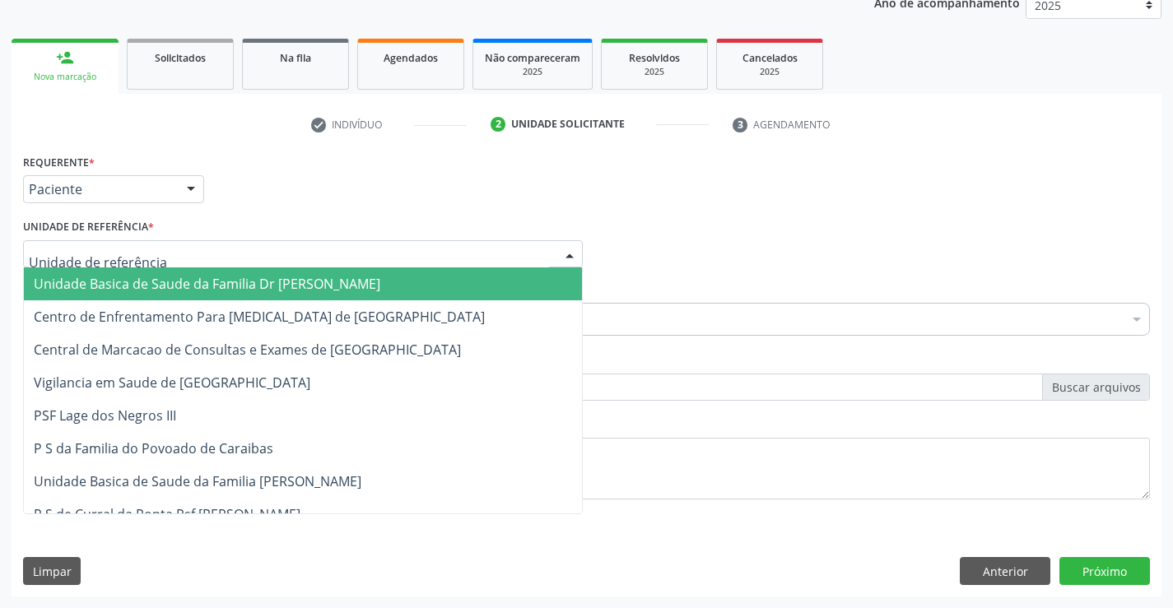
click at [138, 276] on span "Unidade Basica de Saude da Familia Dr [PERSON_NAME]" at bounding box center [207, 284] width 347 height 18
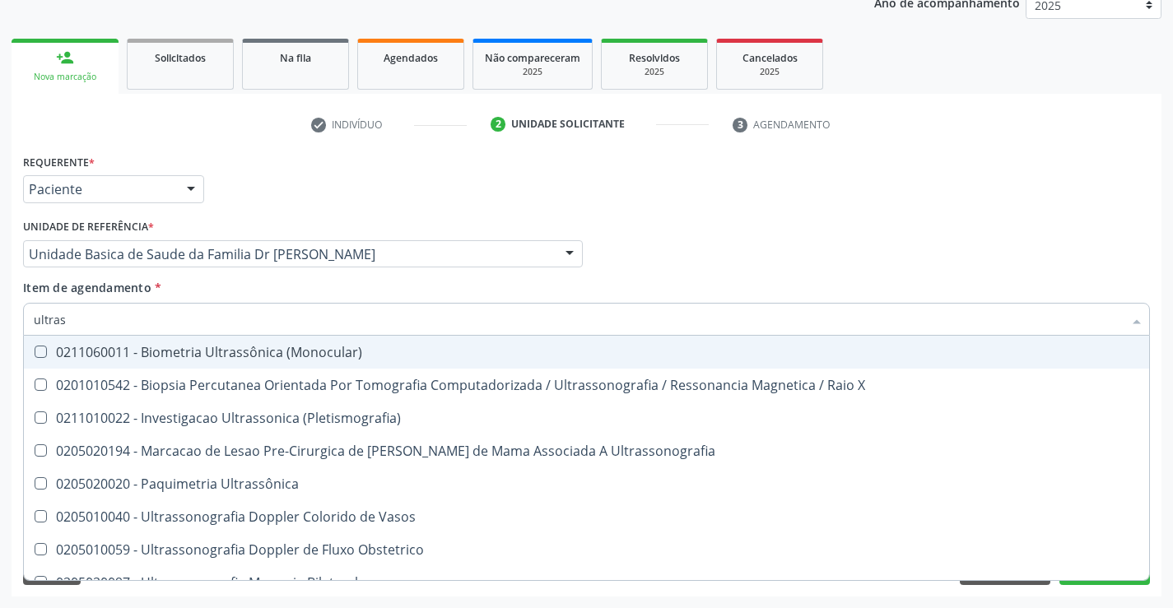
type input "ultrass"
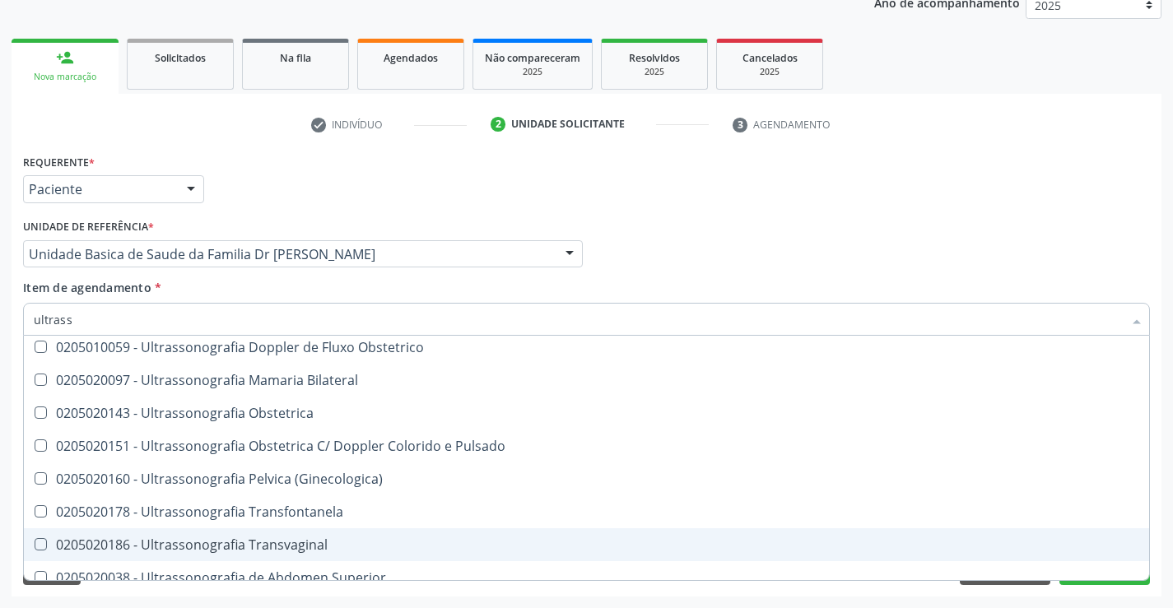
scroll to position [247, 0]
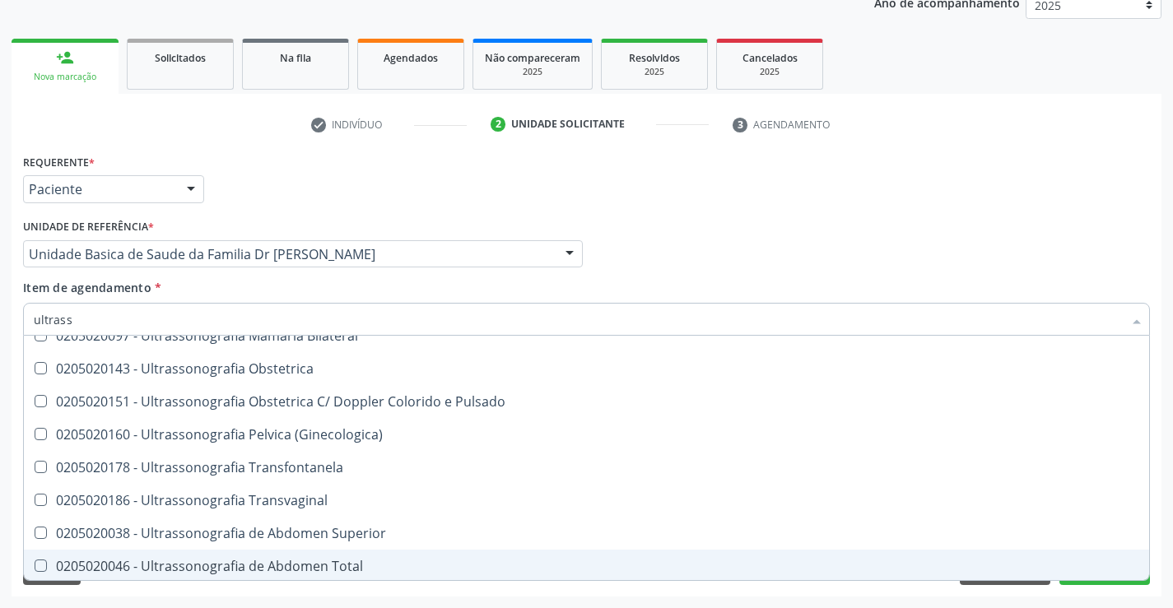
click at [361, 565] on div "0205020046 - Ultrassonografia de Abdomen Total" at bounding box center [587, 566] width 1106 height 13
click at [337, 564] on div "0205020046 - Ultrassonografia de Abdomen Total" at bounding box center [587, 566] width 1106 height 13
checkbox Total "false"
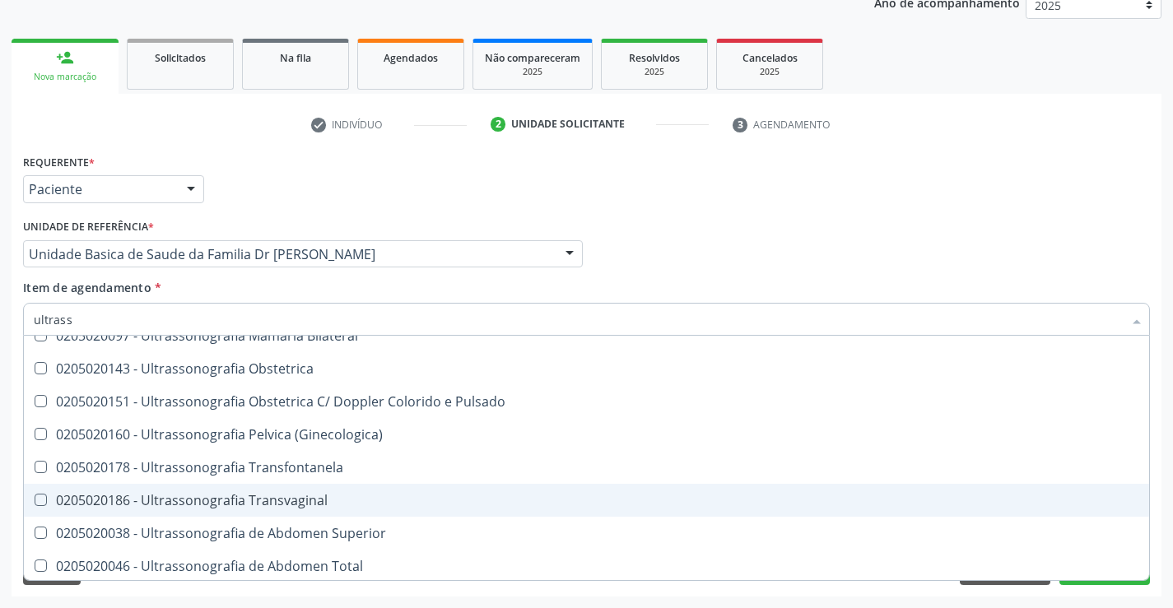
click at [324, 495] on div "0205020186 - Ultrassonografia Transvaginal" at bounding box center [587, 500] width 1106 height 13
checkbox Transvaginal "true"
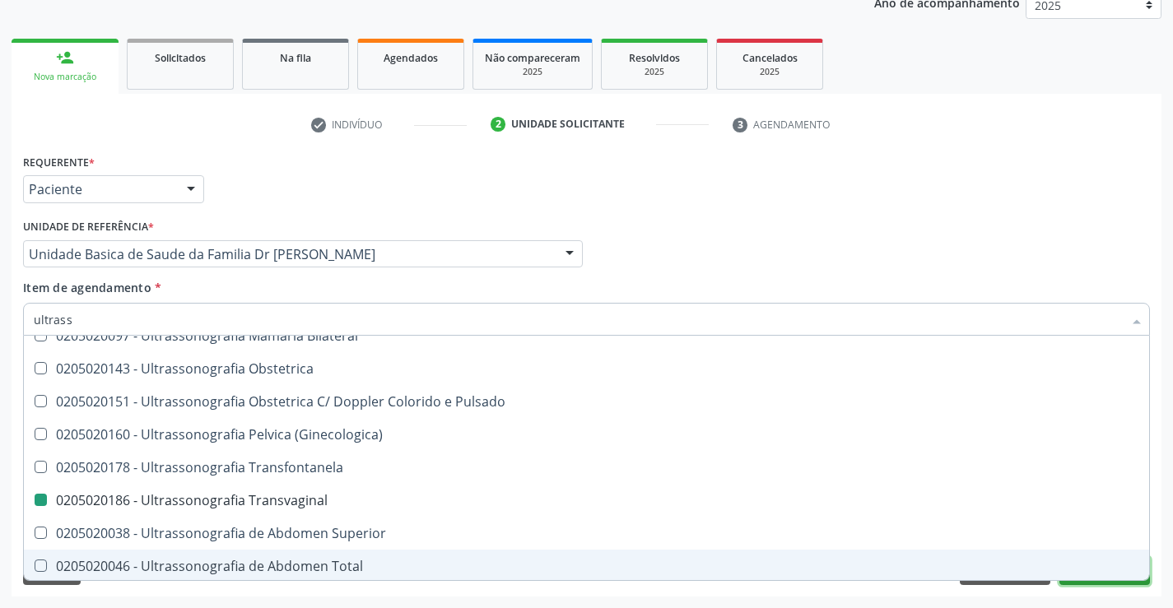
click at [1098, 582] on button "Próximo" at bounding box center [1105, 571] width 91 height 28
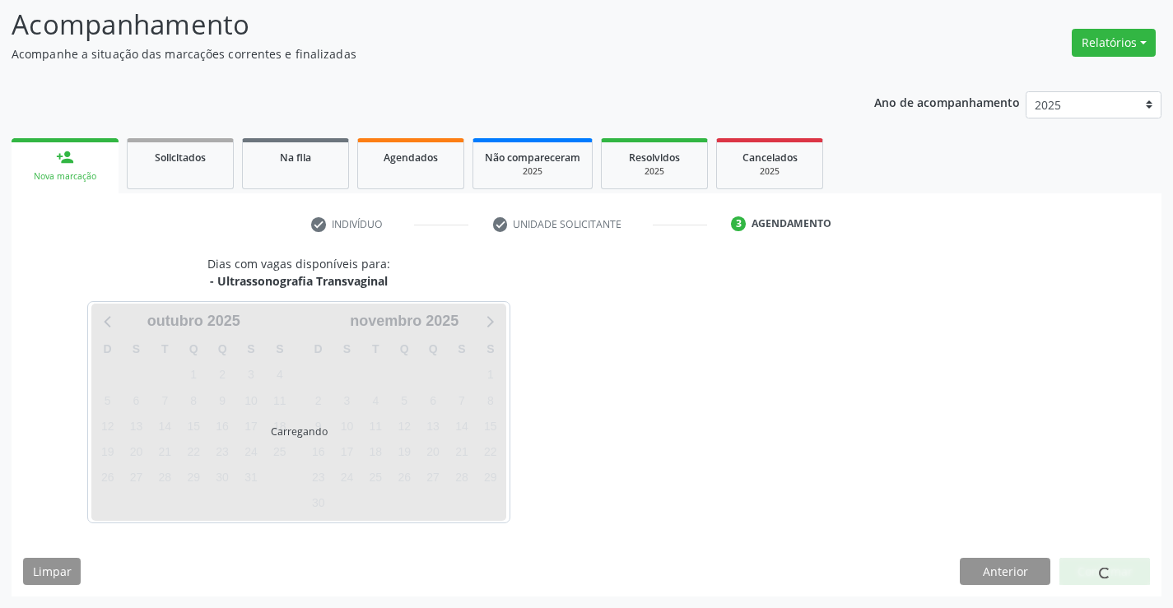
scroll to position [0, 0]
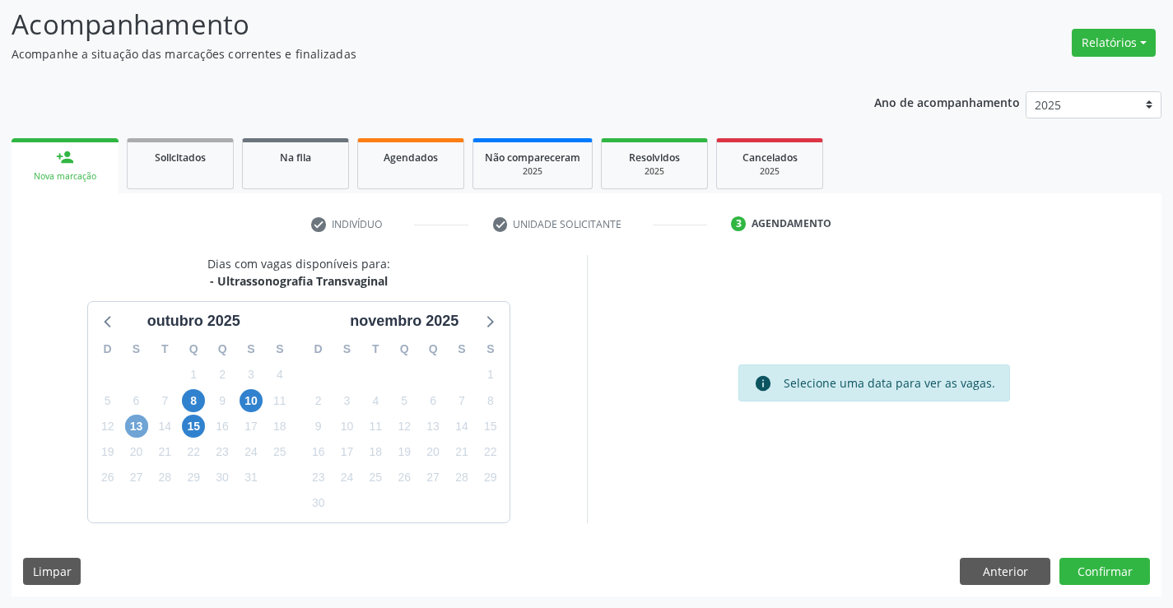
click at [132, 416] on span "13" at bounding box center [136, 426] width 23 height 23
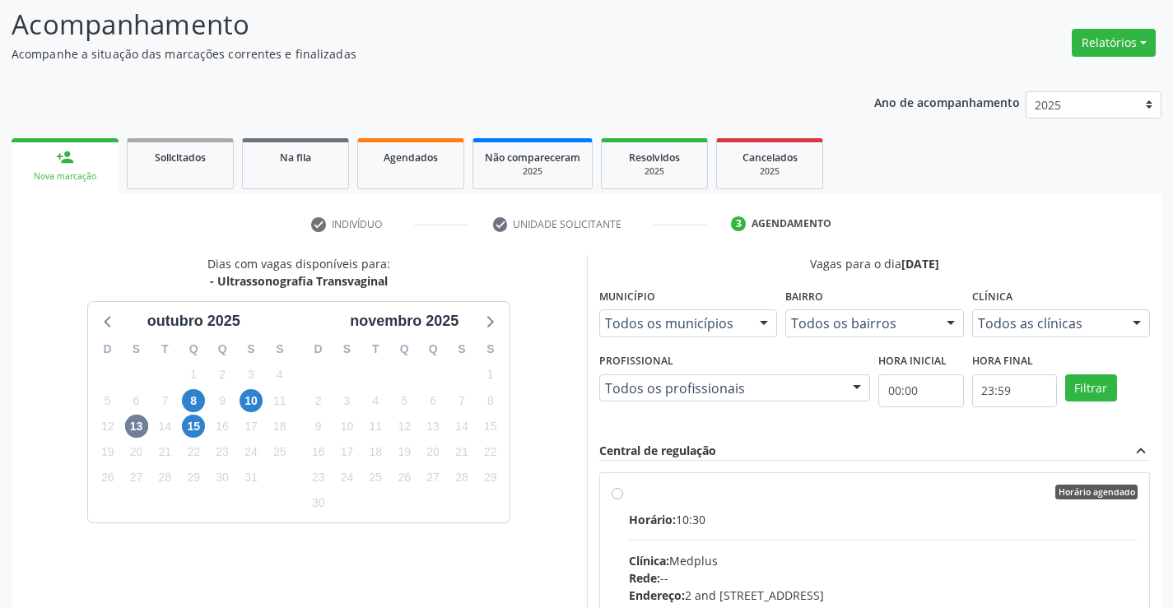
click at [629, 491] on label "Horário agendado Horário: 10:30 Clínica: Medplus Rede: -- Endereço: 2 and S 204…" at bounding box center [884, 611] width 510 height 253
click at [616, 491] on input "Horário agendado Horário: 10:30 Clínica: Medplus Rede: -- Endereço: 2 and S 204…" at bounding box center [618, 492] width 12 height 15
radio input "true"
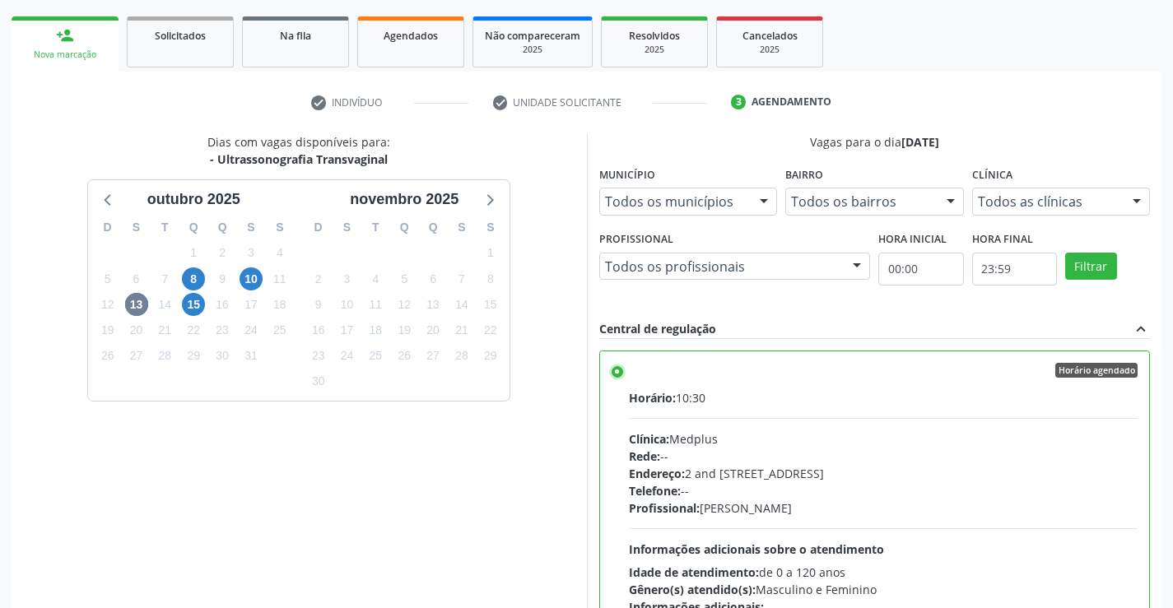
scroll to position [375, 0]
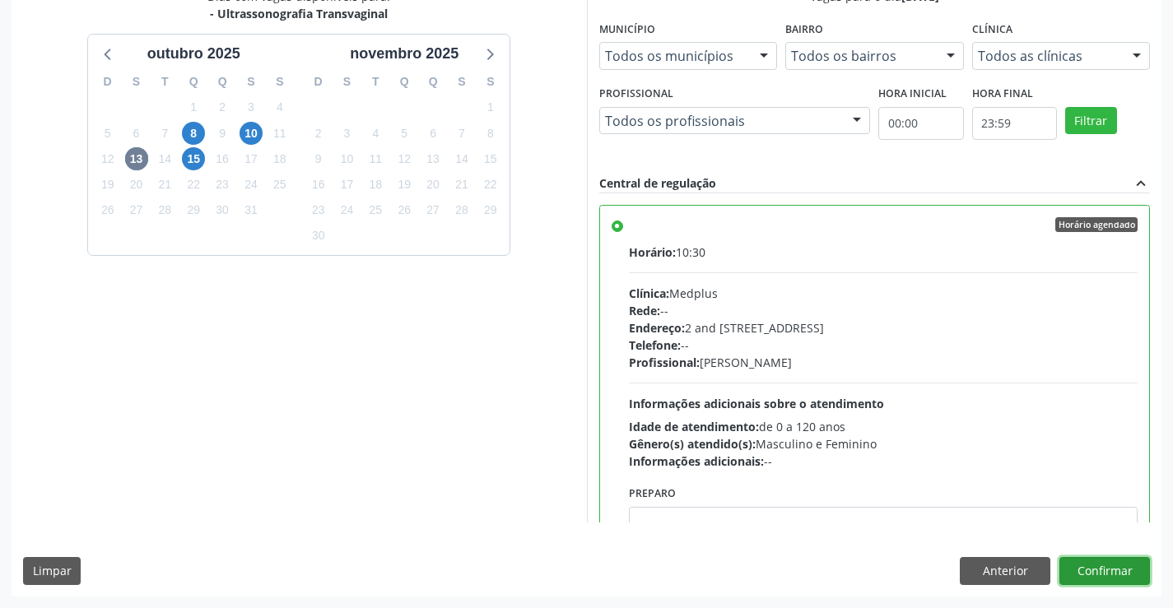
click at [1101, 568] on button "Confirmar" at bounding box center [1105, 571] width 91 height 28
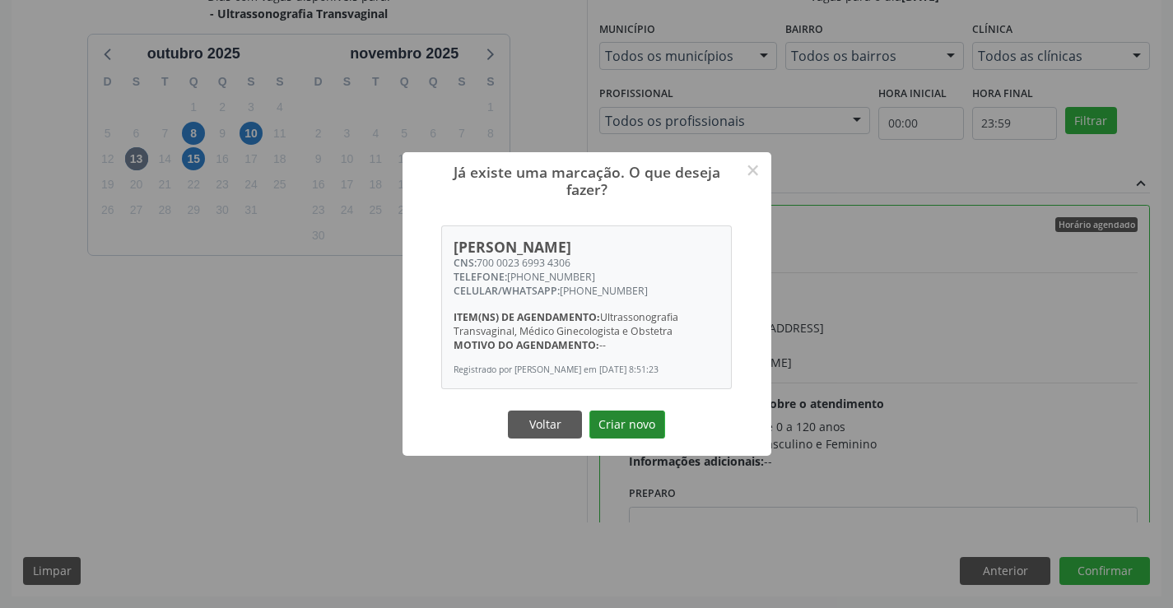
click at [641, 427] on button "Criar novo" at bounding box center [628, 425] width 76 height 28
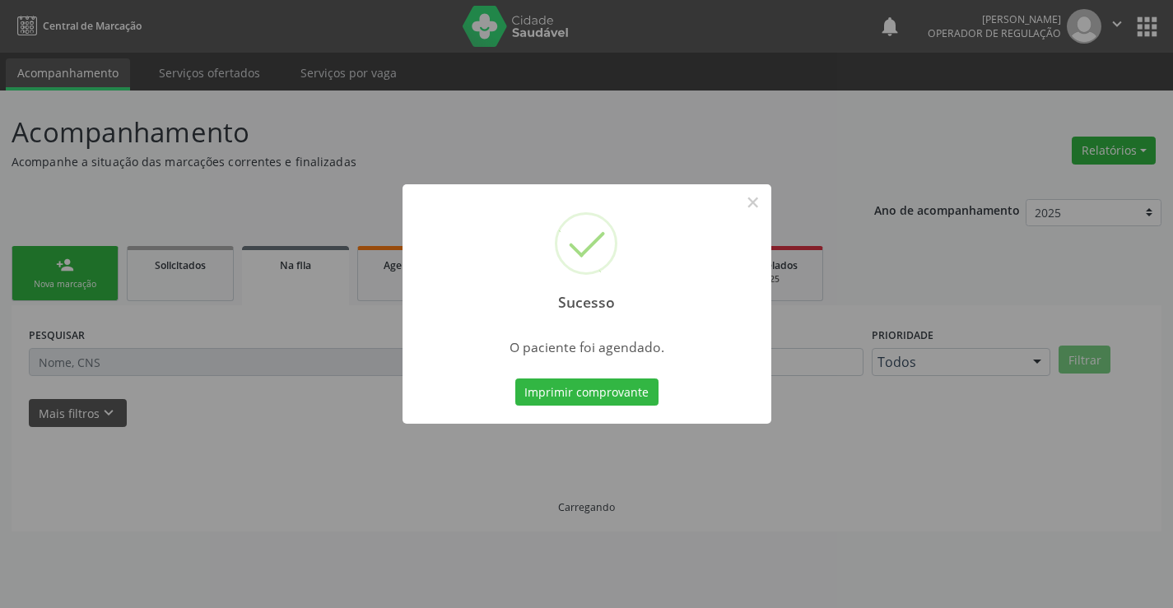
scroll to position [0, 0]
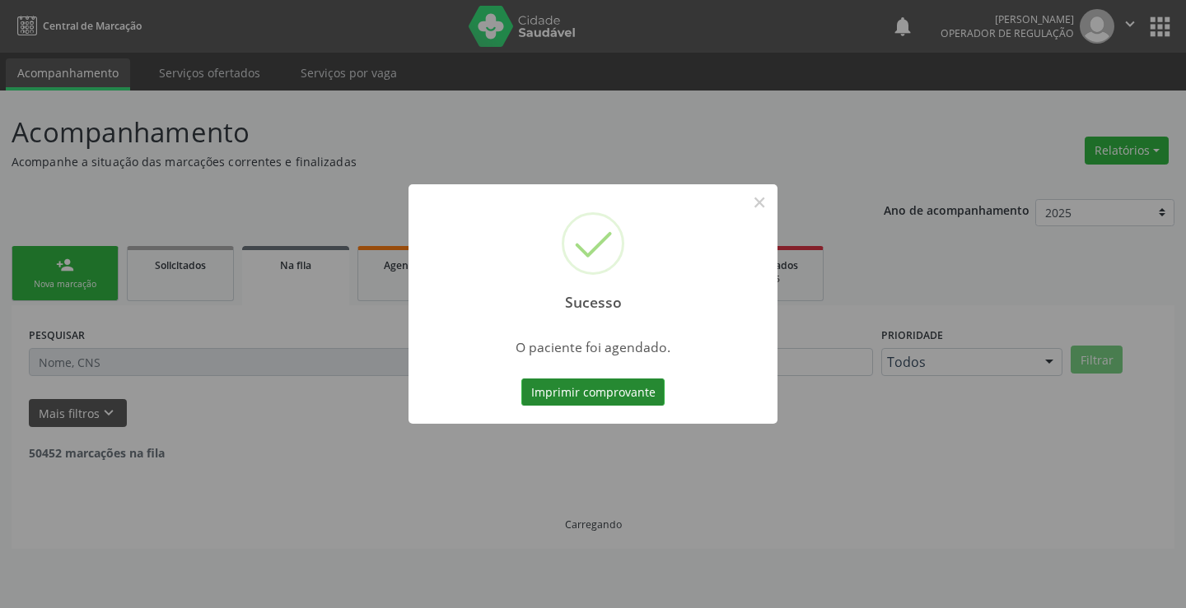
click at [641, 388] on button "Imprimir comprovante" at bounding box center [592, 393] width 143 height 28
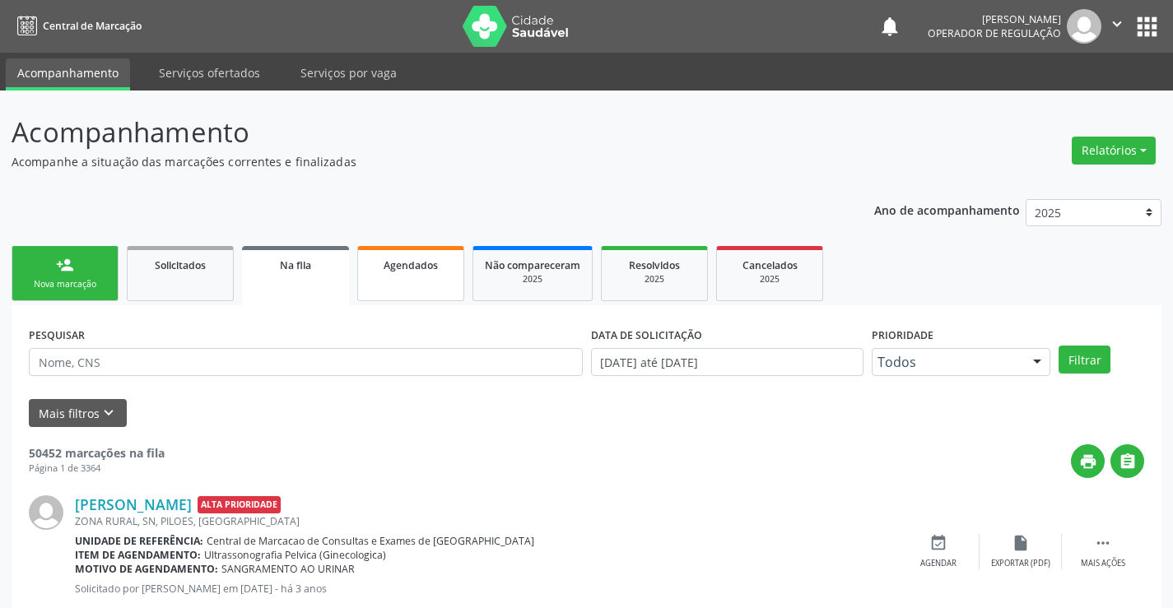
click at [418, 259] on span "Agendados" at bounding box center [411, 266] width 54 height 14
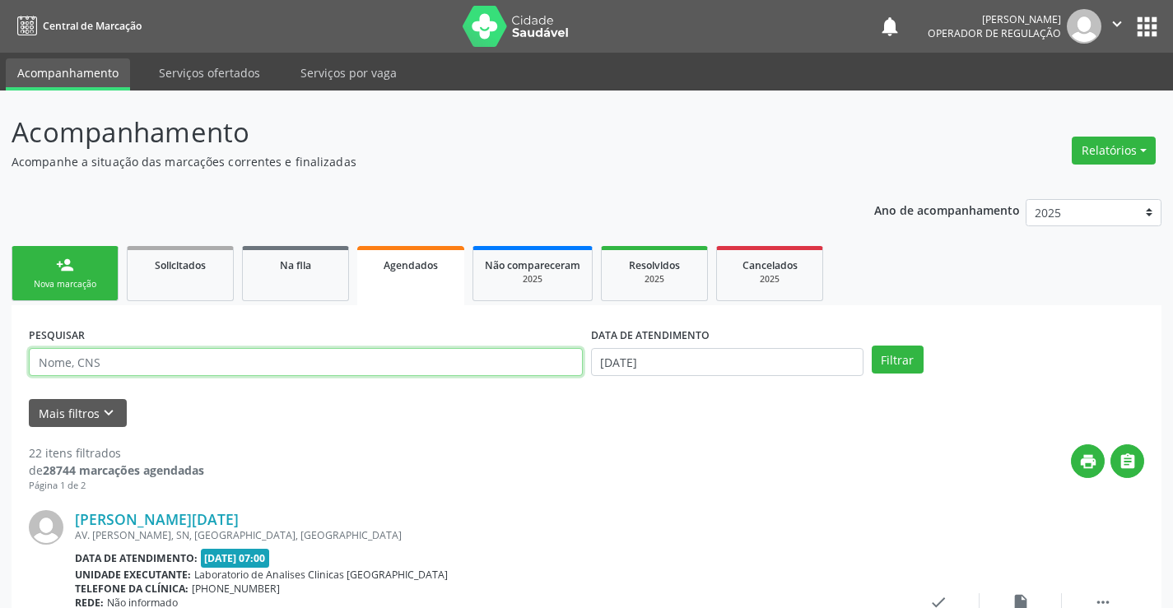
click at [163, 366] on input "text" at bounding box center [306, 362] width 554 height 28
type input "700209968455620"
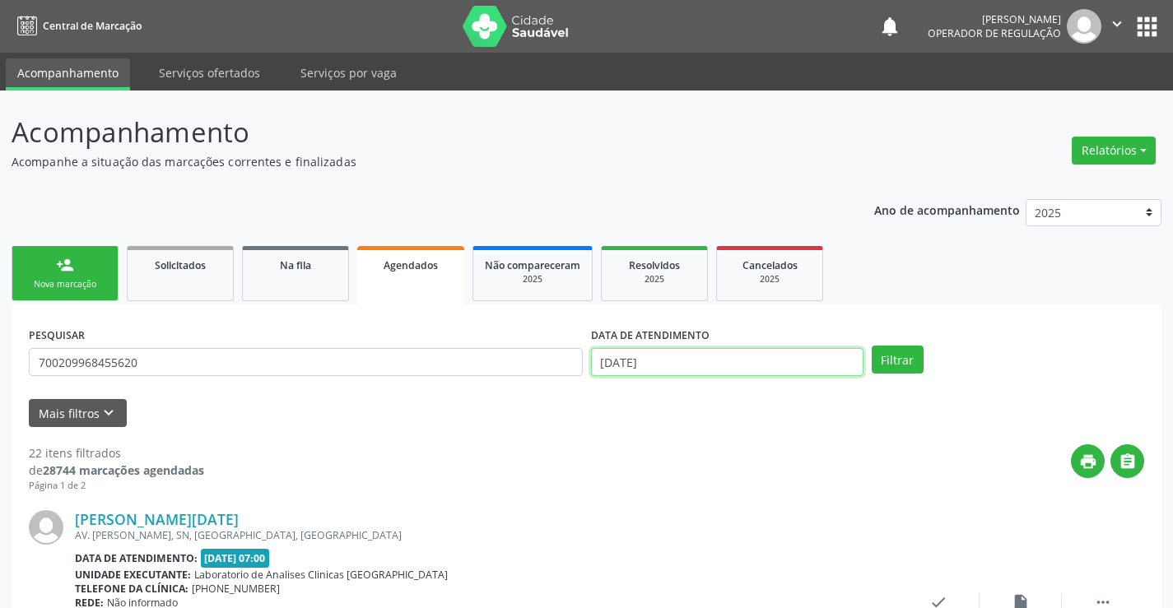
click at [695, 371] on input "07/10/2025" at bounding box center [727, 362] width 273 height 28
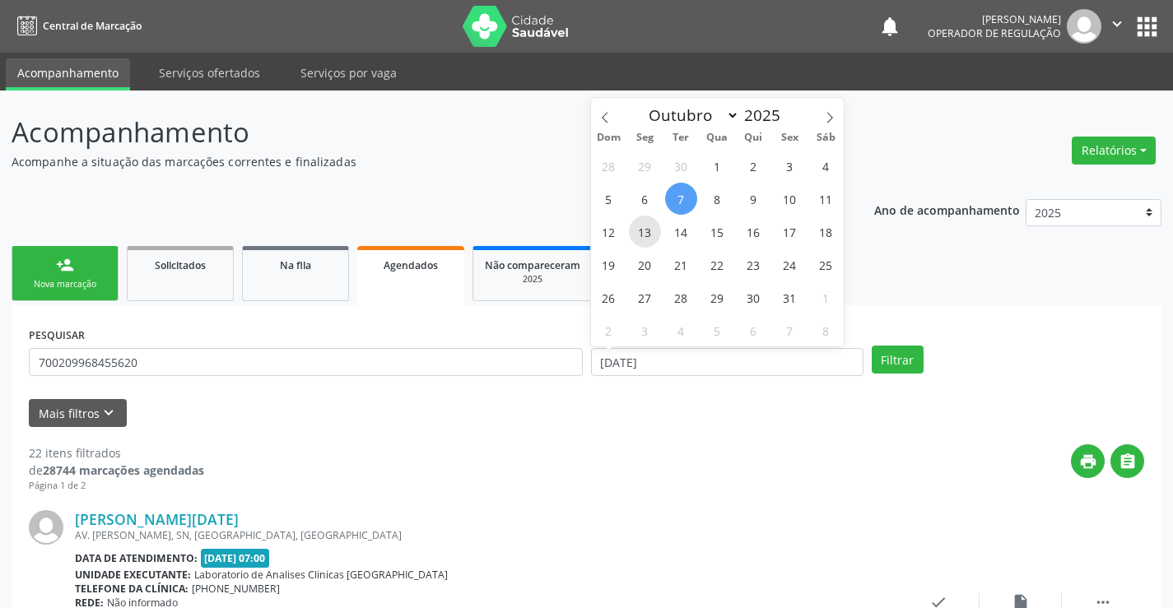
click at [641, 231] on span "13" at bounding box center [645, 232] width 32 height 32
type input "[DATE]"
click at [641, 231] on span "13" at bounding box center [645, 232] width 32 height 32
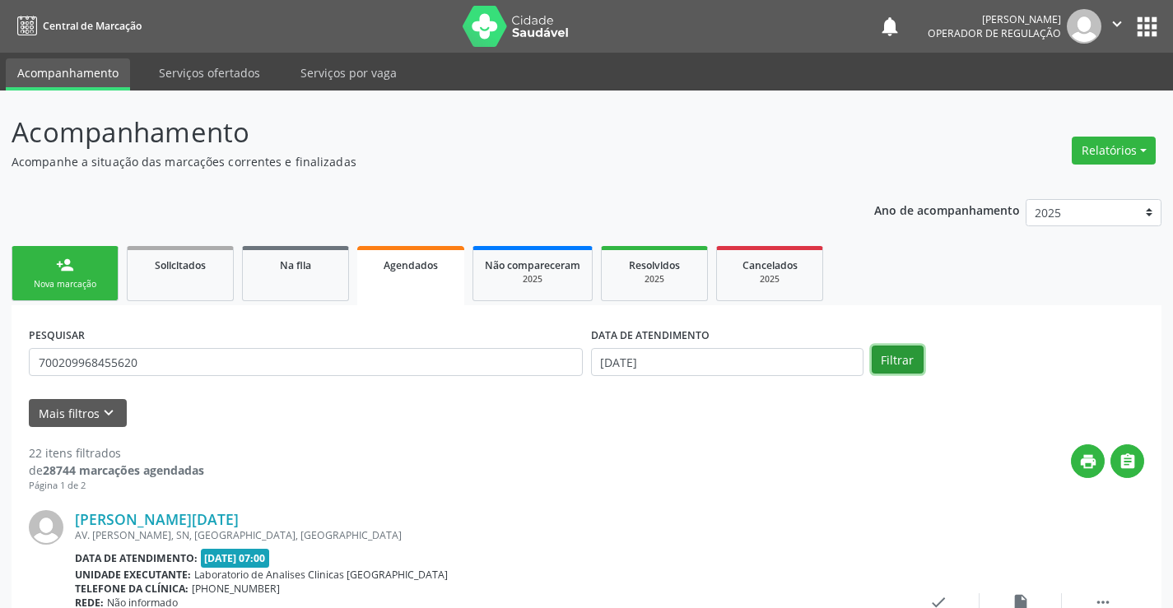
click at [901, 358] on button "Filtrar" at bounding box center [898, 360] width 52 height 28
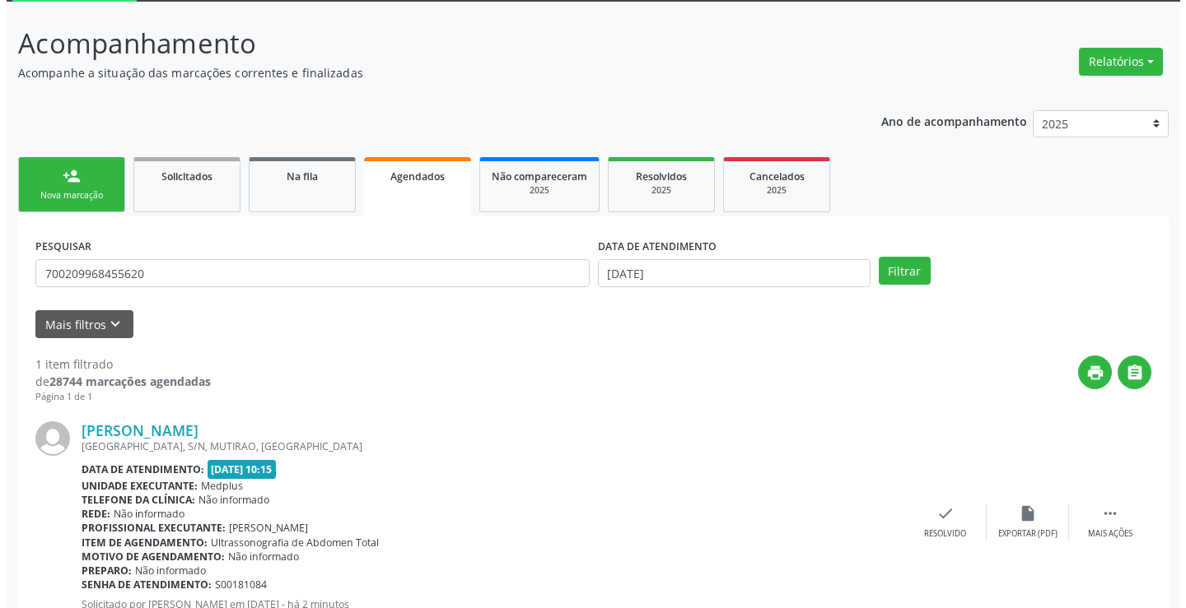
scroll to position [150, 0]
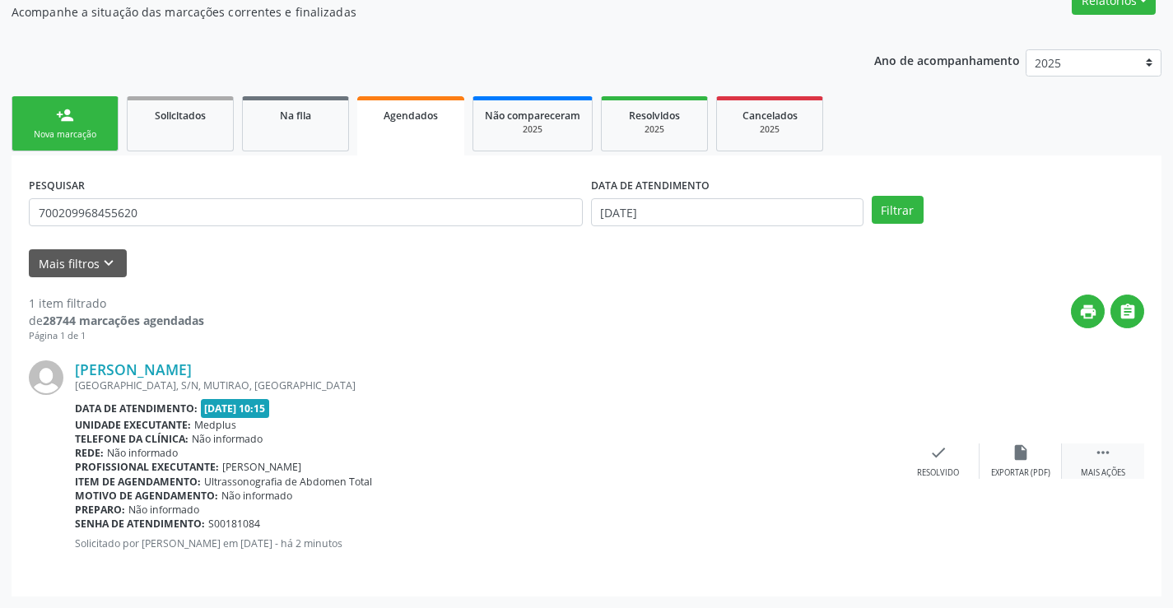
click at [1101, 456] on icon "" at bounding box center [1103, 453] width 18 height 18
click at [856, 464] on div "cancel Cancelar" at bounding box center [856, 461] width 82 height 35
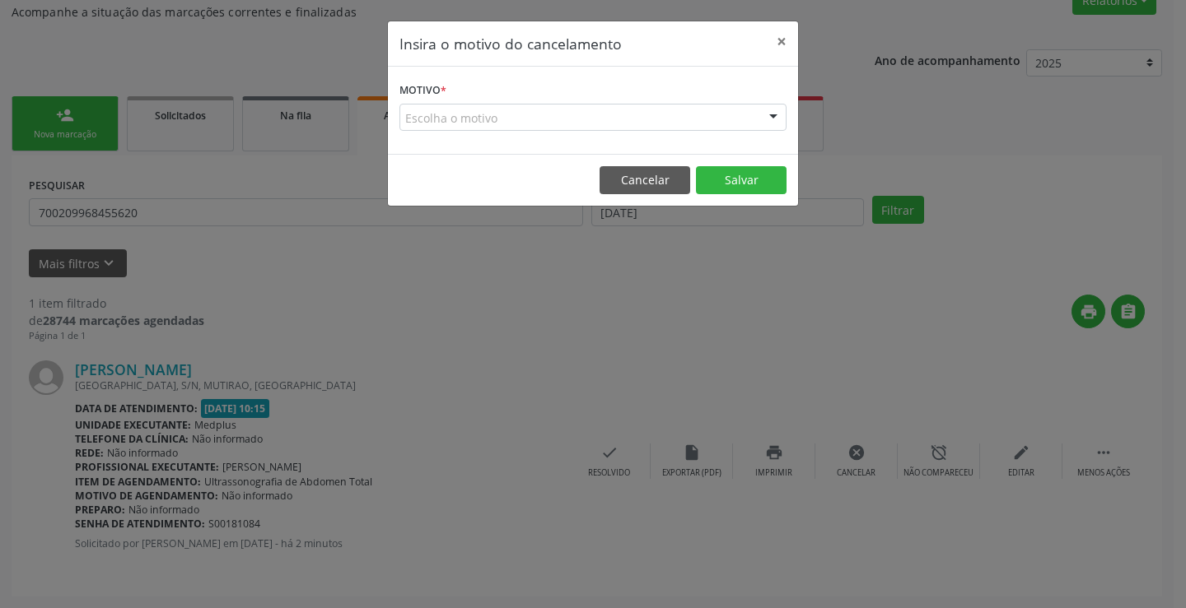
click at [538, 111] on div "Escolha o motivo" at bounding box center [592, 118] width 387 height 28
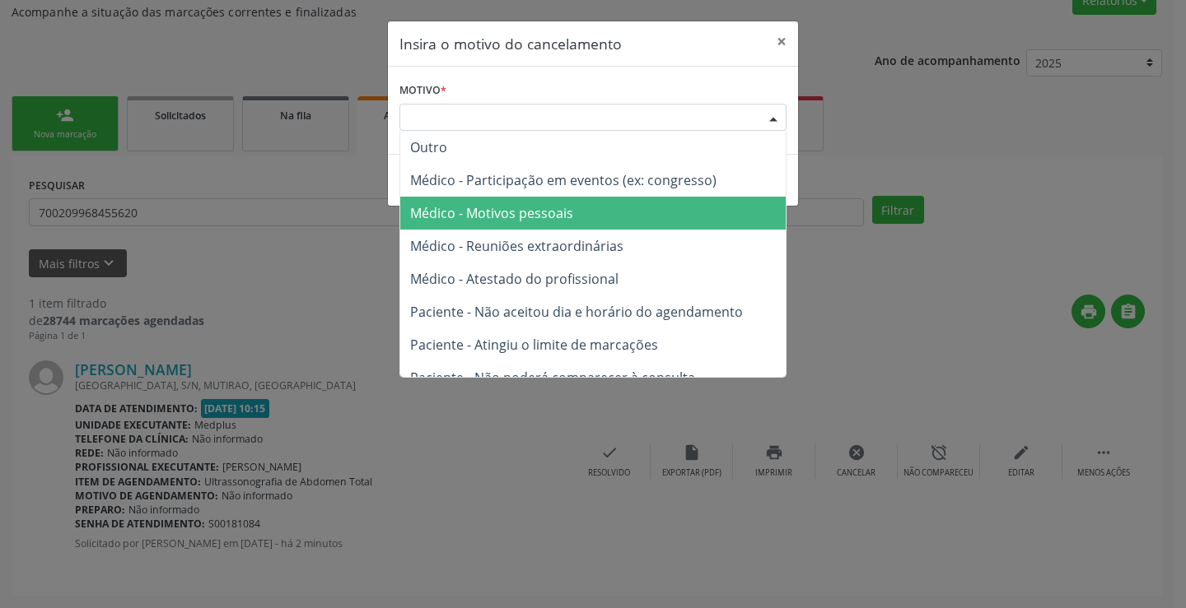
click at [517, 217] on span "Médico - Motivos pessoais" at bounding box center [491, 213] width 163 height 18
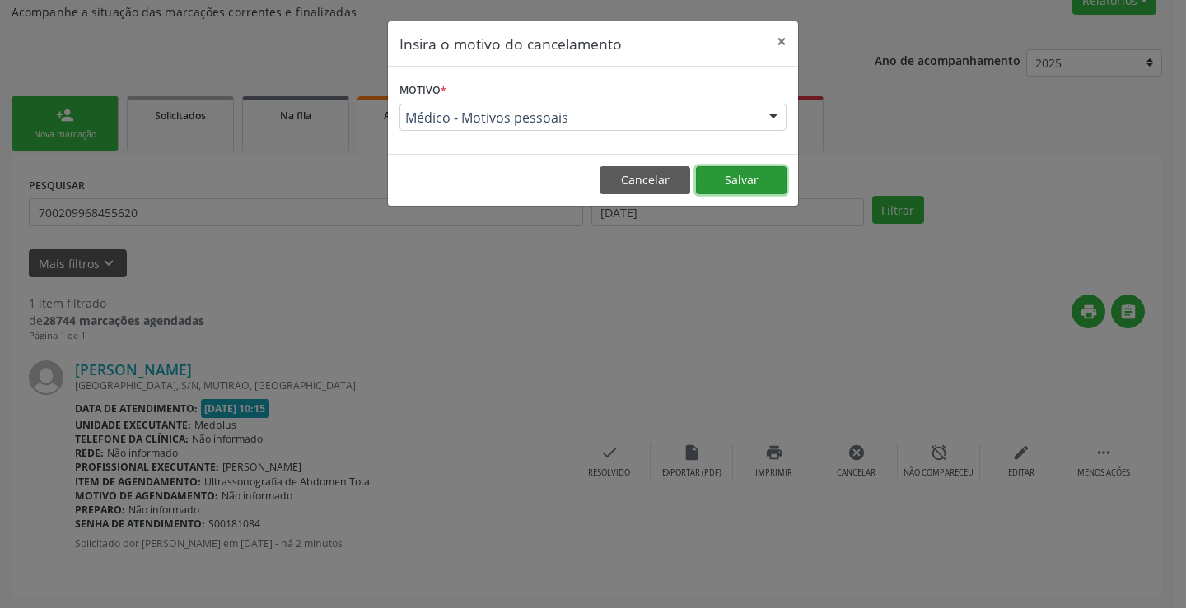
click at [753, 172] on button "Salvar" at bounding box center [741, 180] width 91 height 28
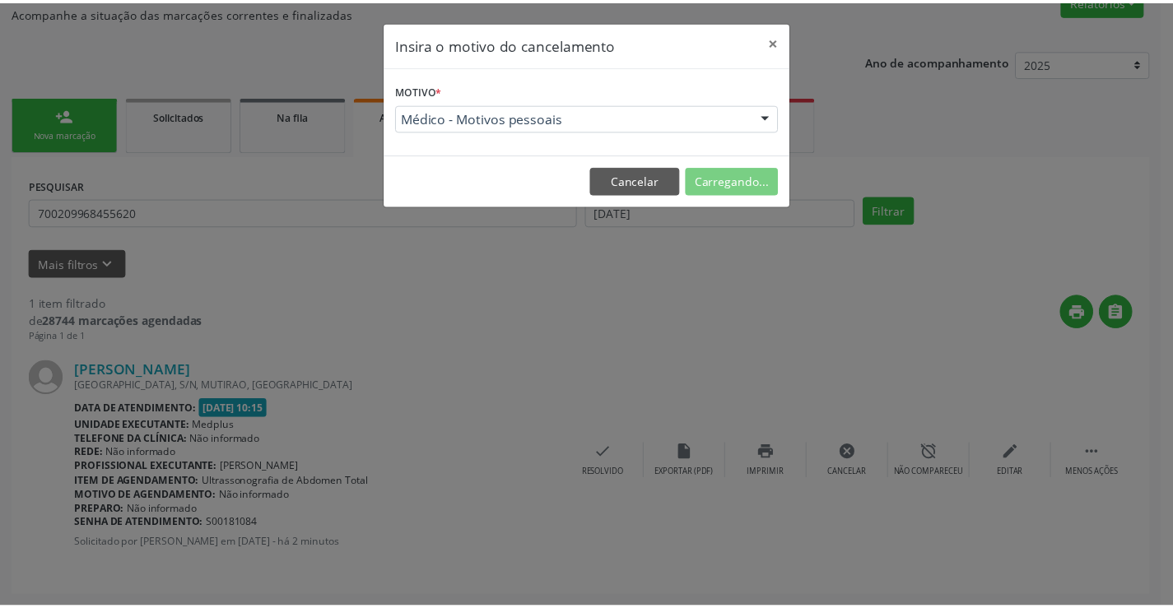
scroll to position [0, 0]
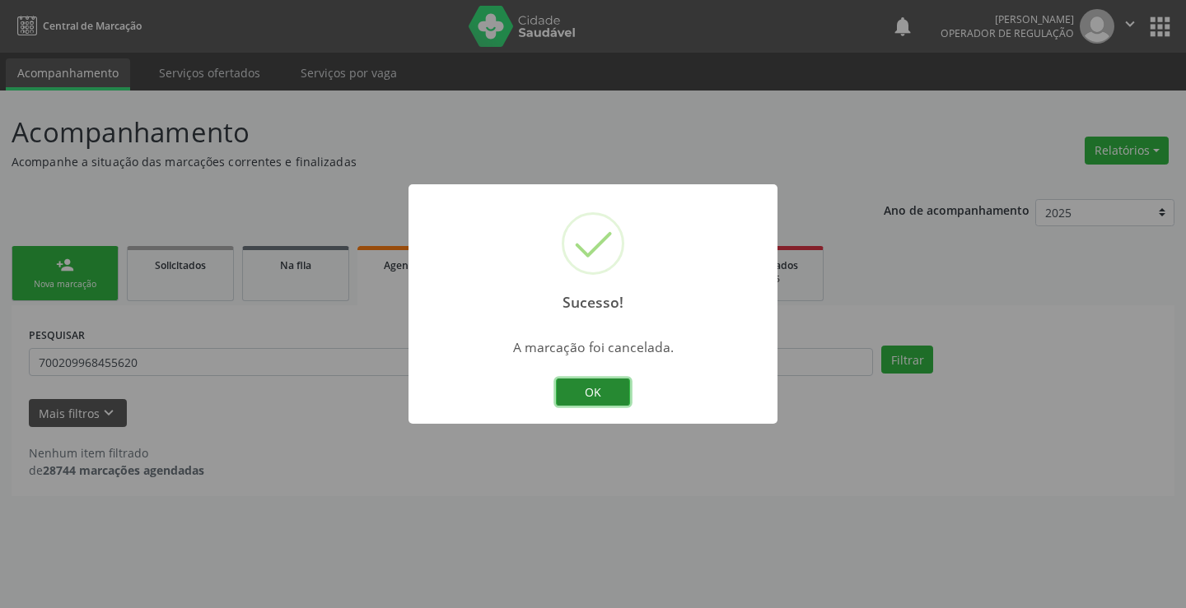
click at [599, 397] on button "OK" at bounding box center [593, 393] width 74 height 28
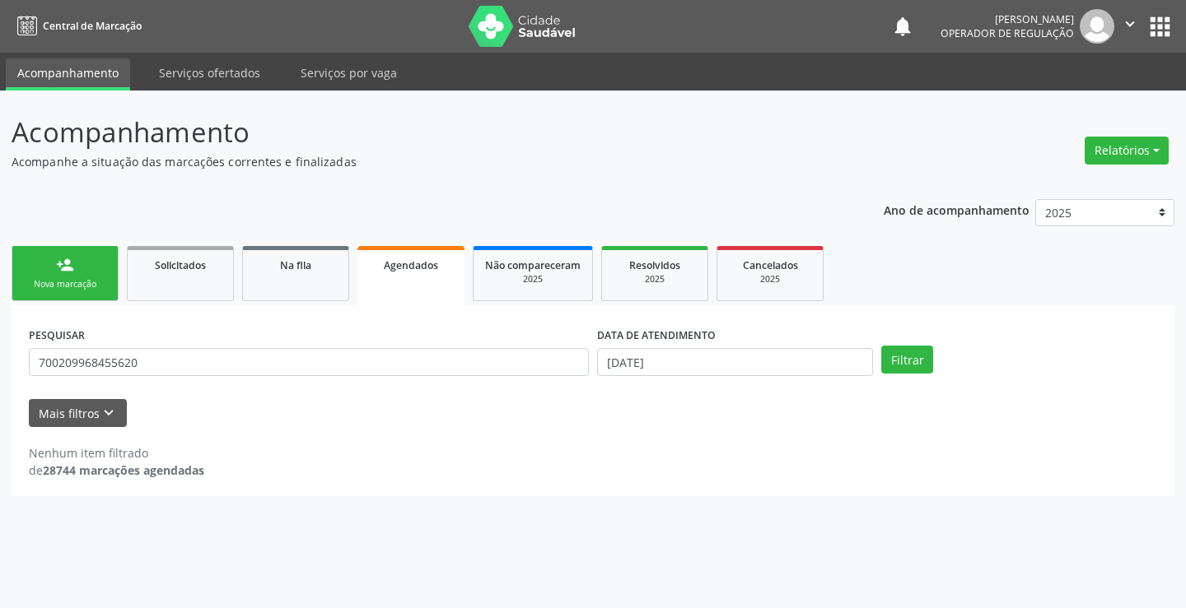
click at [77, 279] on div "Nova marcação" at bounding box center [65, 284] width 82 height 12
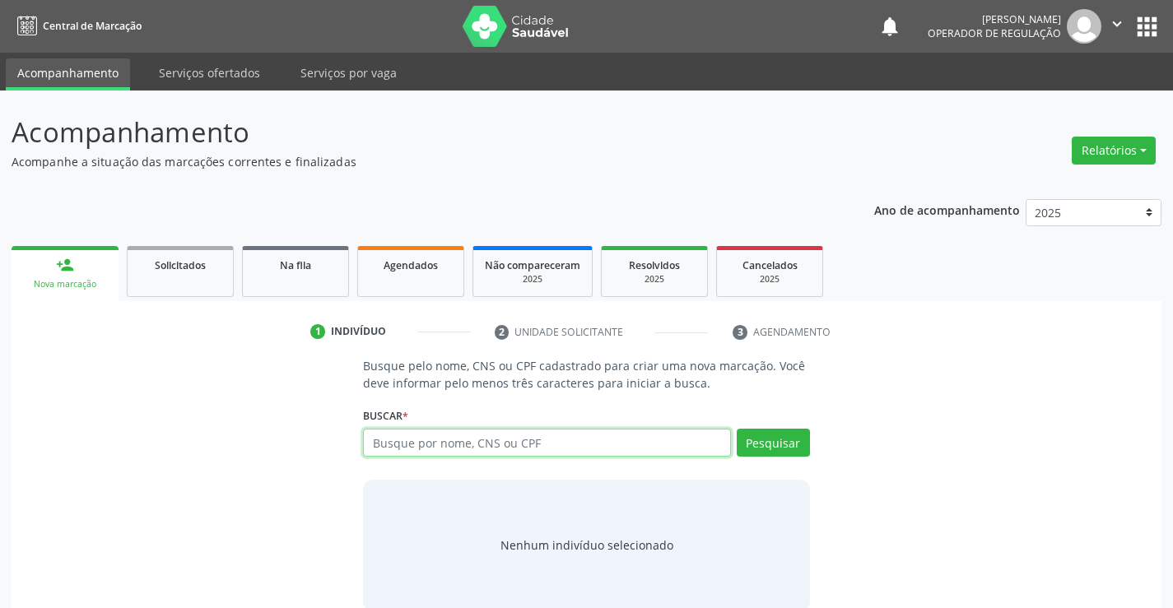
click at [453, 445] on input "text" at bounding box center [546, 443] width 367 height 28
type input "700209968455620"
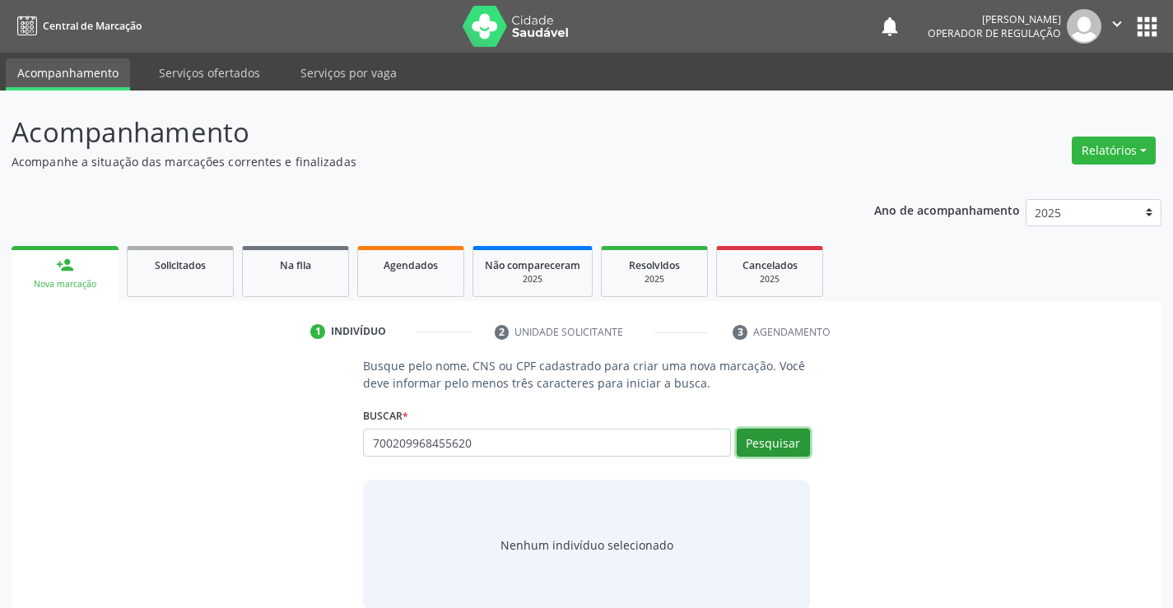
click at [769, 435] on button "Pesquisar" at bounding box center [773, 443] width 73 height 28
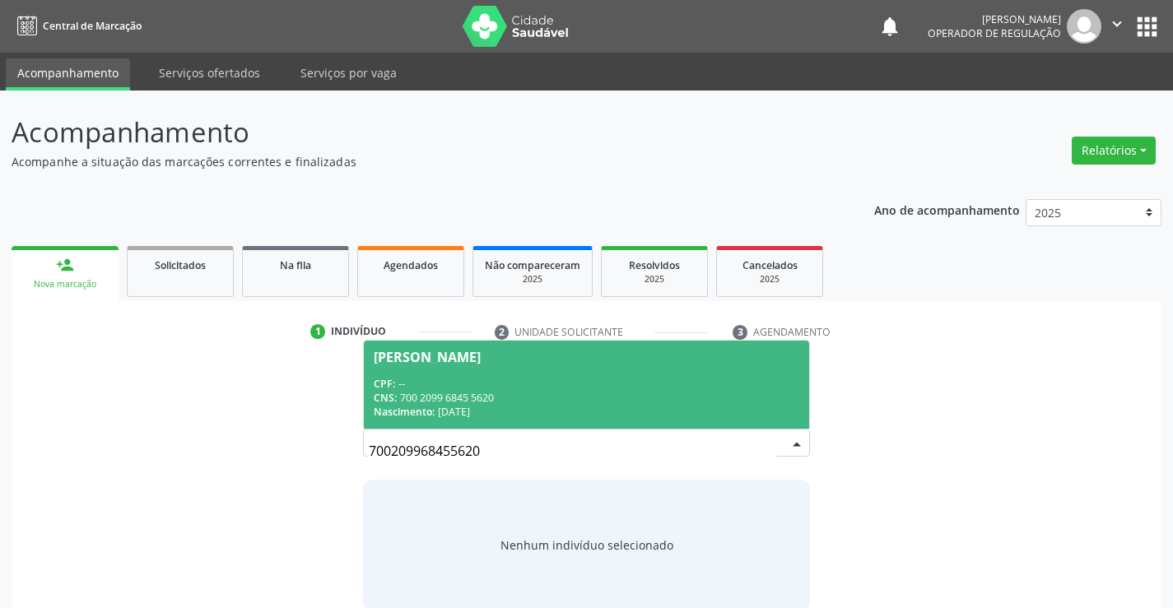
click at [685, 373] on span "Ana Maria da Silva Lopes CPF: -- CNS: 700 2099 6845 5620 Nascimento: 11/03/1982" at bounding box center [586, 385] width 445 height 88
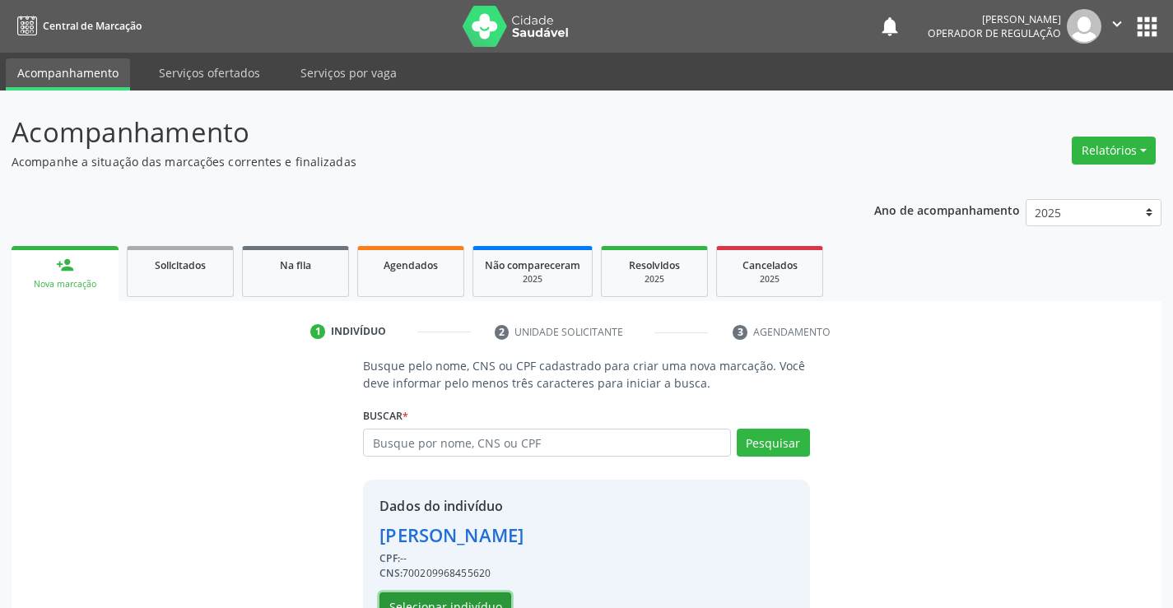
click at [473, 603] on button "Selecionar indivíduo" at bounding box center [446, 607] width 132 height 28
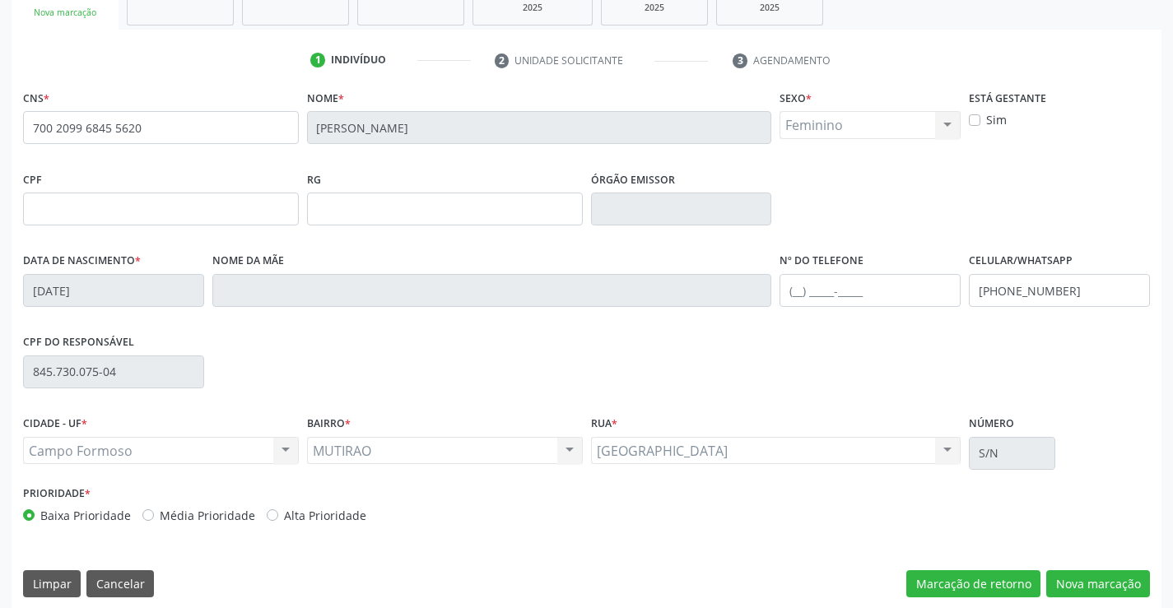
scroll to position [284, 0]
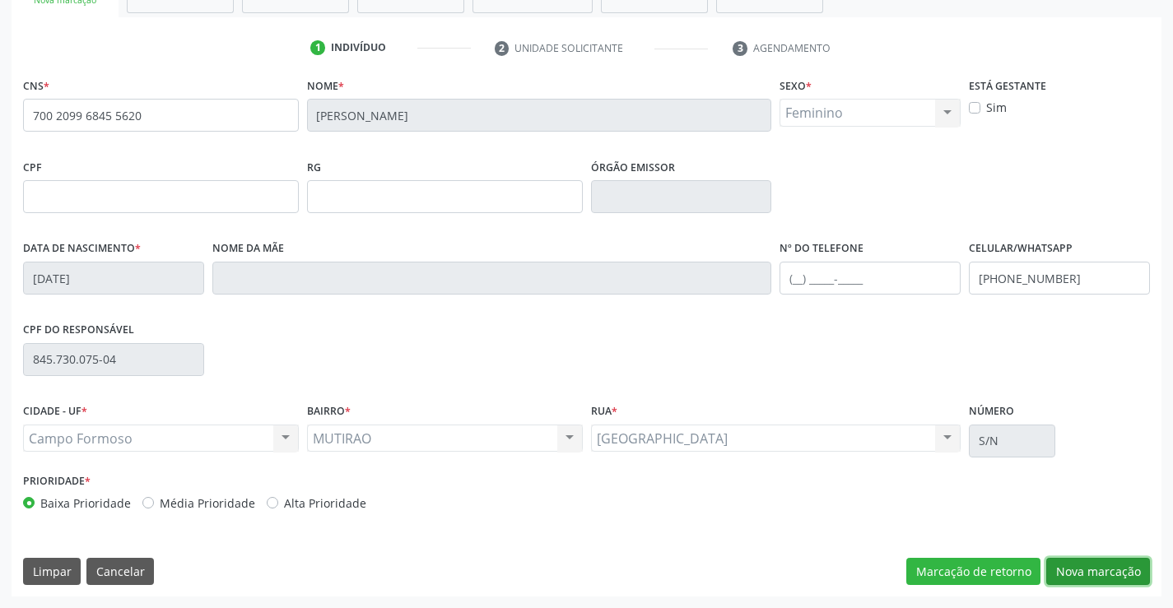
click at [1078, 571] on button "Nova marcação" at bounding box center [1098, 572] width 104 height 28
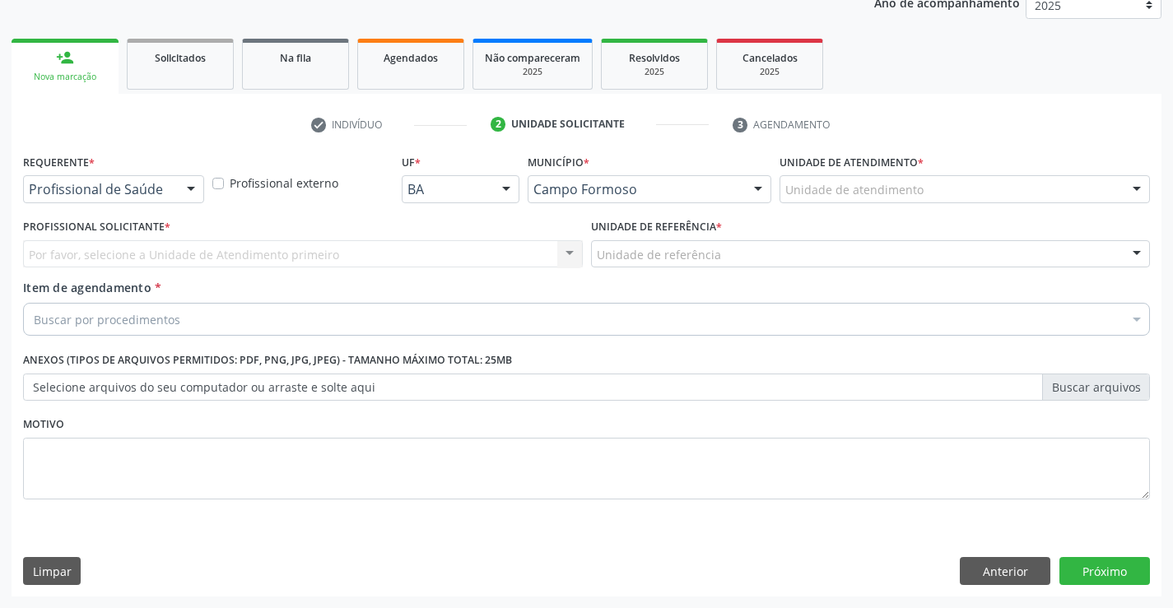
scroll to position [207, 0]
click at [170, 199] on div at bounding box center [113, 189] width 181 height 28
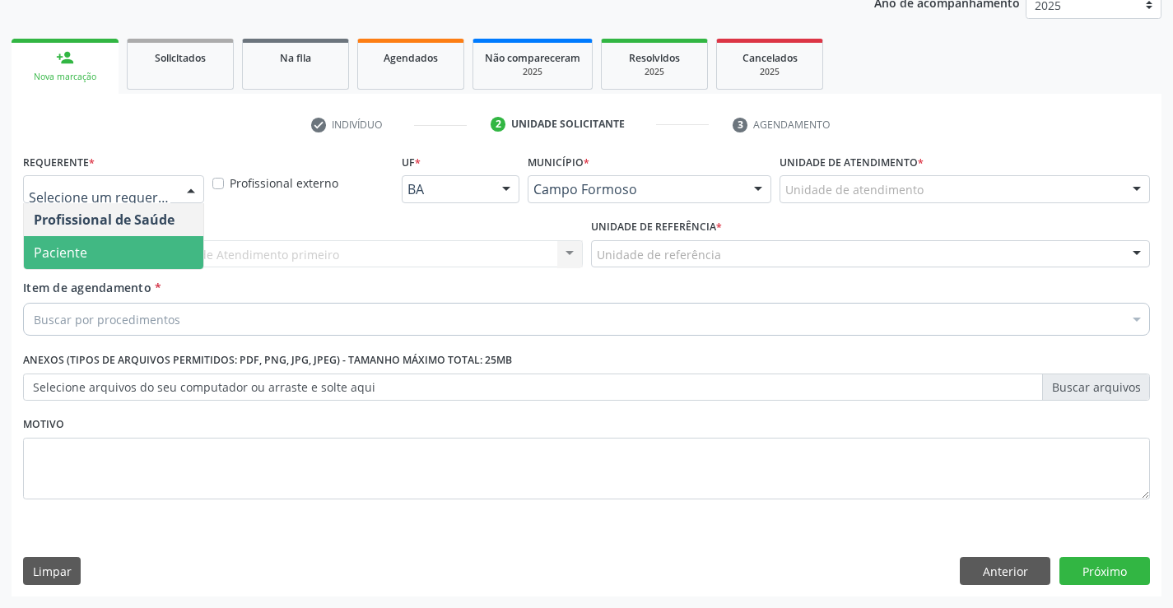
click at [156, 256] on span "Paciente" at bounding box center [113, 252] width 179 height 33
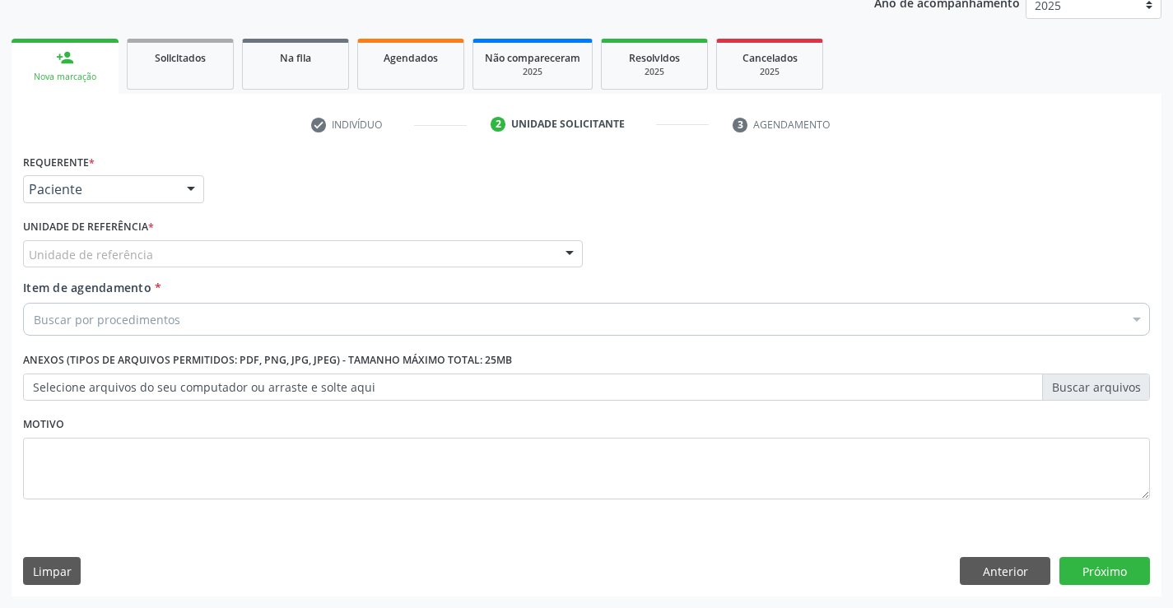
click at [156, 255] on div "Unidade de referência" at bounding box center [303, 254] width 560 height 28
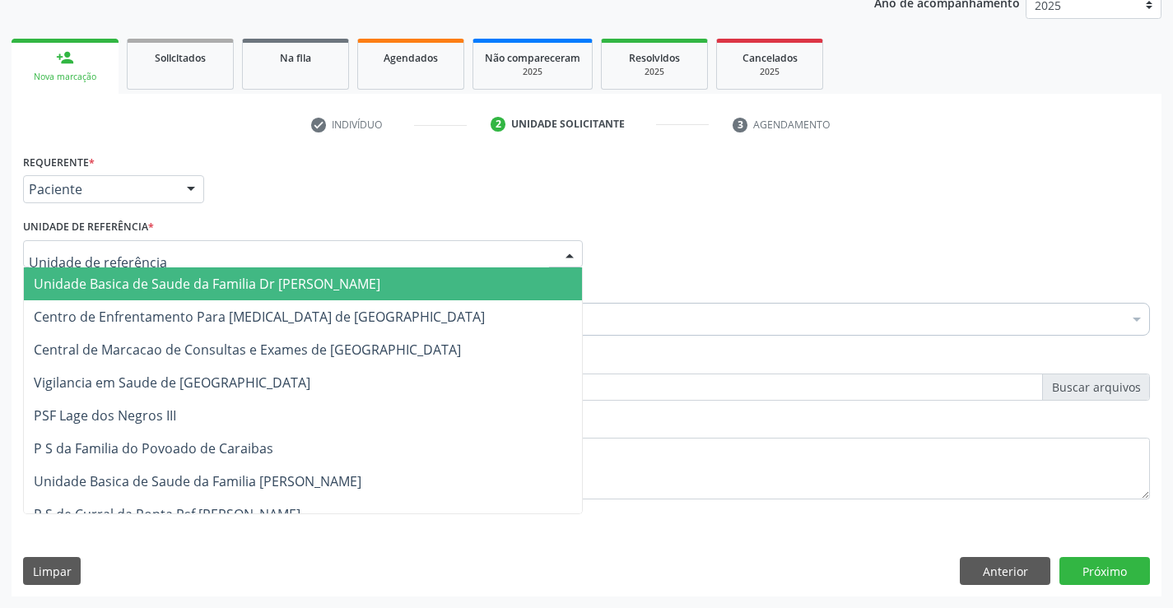
drag, startPoint x: 156, startPoint y: 282, endPoint x: 148, endPoint y: 297, distance: 17.0
click at [156, 283] on span "Unidade Basica de Saude da Familia Dr [PERSON_NAME]" at bounding box center [207, 284] width 347 height 18
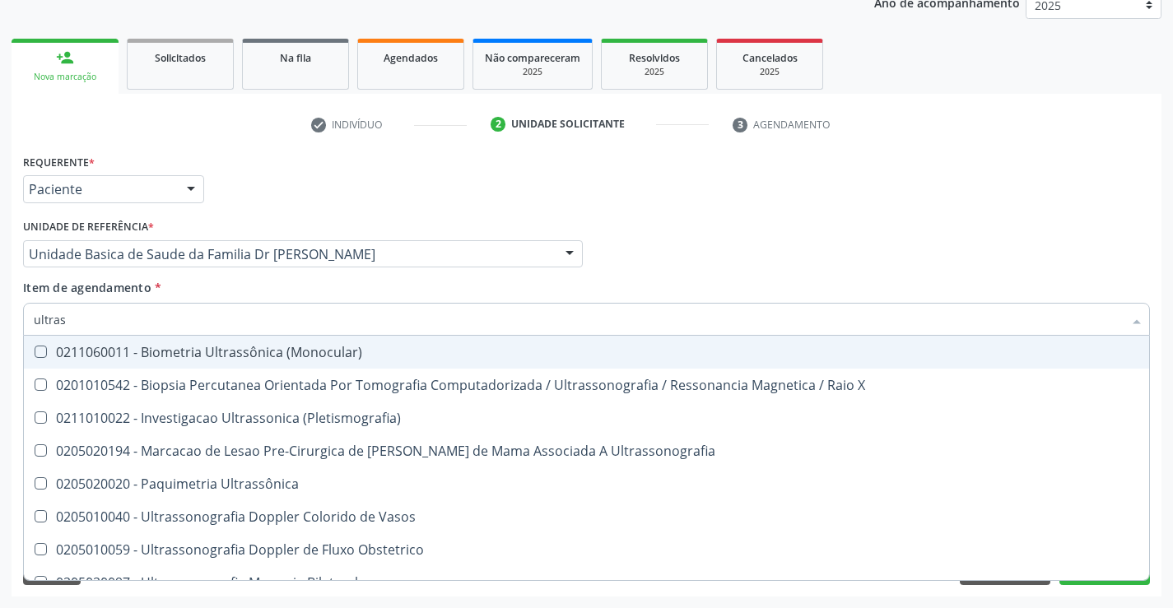
type input "ultrass"
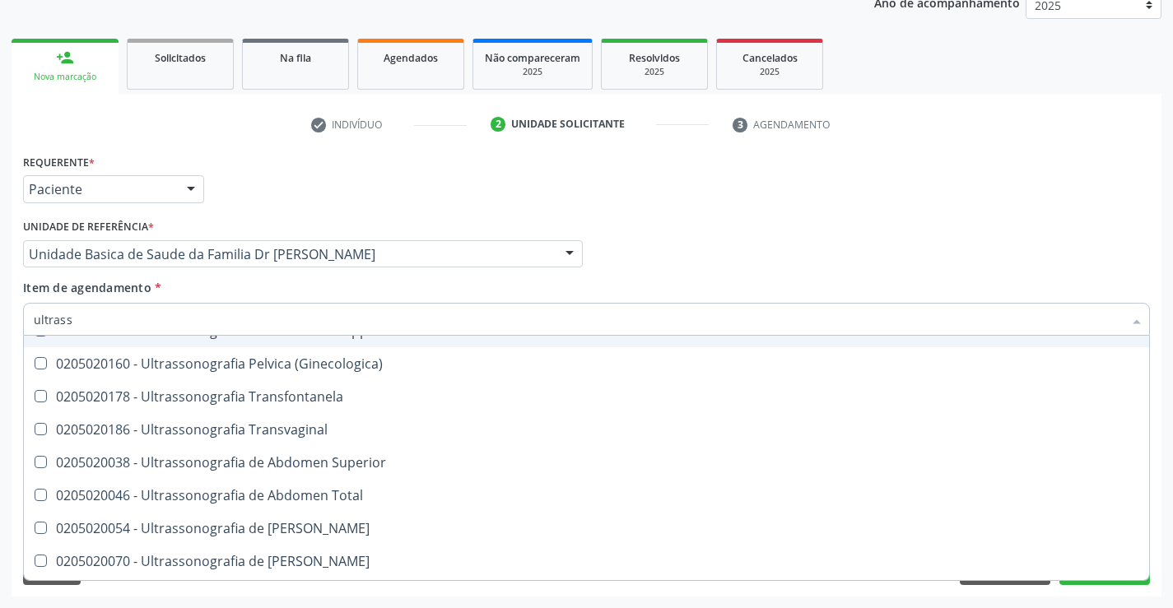
scroll to position [329, 0]
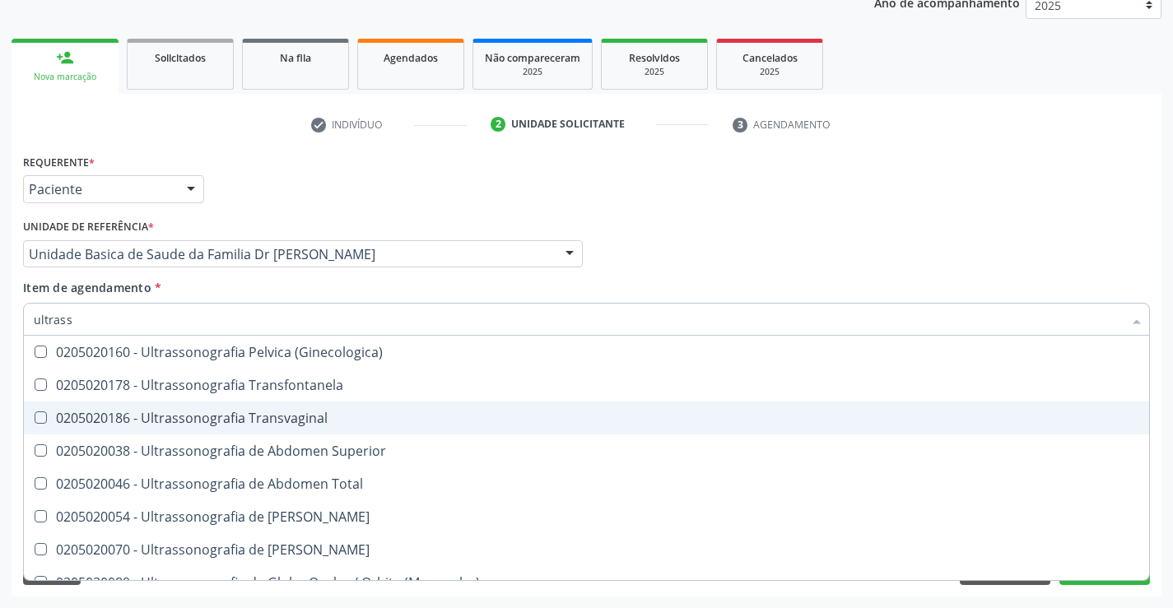
click at [321, 419] on div "0205020186 - Ultrassonografia Transvaginal" at bounding box center [587, 418] width 1106 height 13
checkbox Transvaginal "true"
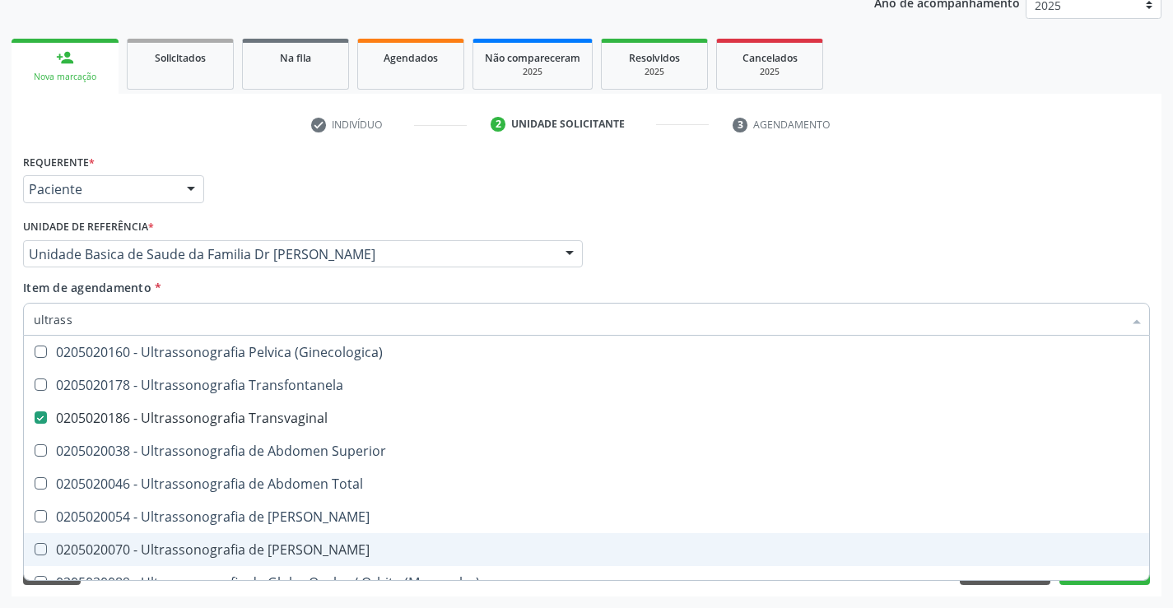
click at [1107, 580] on div "Desfazer seleção 0211060011 - Biometria Ultrassônica (Monocular) 0201010542 - B…" at bounding box center [586, 458] width 1127 height 245
click at [1102, 585] on button "Próximo" at bounding box center [1105, 571] width 91 height 28
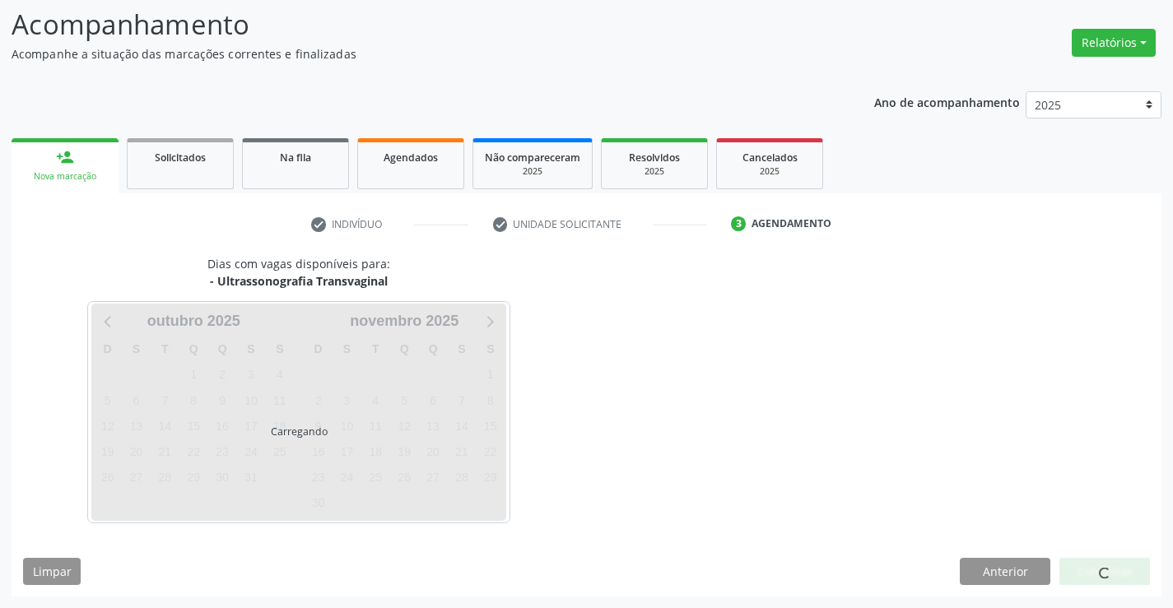
scroll to position [0, 0]
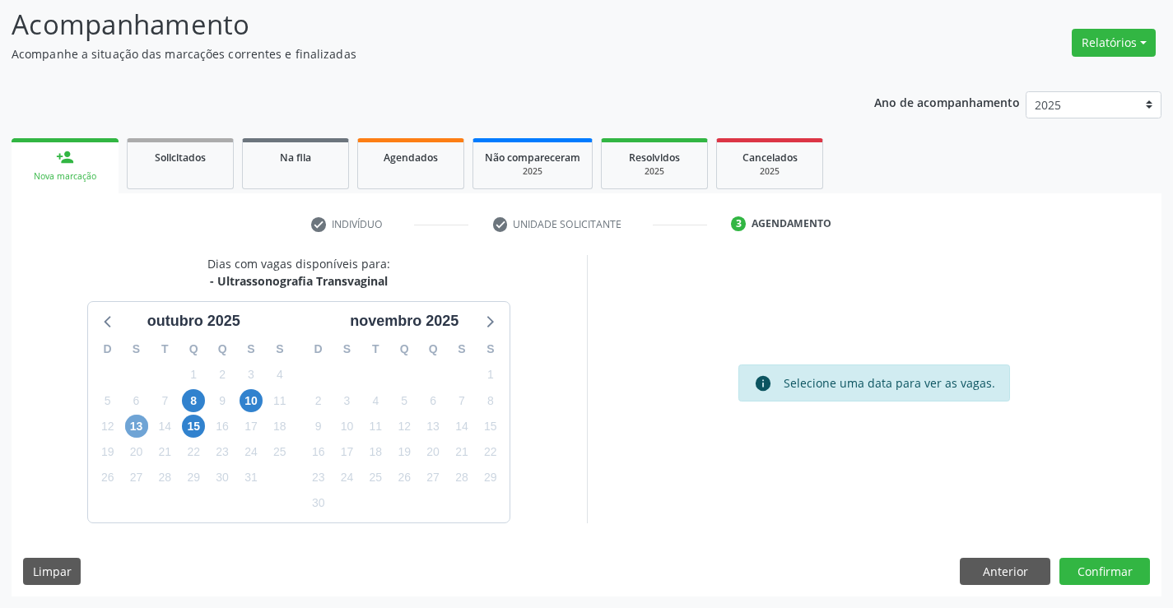
click at [135, 432] on span "13" at bounding box center [136, 426] width 23 height 23
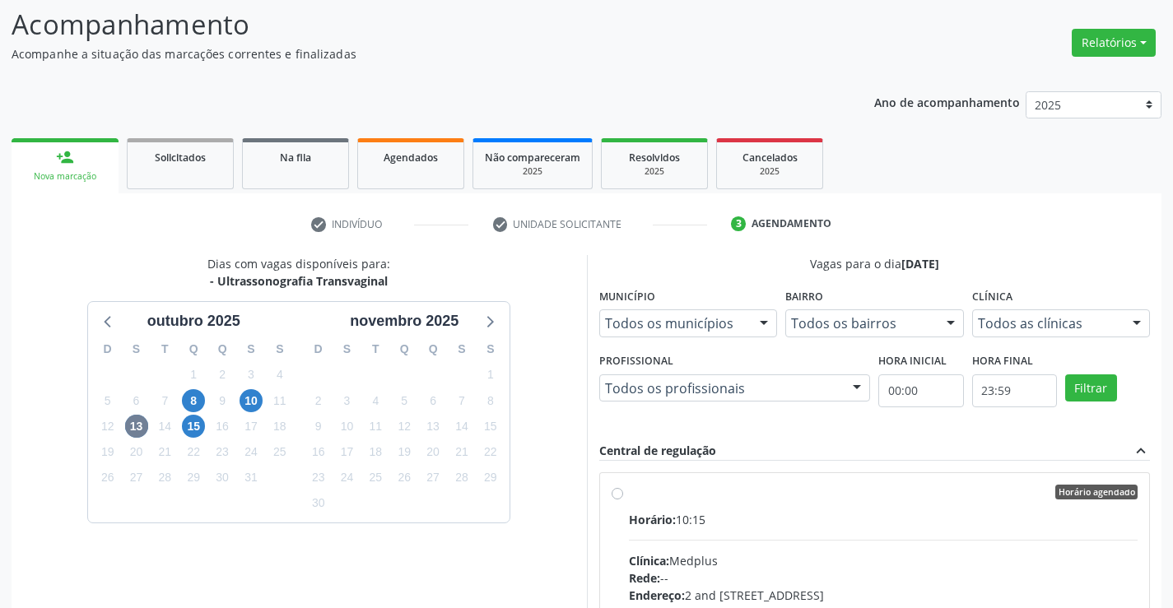
click at [629, 492] on label "Horário agendado Horário: 10:15 Clínica: Medplus Rede: -- Endereço: 2 and S 204…" at bounding box center [884, 611] width 510 height 253
click at [618, 492] on input "Horário agendado Horário: 10:15 Clínica: Medplus Rede: -- Endereço: 2 and S 204…" at bounding box center [618, 492] width 12 height 15
radio input "true"
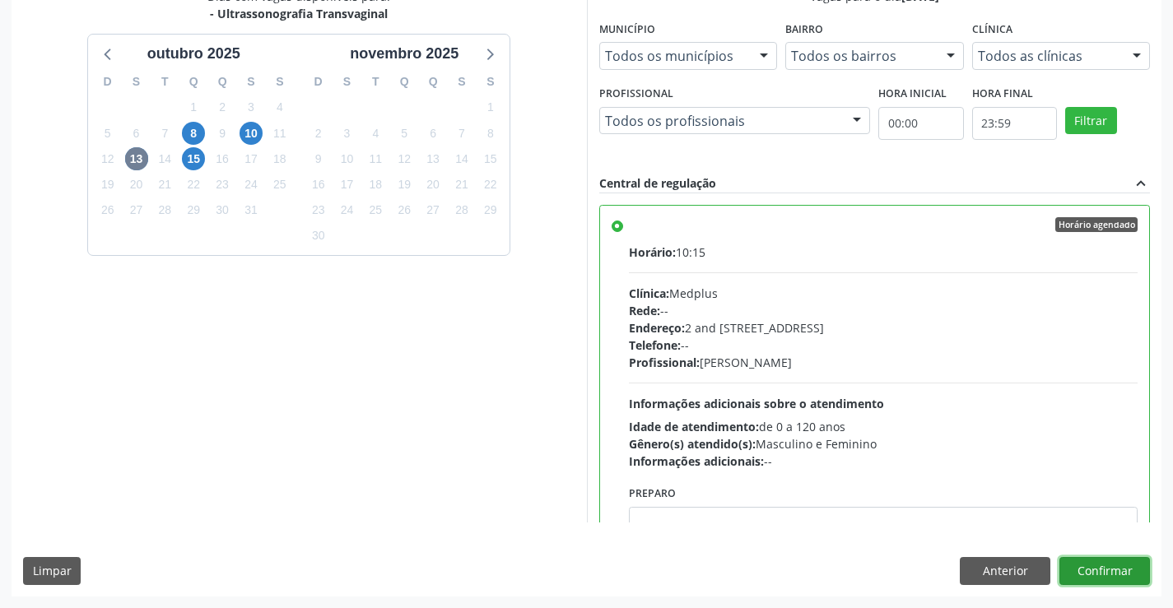
click at [1126, 565] on button "Confirmar" at bounding box center [1105, 571] width 91 height 28
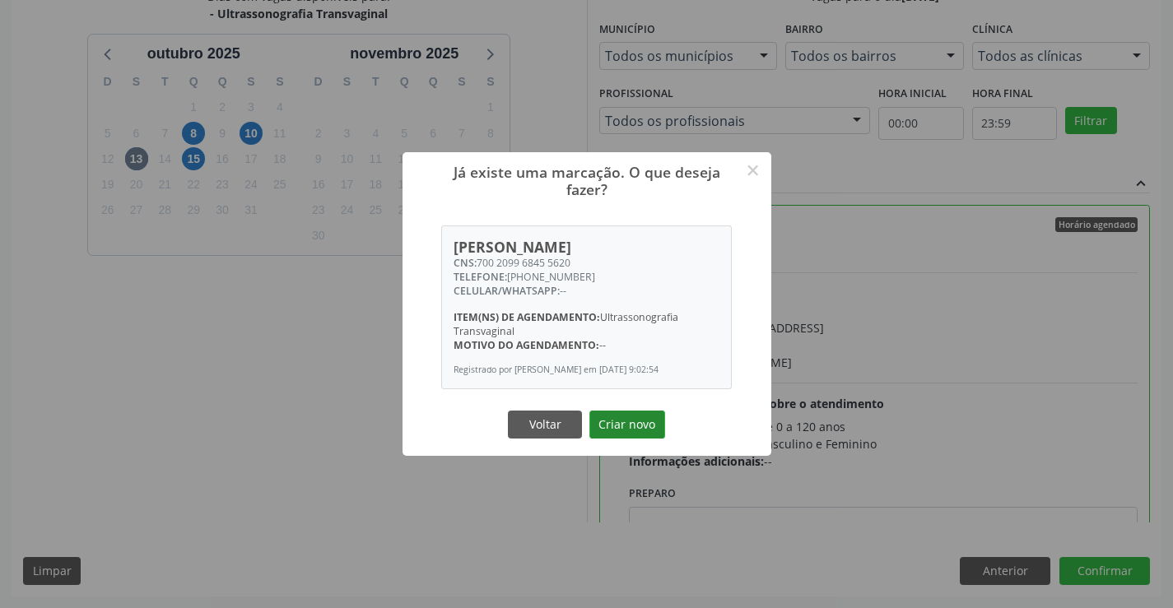
click at [621, 420] on button "Criar novo" at bounding box center [628, 425] width 76 height 28
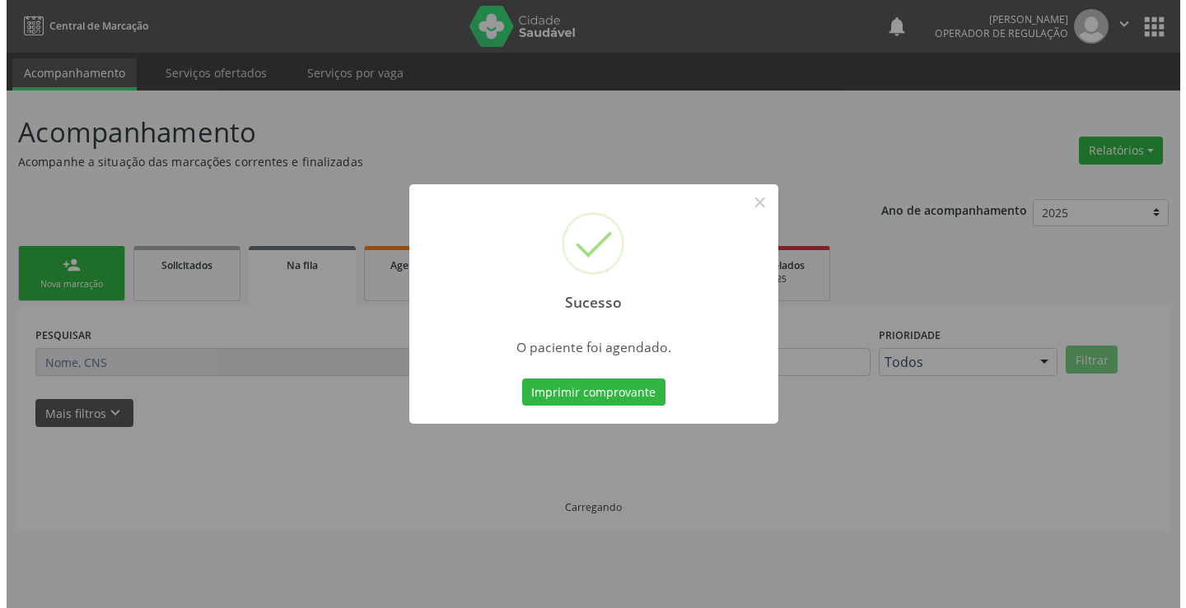
scroll to position [0, 0]
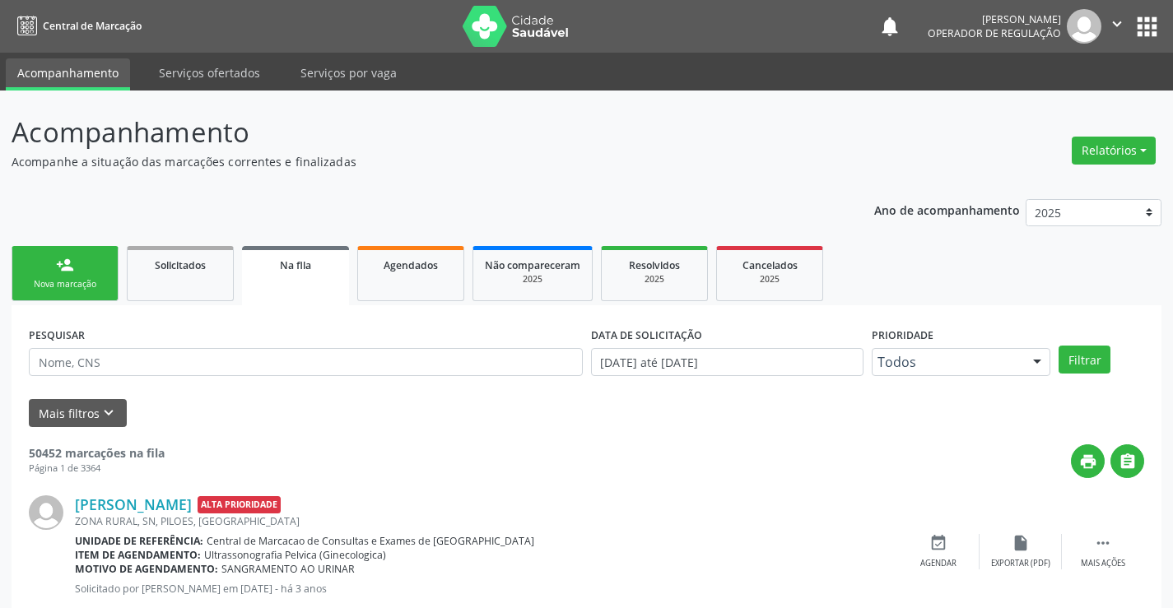
click at [71, 277] on link "person_add Nova marcação" at bounding box center [65, 273] width 107 height 55
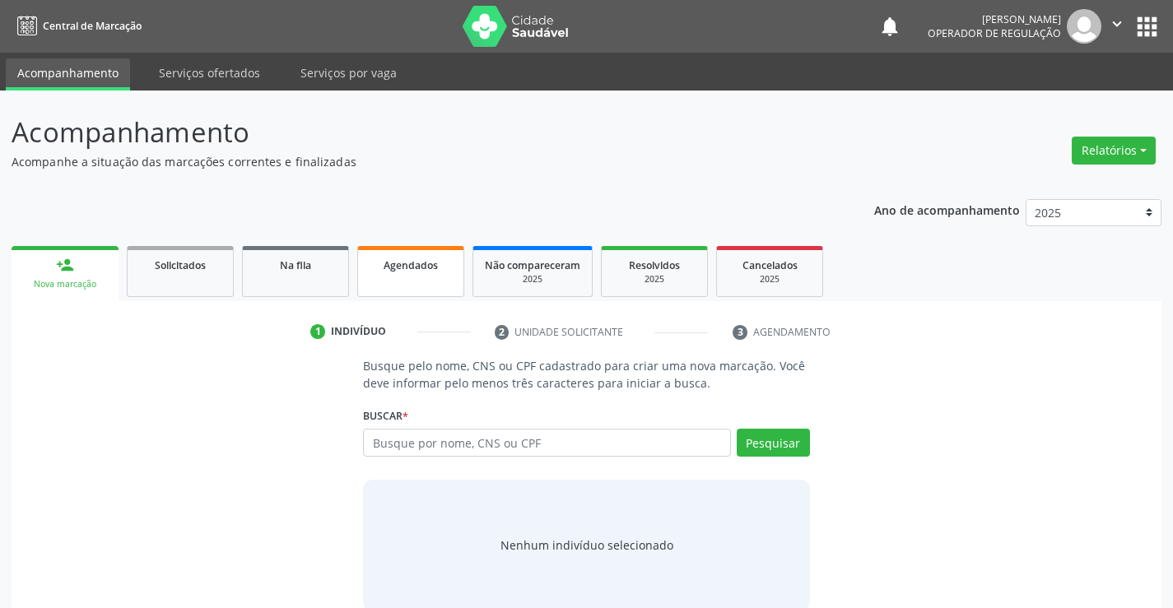
click at [398, 268] on span "Agendados" at bounding box center [411, 266] width 54 height 14
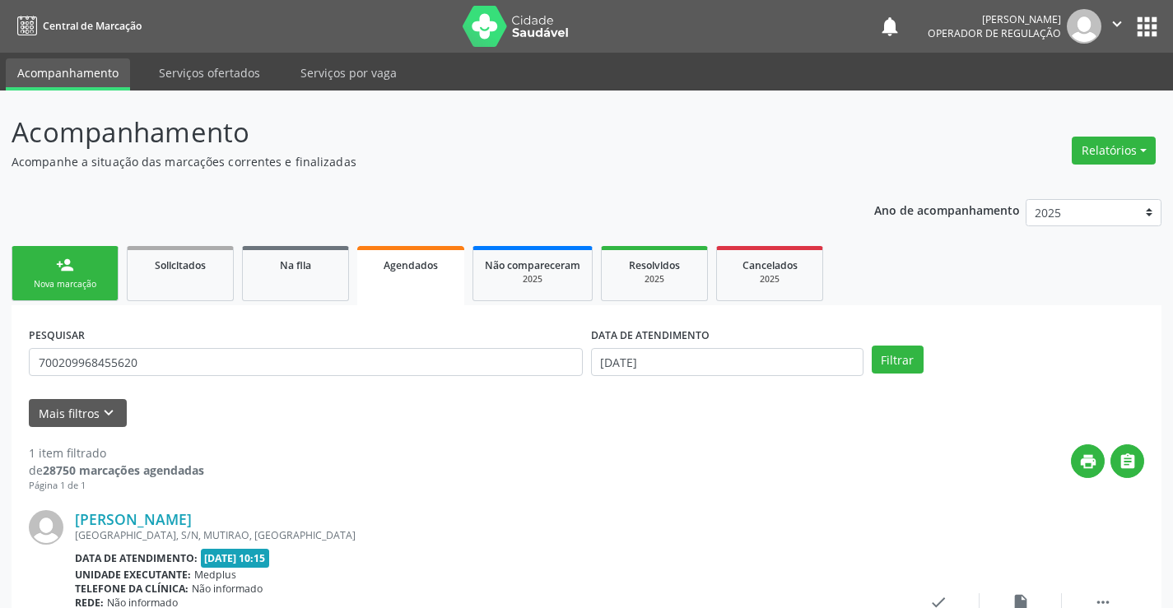
click at [238, 345] on div "PESQUISAR 700209968455620" at bounding box center [306, 355] width 562 height 64
click at [237, 365] on input "700209968455620" at bounding box center [306, 362] width 554 height 28
type input "7"
type input "700002650595005"
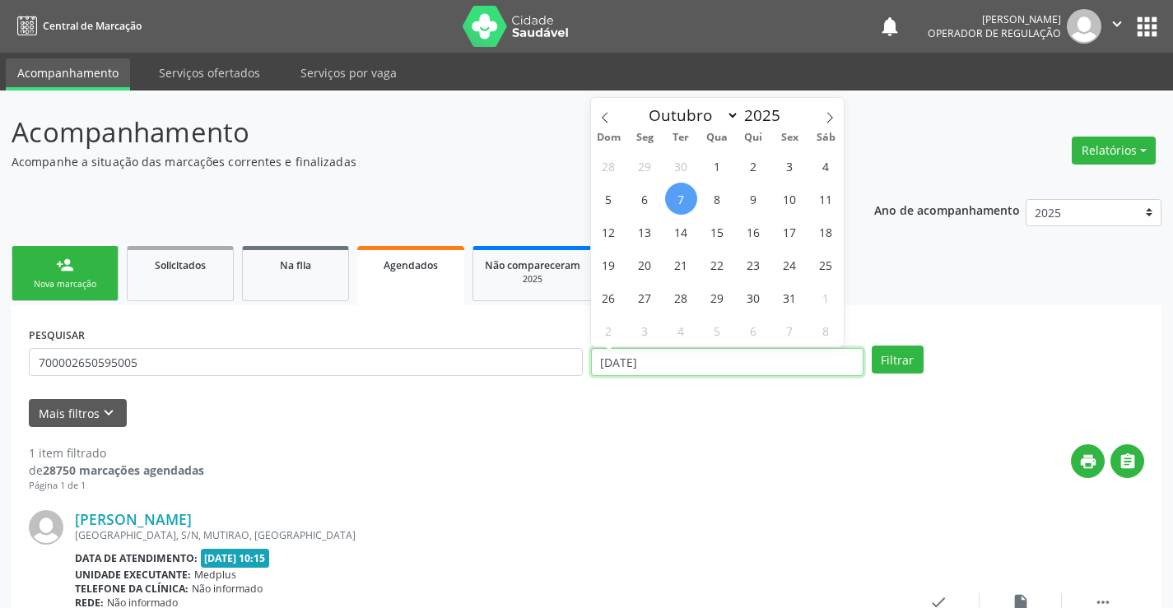
click at [725, 361] on input "07/10/2025" at bounding box center [727, 362] width 273 height 28
click at [651, 230] on span "13" at bounding box center [645, 232] width 32 height 32
type input "[DATE]"
click at [655, 239] on span "13" at bounding box center [645, 232] width 32 height 32
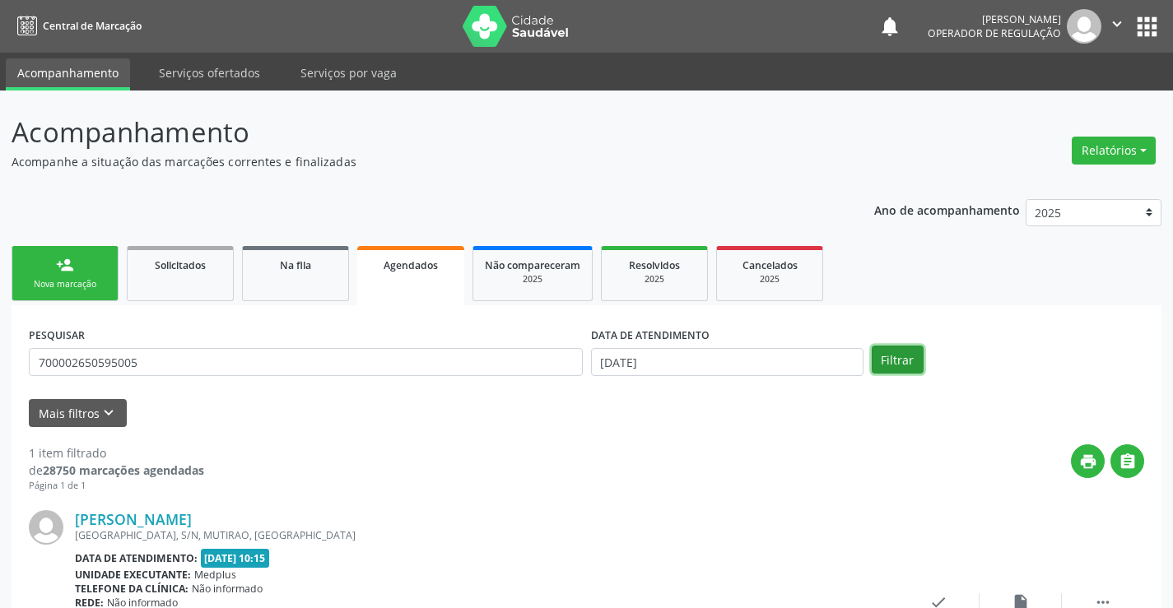
click at [900, 357] on button "Filtrar" at bounding box center [898, 360] width 52 height 28
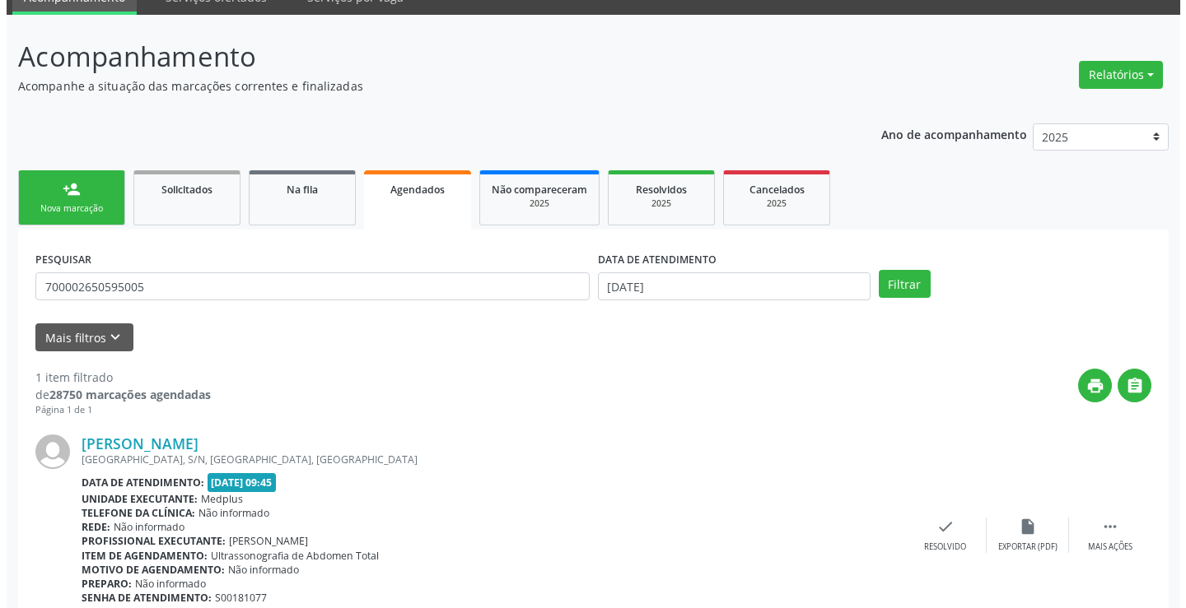
scroll to position [150, 0]
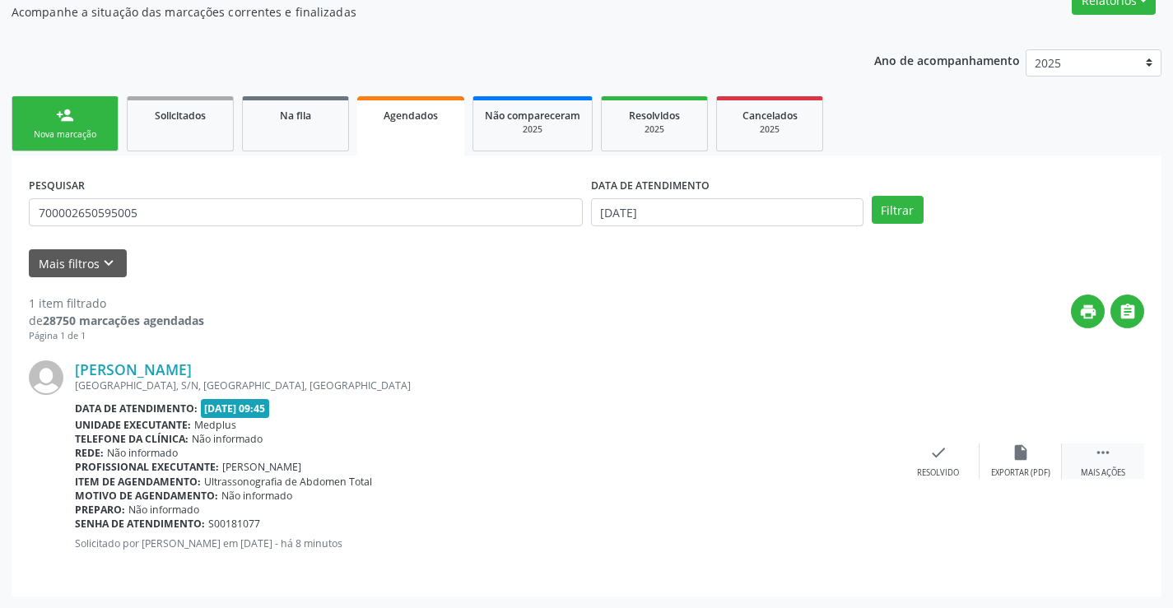
click at [1105, 458] on icon "" at bounding box center [1103, 453] width 18 height 18
click at [863, 454] on icon "cancel" at bounding box center [856, 453] width 18 height 18
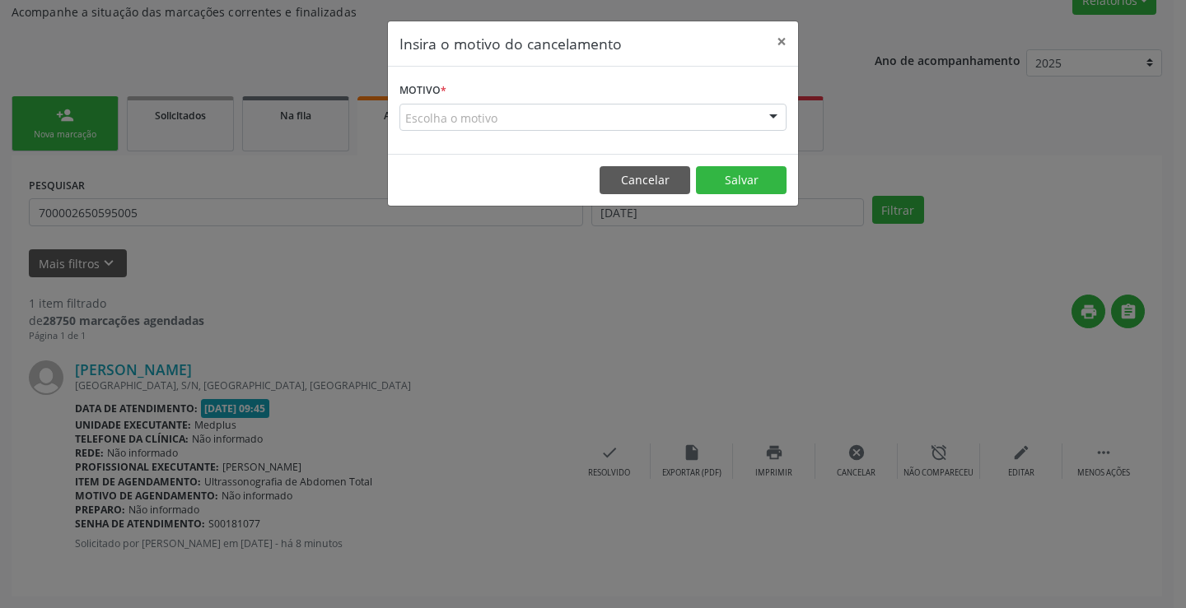
click at [554, 108] on div "Escolha o motivo" at bounding box center [592, 118] width 387 height 28
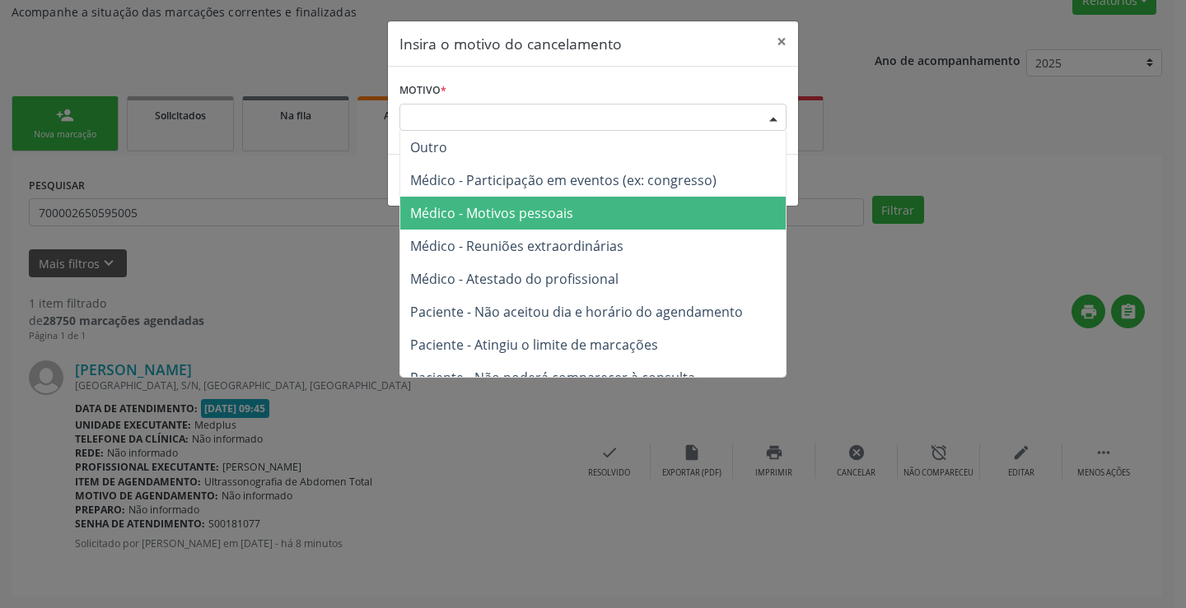
click at [543, 217] on span "Médico - Motivos pessoais" at bounding box center [491, 213] width 163 height 18
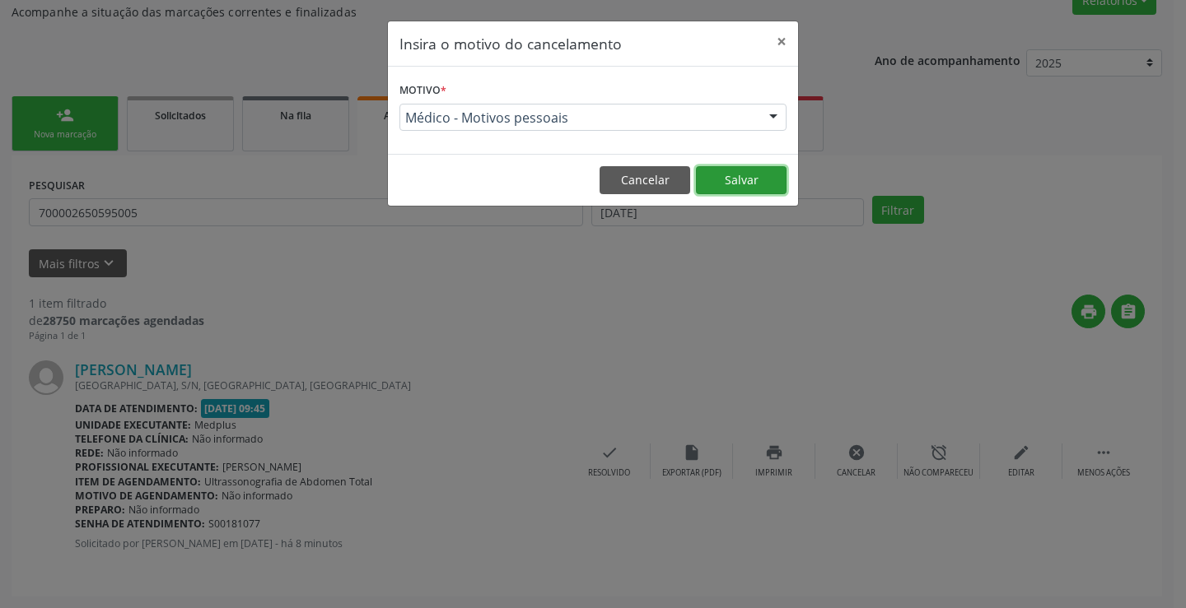
click at [762, 189] on button "Salvar" at bounding box center [741, 180] width 91 height 28
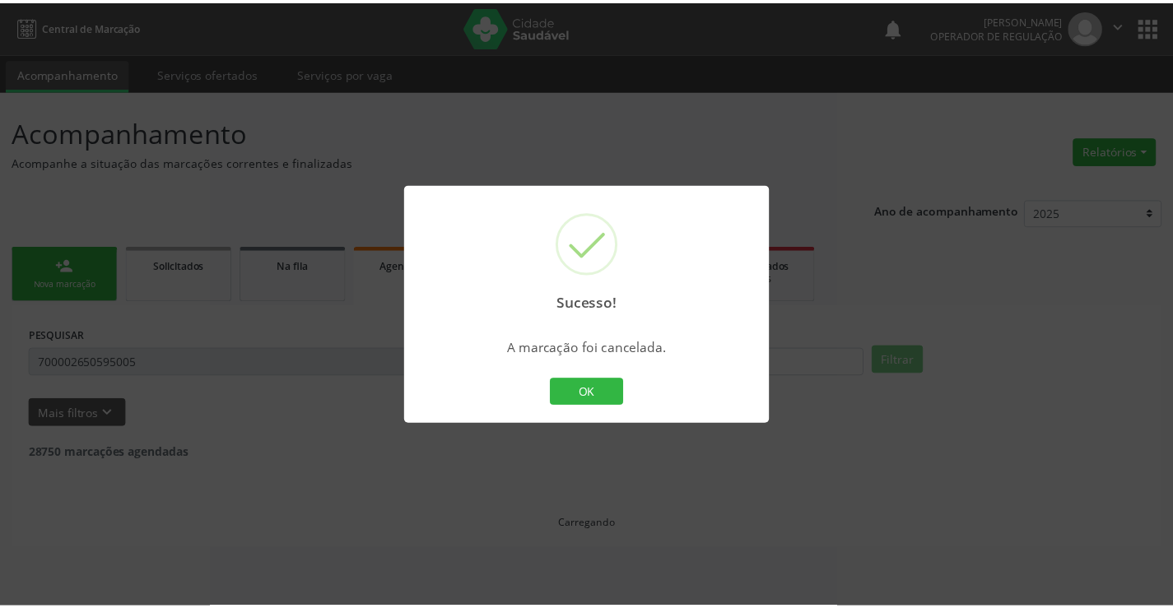
scroll to position [0, 0]
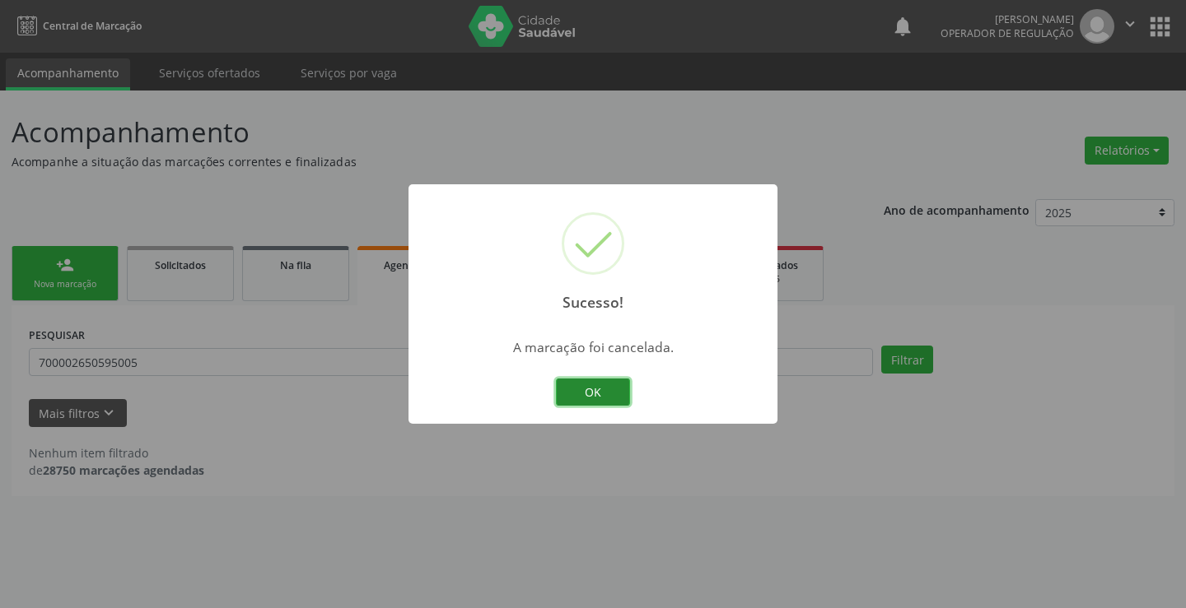
click at [619, 394] on button "OK" at bounding box center [593, 393] width 74 height 28
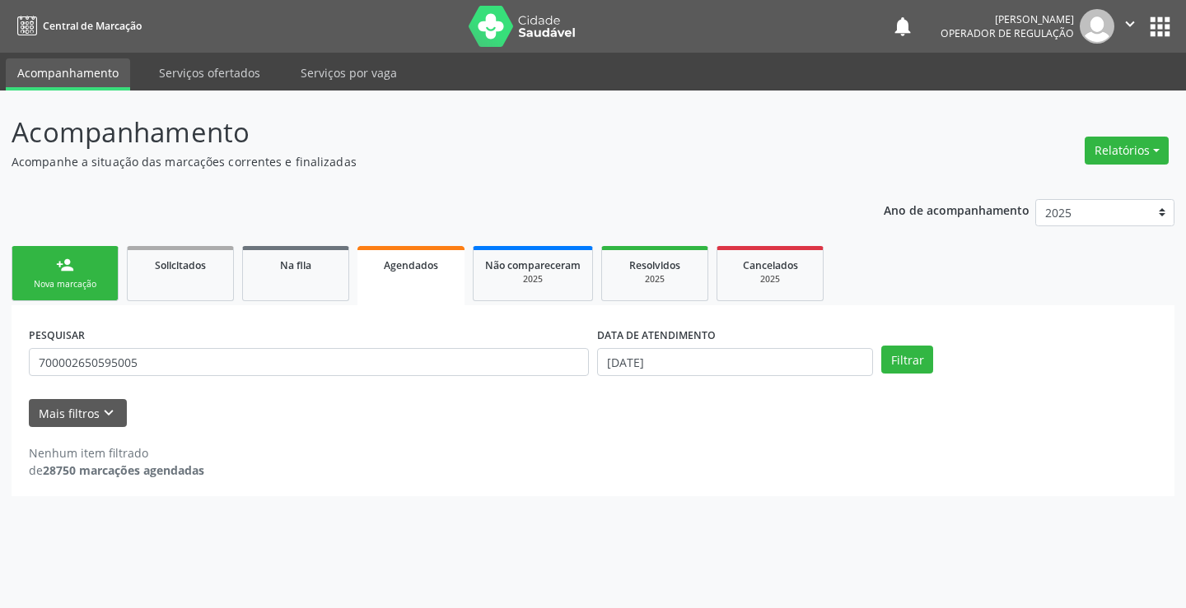
click at [62, 282] on div "Nova marcação" at bounding box center [65, 284] width 82 height 12
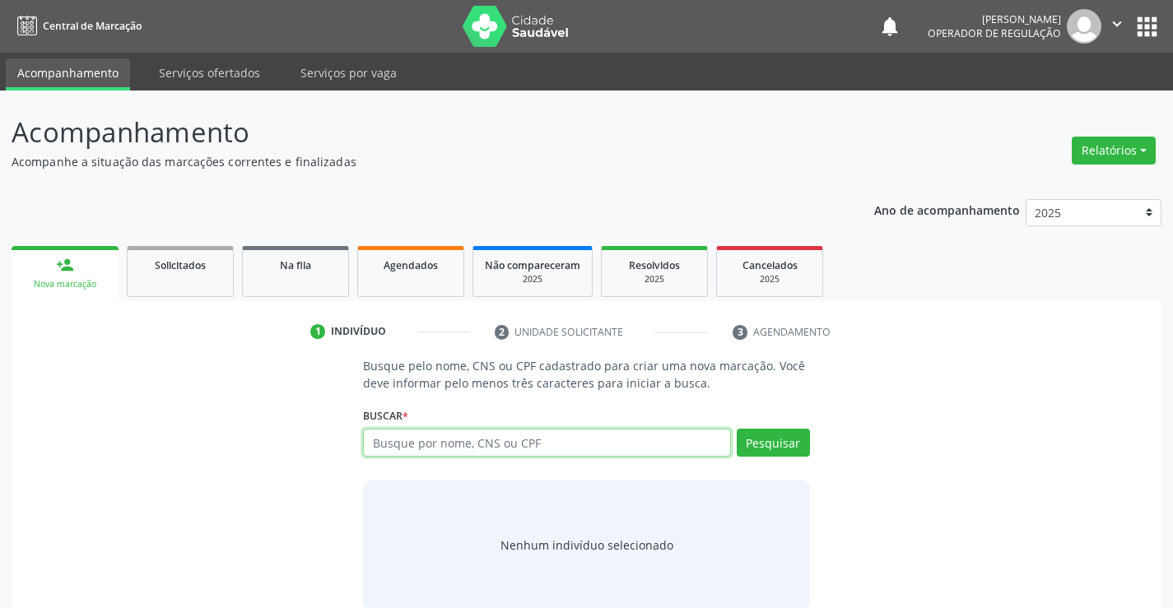
click at [403, 442] on input "text" at bounding box center [546, 443] width 367 height 28
type input "700002650595005"
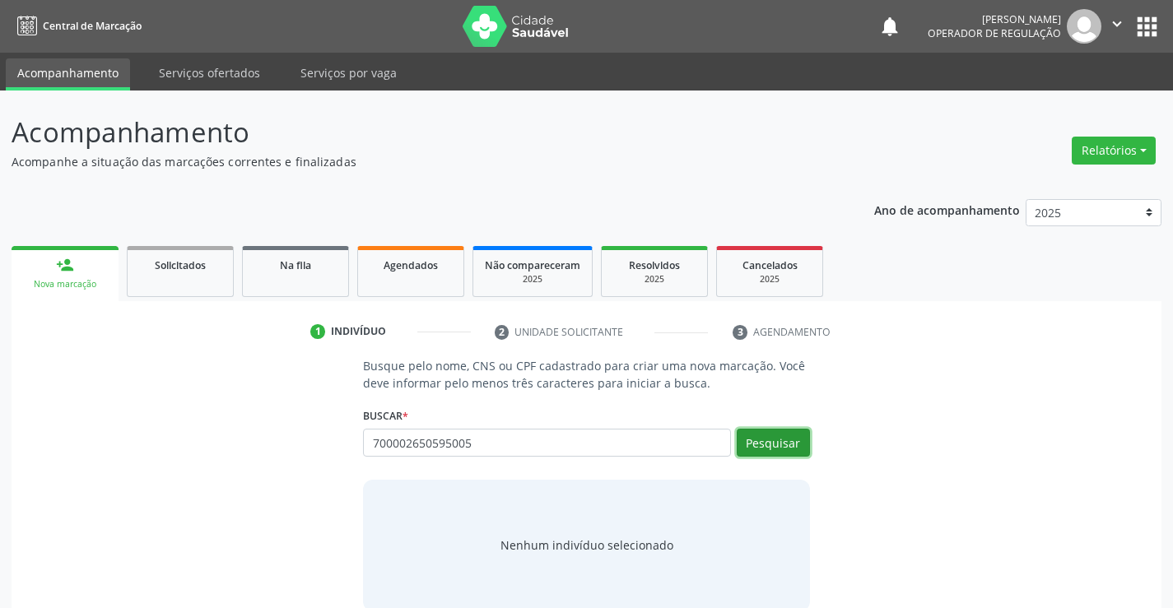
click at [787, 445] on button "Pesquisar" at bounding box center [773, 443] width 73 height 28
type input "700002650595005"
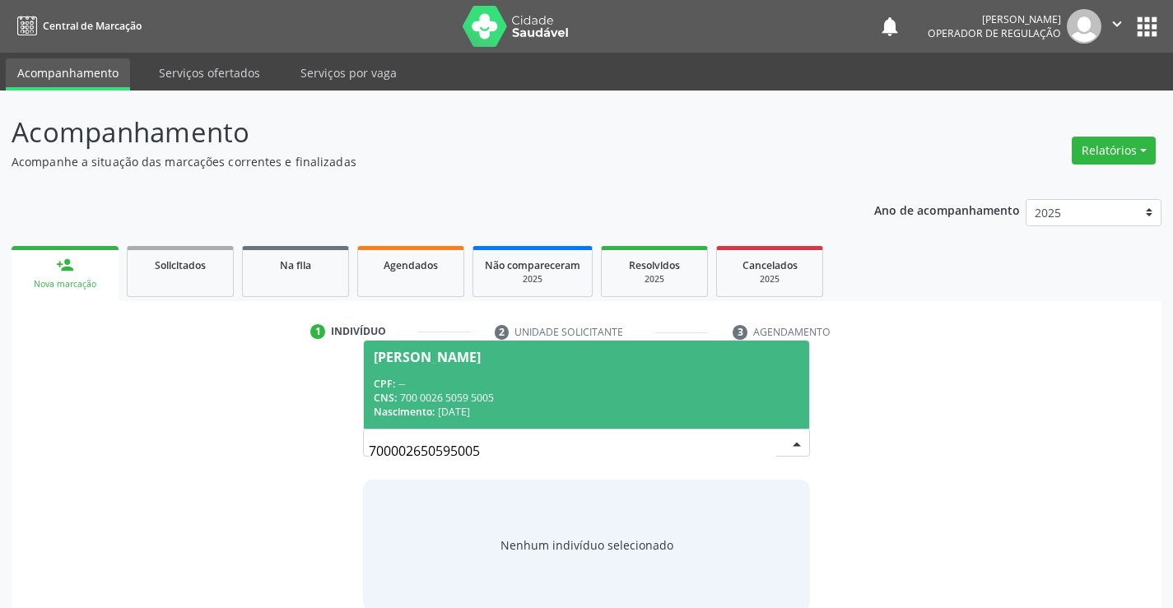
click at [678, 388] on div "CPF: --" at bounding box center [586, 384] width 425 height 14
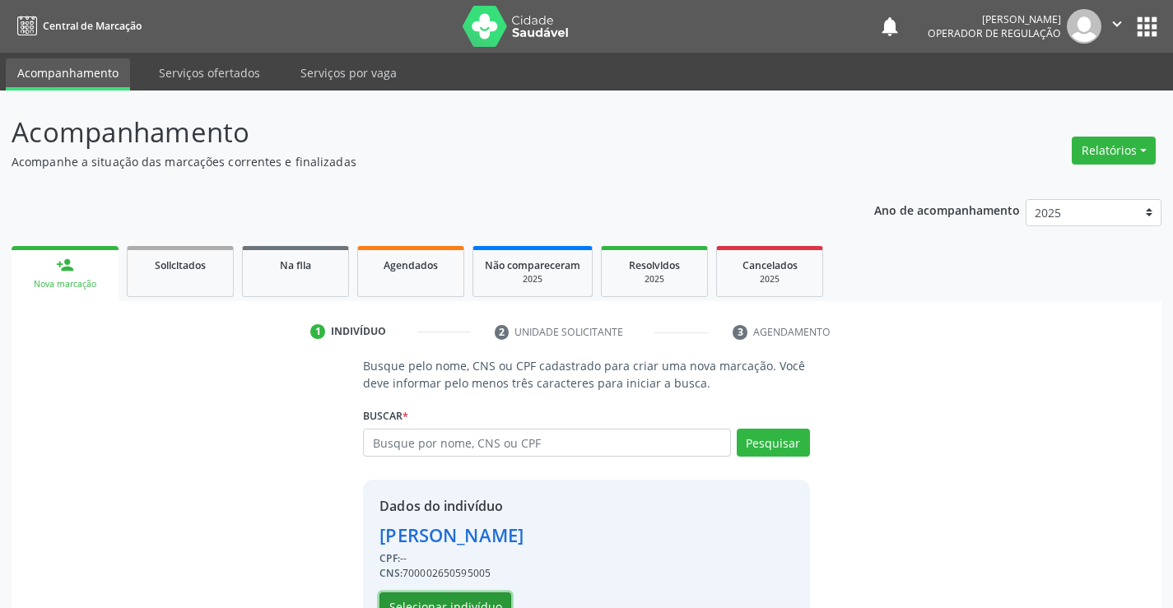
click at [473, 599] on button "Selecionar indivíduo" at bounding box center [446, 607] width 132 height 28
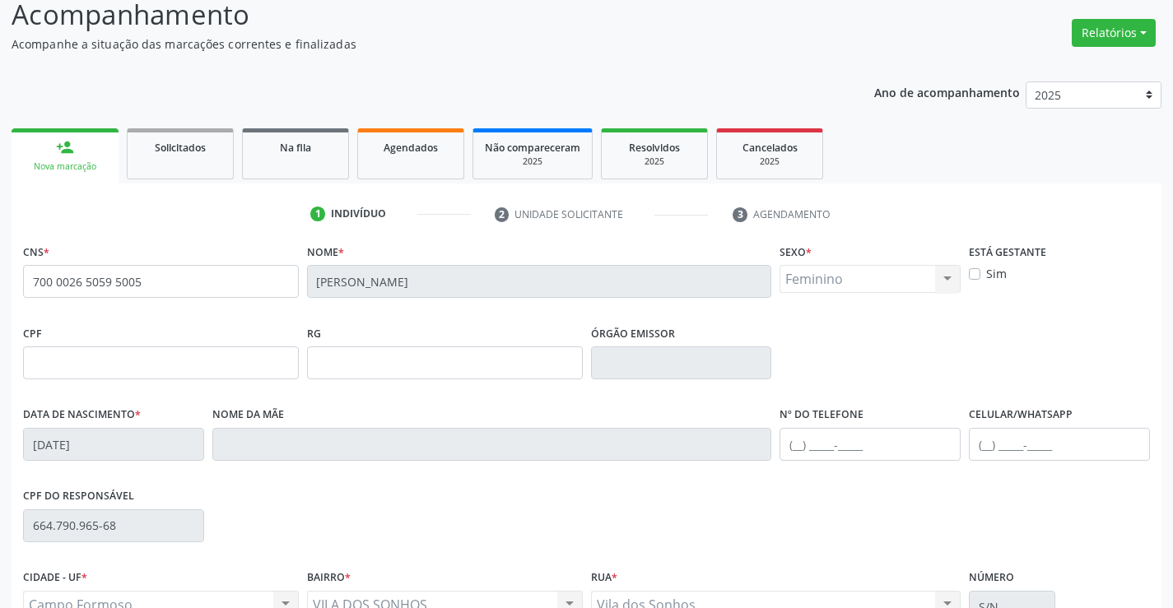
scroll to position [284, 0]
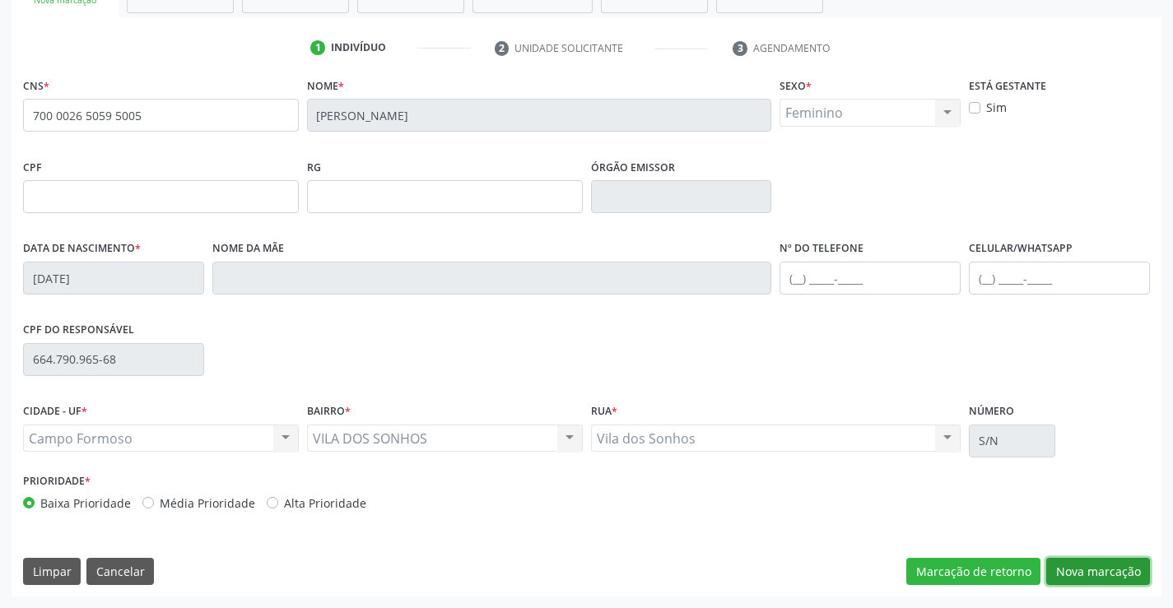
click at [1088, 570] on button "Nova marcação" at bounding box center [1098, 572] width 104 height 28
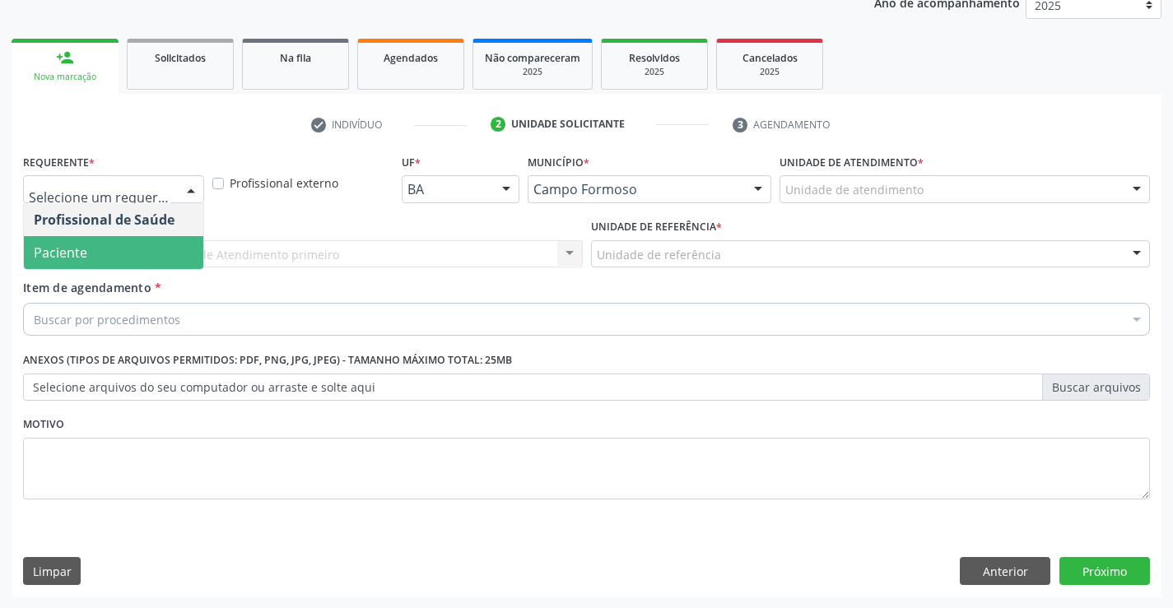
click at [114, 253] on span "Paciente" at bounding box center [113, 252] width 179 height 33
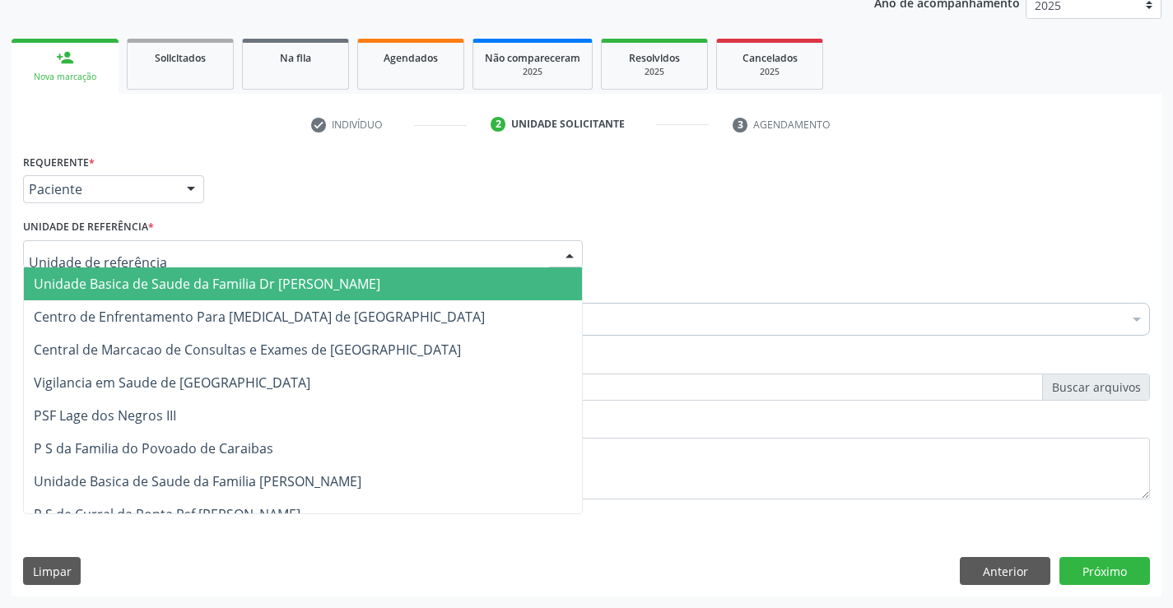
click at [127, 268] on span "Unidade Basica de Saude da Familia Dr [PERSON_NAME]" at bounding box center [303, 284] width 558 height 33
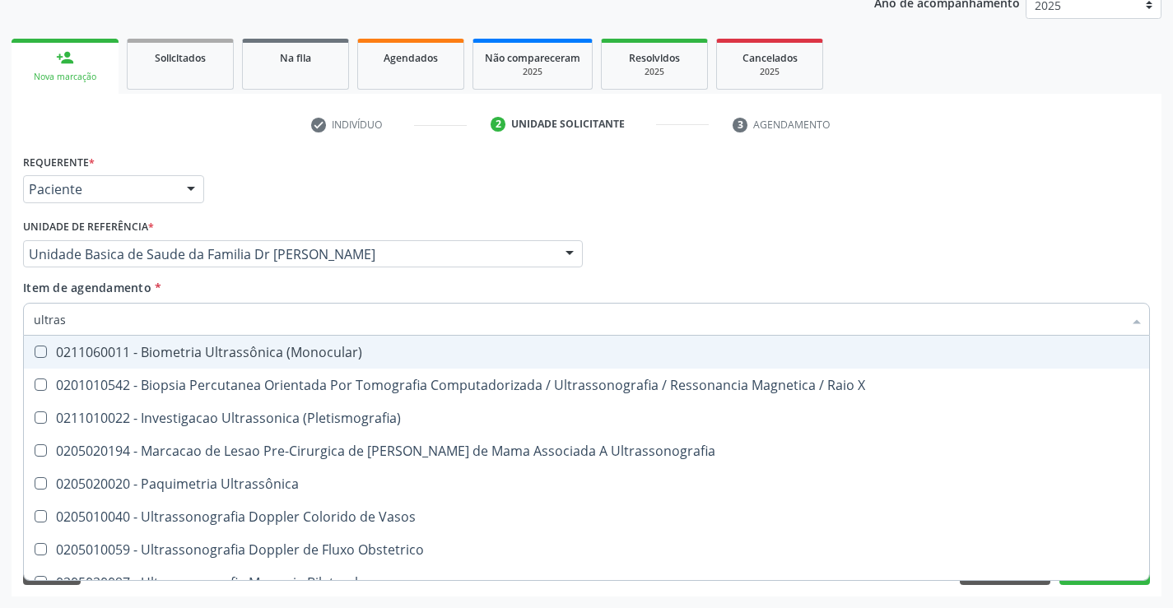
type input "ultrass"
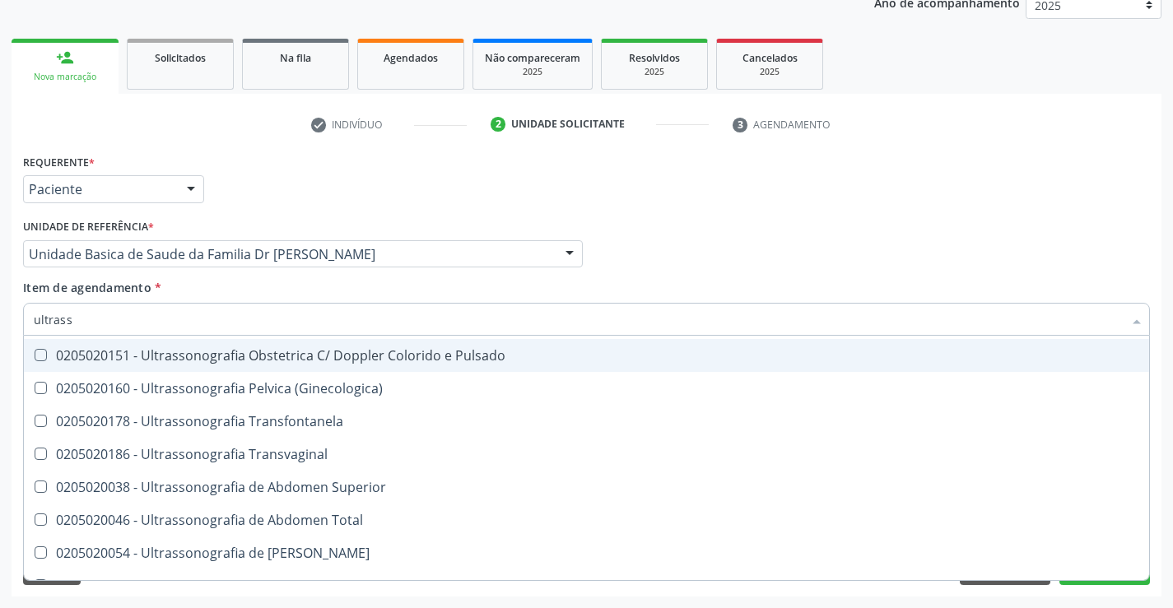
scroll to position [329, 0]
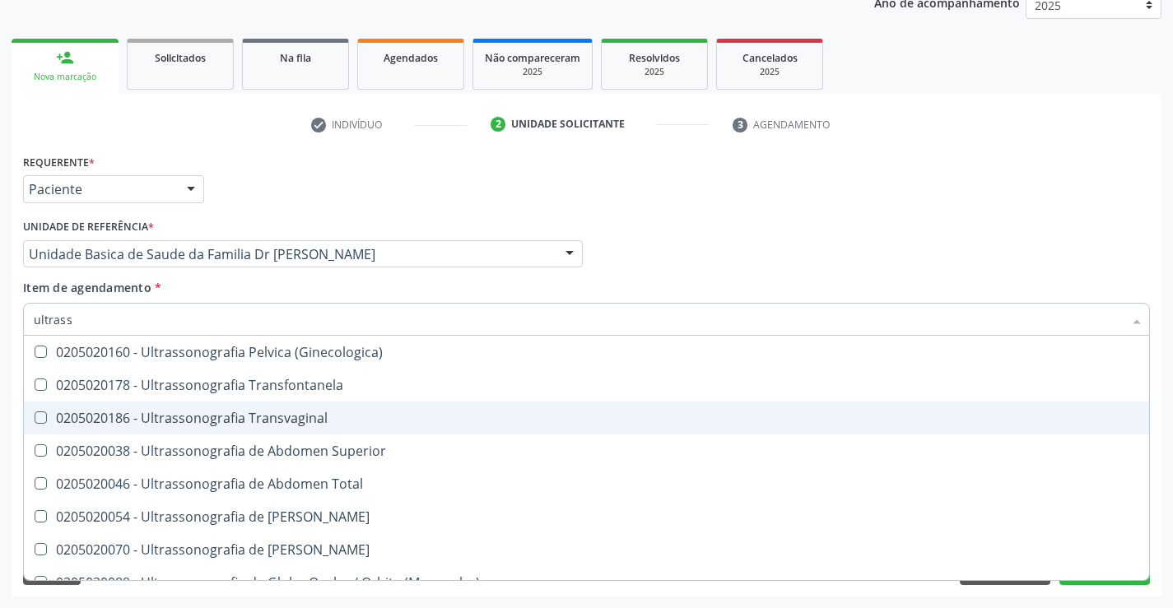
click at [347, 419] on div "0205020186 - Ultrassonografia Transvaginal" at bounding box center [587, 418] width 1106 height 13
checkbox Transvaginal "true"
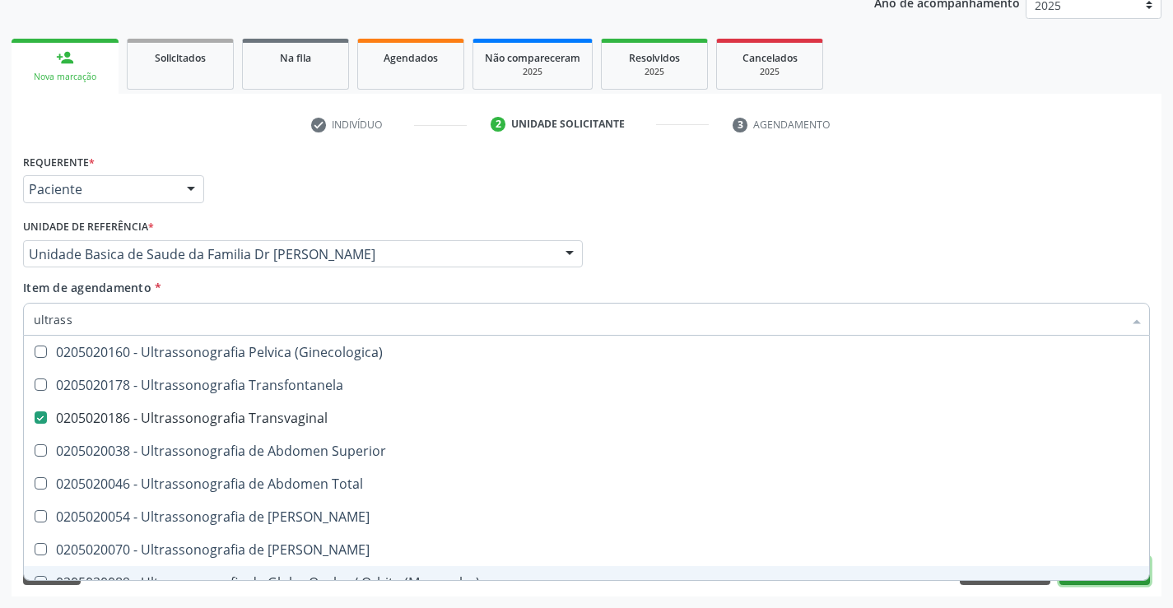
click at [1086, 583] on button "Próximo" at bounding box center [1105, 571] width 91 height 28
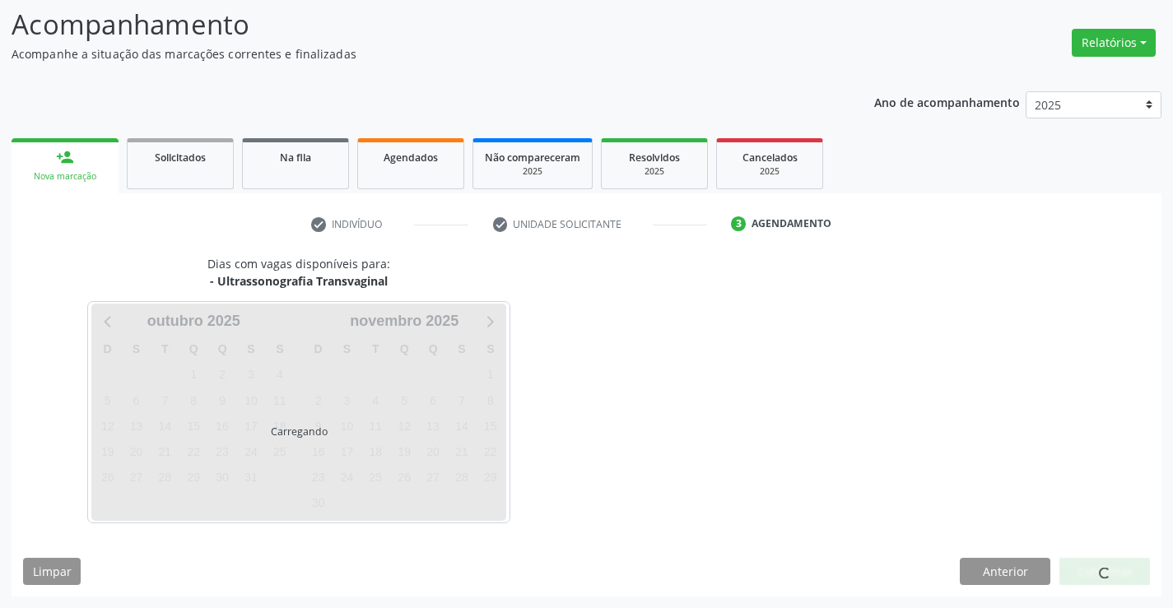
scroll to position [0, 0]
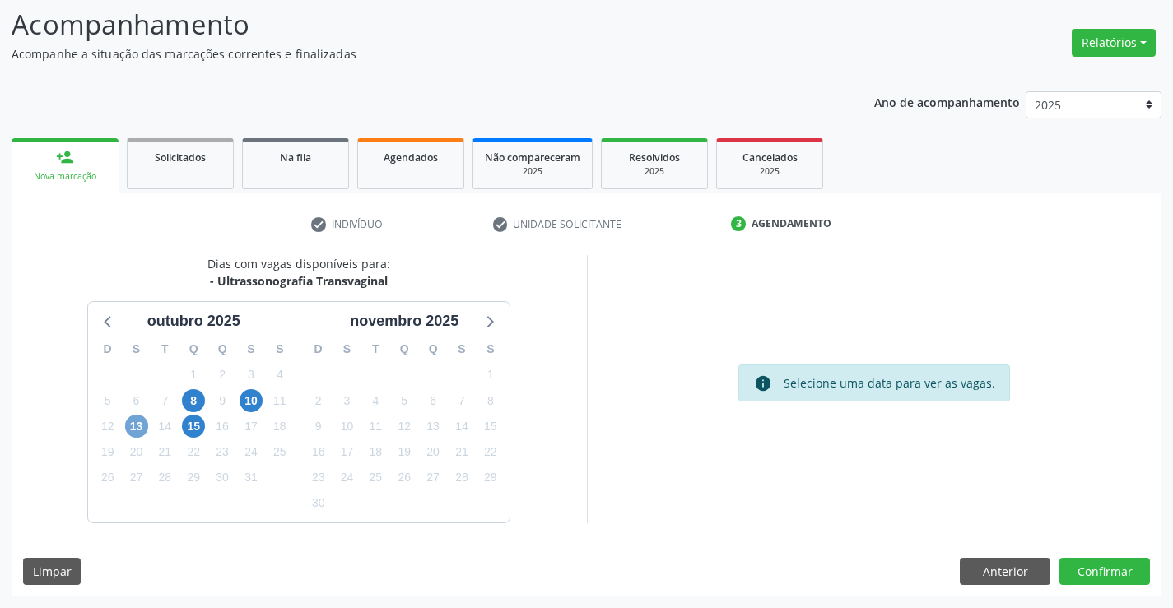
click at [132, 419] on span "13" at bounding box center [136, 426] width 23 height 23
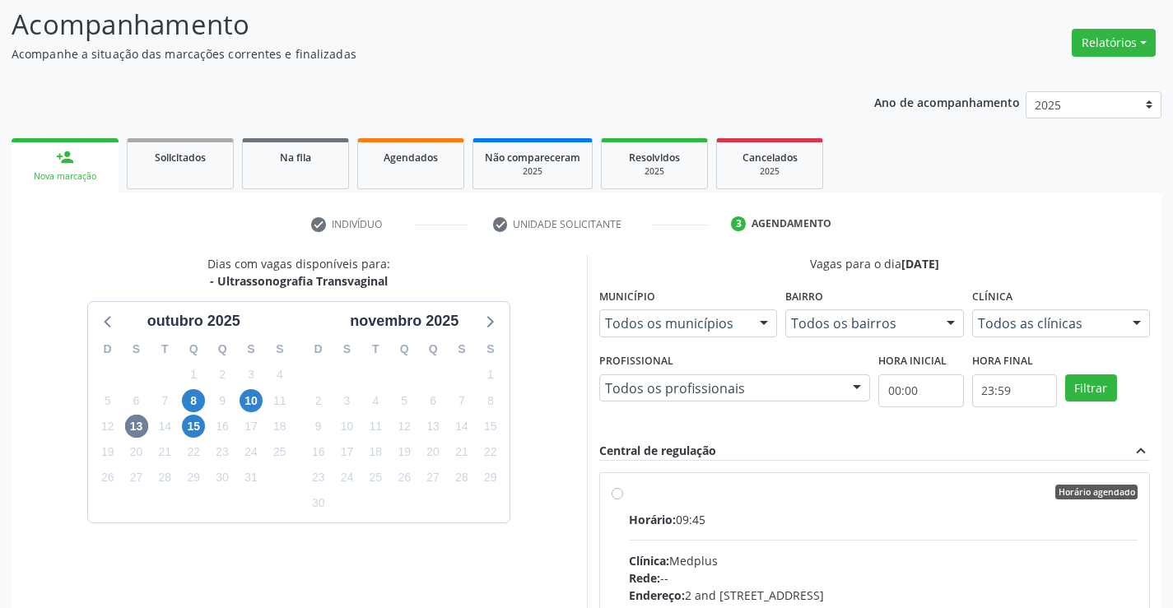
click at [629, 495] on label "Horário agendado Horário: 09:45 Clínica: Medplus Rede: -- Endereço: 2 and S 204…" at bounding box center [884, 611] width 510 height 253
click at [620, 495] on input "Horário agendado Horário: 09:45 Clínica: Medplus Rede: -- Endereço: 2 and S 204…" at bounding box center [618, 492] width 12 height 15
radio input "true"
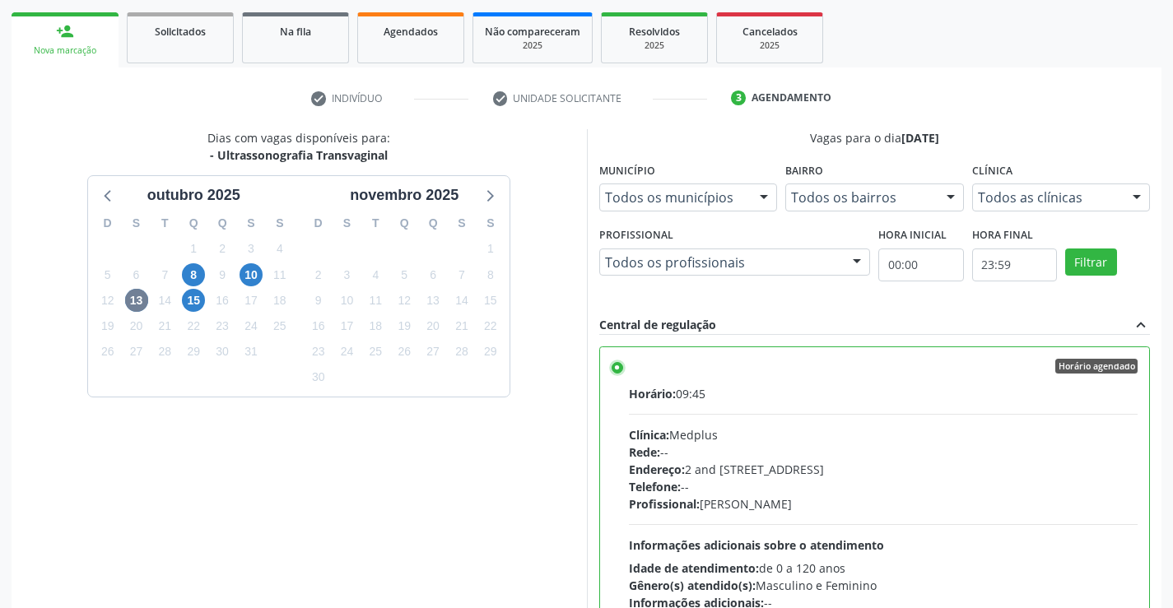
scroll to position [375, 0]
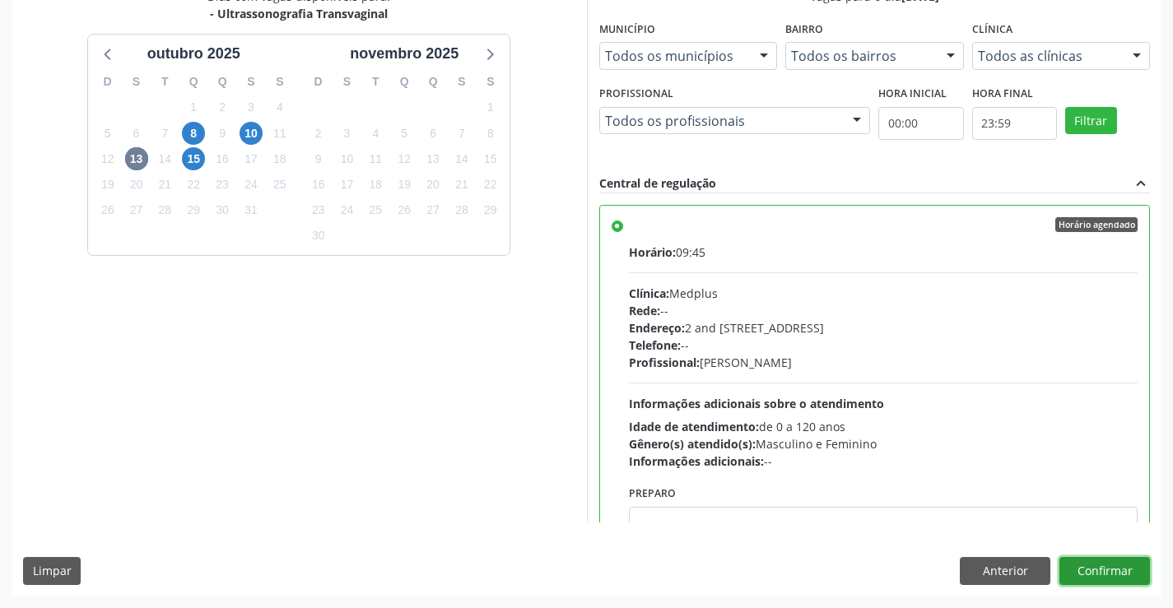
click at [1124, 571] on button "Confirmar" at bounding box center [1105, 571] width 91 height 28
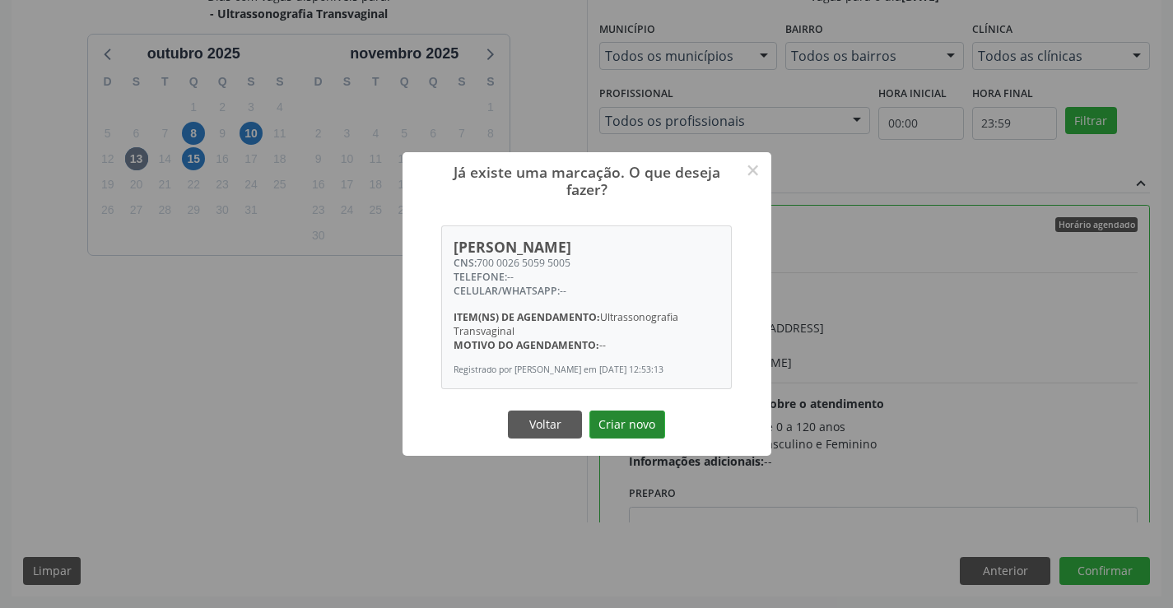
click at [627, 422] on button "Criar novo" at bounding box center [628, 425] width 76 height 28
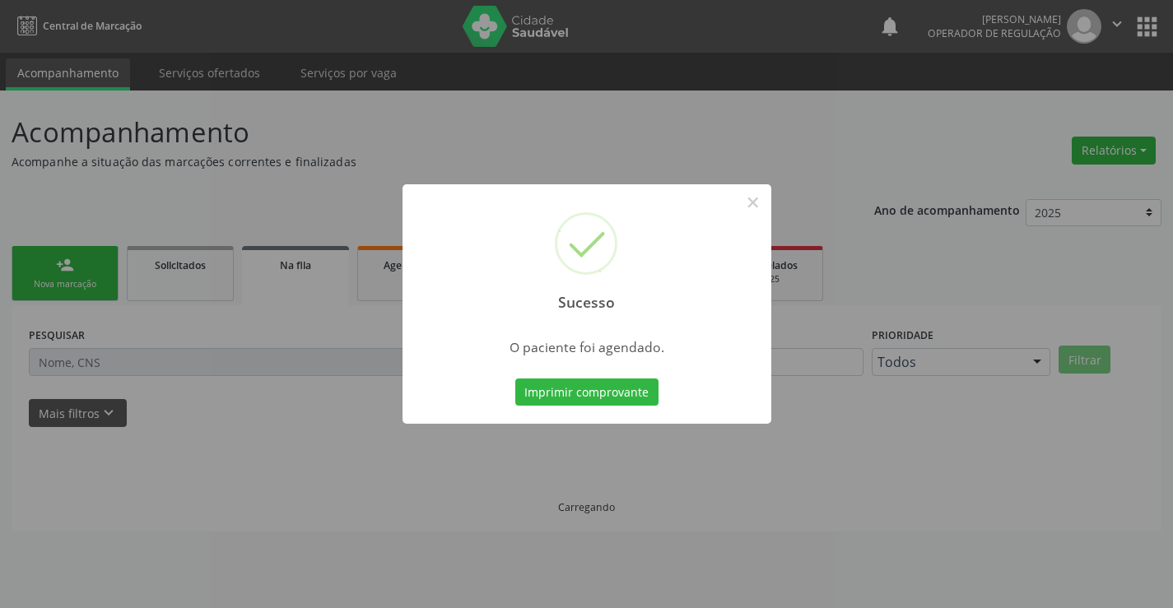
scroll to position [0, 0]
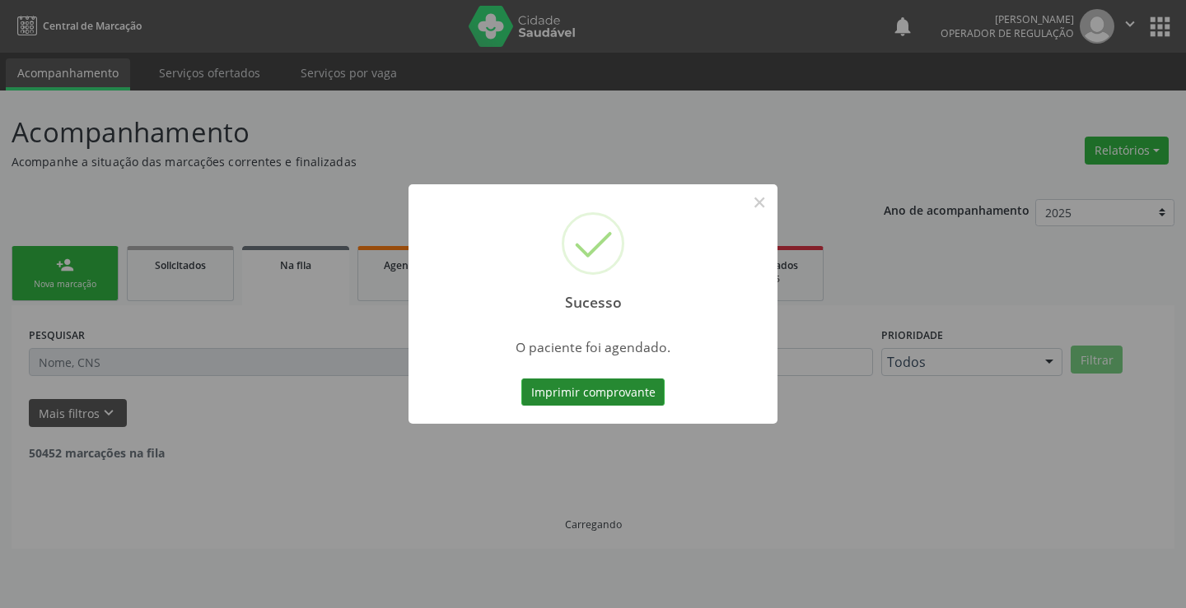
click at [622, 391] on button "Imprimir comprovante" at bounding box center [592, 393] width 143 height 28
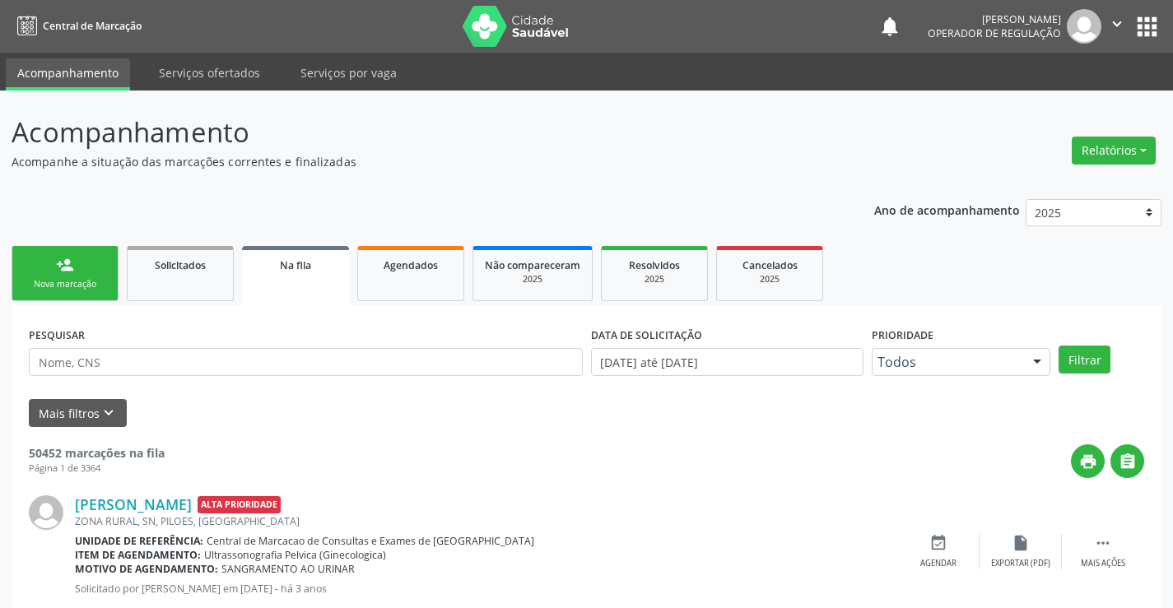
click at [54, 284] on div "Nova marcação" at bounding box center [65, 284] width 82 height 12
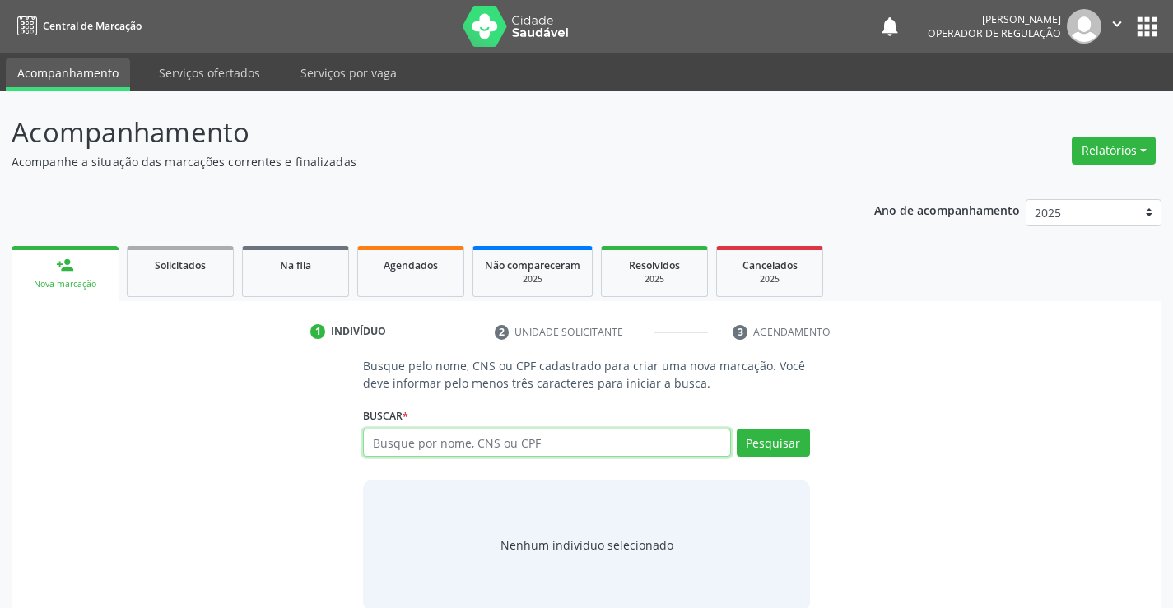
click at [459, 443] on input "text" at bounding box center [546, 443] width 367 height 28
type input "704807588221445"
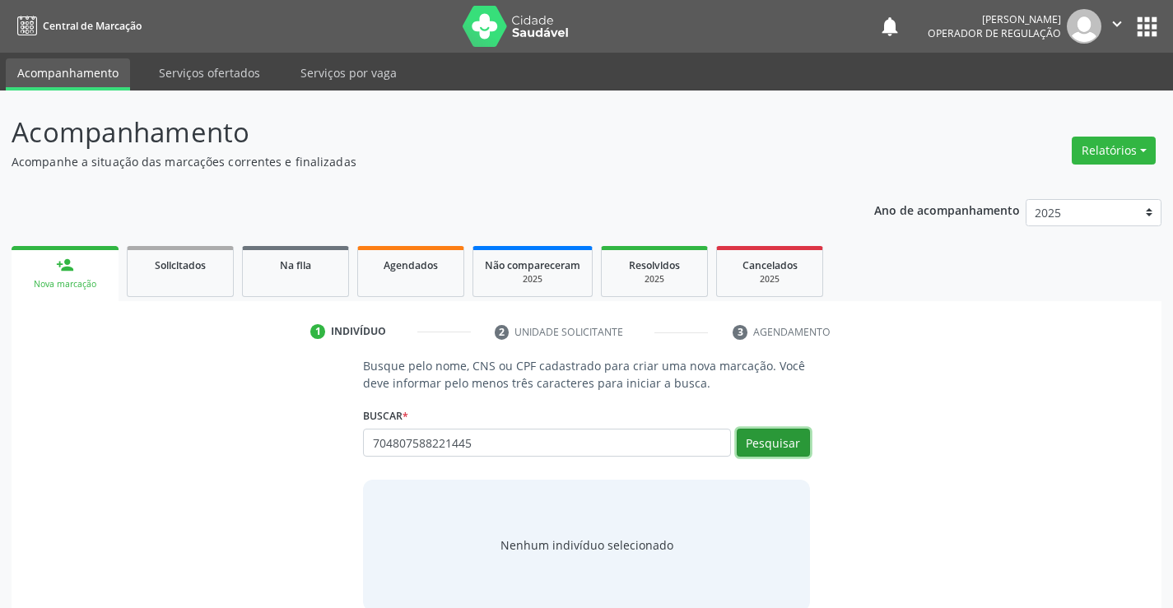
click at [787, 440] on button "Pesquisar" at bounding box center [773, 443] width 73 height 28
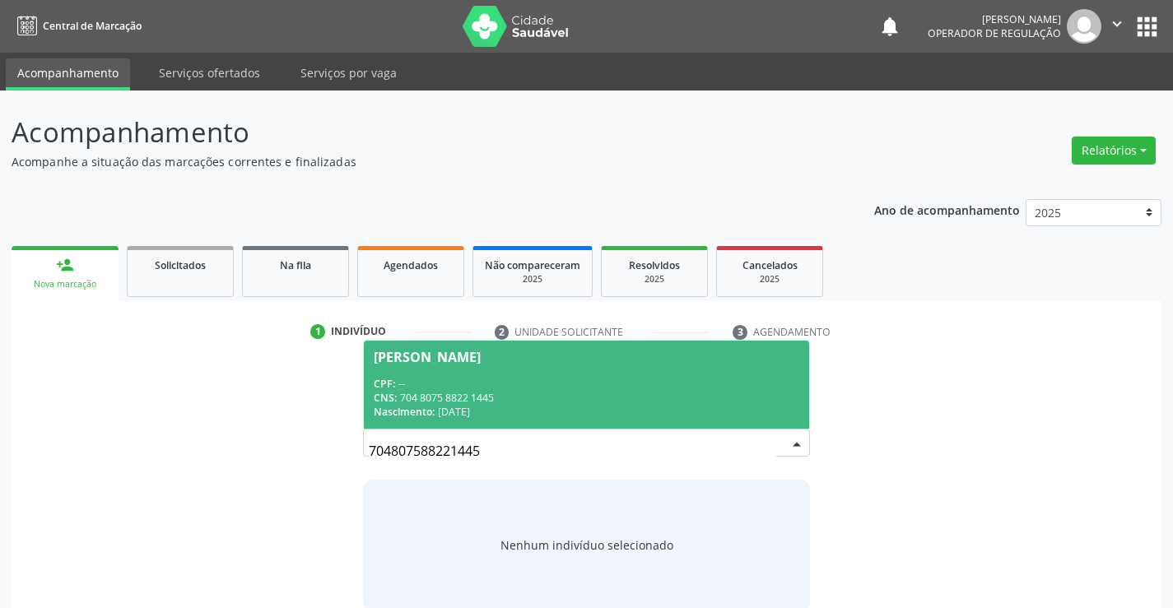
click at [675, 374] on span "Juscimaria Silva Dias CPF: -- CNS: 704 8075 8822 1445 Nascimento: 30/01/1982" at bounding box center [586, 385] width 445 height 88
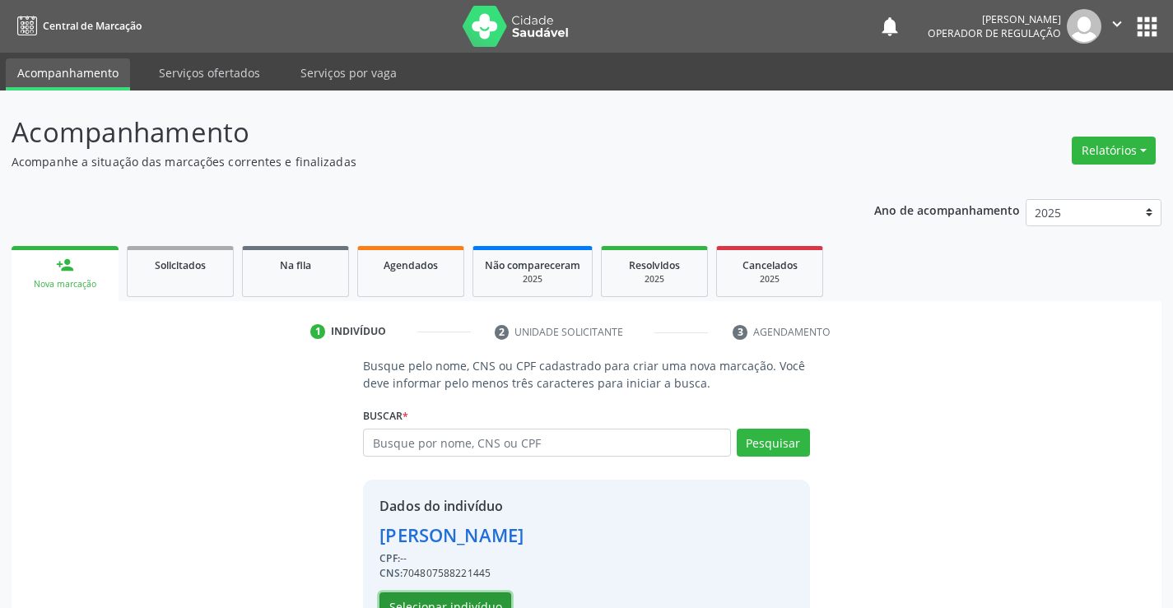
click at [442, 603] on button "Selecionar indivíduo" at bounding box center [446, 607] width 132 height 28
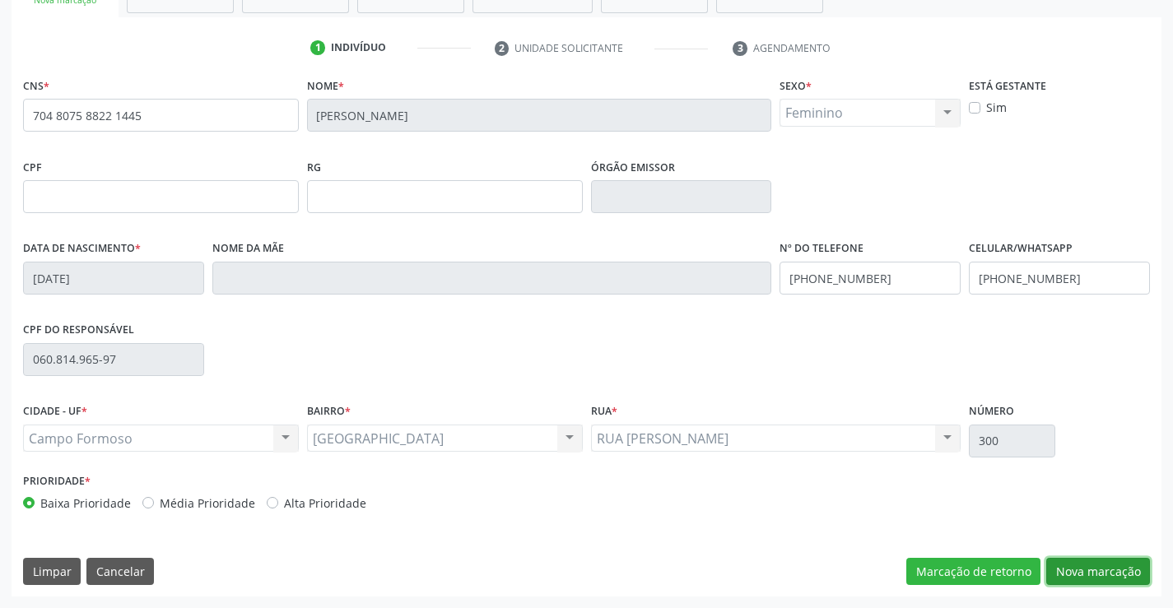
click at [1091, 572] on button "Nova marcação" at bounding box center [1098, 572] width 104 height 28
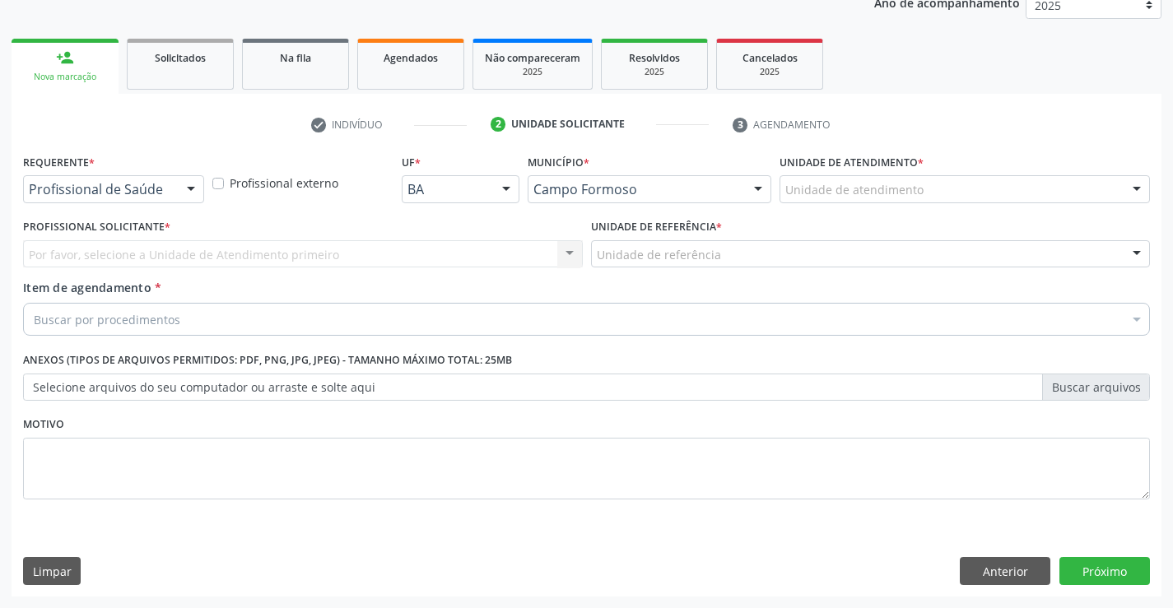
scroll to position [207, 0]
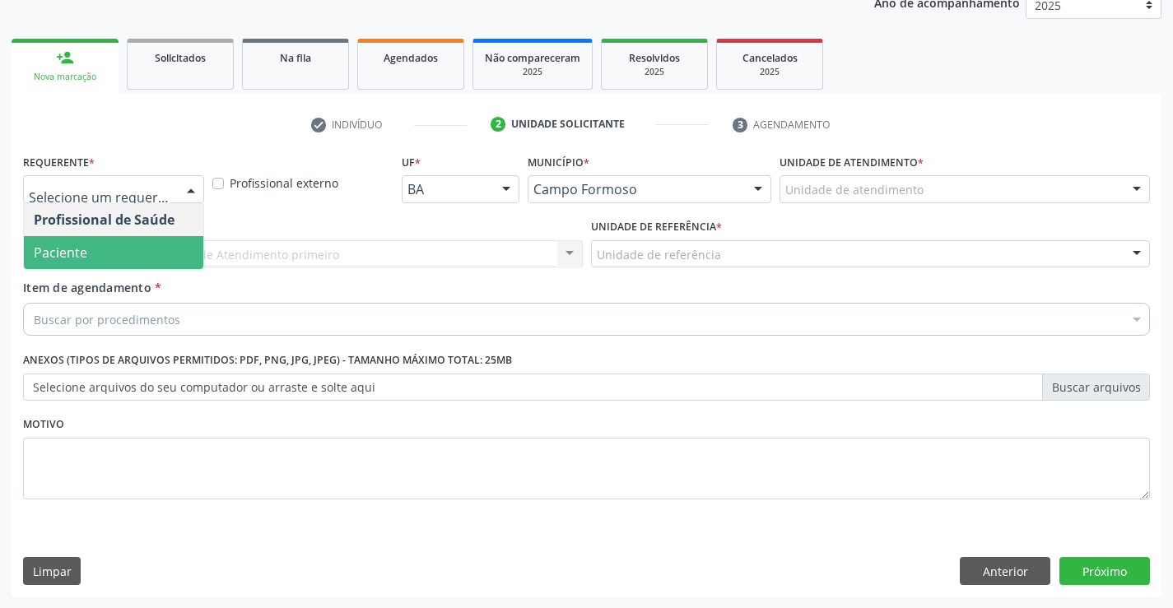
click at [127, 254] on span "Paciente" at bounding box center [113, 252] width 179 height 33
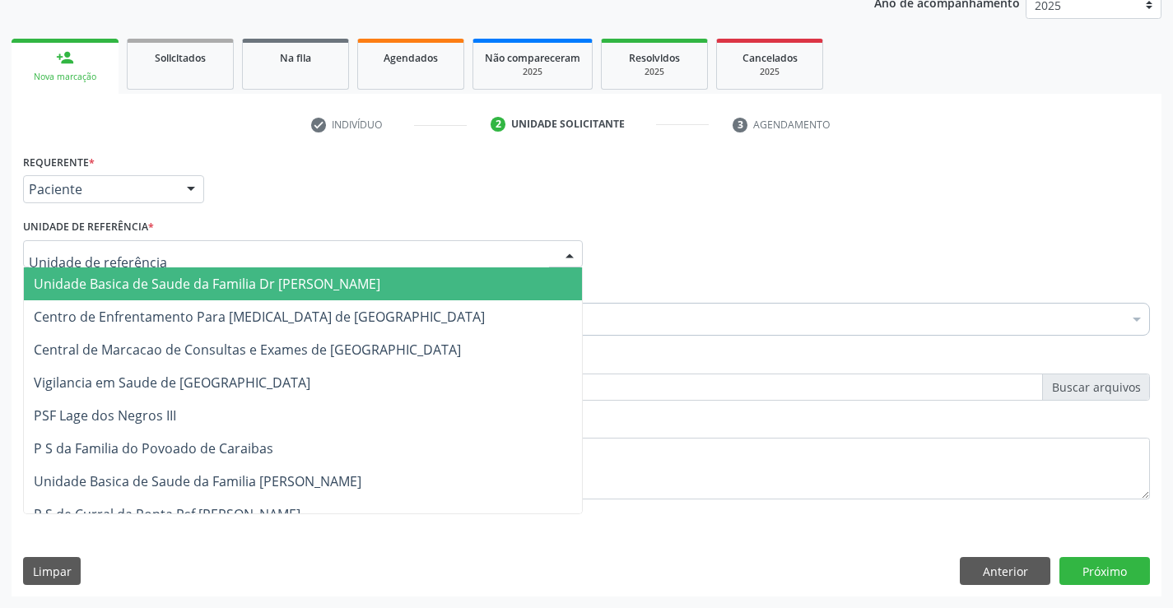
click at [149, 254] on div at bounding box center [303, 254] width 560 height 28
click at [155, 273] on span "Unidade Basica de Saude da Familia Dr [PERSON_NAME]" at bounding box center [303, 284] width 558 height 33
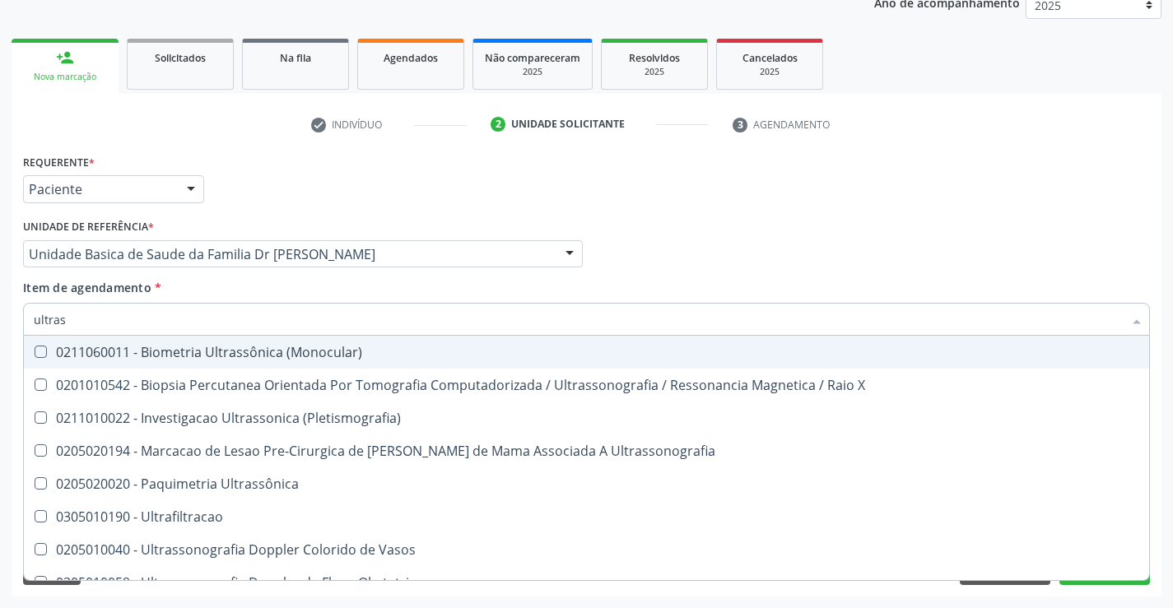
type input "ultrass"
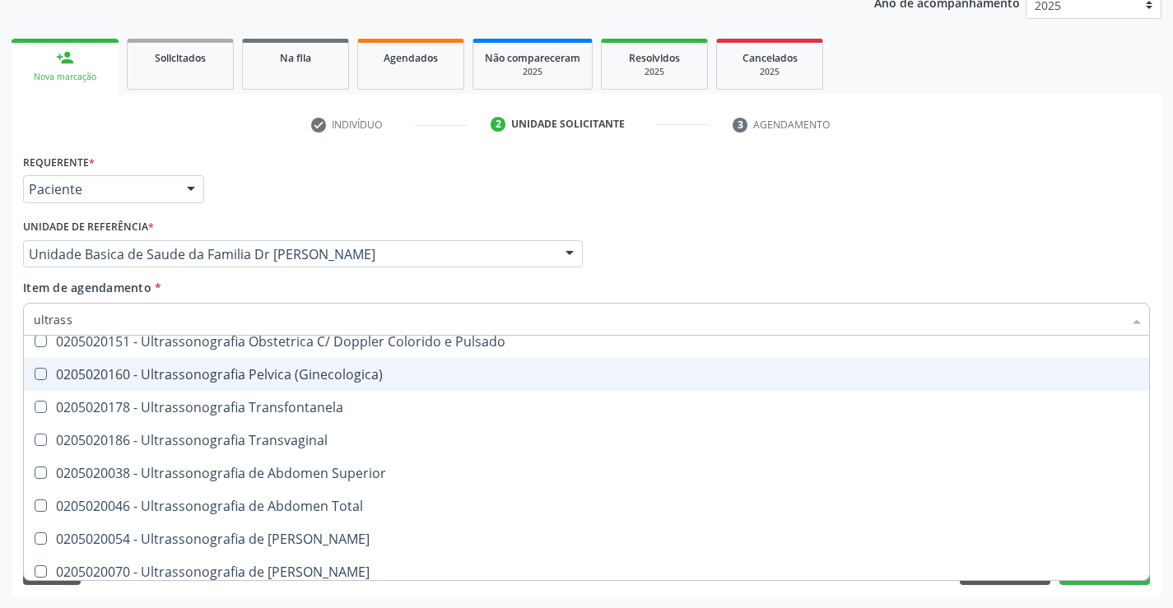
scroll to position [329, 0]
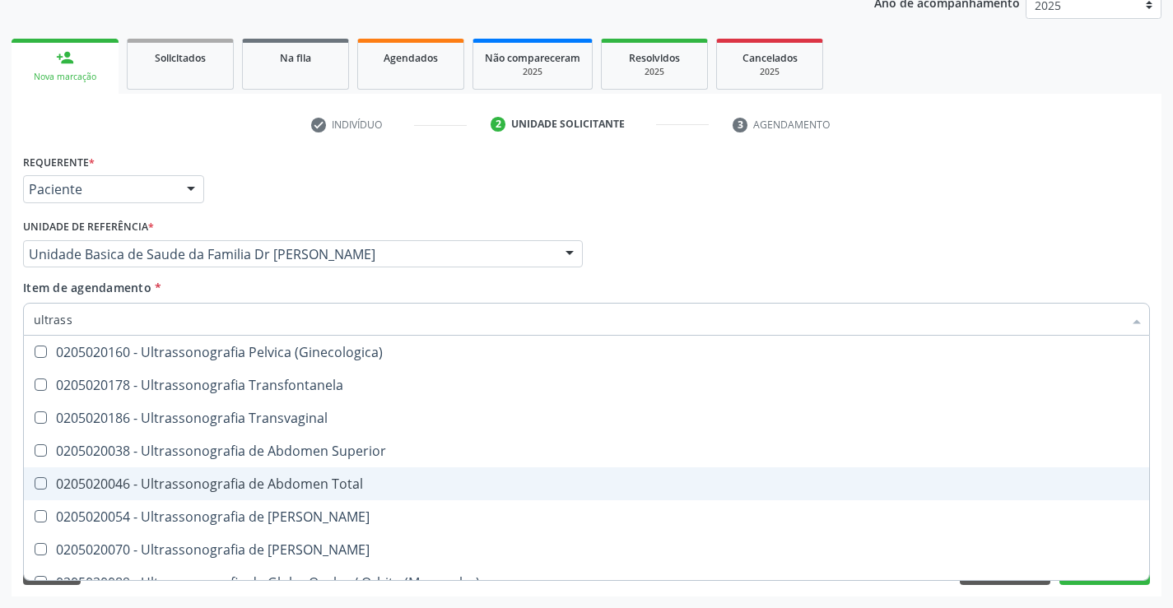
click at [371, 487] on div "0205020046 - Ultrassonografia de Abdomen Total" at bounding box center [587, 484] width 1106 height 13
checkbox Total "true"
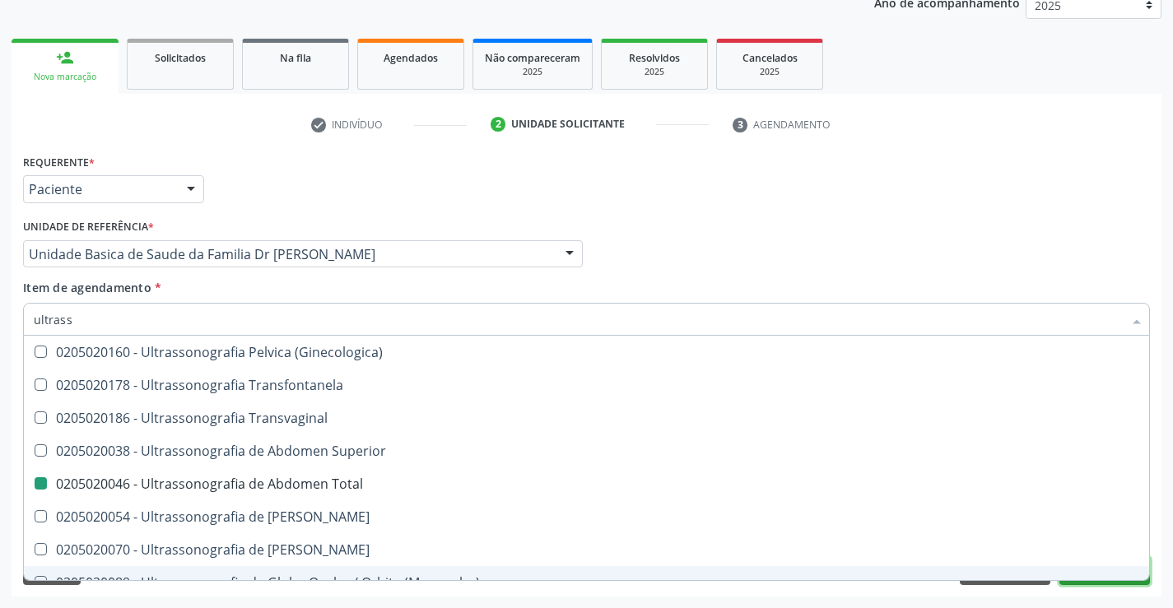
click at [1089, 584] on button "Próximo" at bounding box center [1105, 571] width 91 height 28
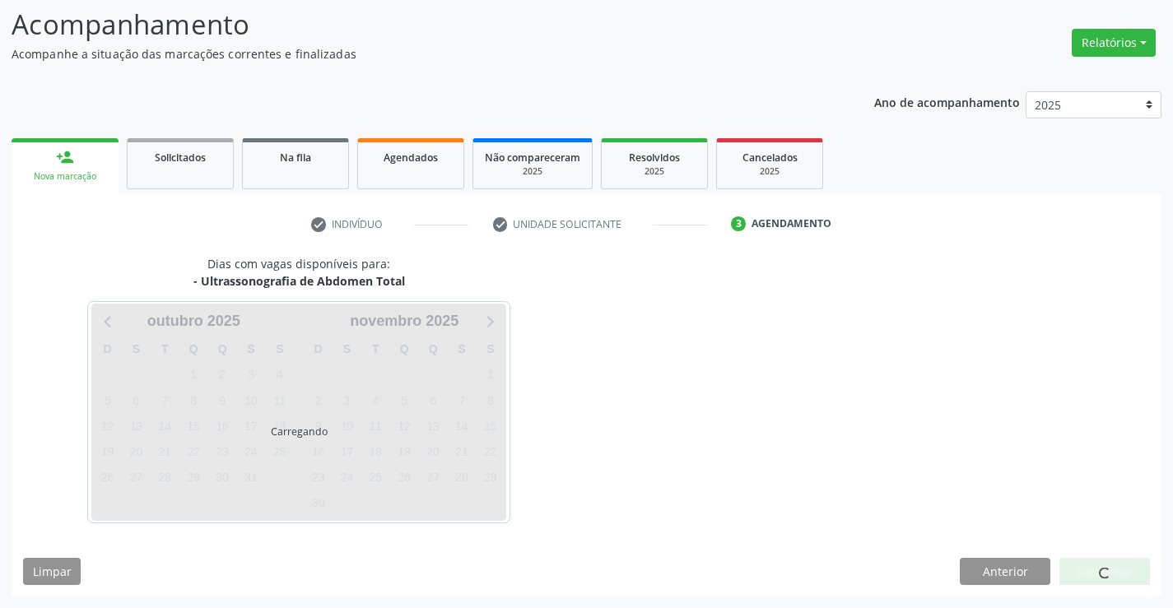
scroll to position [0, 0]
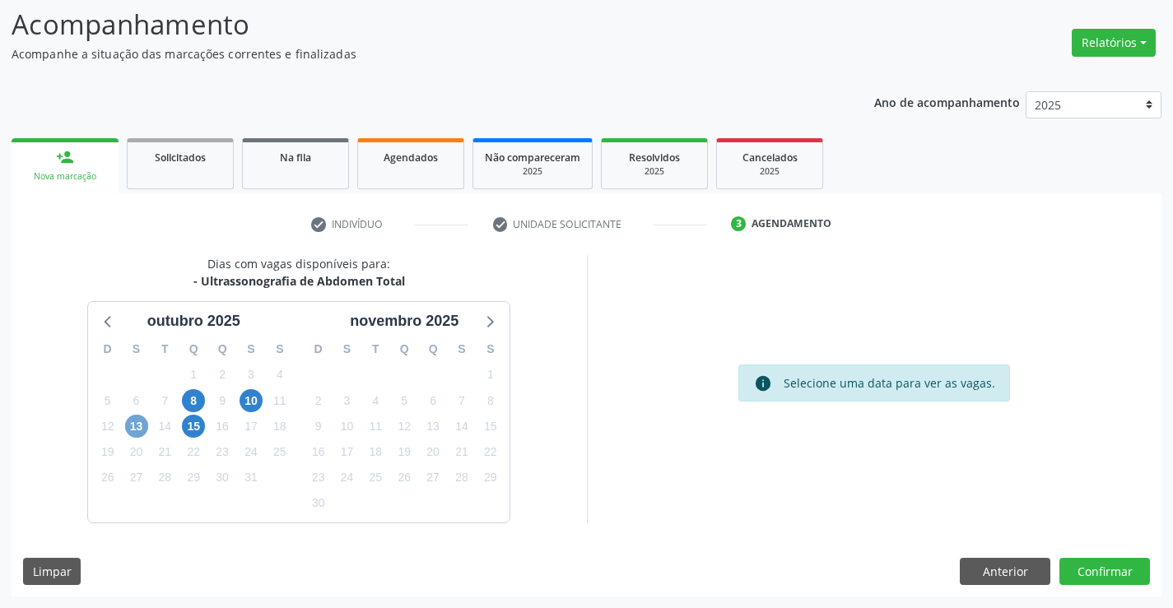
click at [137, 428] on span "13" at bounding box center [136, 426] width 23 height 23
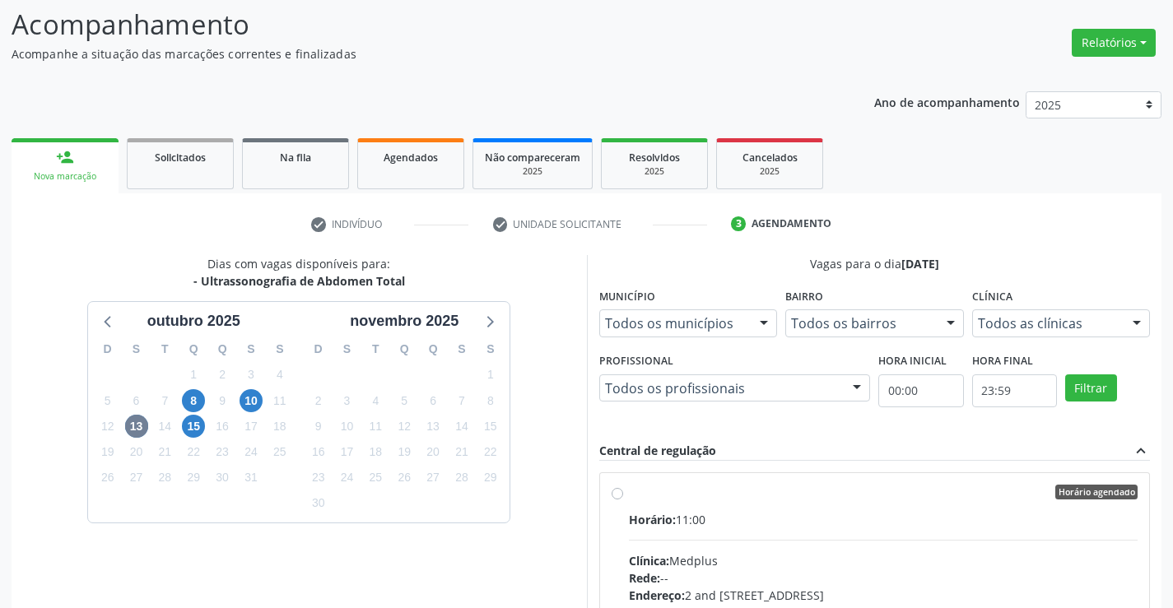
click at [629, 495] on label "Horário agendado Horário: 11:00 Clínica: Medplus Rede: -- Endereço: 2 and S 204…" at bounding box center [884, 611] width 510 height 253
click at [616, 495] on input "Horário agendado Horário: 11:00 Clínica: Medplus Rede: -- Endereço: 2 and S 204…" at bounding box center [618, 492] width 12 height 15
radio input "true"
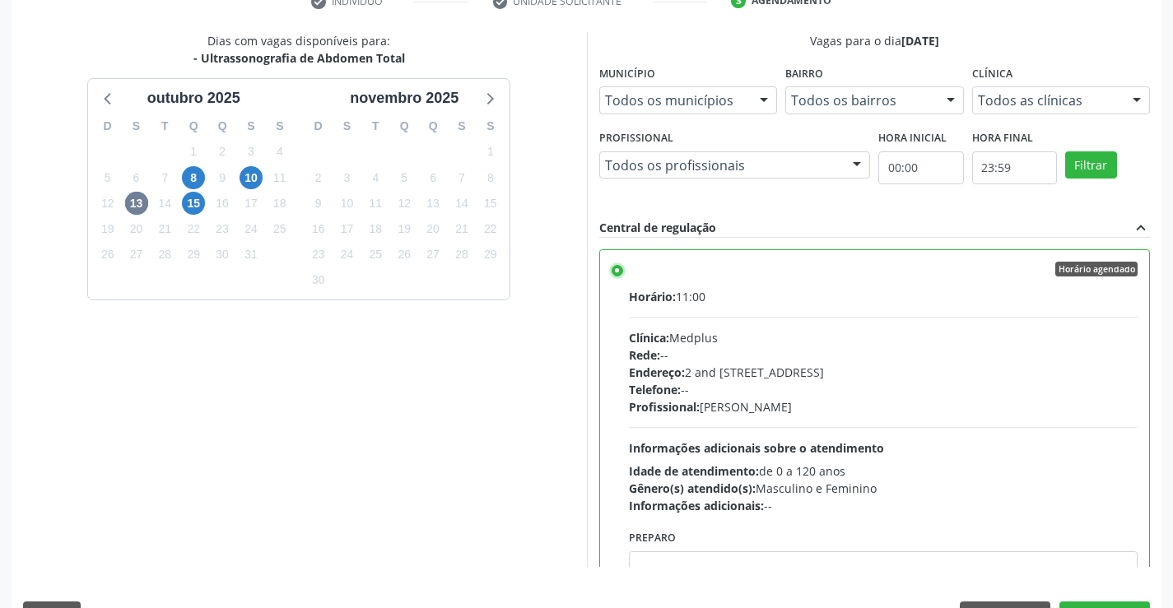
scroll to position [375, 0]
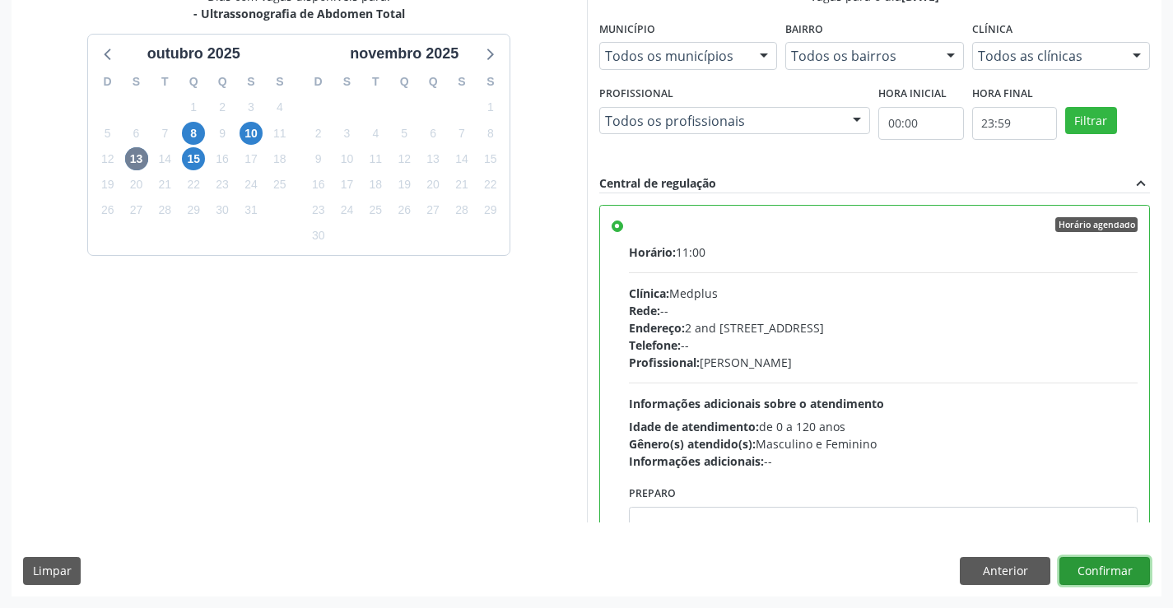
click at [1108, 563] on button "Confirmar" at bounding box center [1105, 571] width 91 height 28
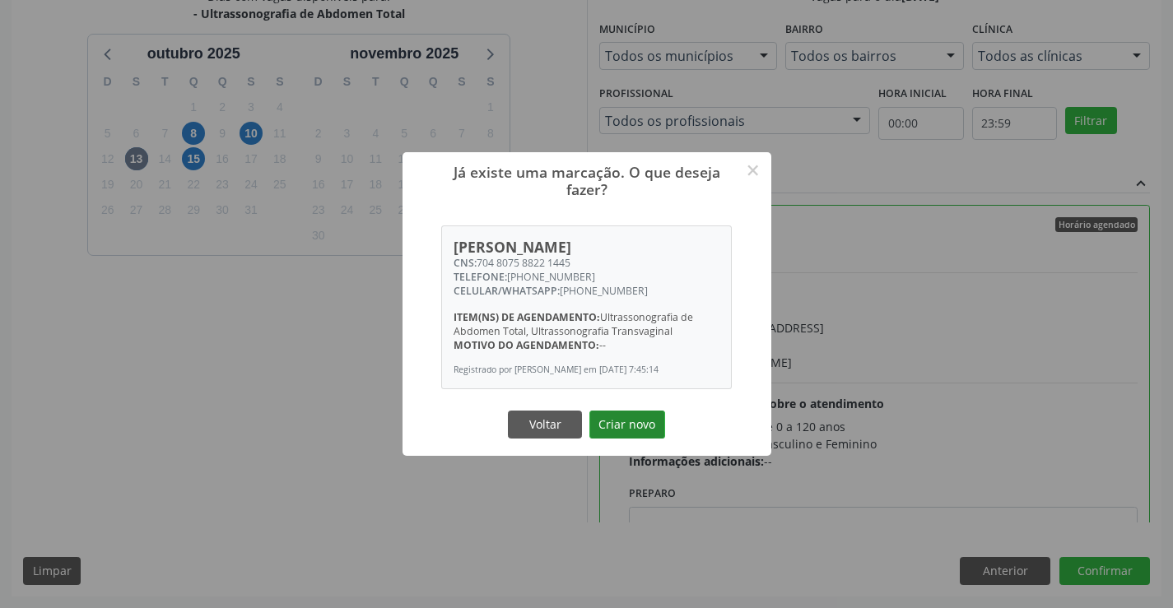
click at [620, 425] on button "Criar novo" at bounding box center [628, 425] width 76 height 28
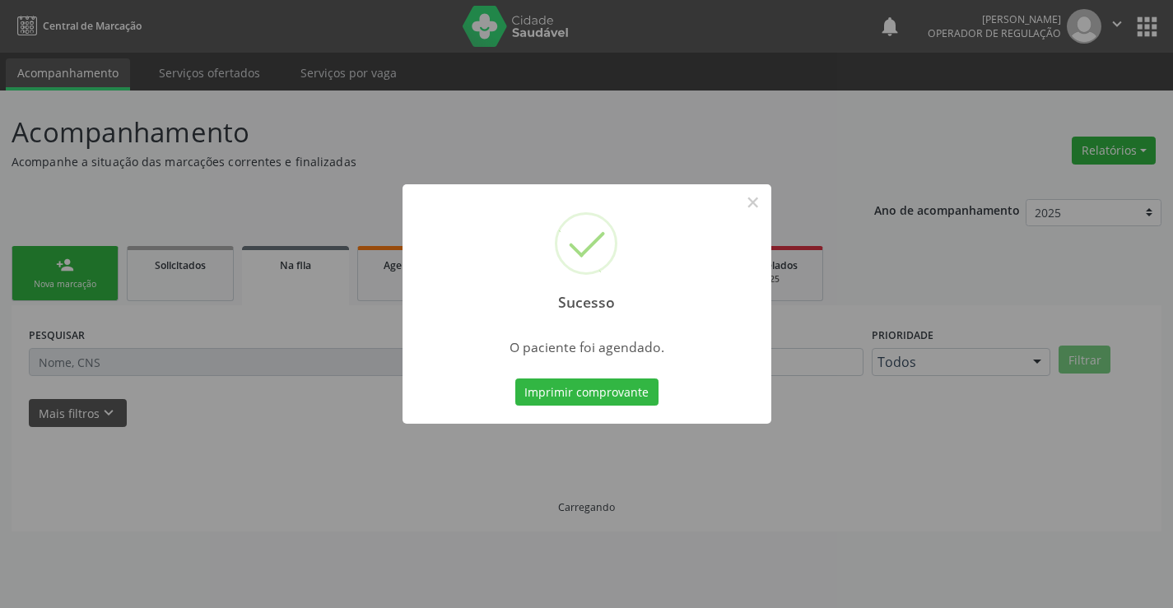
scroll to position [0, 0]
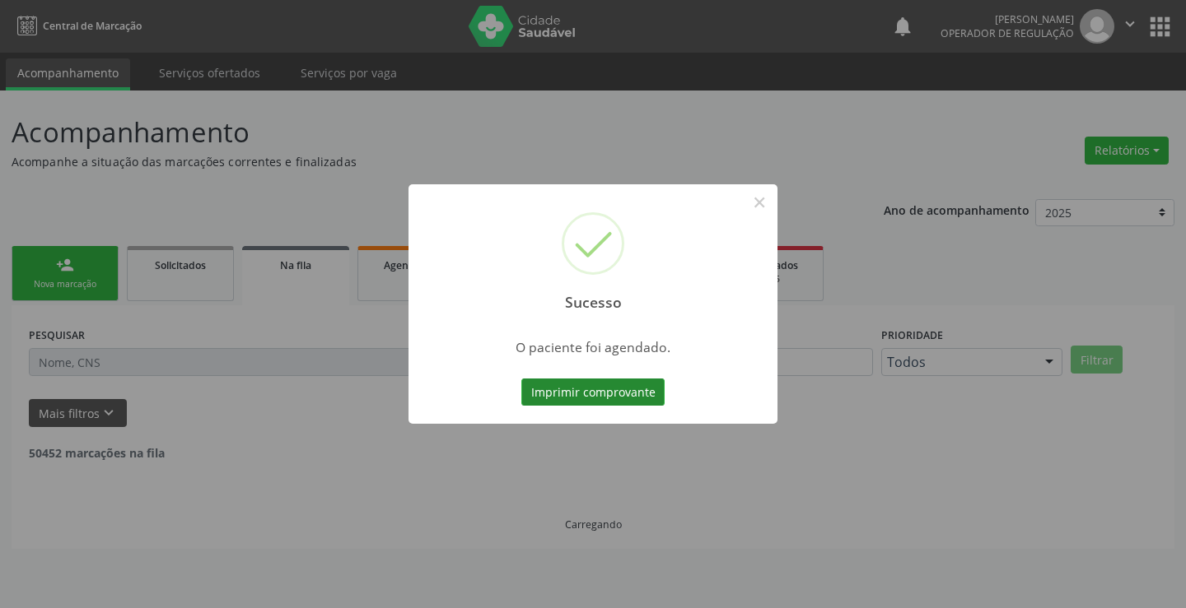
click at [629, 392] on button "Imprimir comprovante" at bounding box center [592, 393] width 143 height 28
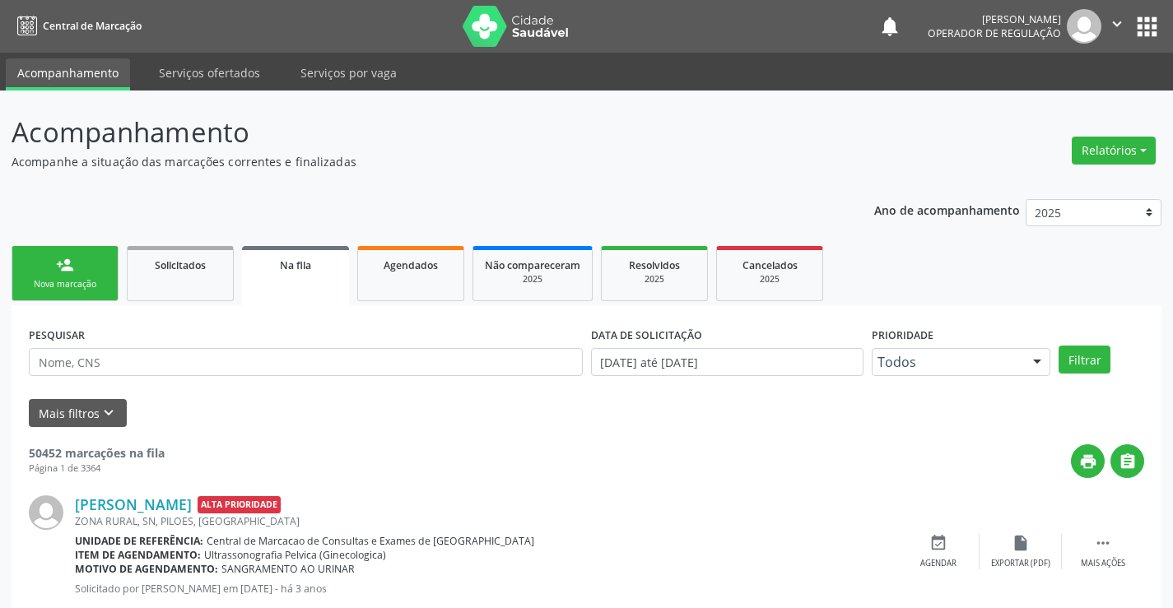
click at [87, 258] on link "person_add Nova marcação" at bounding box center [65, 273] width 107 height 55
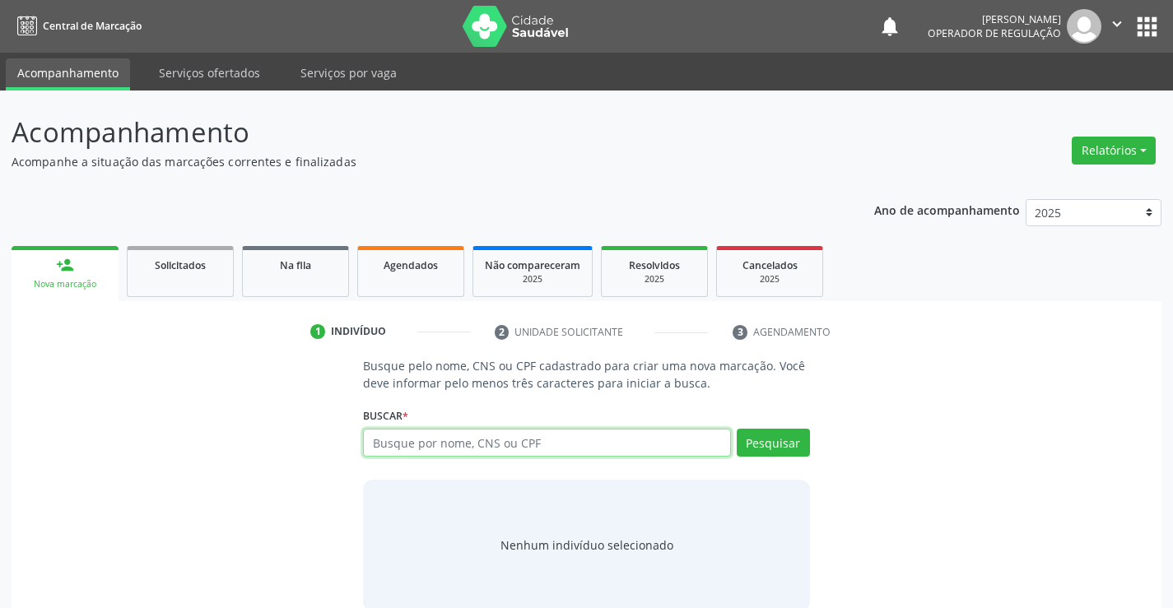
click at [494, 438] on input "text" at bounding box center [546, 443] width 367 height 28
type input "700000582318704"
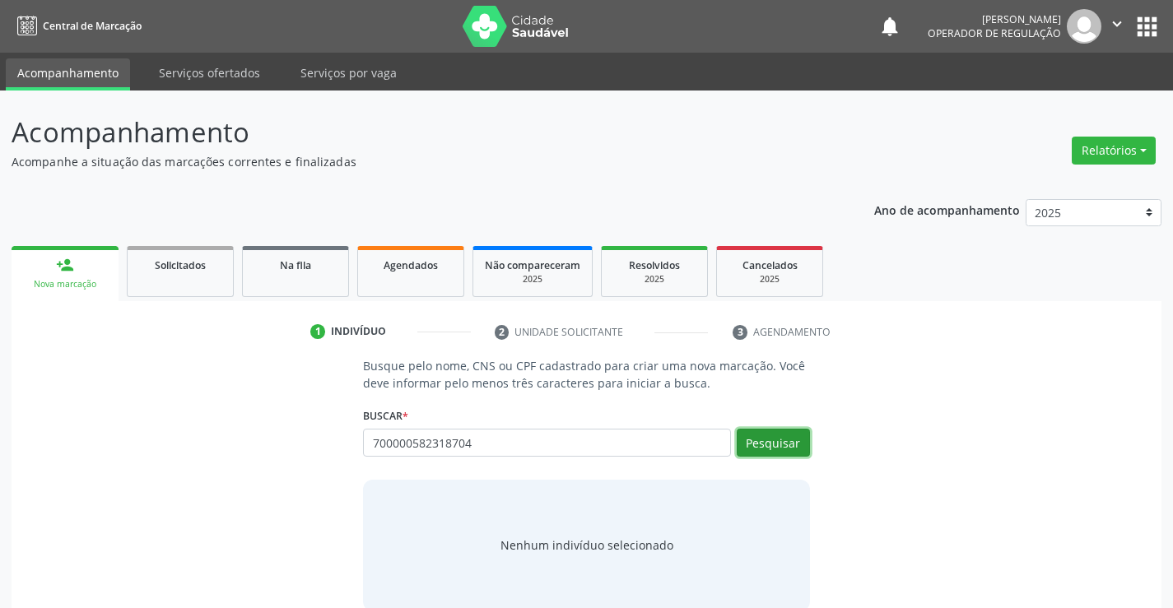
click at [782, 440] on button "Pesquisar" at bounding box center [773, 443] width 73 height 28
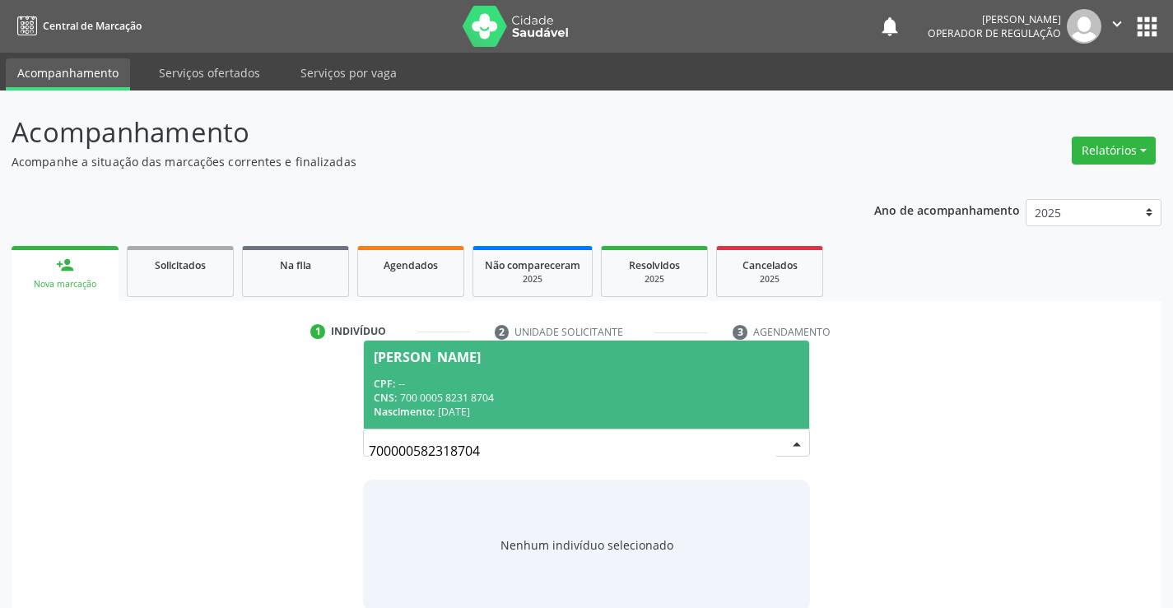
click at [694, 399] on div "CNS: 700 0005 8231 8704" at bounding box center [586, 398] width 425 height 14
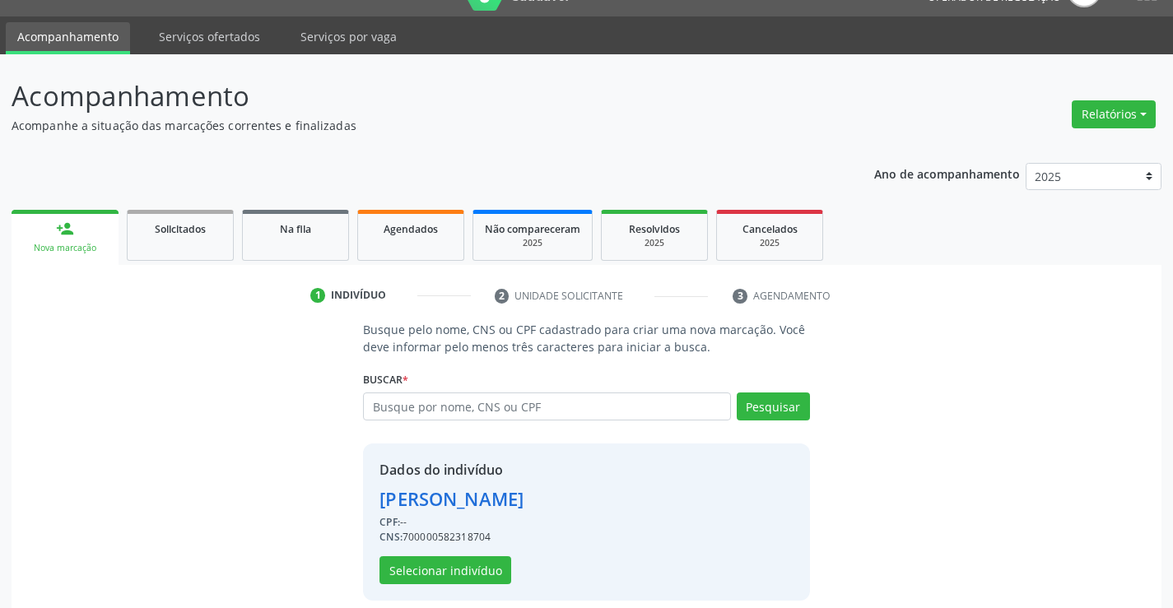
scroll to position [52, 0]
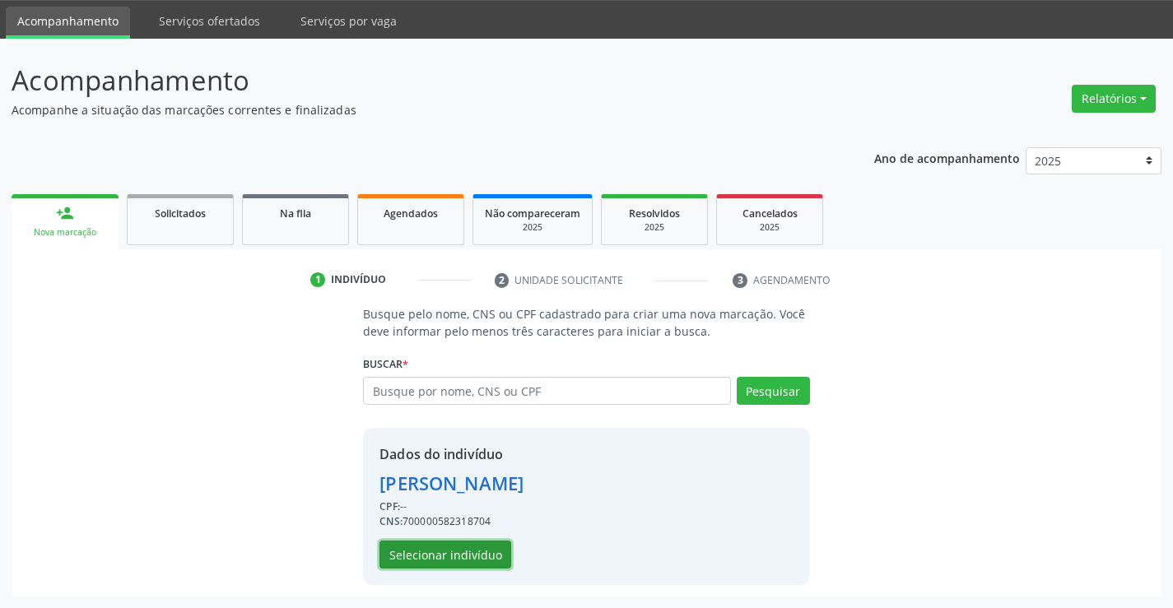
click at [464, 547] on button "Selecionar indivíduo" at bounding box center [446, 555] width 132 height 28
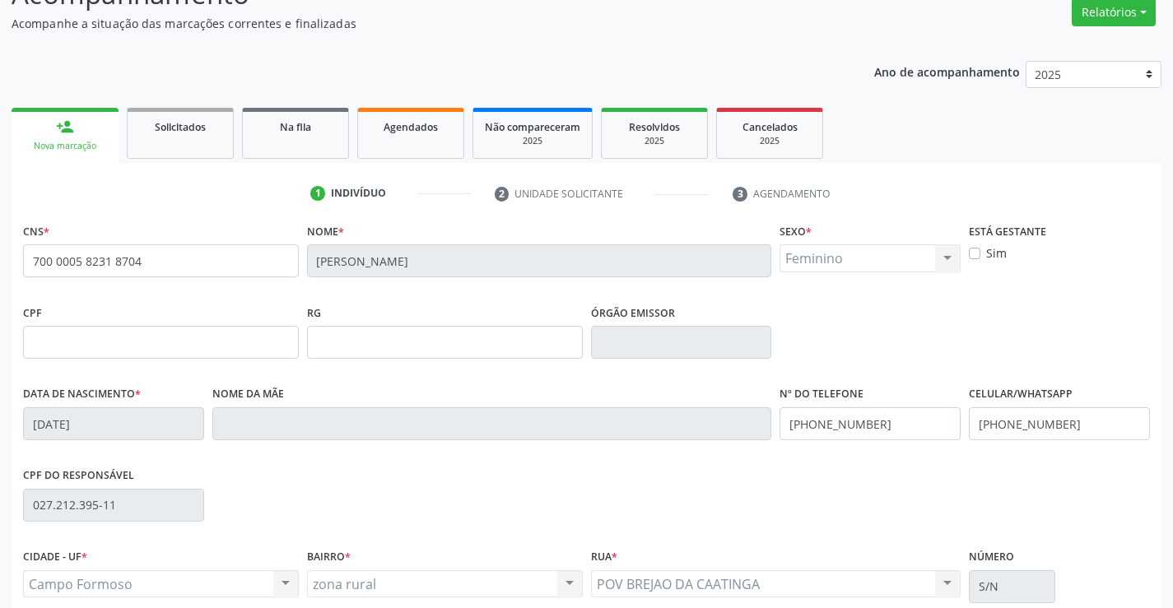
scroll to position [284, 0]
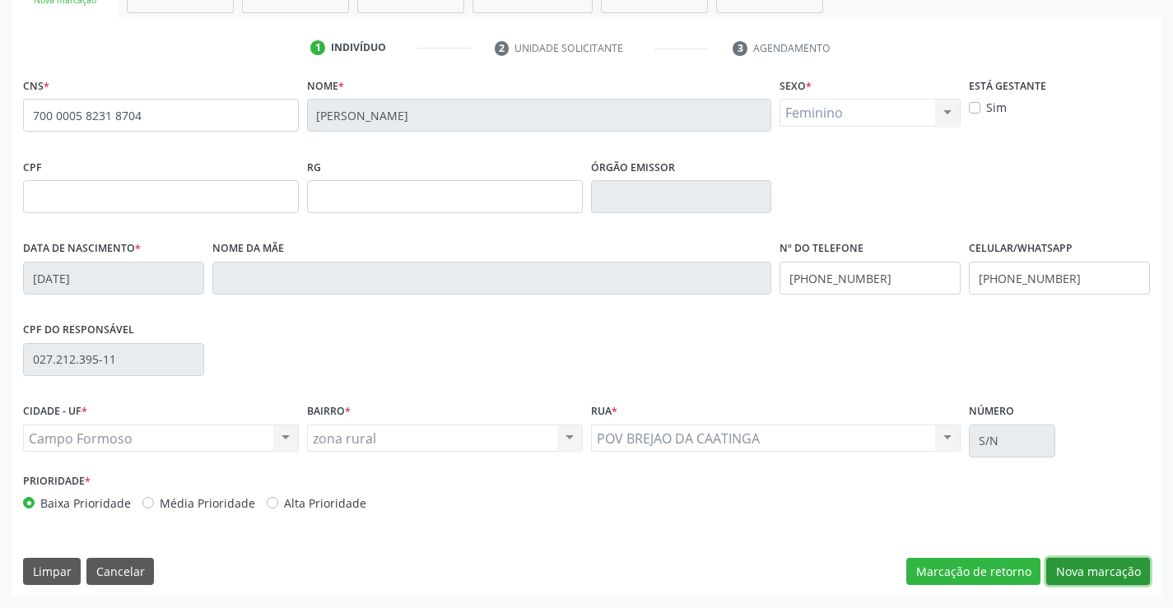
click at [1102, 576] on button "Nova marcação" at bounding box center [1098, 572] width 104 height 28
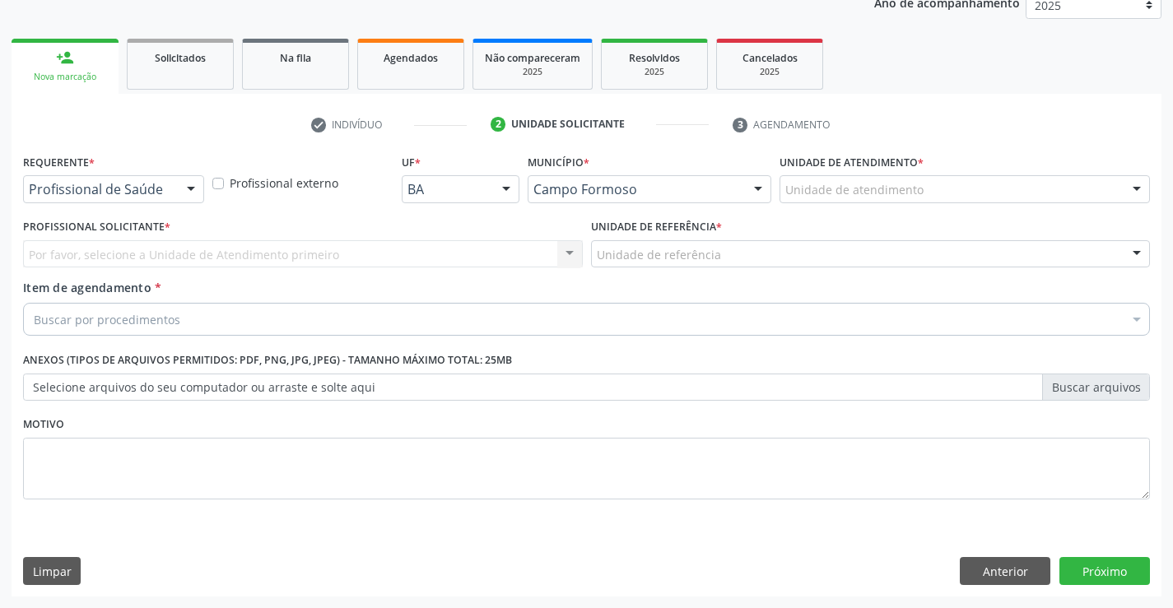
scroll to position [207, 0]
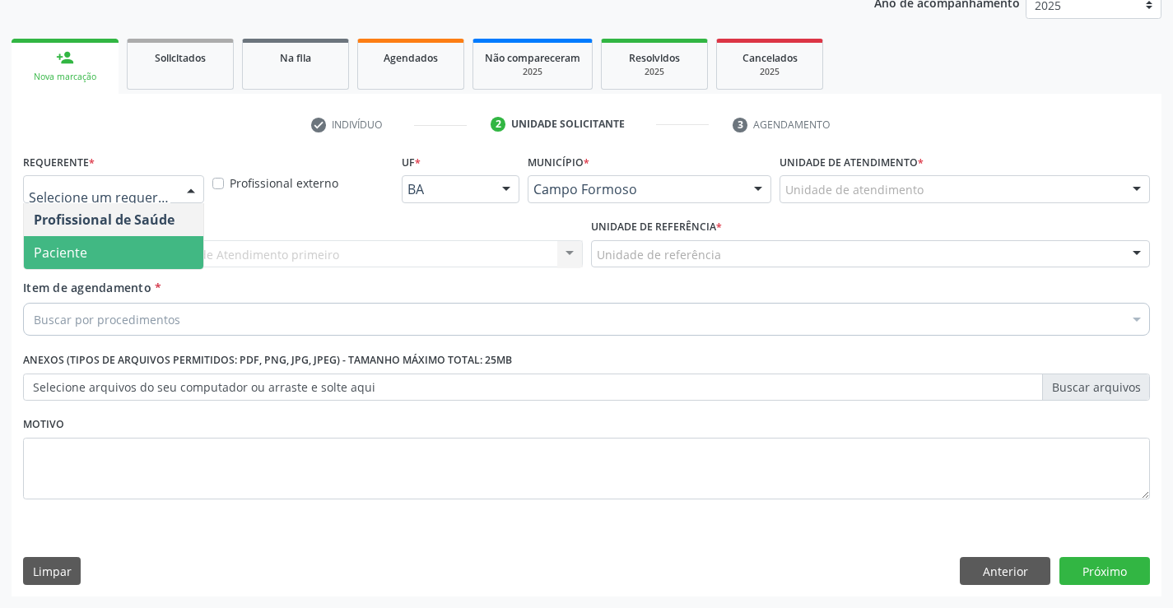
click at [124, 252] on span "Paciente" at bounding box center [113, 252] width 179 height 33
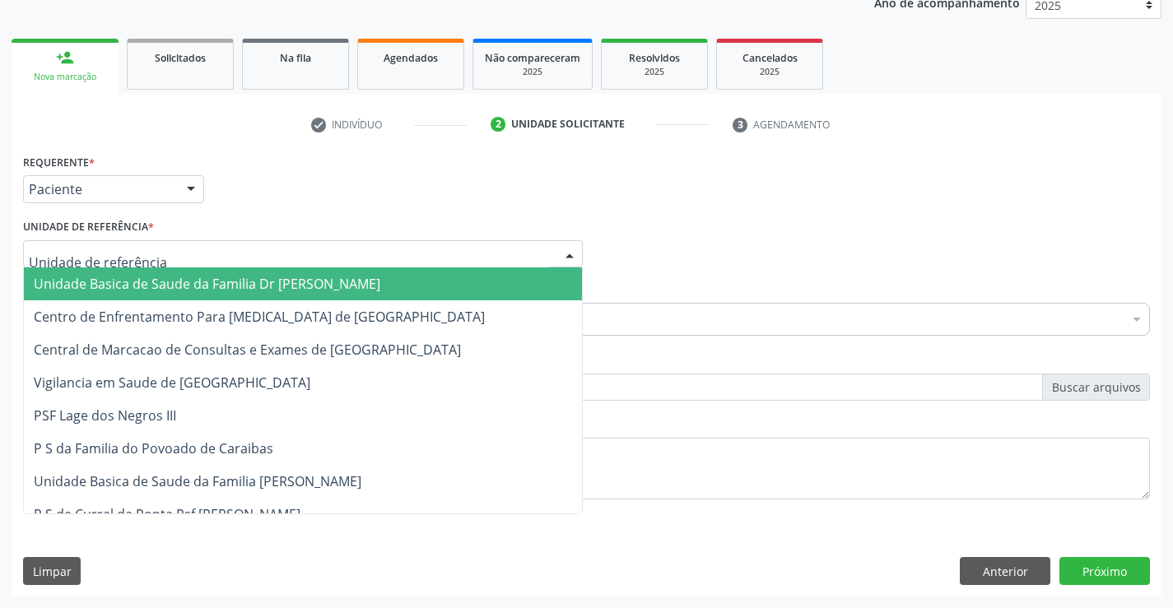
click at [138, 277] on span "Unidade Basica de Saude da Familia Dr [PERSON_NAME]" at bounding box center [207, 284] width 347 height 18
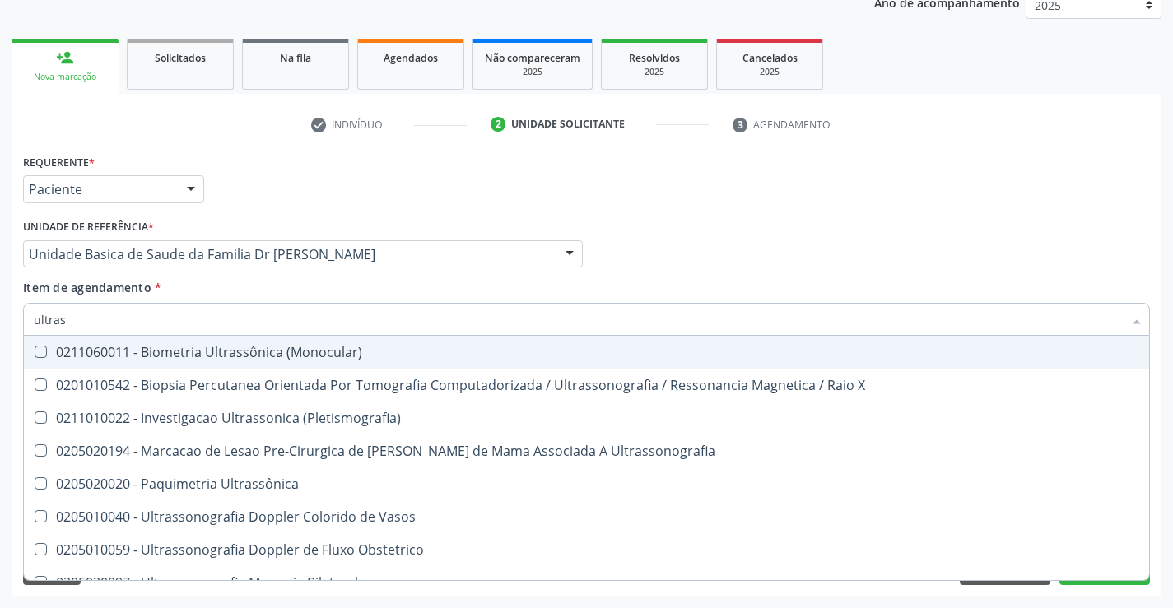
type input "ultrass"
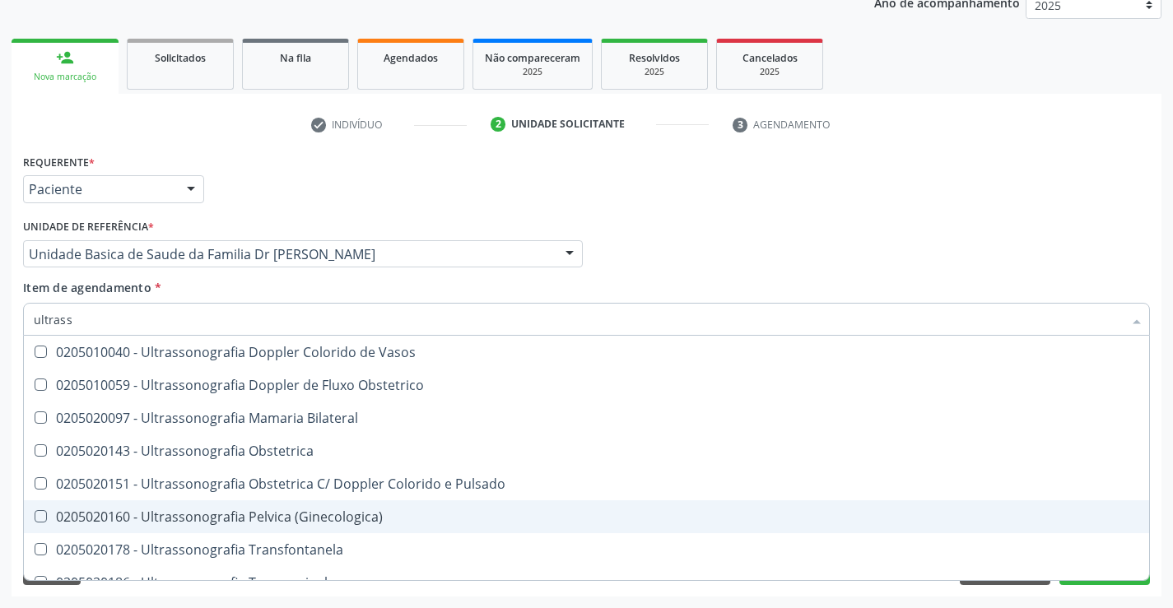
scroll to position [247, 0]
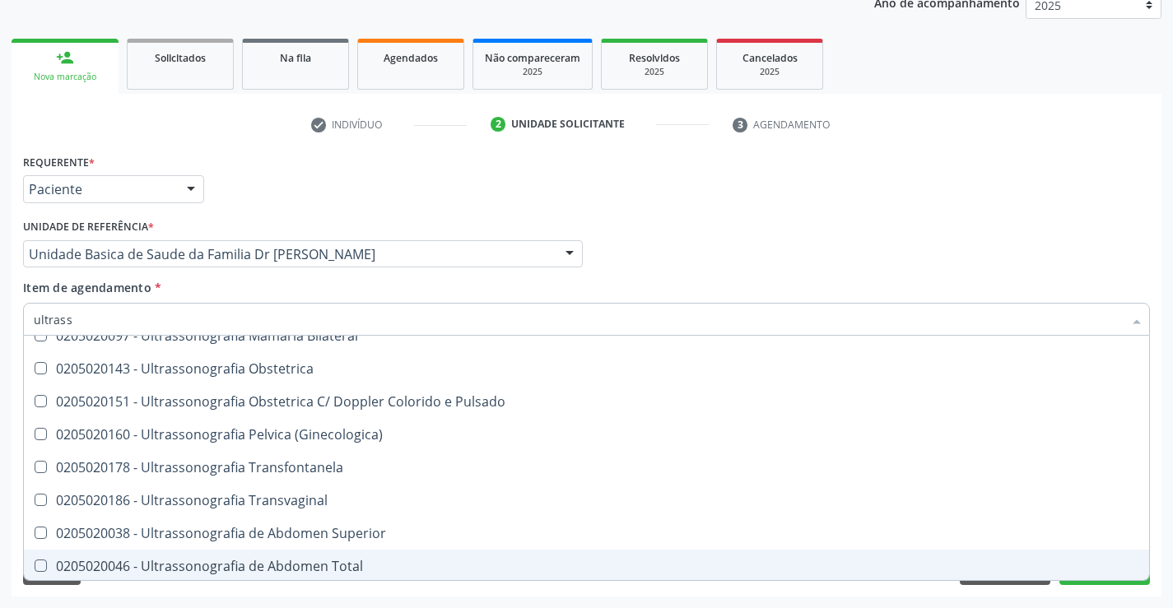
click at [371, 570] on div "0205020046 - Ultrassonografia de Abdomen Total" at bounding box center [587, 566] width 1106 height 13
checkbox Total "true"
click at [1093, 580] on div "Desfazer seleção 0211060011 - Biometria Ultrassônica (Monocular) 0201010542 - B…" at bounding box center [586, 458] width 1127 height 245
click at [1091, 584] on button "Próximo" at bounding box center [1105, 571] width 91 height 28
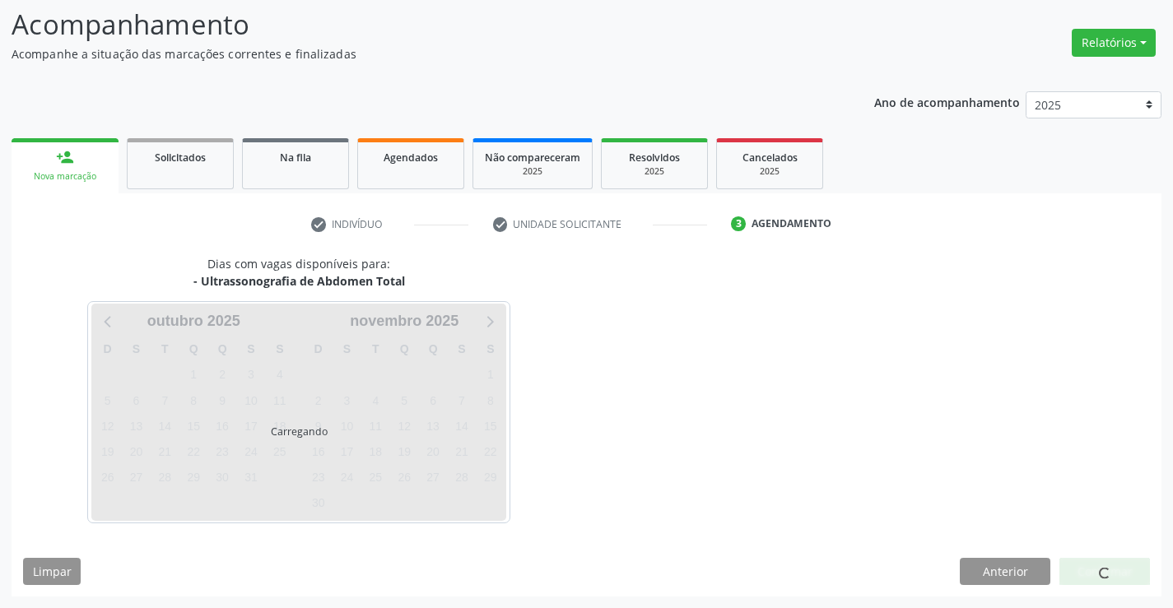
scroll to position [0, 0]
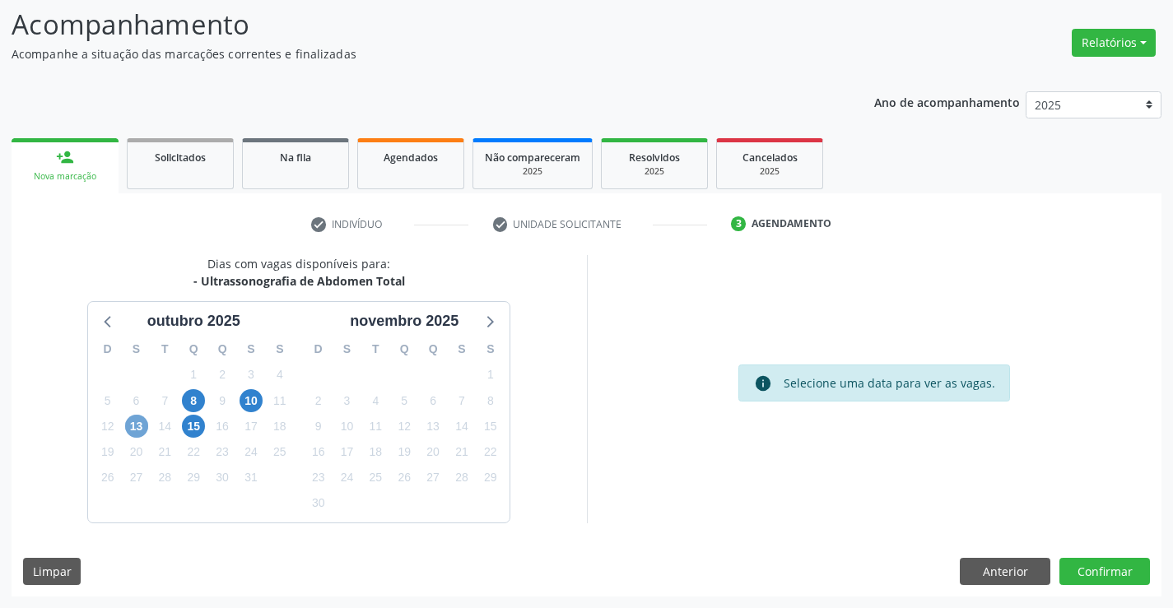
click at [143, 423] on span "13" at bounding box center [136, 426] width 23 height 23
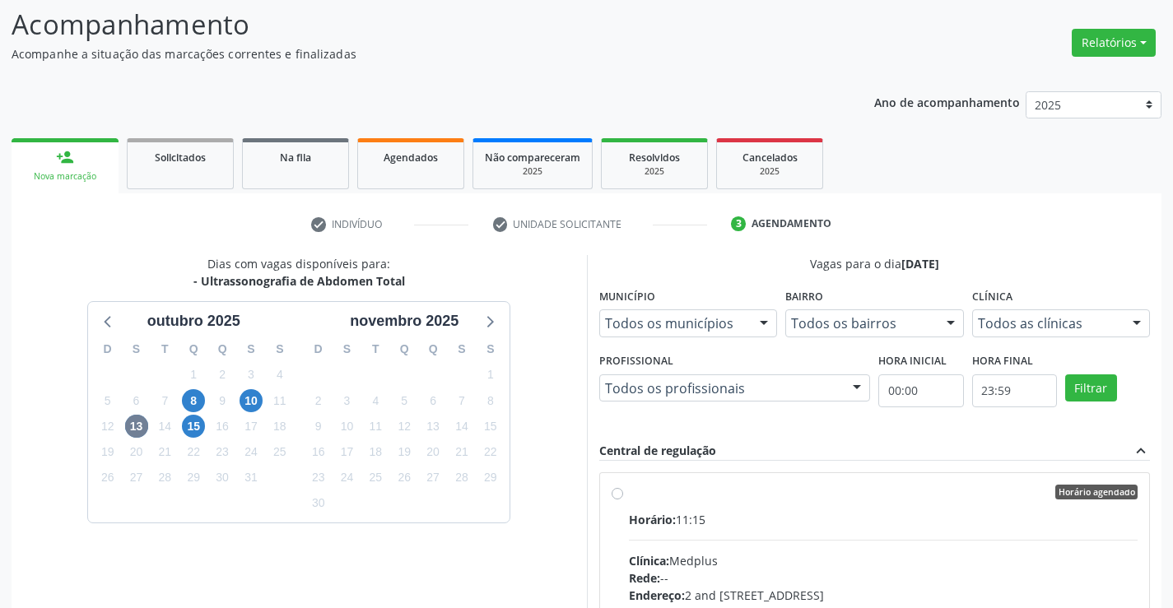
click at [629, 490] on label "Horário agendado Horário: 11:15 Clínica: Medplus Rede: -- Endereço: 2 and S 204…" at bounding box center [884, 611] width 510 height 253
click at [618, 490] on input "Horário agendado Horário: 11:15 Clínica: Medplus Rede: -- Endereço: 2 and S 204…" at bounding box center [618, 492] width 12 height 15
radio input "true"
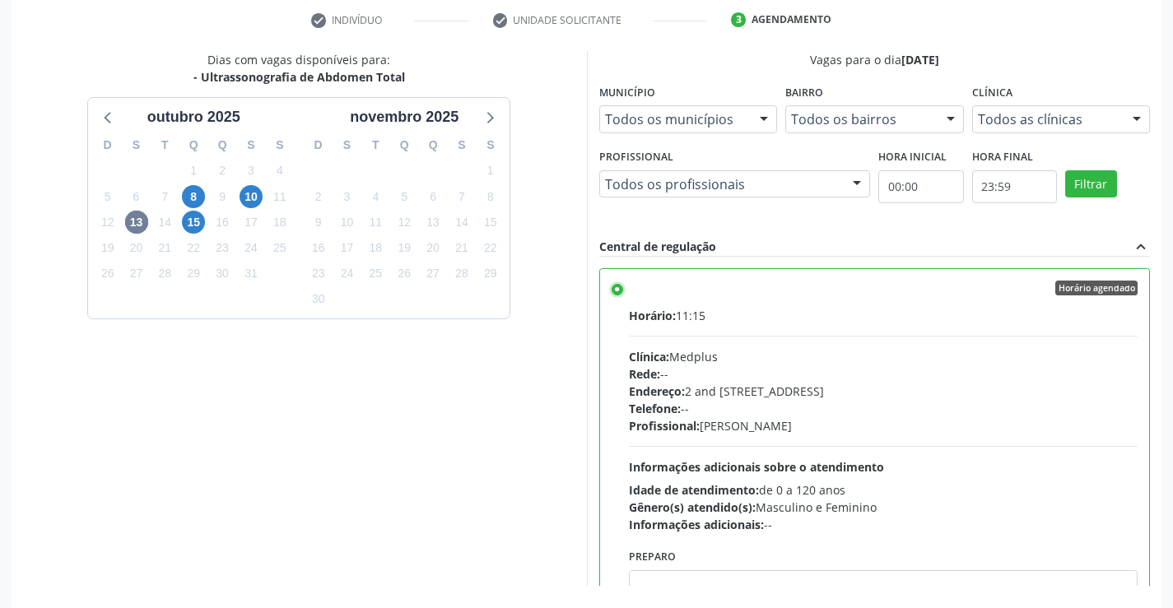
scroll to position [375, 0]
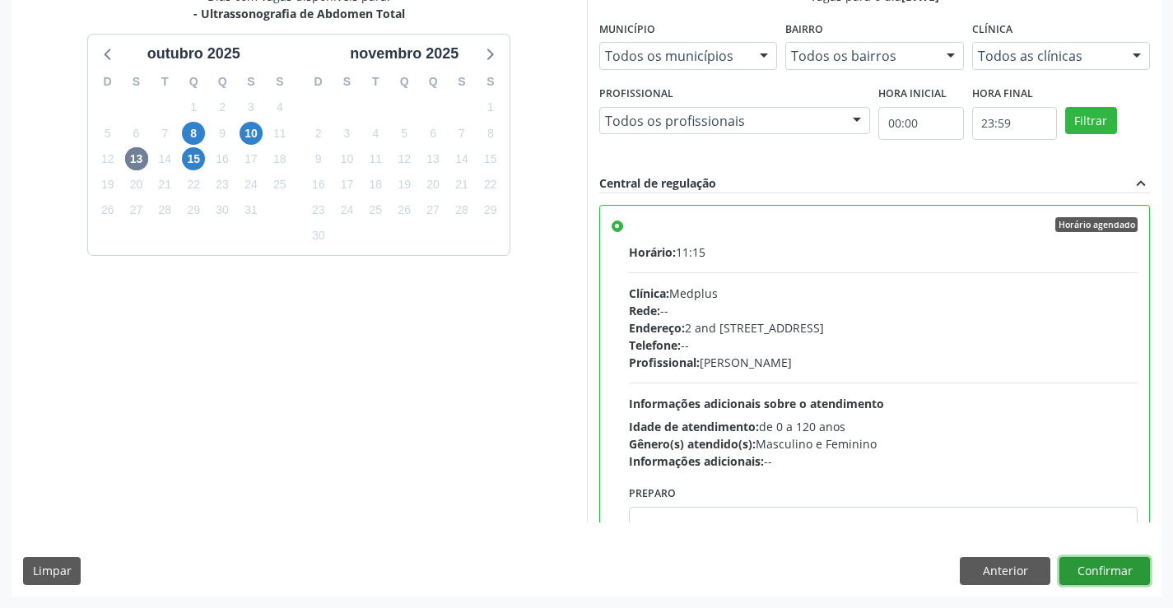
click at [1106, 567] on button "Confirmar" at bounding box center [1105, 571] width 91 height 28
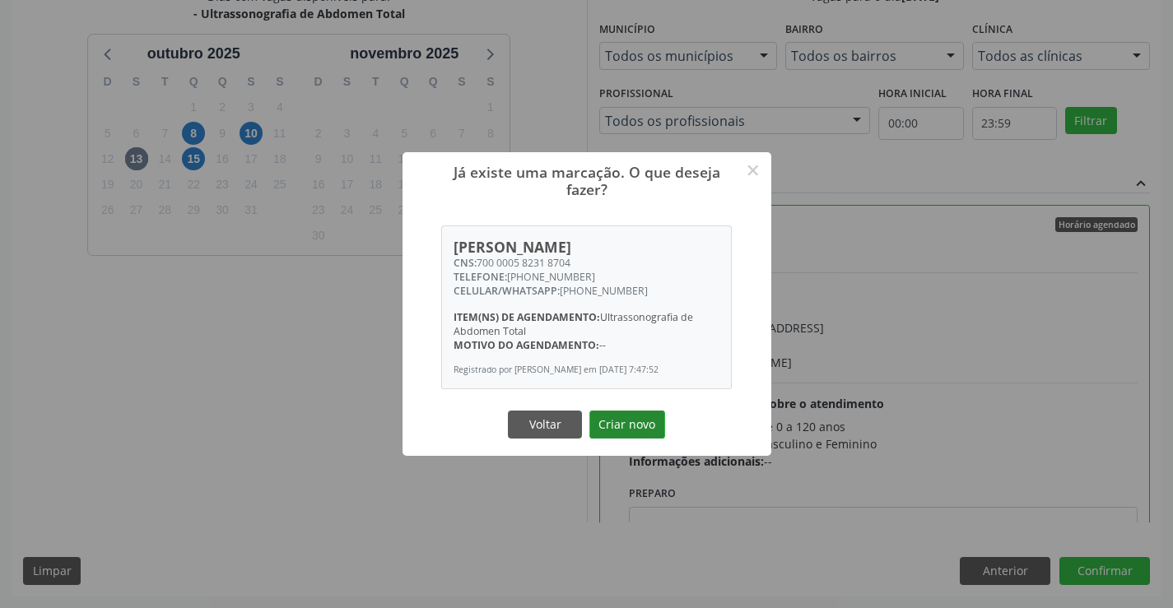
click at [643, 421] on button "Criar novo" at bounding box center [628, 425] width 76 height 28
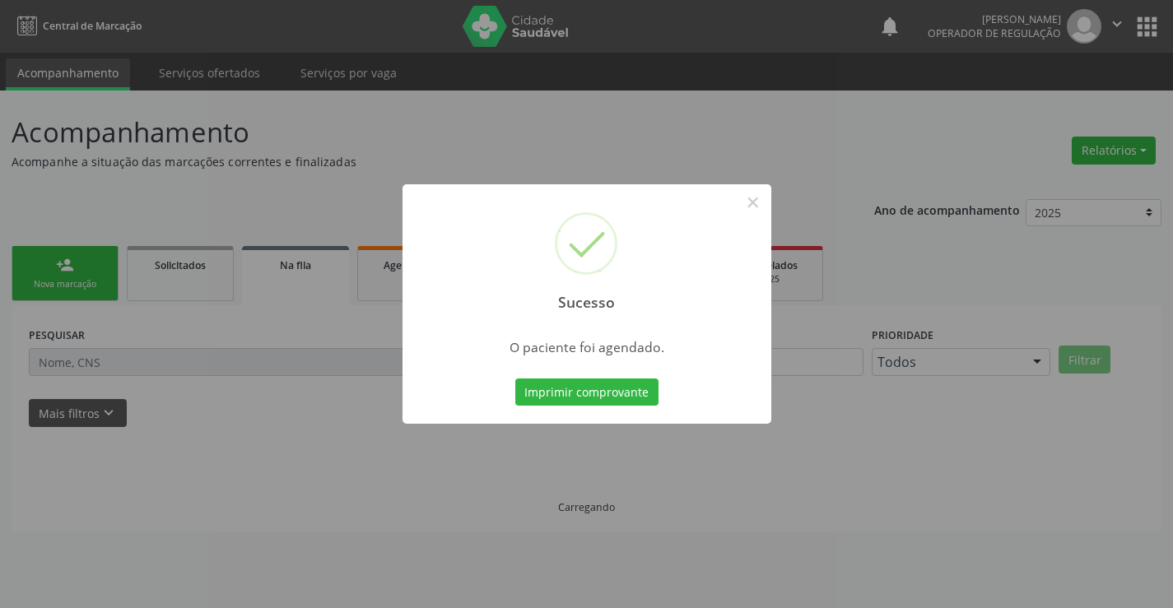
scroll to position [0, 0]
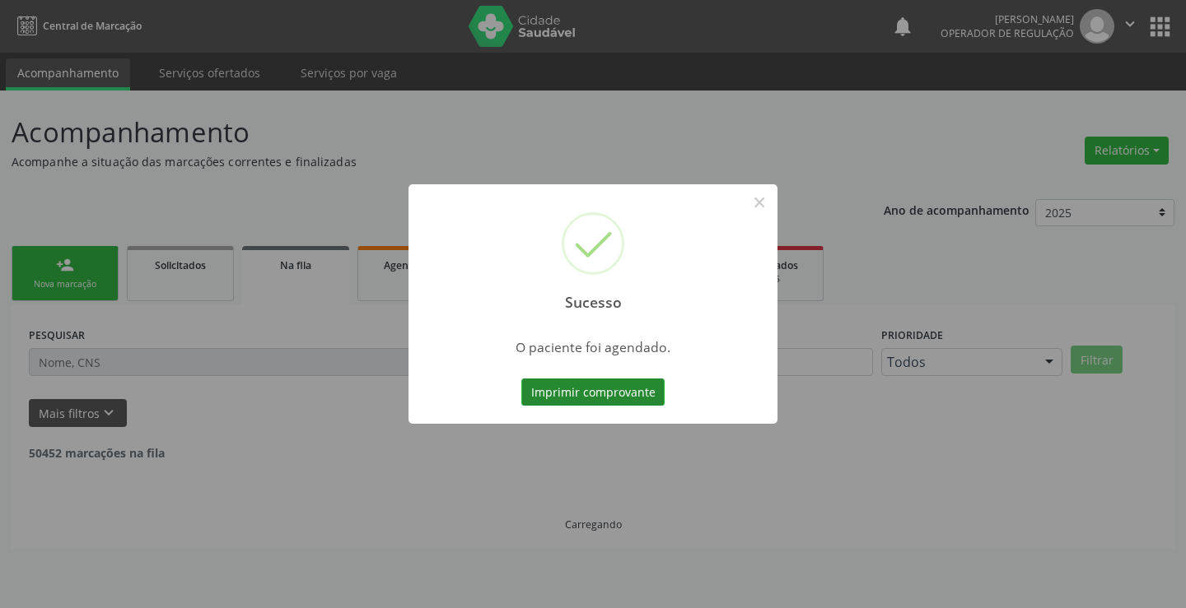
click at [609, 392] on button "Imprimir comprovante" at bounding box center [592, 393] width 143 height 28
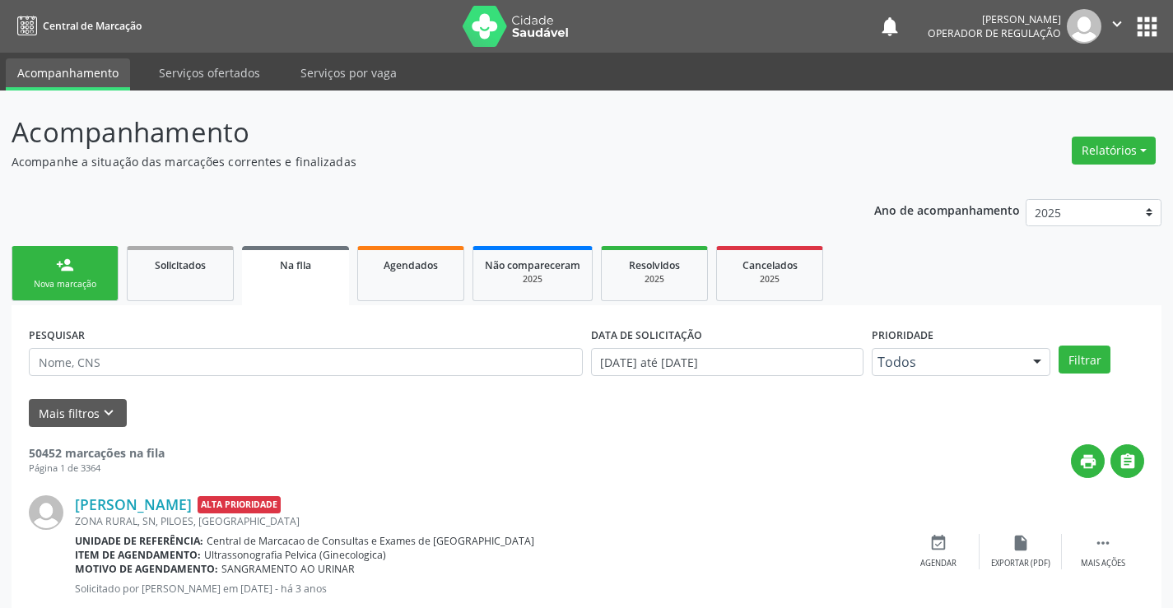
click at [1117, 21] on icon "" at bounding box center [1117, 24] width 18 height 18
click at [1075, 97] on link "Sair" at bounding box center [1075, 100] width 114 height 23
